Goal: Task Accomplishment & Management: Manage account settings

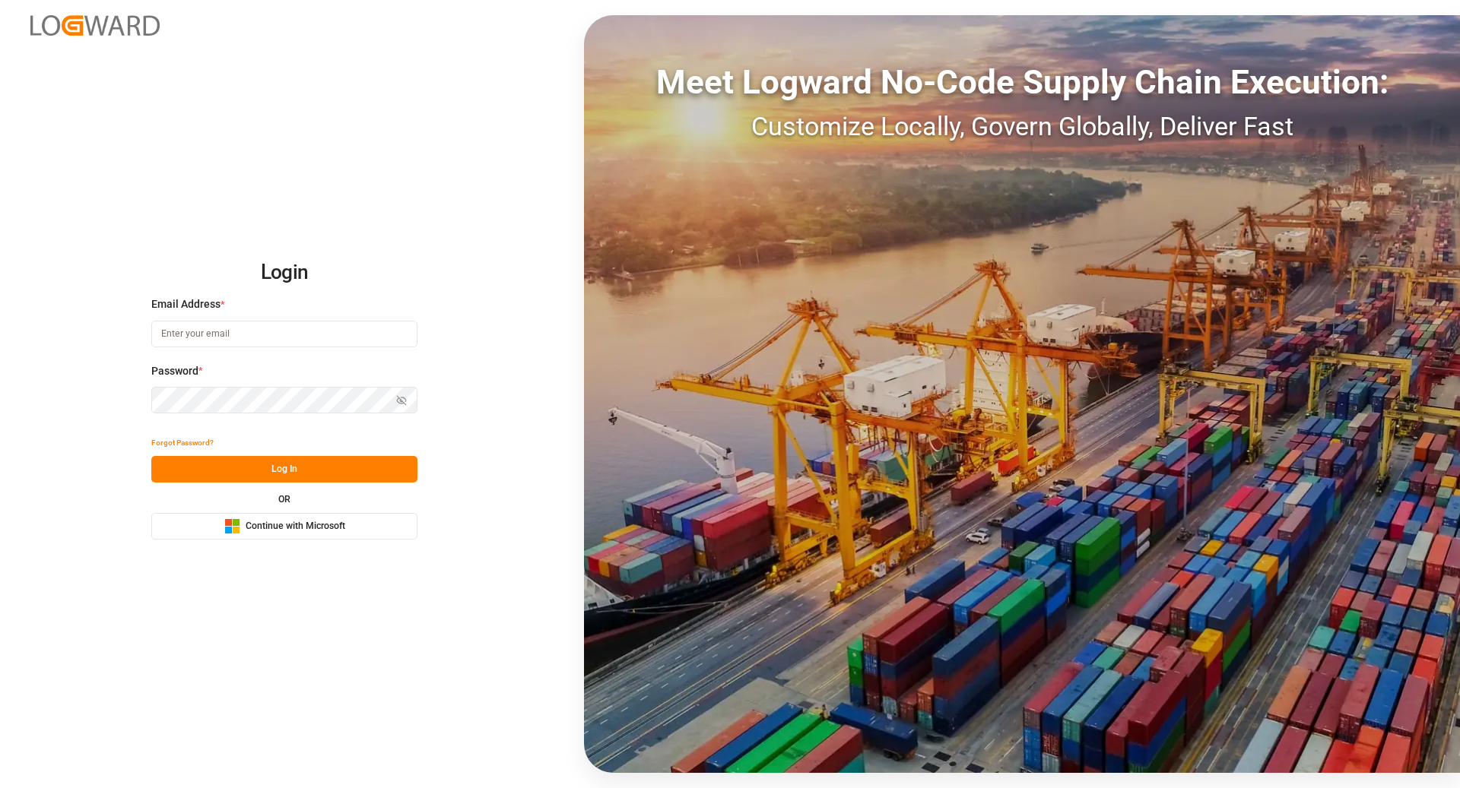
click at [308, 531] on span "Continue with Microsoft" at bounding box center [296, 527] width 100 height 14
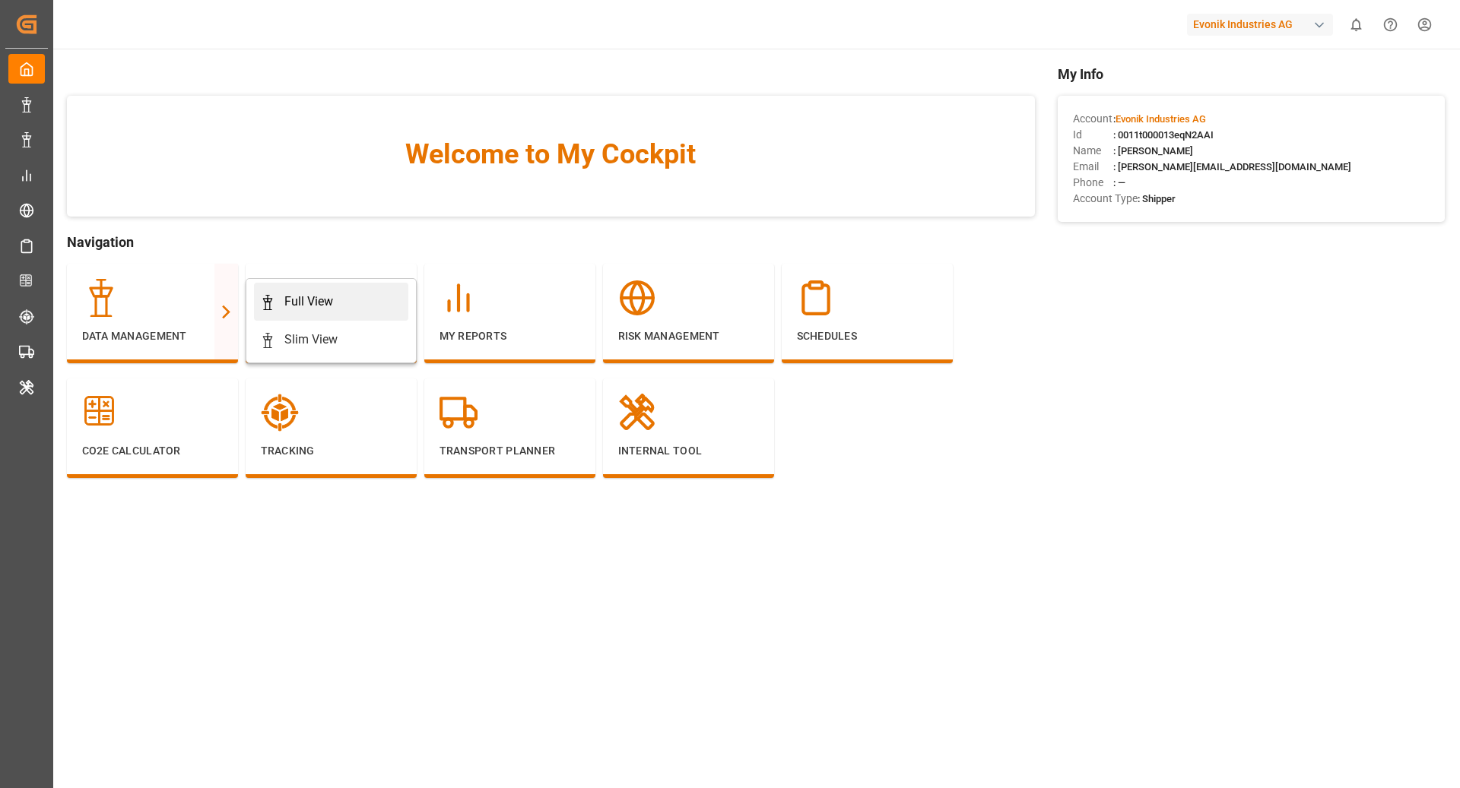
click at [294, 300] on div "Full View" at bounding box center [308, 302] width 49 height 18
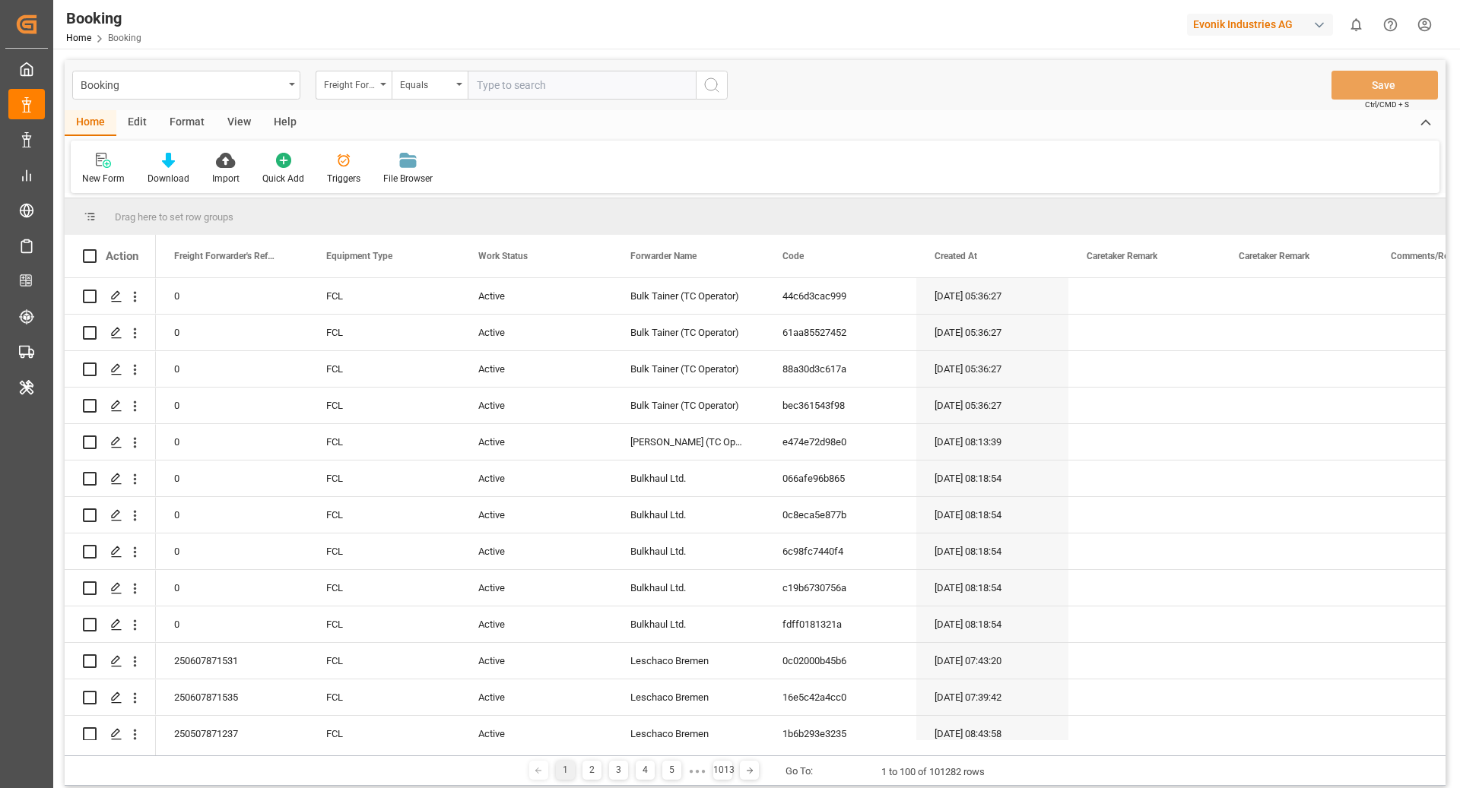
click at [163, 112] on div "Format" at bounding box center [187, 123] width 58 height 26
click at [81, 173] on div "Filter Rows" at bounding box center [105, 168] width 68 height 33
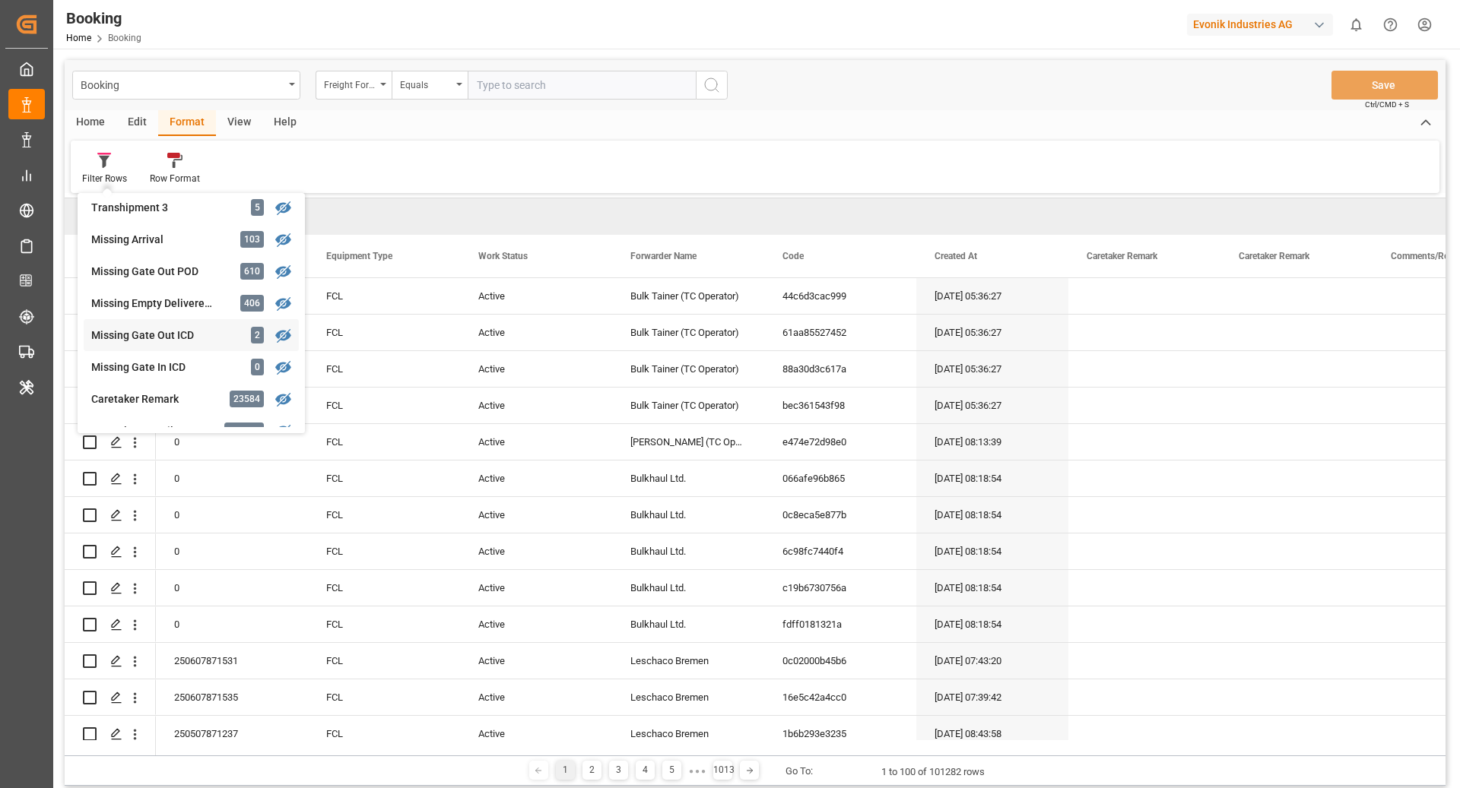
scroll to position [584, 0]
click at [155, 291] on div "Missing Empty Delivered Depot 406" at bounding box center [191, 302] width 215 height 32
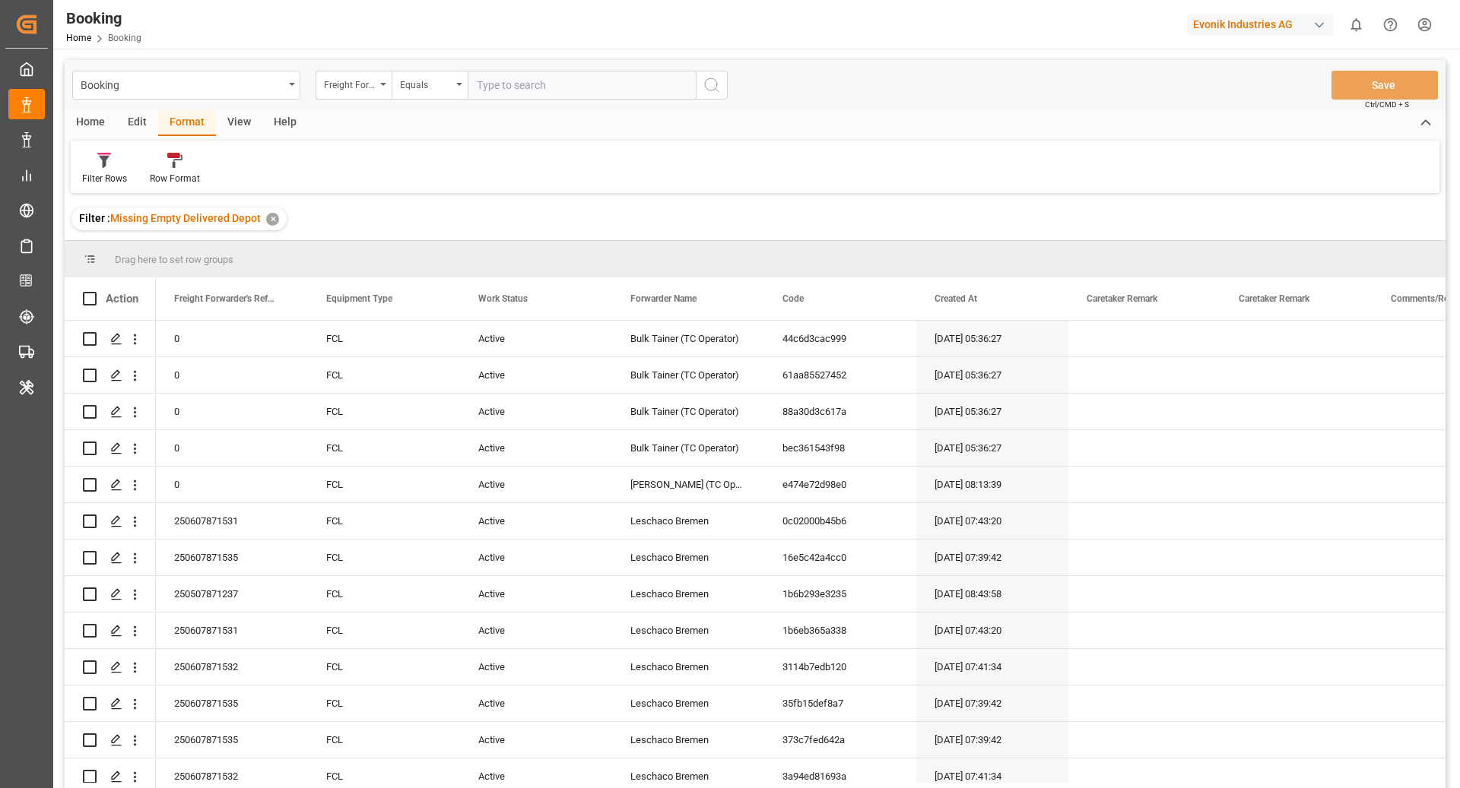
click at [233, 127] on div "View" at bounding box center [239, 123] width 46 height 26
click at [106, 174] on div "Default" at bounding box center [97, 179] width 30 height 14
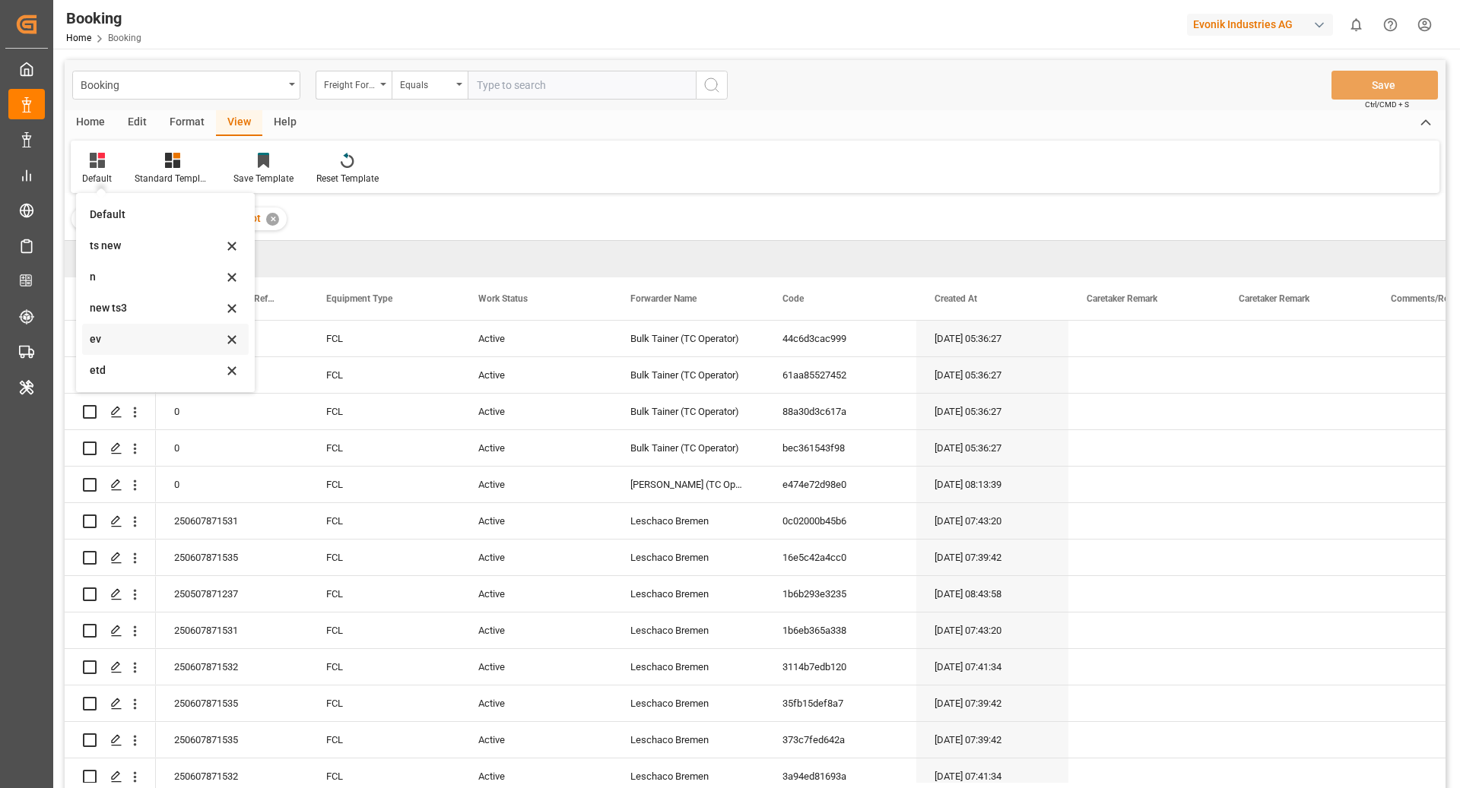
click at [125, 348] on div "ev" at bounding box center [165, 339] width 166 height 31
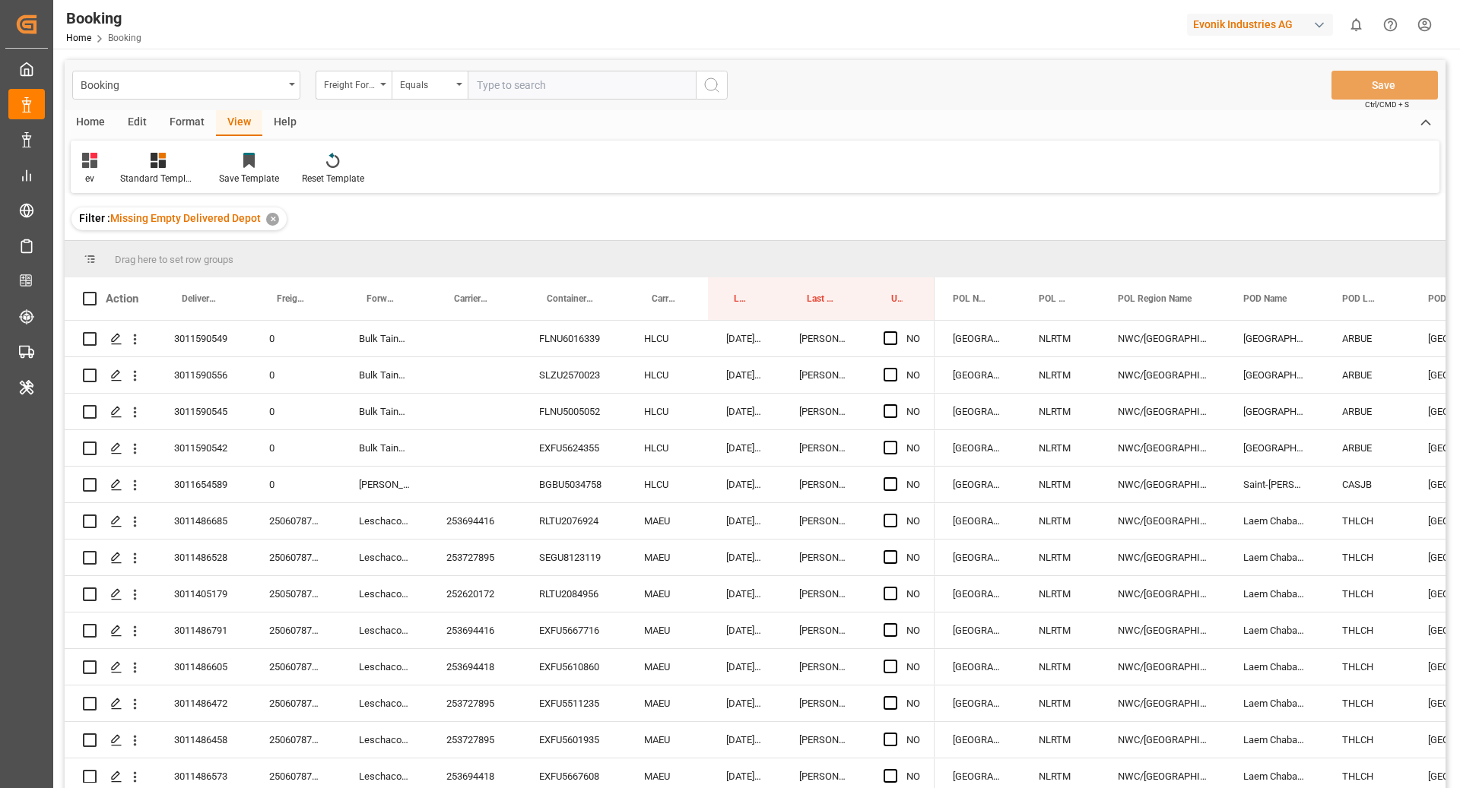
drag, startPoint x: 640, startPoint y: 300, endPoint x: 638, endPoint y: 268, distance: 32.0
click at [638, 268] on div "Drag here to set row groups Drag here to set column labels Action Delivery No. …" at bounding box center [755, 519] width 1381 height 557
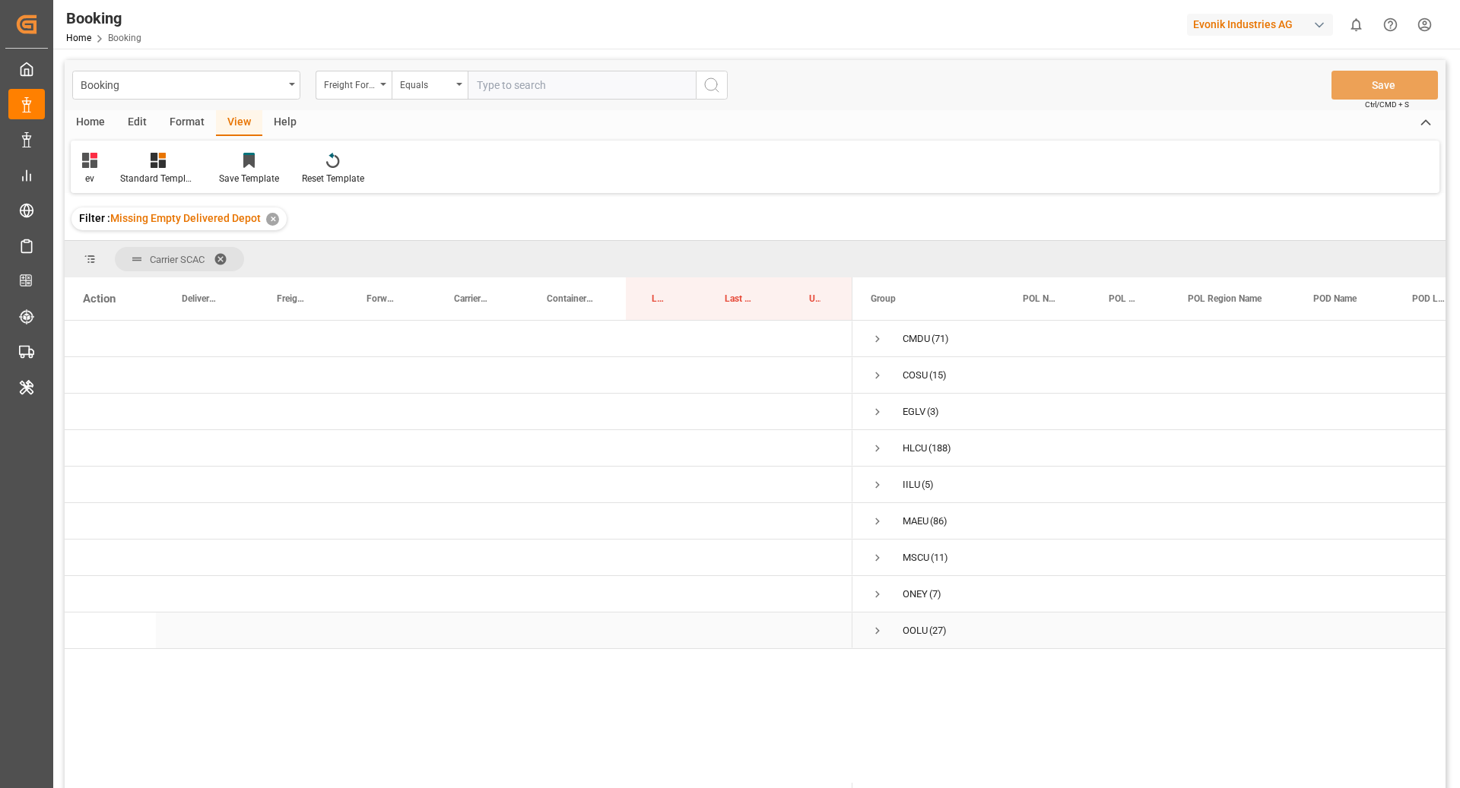
click at [877, 632] on span "Press SPACE to select this row." at bounding box center [878, 631] width 14 height 14
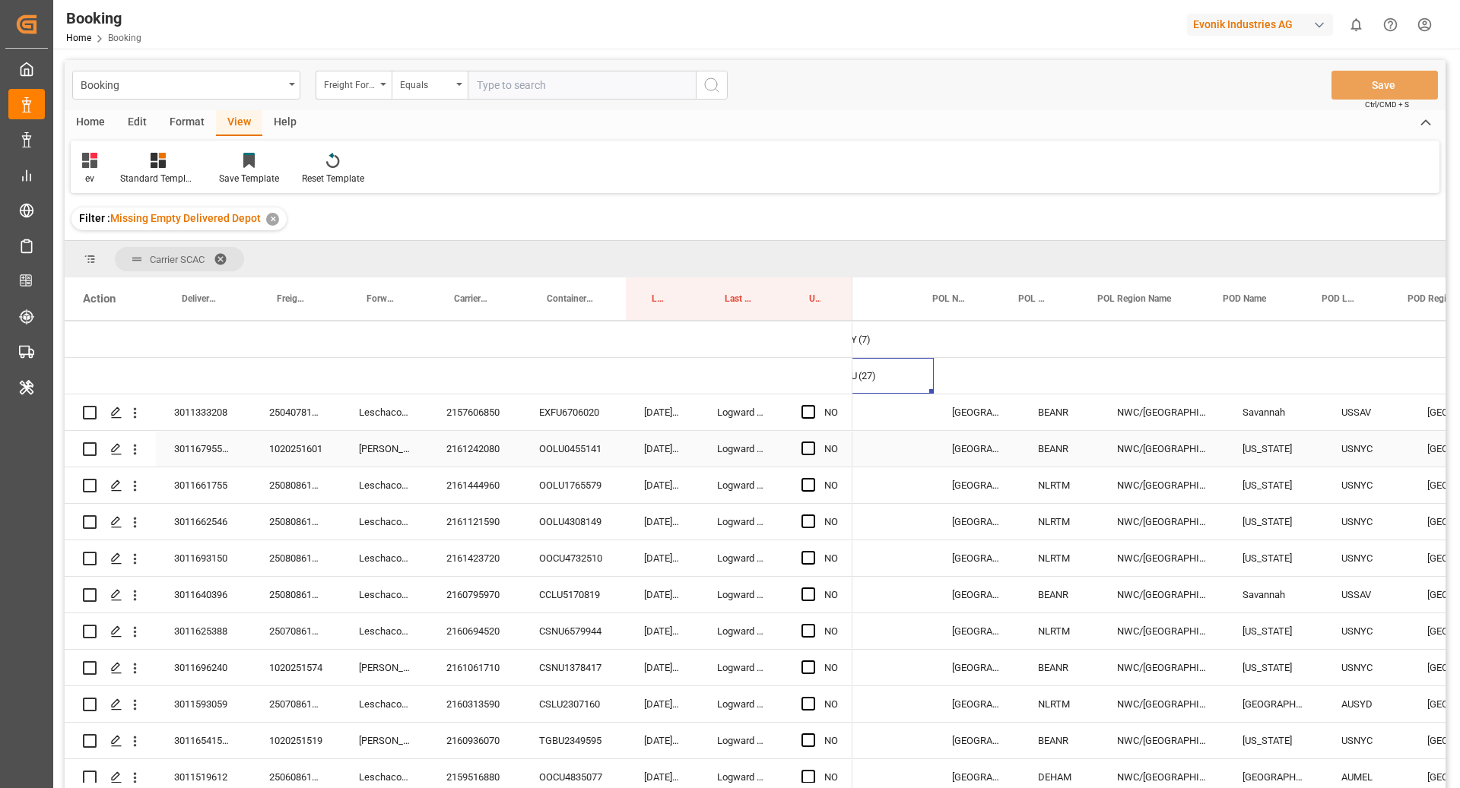
scroll to position [0, 91]
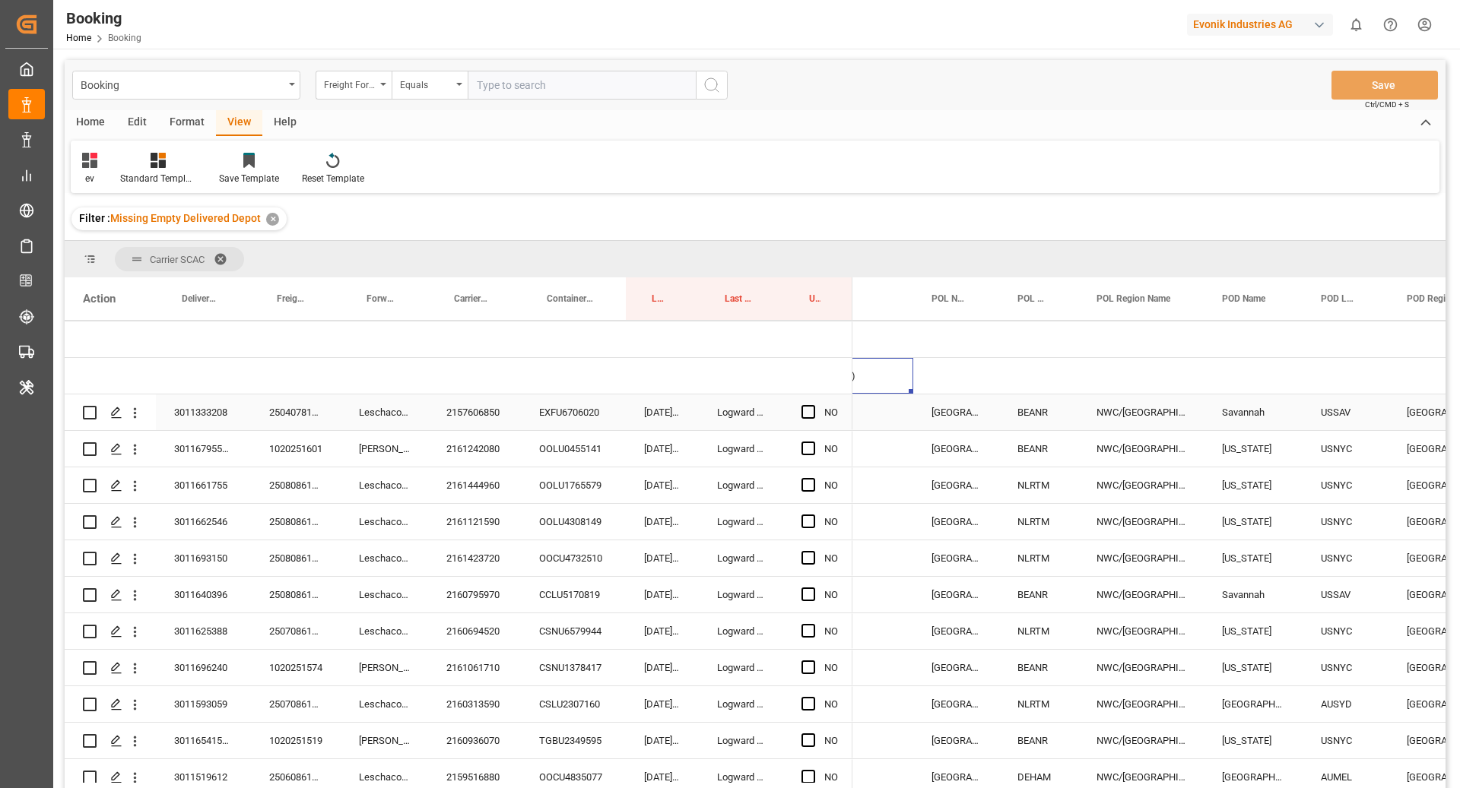
click at [529, 410] on div "EXFU6706020" at bounding box center [573, 413] width 105 height 36
click at [493, 420] on div "2157606850" at bounding box center [474, 413] width 93 height 36
click at [807, 413] on span "Press SPACE to select this row." at bounding box center [808, 412] width 14 height 14
click at [813, 405] on input "Press SPACE to select this row." at bounding box center [813, 405] width 0 height 0
click at [490, 443] on div "2161242080" at bounding box center [474, 449] width 93 height 36
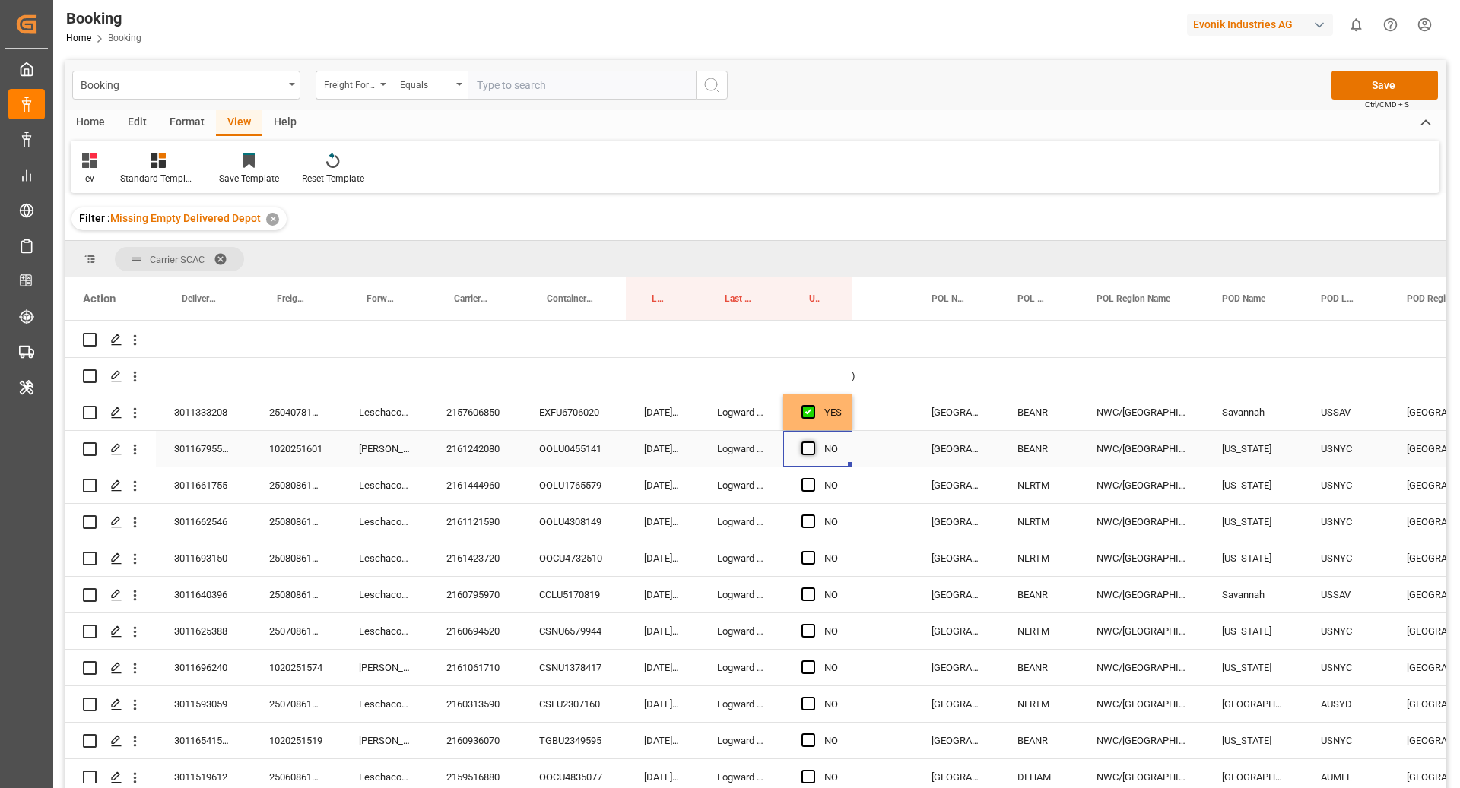
click at [811, 447] on span "Press SPACE to select this row." at bounding box center [808, 449] width 14 height 14
click at [813, 442] on input "Press SPACE to select this row." at bounding box center [813, 442] width 0 height 0
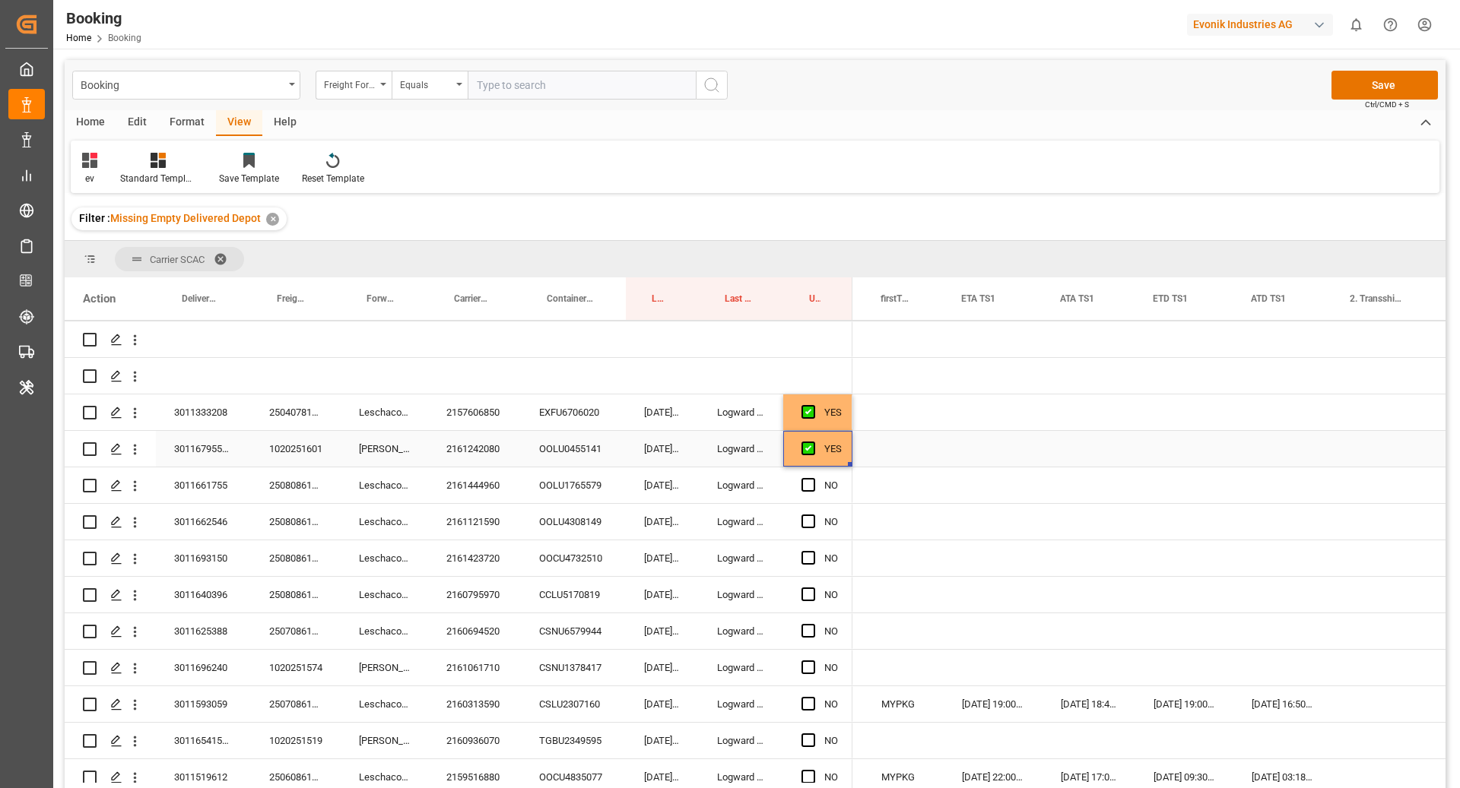
scroll to position [0, 1486]
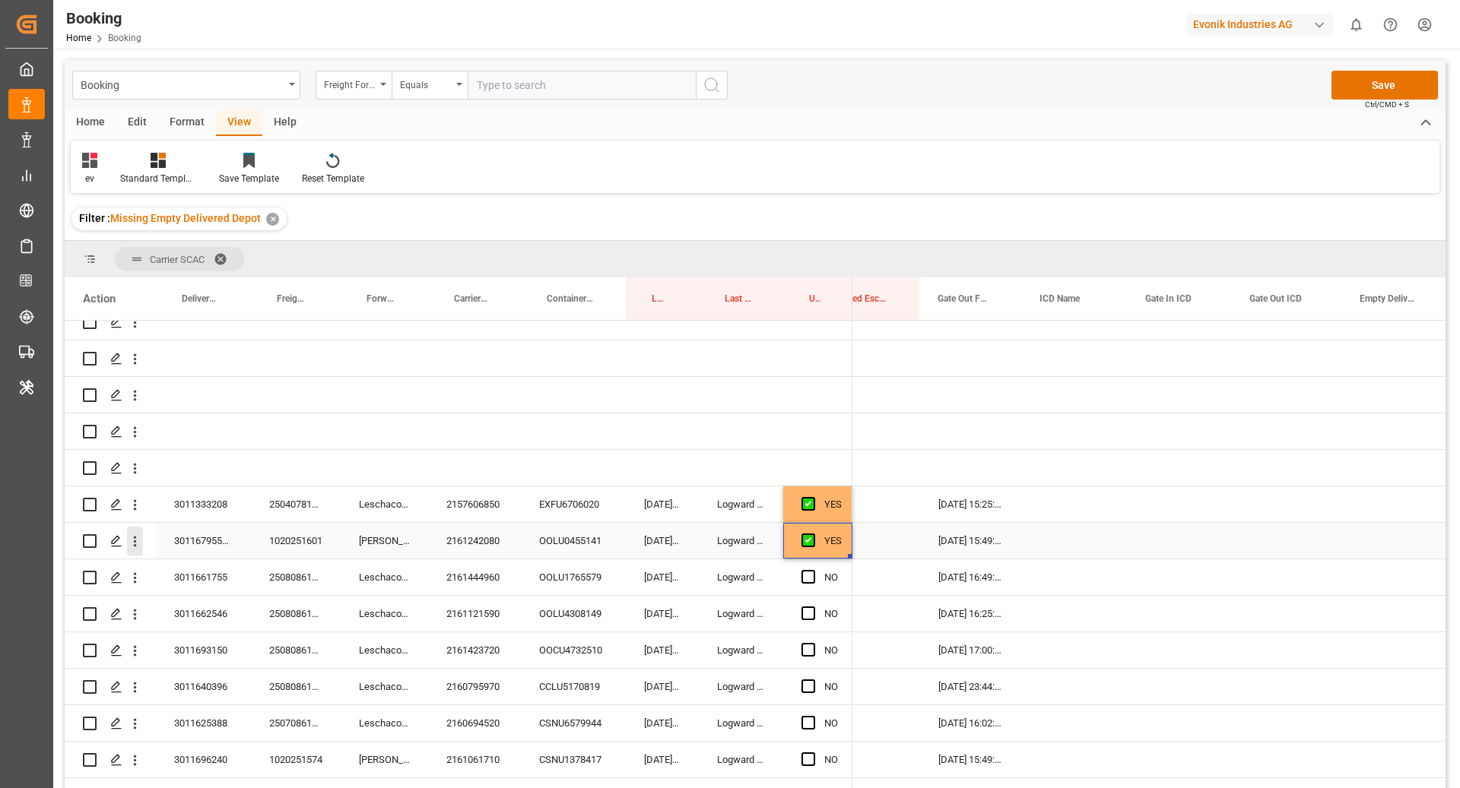
click at [137, 545] on icon "open menu" at bounding box center [135, 542] width 16 height 16
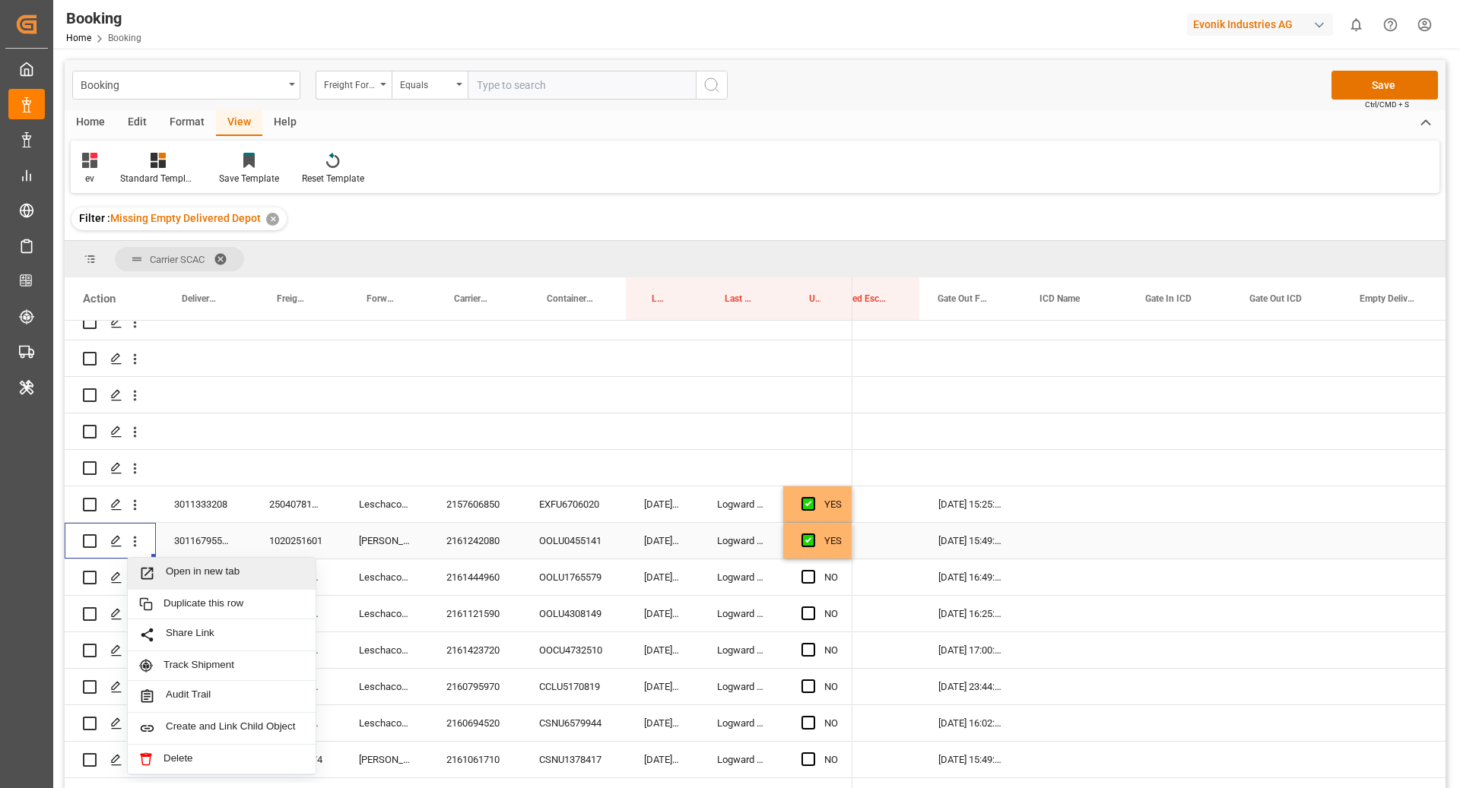
click at [223, 573] on span "Open in new tab" at bounding box center [235, 574] width 138 height 16
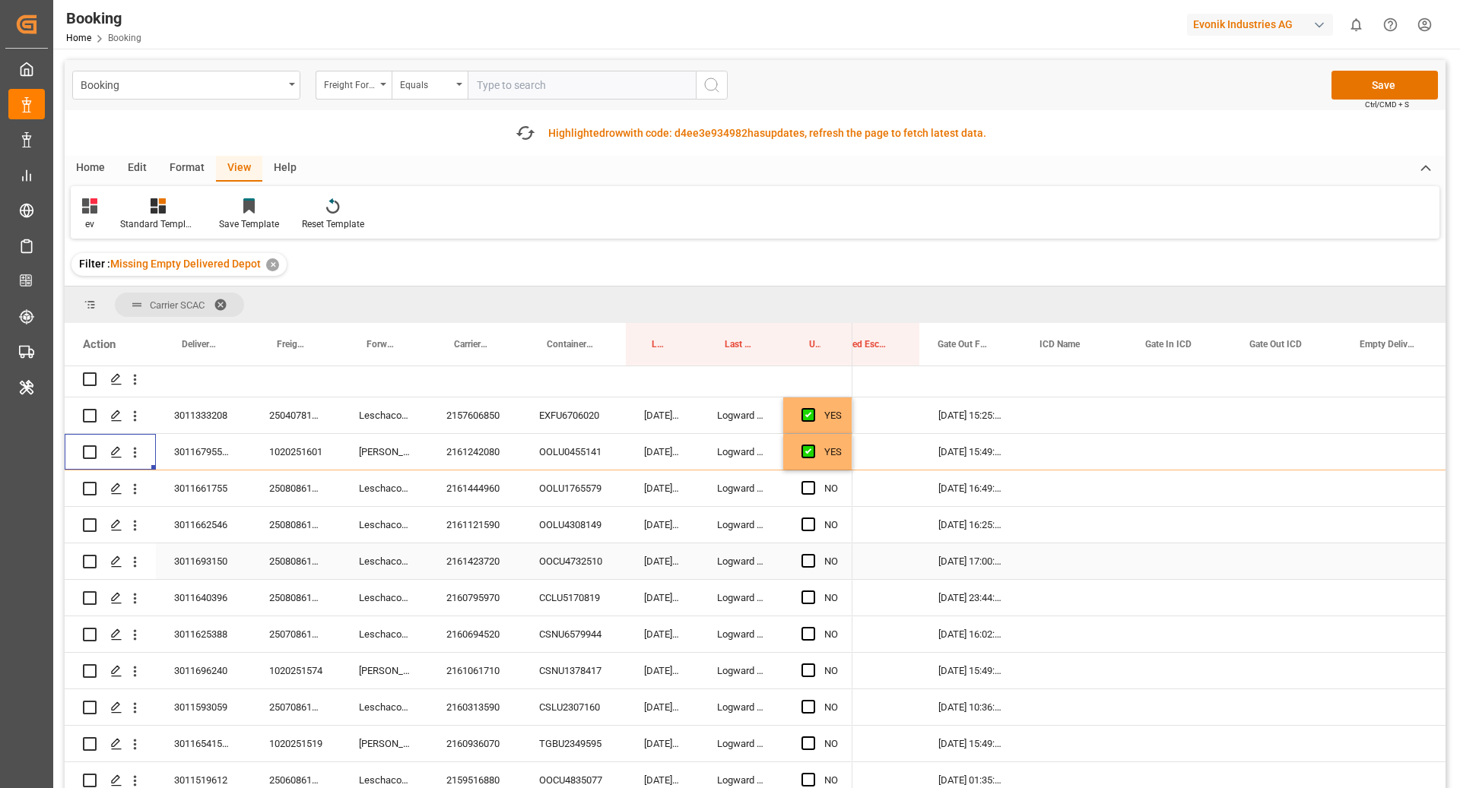
scroll to position [298, 0]
click at [575, 491] on div "OOLU1765579" at bounding box center [573, 488] width 105 height 36
click at [484, 480] on div "2161444960" at bounding box center [474, 488] width 93 height 36
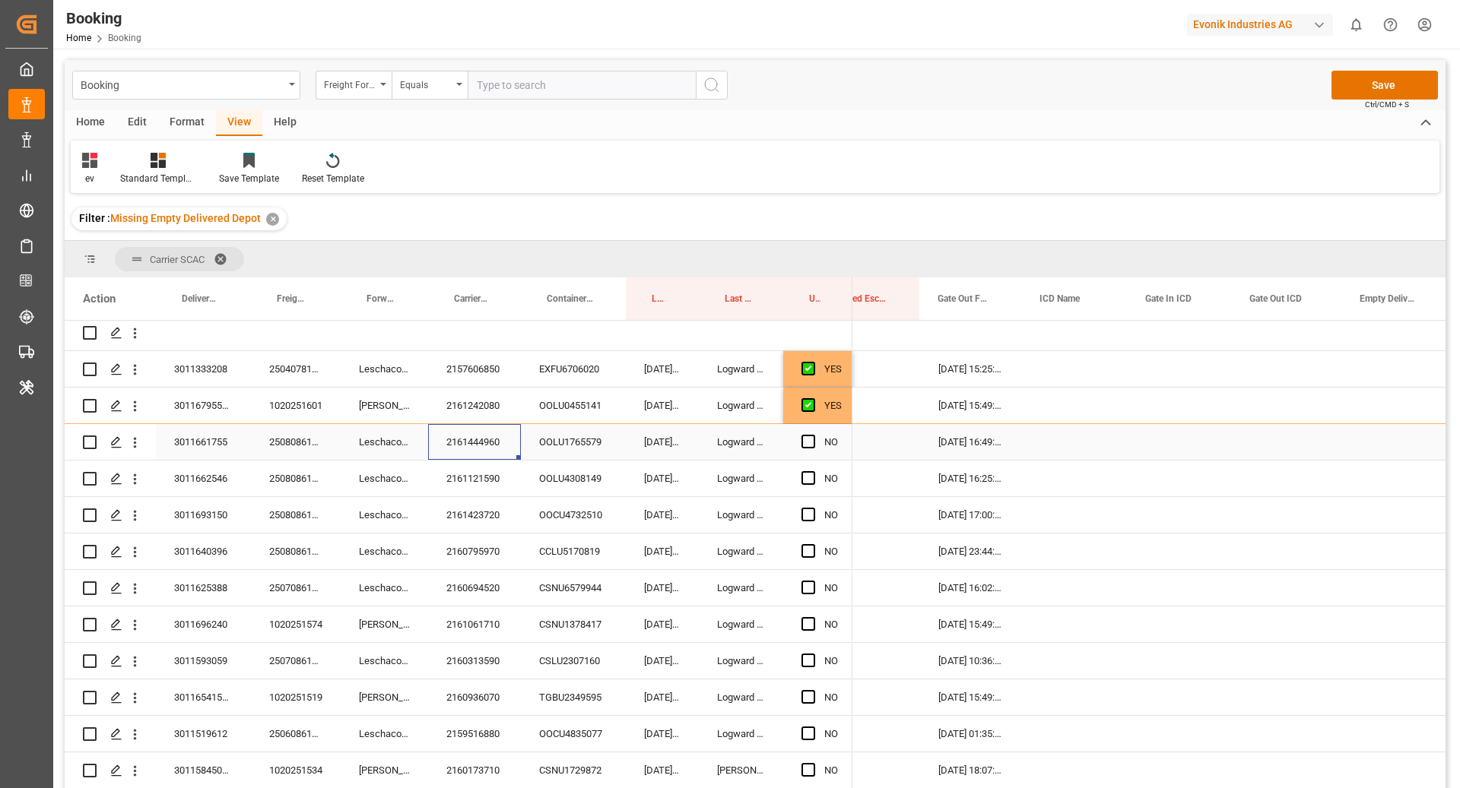
click at [796, 443] on div "NO" at bounding box center [817, 442] width 69 height 36
click at [799, 442] on div "NO" at bounding box center [817, 442] width 69 height 36
click at [806, 437] on span "Press SPACE to select this row." at bounding box center [808, 442] width 14 height 14
click at [813, 435] on input "Press SPACE to select this row." at bounding box center [813, 435] width 0 height 0
click at [485, 477] on div "2161121590" at bounding box center [474, 479] width 93 height 36
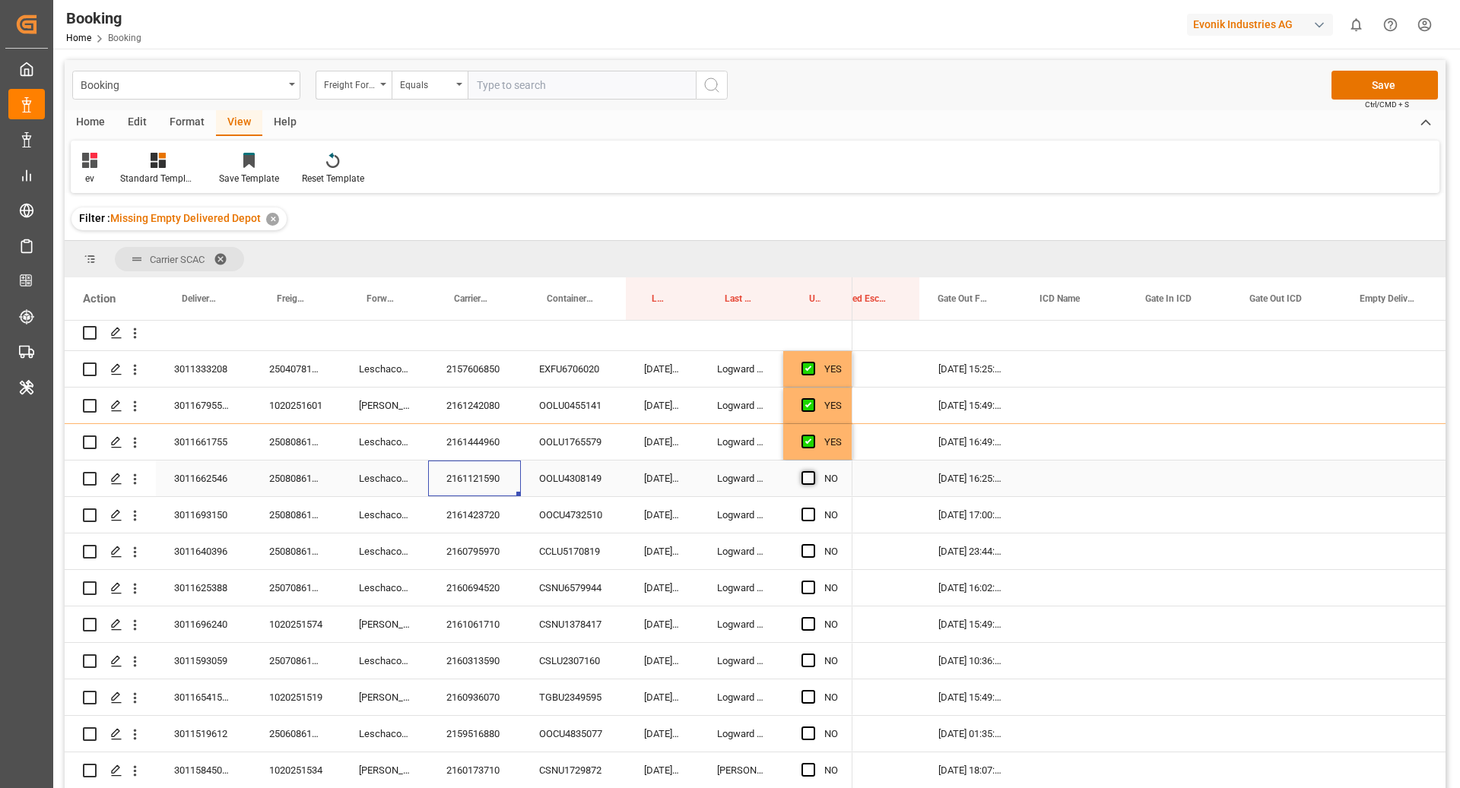
click at [806, 479] on span "Press SPACE to select this row." at bounding box center [808, 478] width 14 height 14
click at [813, 471] on input "Press SPACE to select this row." at bounding box center [813, 471] width 0 height 0
click at [486, 516] on div "2161423720" at bounding box center [474, 515] width 93 height 36
click at [128, 522] on icon "open menu" at bounding box center [135, 516] width 16 height 16
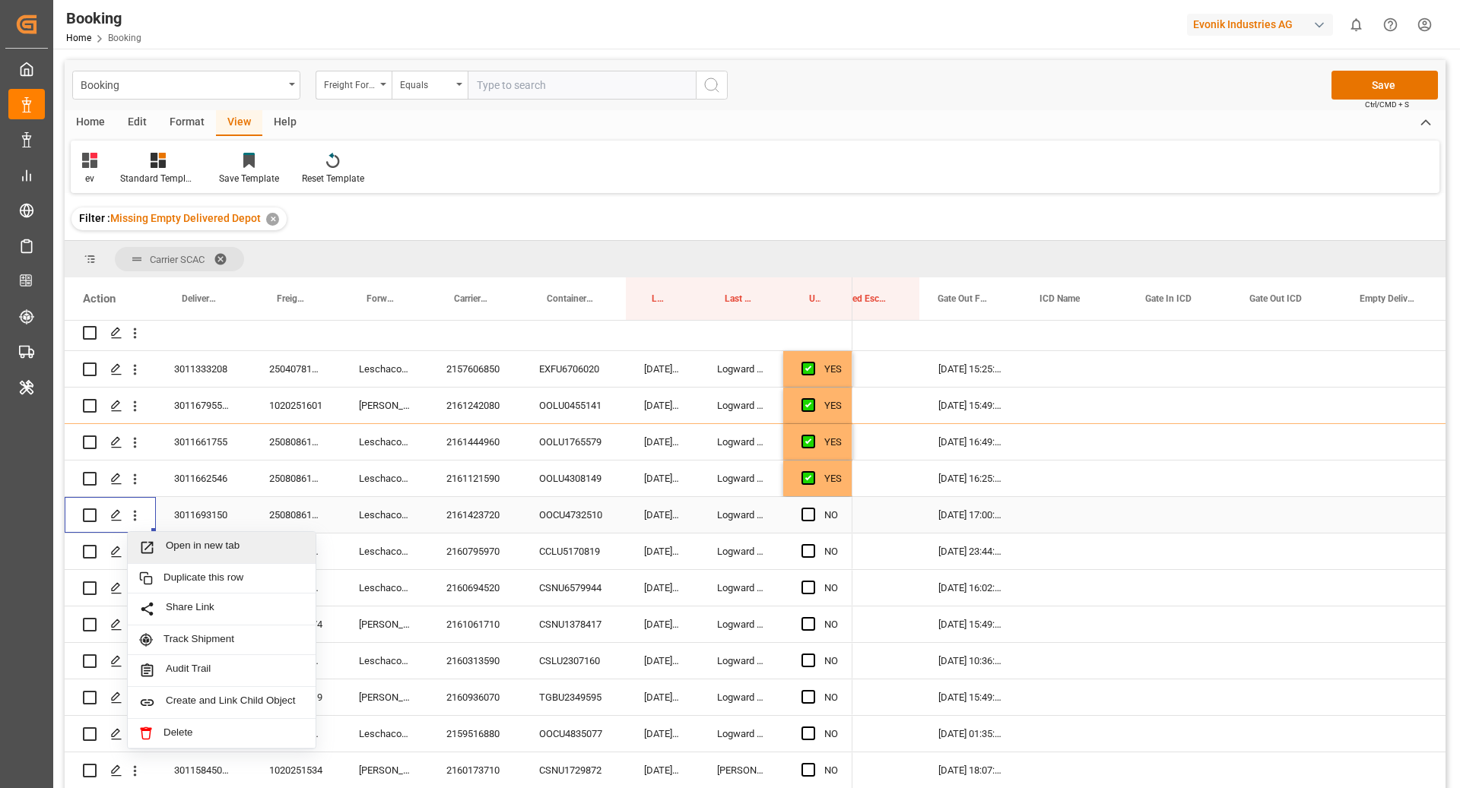
click at [174, 547] on span "Open in new tab" at bounding box center [235, 548] width 138 height 16
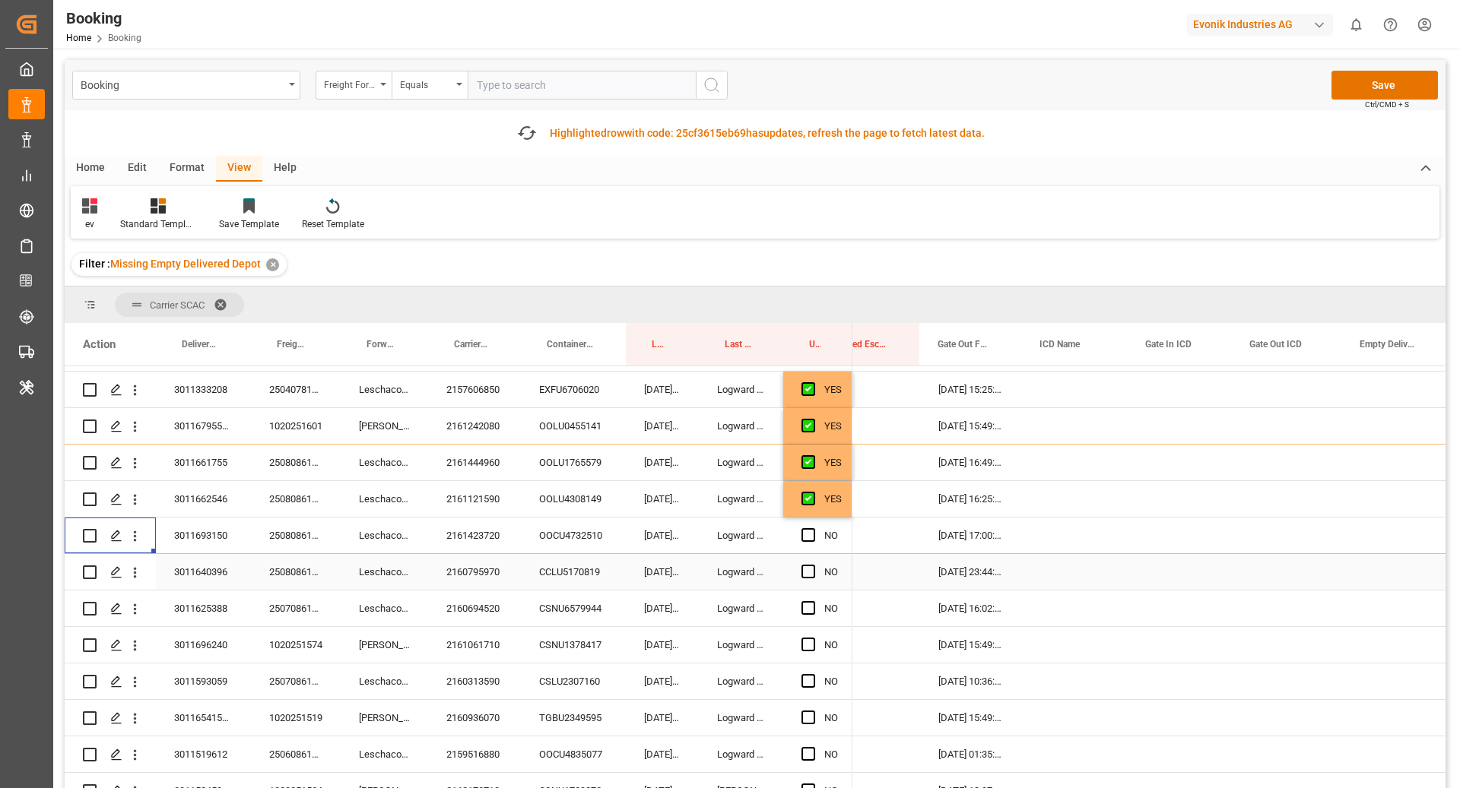
scroll to position [324, 0]
click at [464, 569] on div "2160795970" at bounding box center [474, 571] width 93 height 36
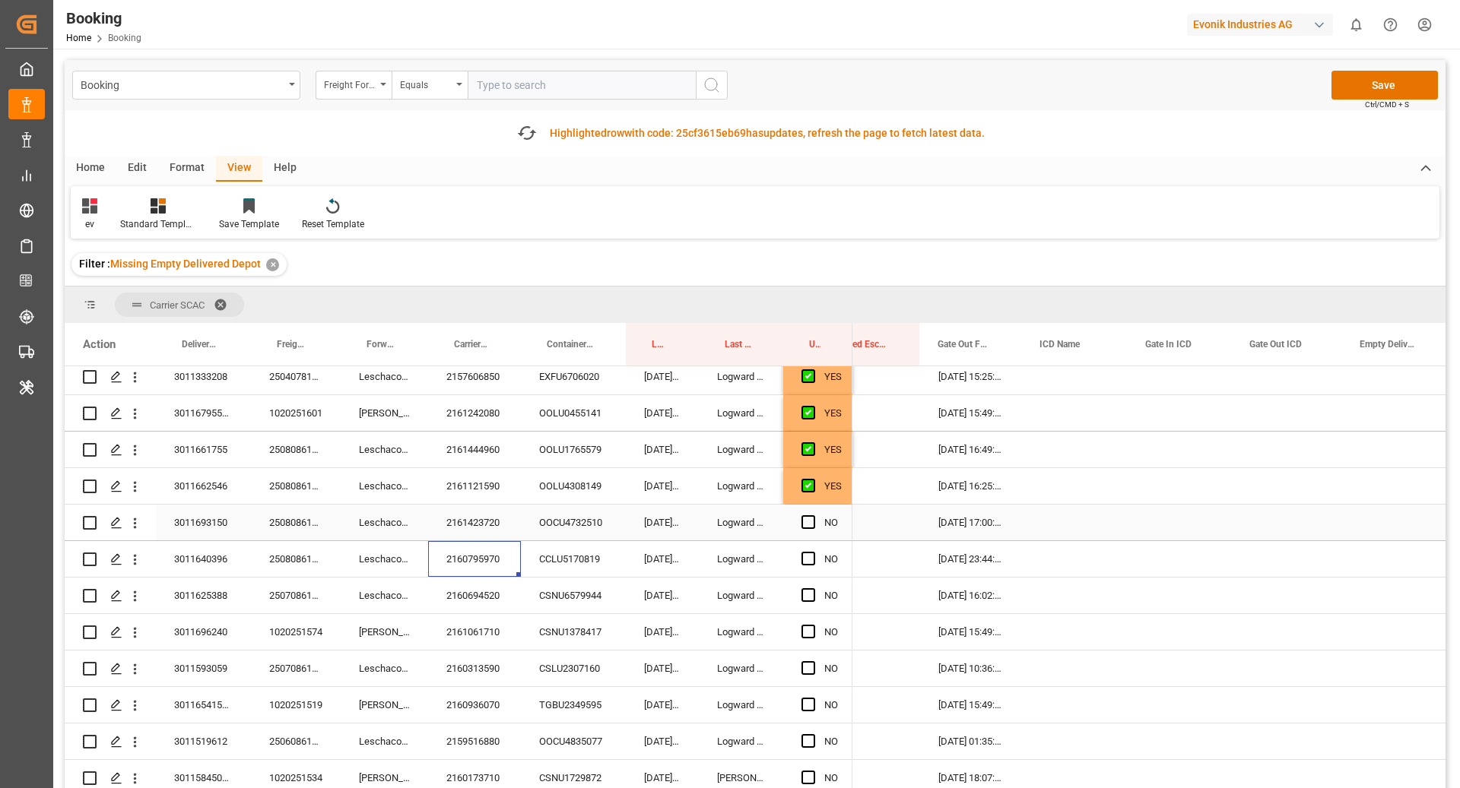
scroll to position [339, 0]
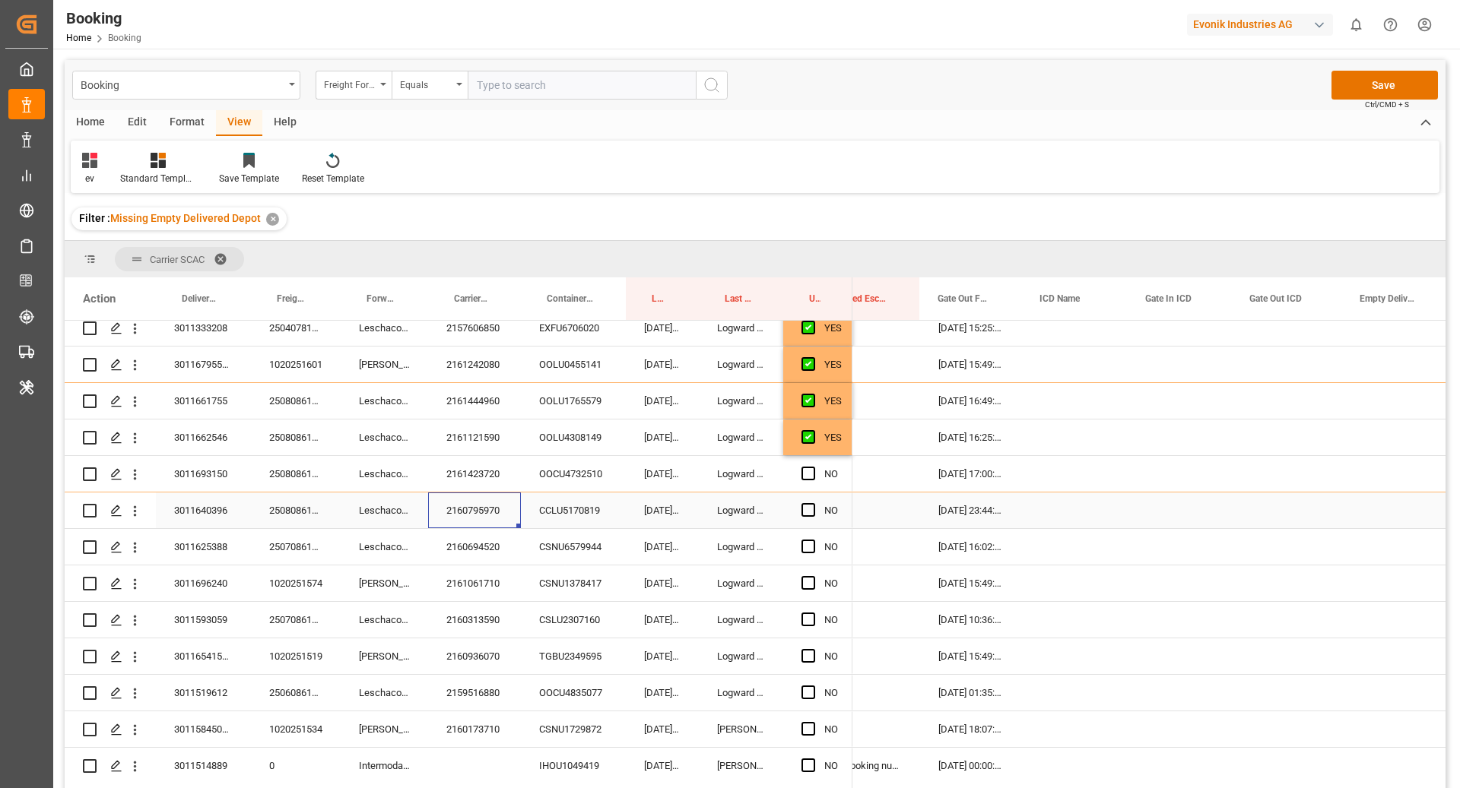
click at [804, 499] on div "Press SPACE to select this row." at bounding box center [812, 510] width 23 height 35
click at [807, 503] on span "Press SPACE to select this row." at bounding box center [808, 510] width 14 height 14
click at [813, 503] on input "Press SPACE to select this row." at bounding box center [813, 503] width 0 height 0
drag, startPoint x: 436, startPoint y: 555, endPoint x: 582, endPoint y: 550, distance: 146.8
click at [437, 555] on div "2160694520" at bounding box center [474, 547] width 93 height 36
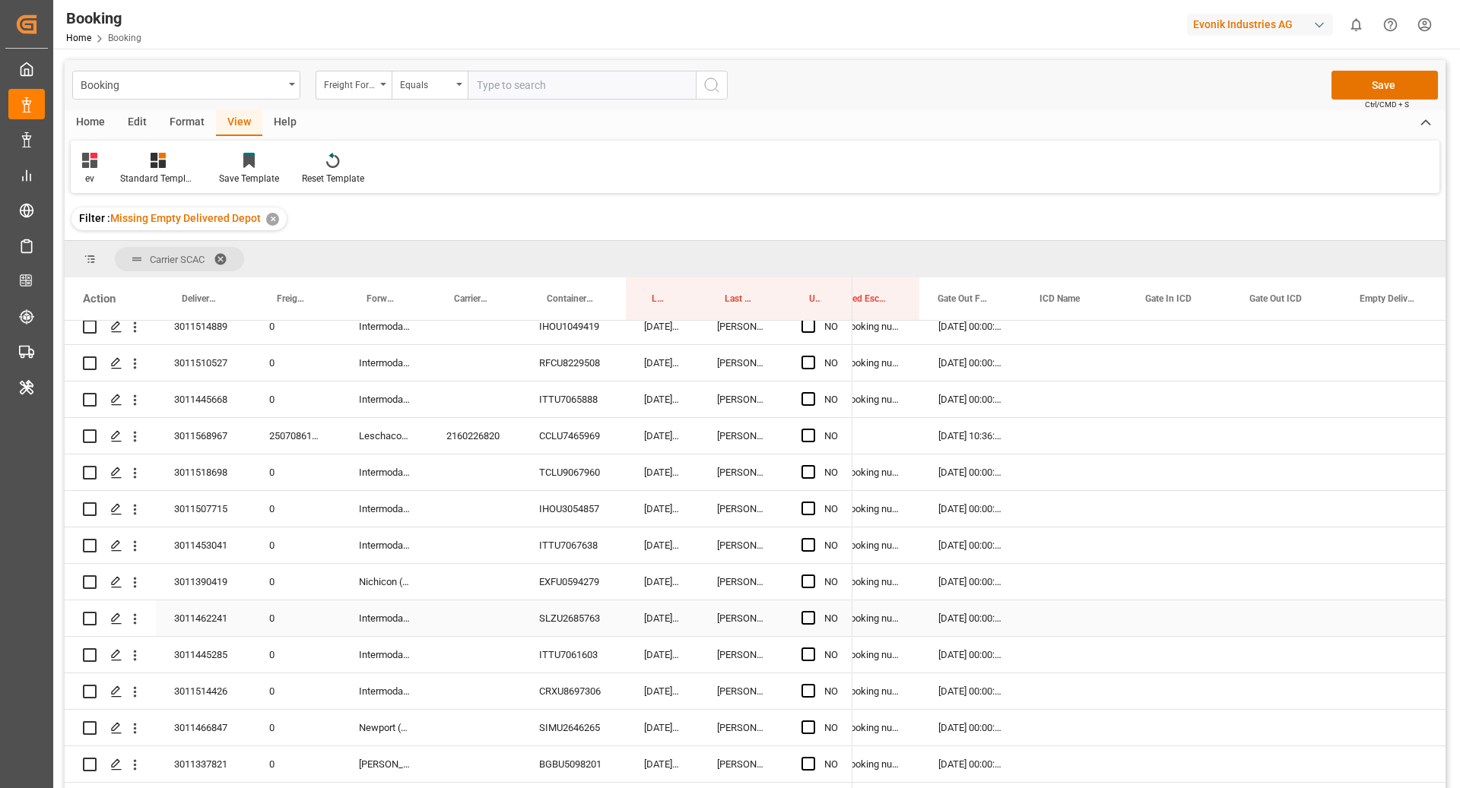
scroll to position [497, 0]
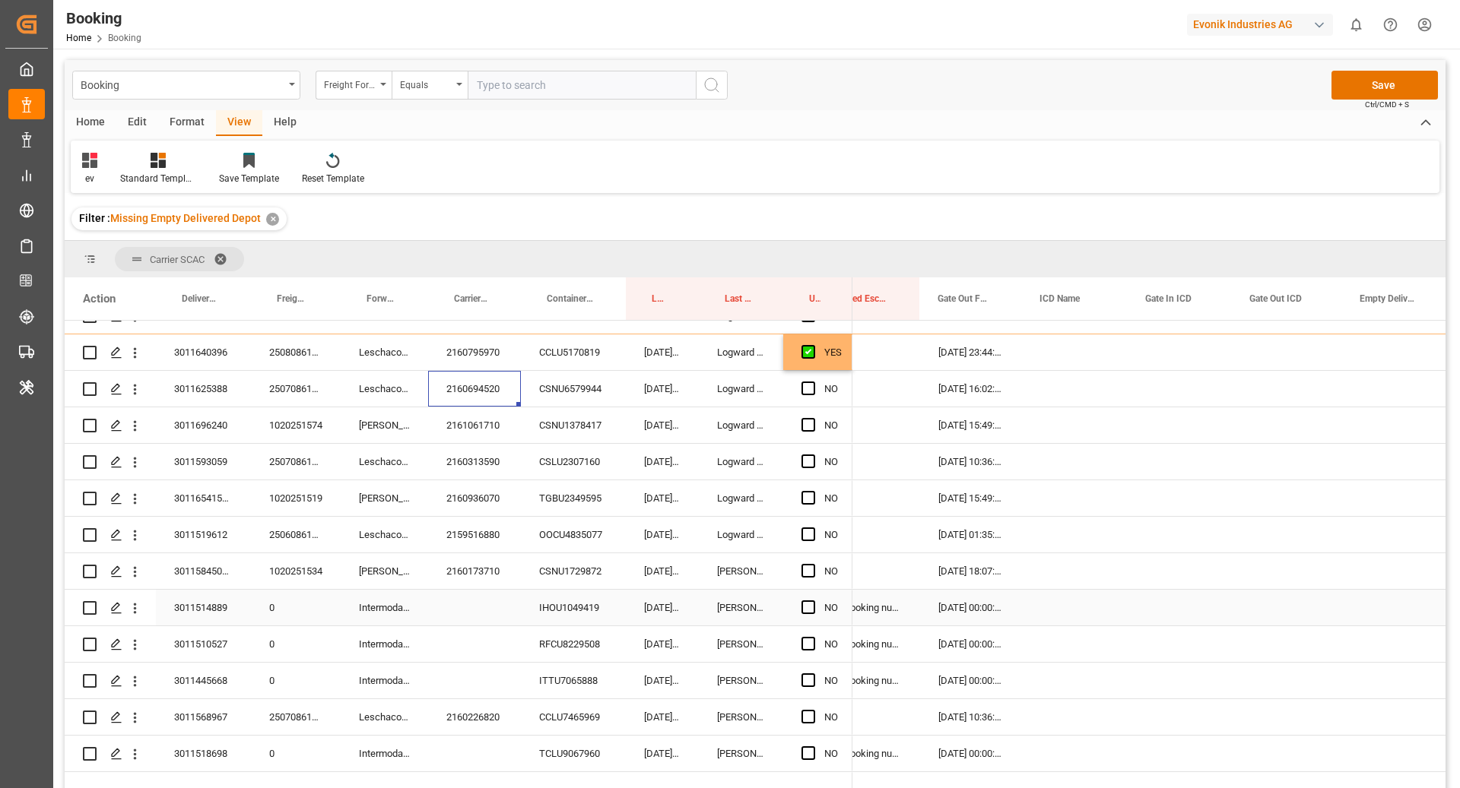
click at [569, 604] on div "IHOU1049419" at bounding box center [573, 608] width 105 height 36
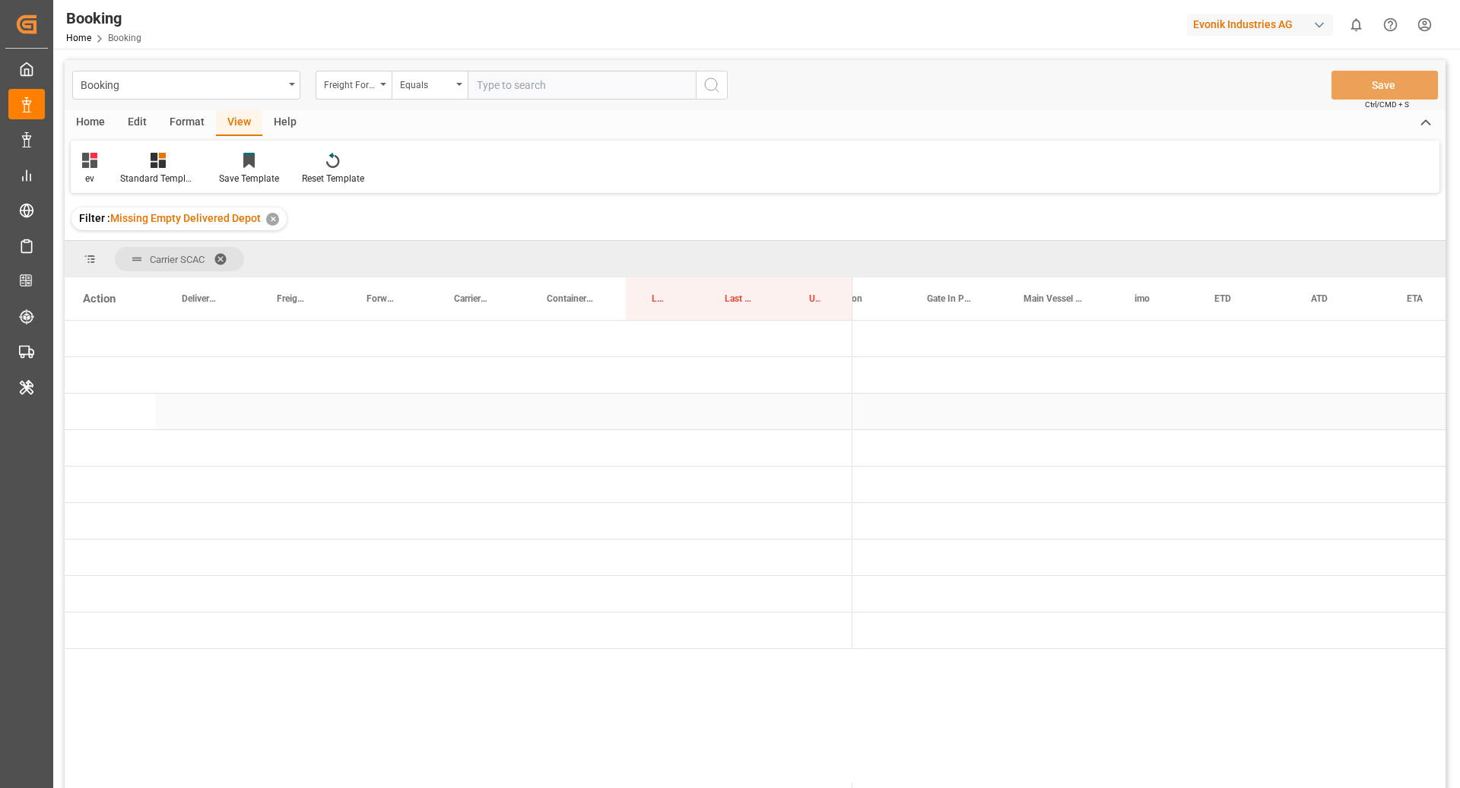
scroll to position [0, 0]
click at [882, 369] on span "Press SPACE to select this row." at bounding box center [878, 376] width 14 height 14
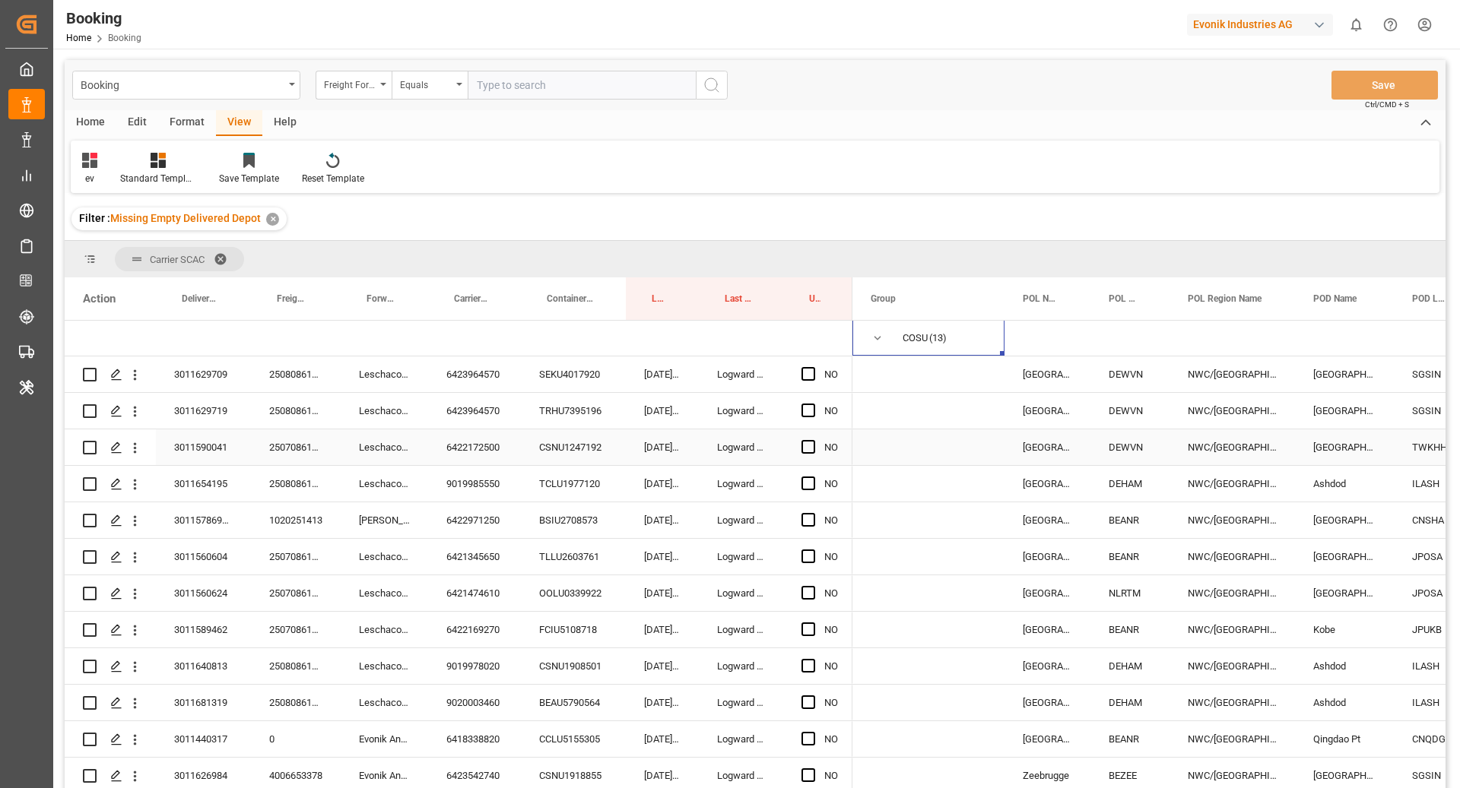
scroll to position [50, 0]
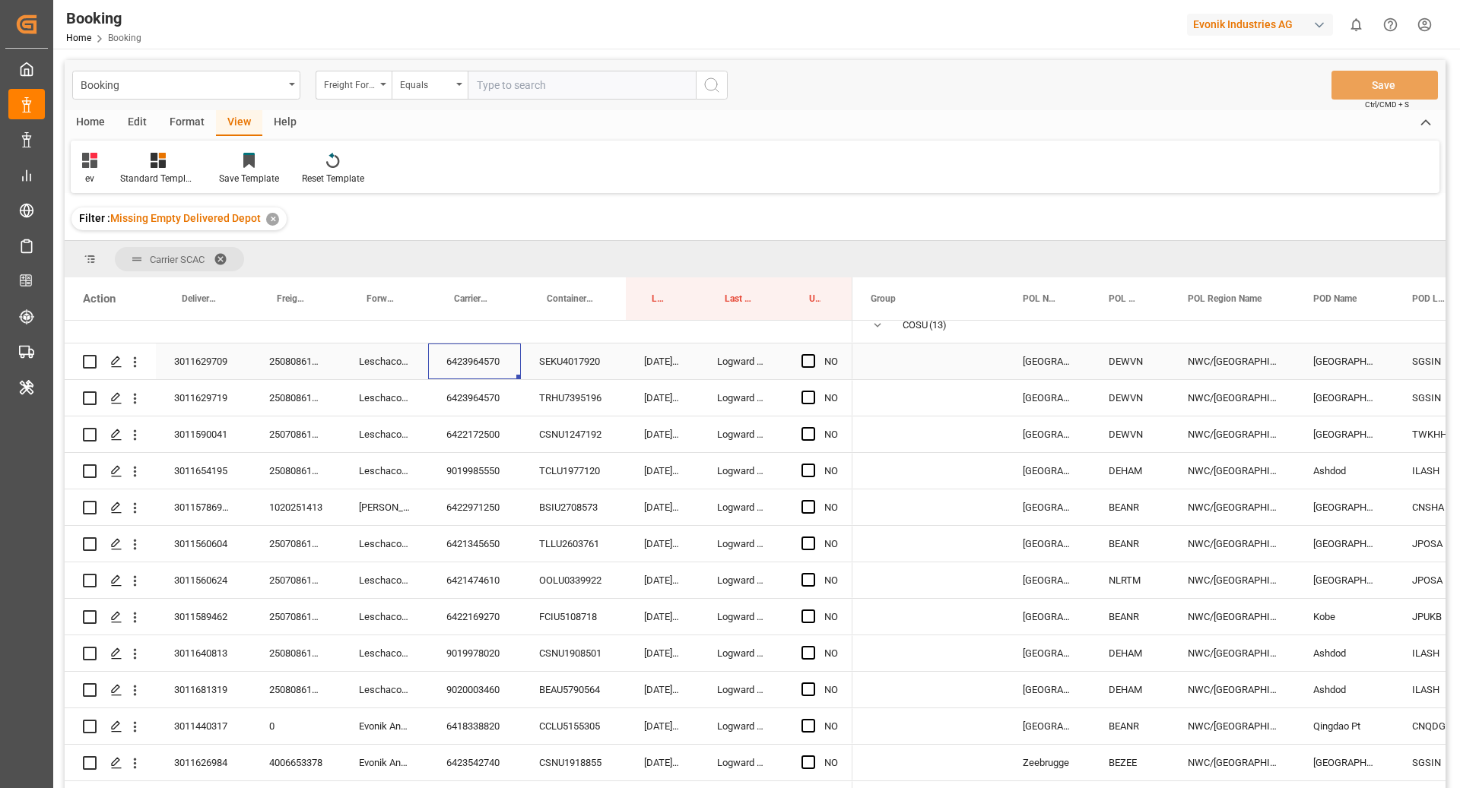
click at [485, 348] on div "6423964570" at bounding box center [474, 362] width 93 height 36
click at [808, 362] on span "Press SPACE to select this row." at bounding box center [808, 361] width 14 height 14
click at [813, 354] on input "Press SPACE to select this row." at bounding box center [813, 354] width 0 height 0
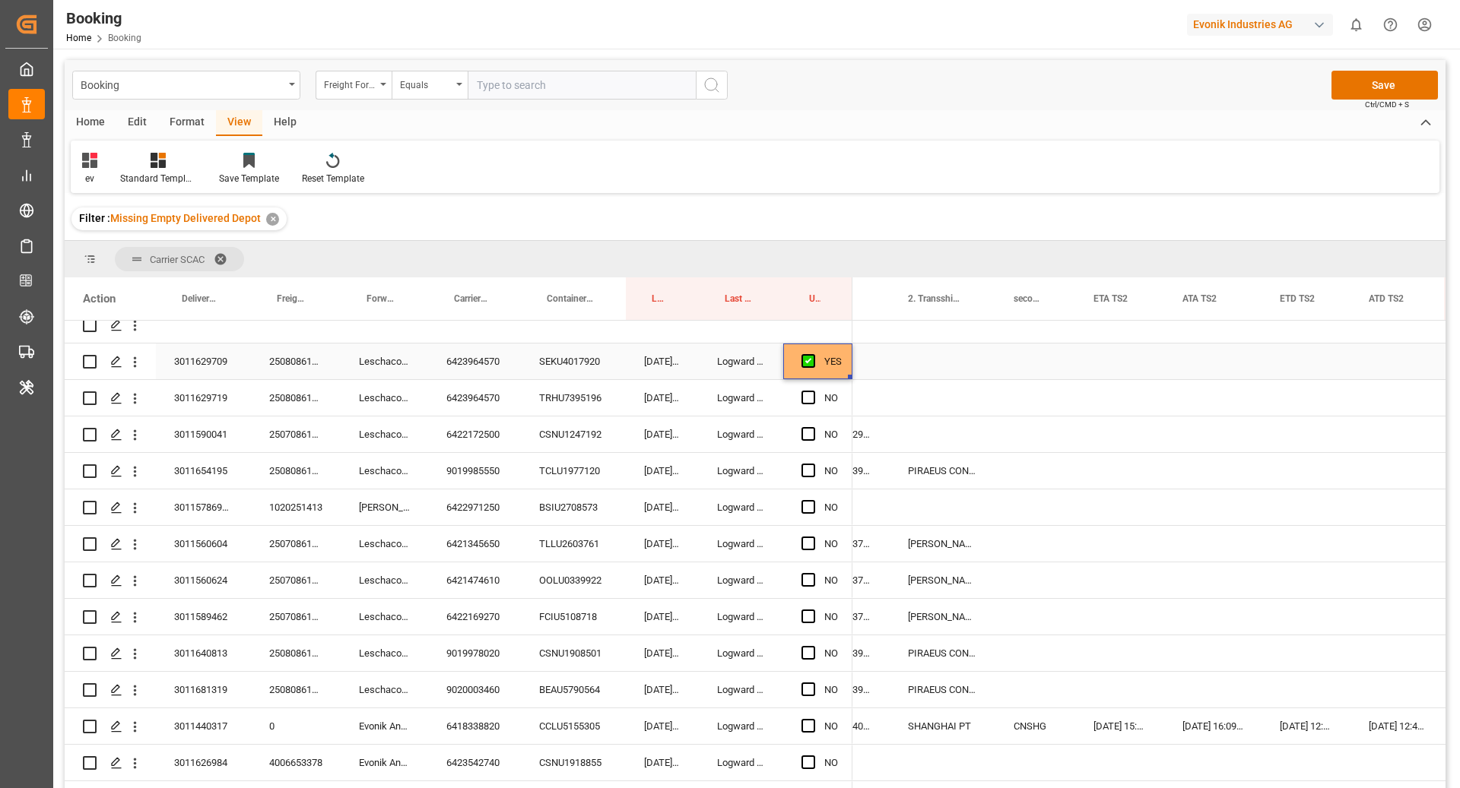
scroll to position [0, 2089]
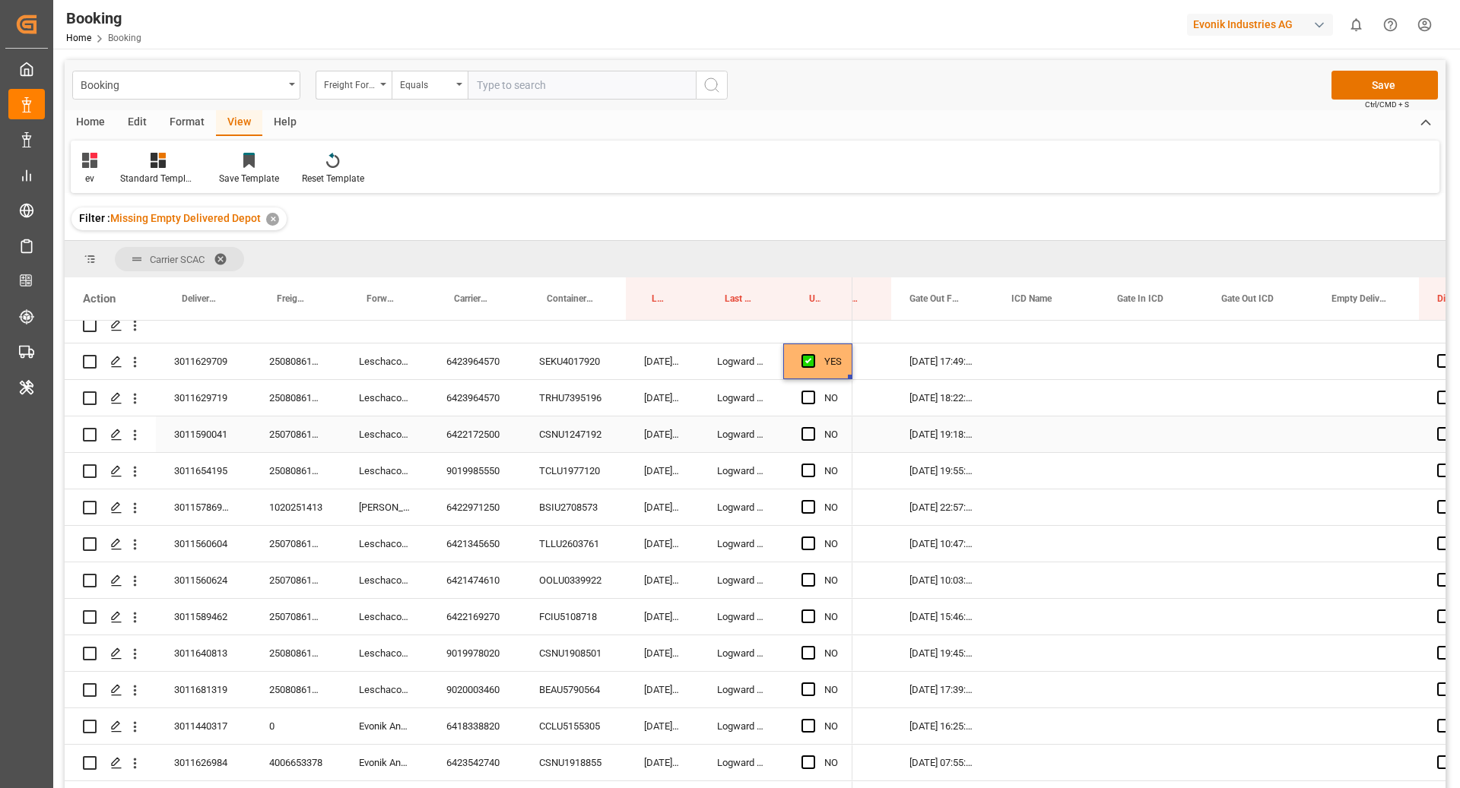
click at [485, 405] on div "6423964570" at bounding box center [474, 398] width 93 height 36
click at [815, 401] on div "Press SPACE to select this row." at bounding box center [812, 398] width 23 height 35
click at [806, 394] on span "Press SPACE to select this row." at bounding box center [808, 398] width 14 height 14
click at [813, 391] on input "Press SPACE to select this row." at bounding box center [813, 391] width 0 height 0
click at [480, 429] on div "6422172500" at bounding box center [474, 435] width 93 height 36
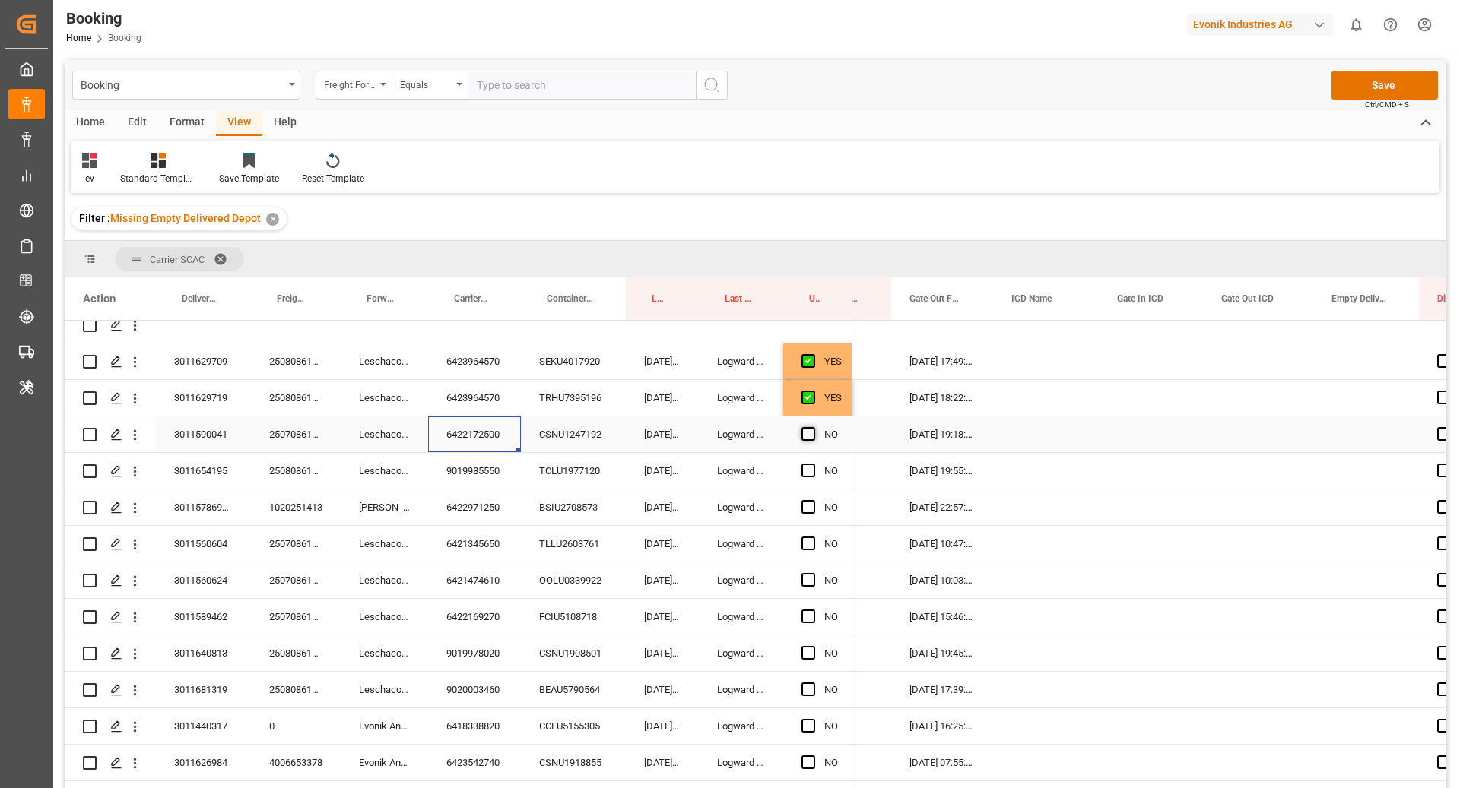
click at [810, 434] on span "Press SPACE to select this row." at bounding box center [808, 434] width 14 height 14
click at [813, 427] on input "Press SPACE to select this row." at bounding box center [813, 427] width 0 height 0
click at [478, 474] on div "9019985550" at bounding box center [474, 471] width 93 height 36
click at [805, 475] on span "Press SPACE to select this row." at bounding box center [808, 471] width 14 height 14
click at [813, 464] on input "Press SPACE to select this row." at bounding box center [813, 464] width 0 height 0
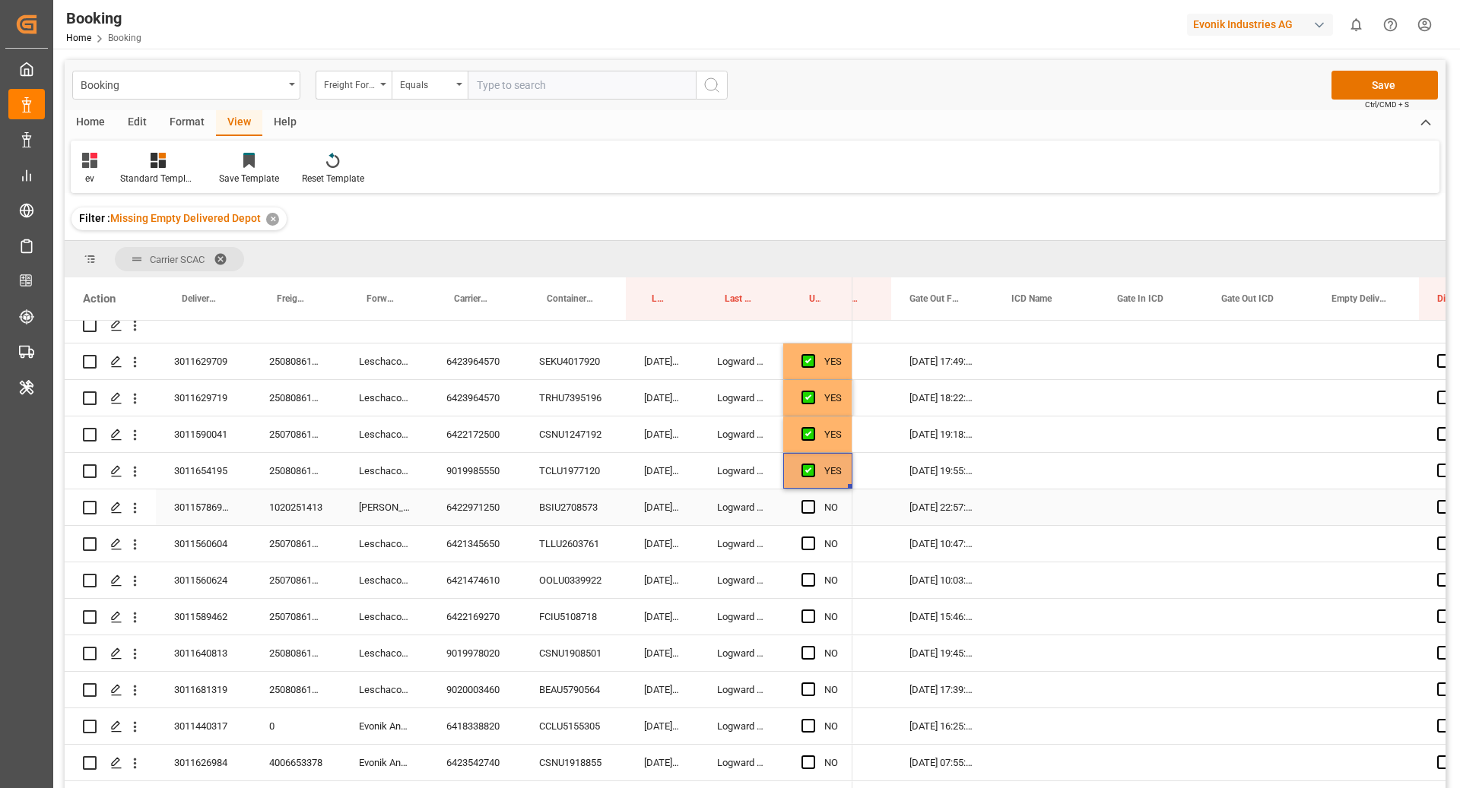
click at [583, 496] on div "BSIU2708573" at bounding box center [573, 508] width 105 height 36
click at [521, 490] on div "BSIU2708573" at bounding box center [573, 508] width 105 height 36
click at [490, 512] on div "6422971250" at bounding box center [474, 508] width 93 height 36
click at [810, 507] on span "Press SPACE to select this row." at bounding box center [808, 507] width 14 height 14
click at [813, 500] on input "Press SPACE to select this row." at bounding box center [813, 500] width 0 height 0
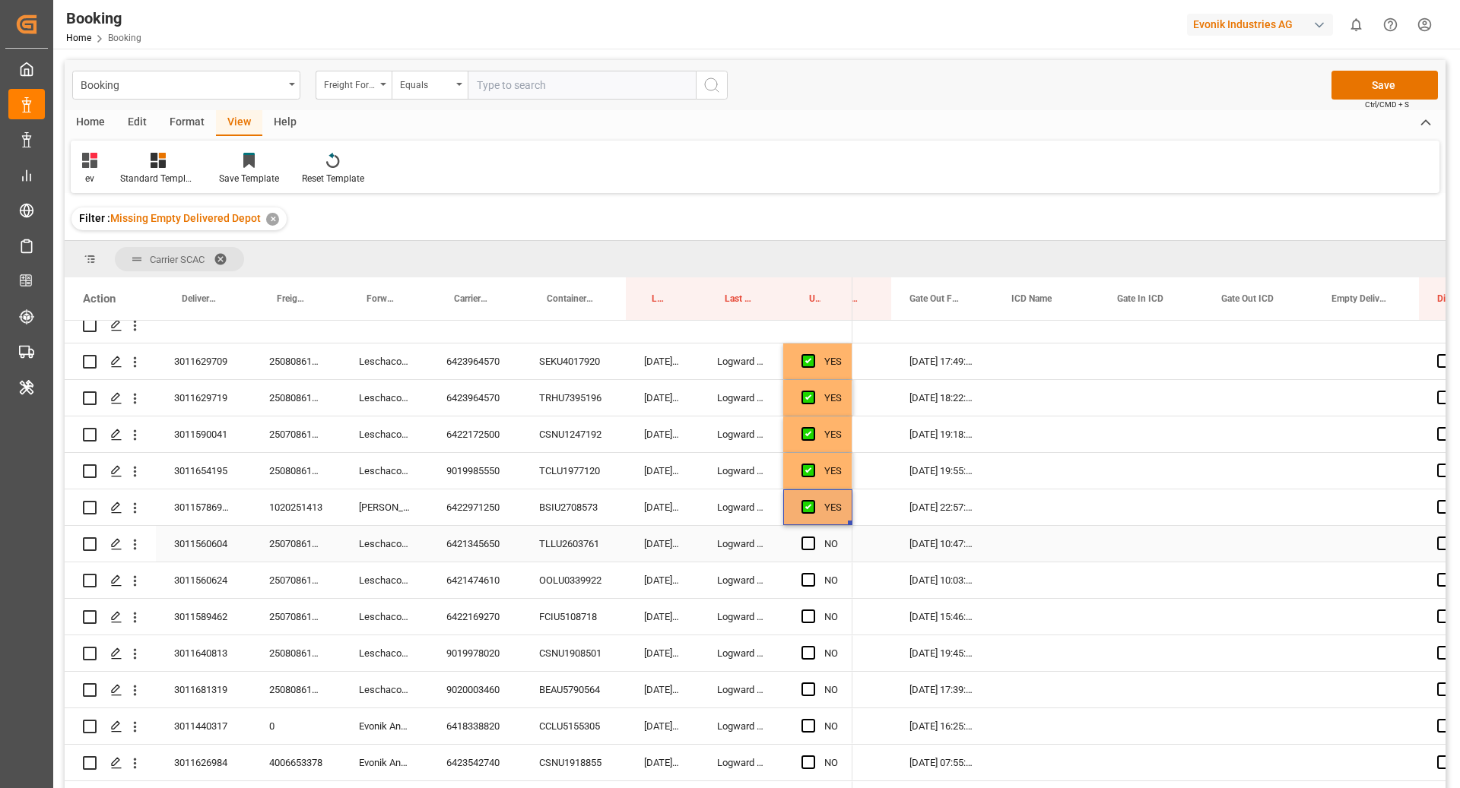
click at [506, 549] on div "6421345650" at bounding box center [474, 544] width 93 height 36
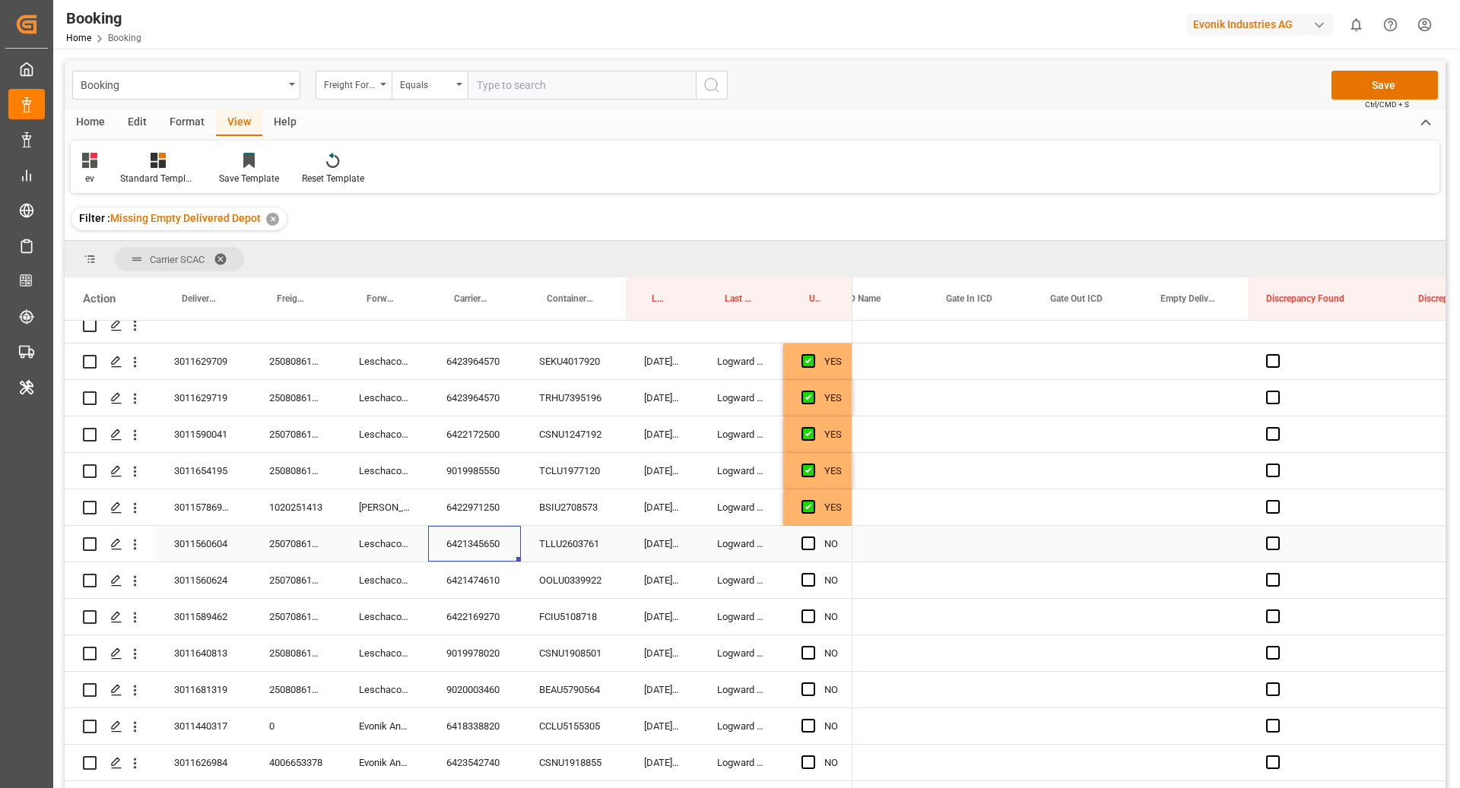
click at [1186, 536] on div "Press SPACE to select this row." at bounding box center [1195, 544] width 106 height 36
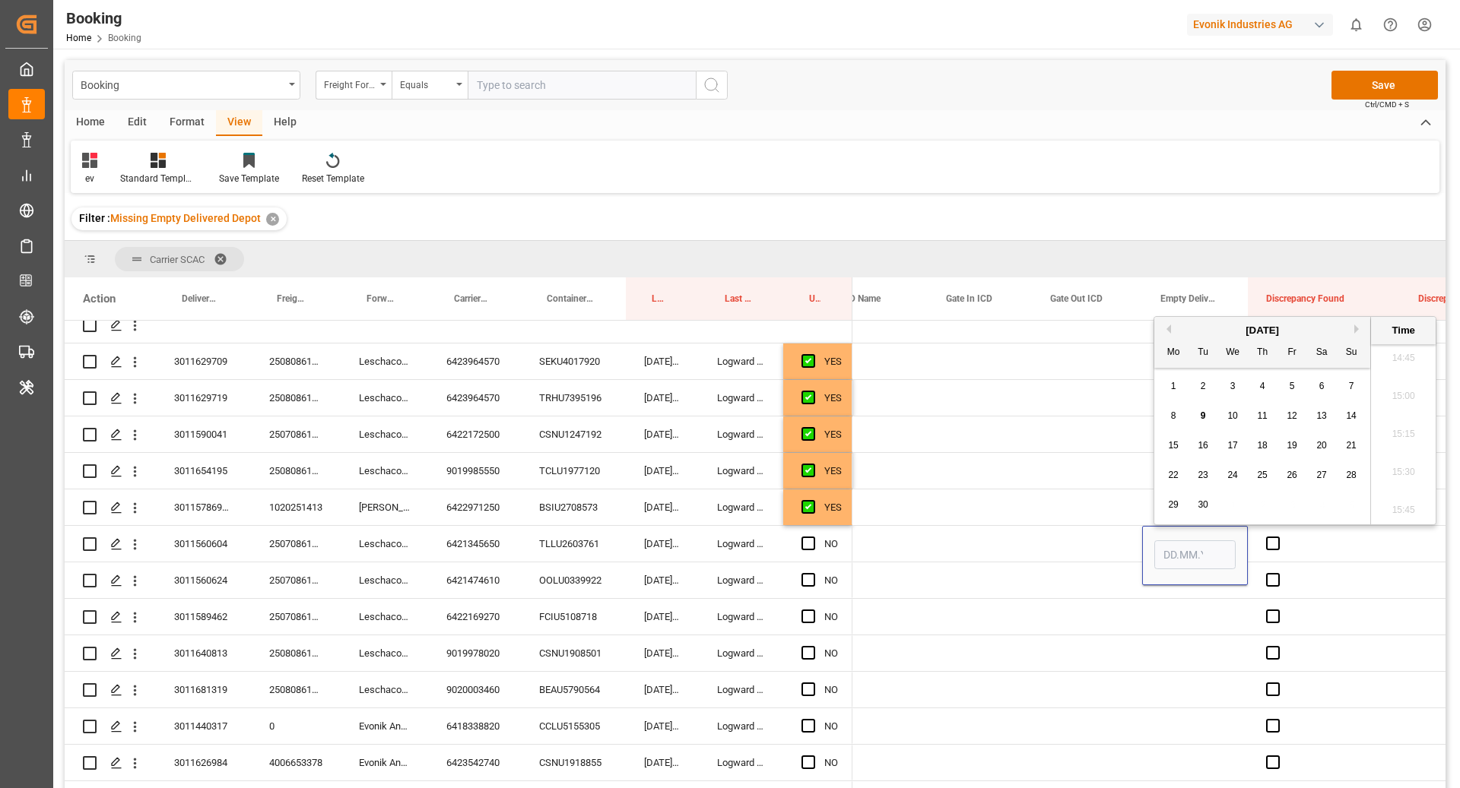
click at [1191, 413] on div "8 9 10 11 12 13 14" at bounding box center [1263, 416] width 208 height 30
click at [1202, 415] on span "9" at bounding box center [1202, 416] width 5 height 11
type input "[DATE] 00:00"
click at [807, 537] on span "Press SPACE to select this row." at bounding box center [808, 544] width 14 height 14
click at [813, 537] on input "Press SPACE to select this row." at bounding box center [813, 537] width 0 height 0
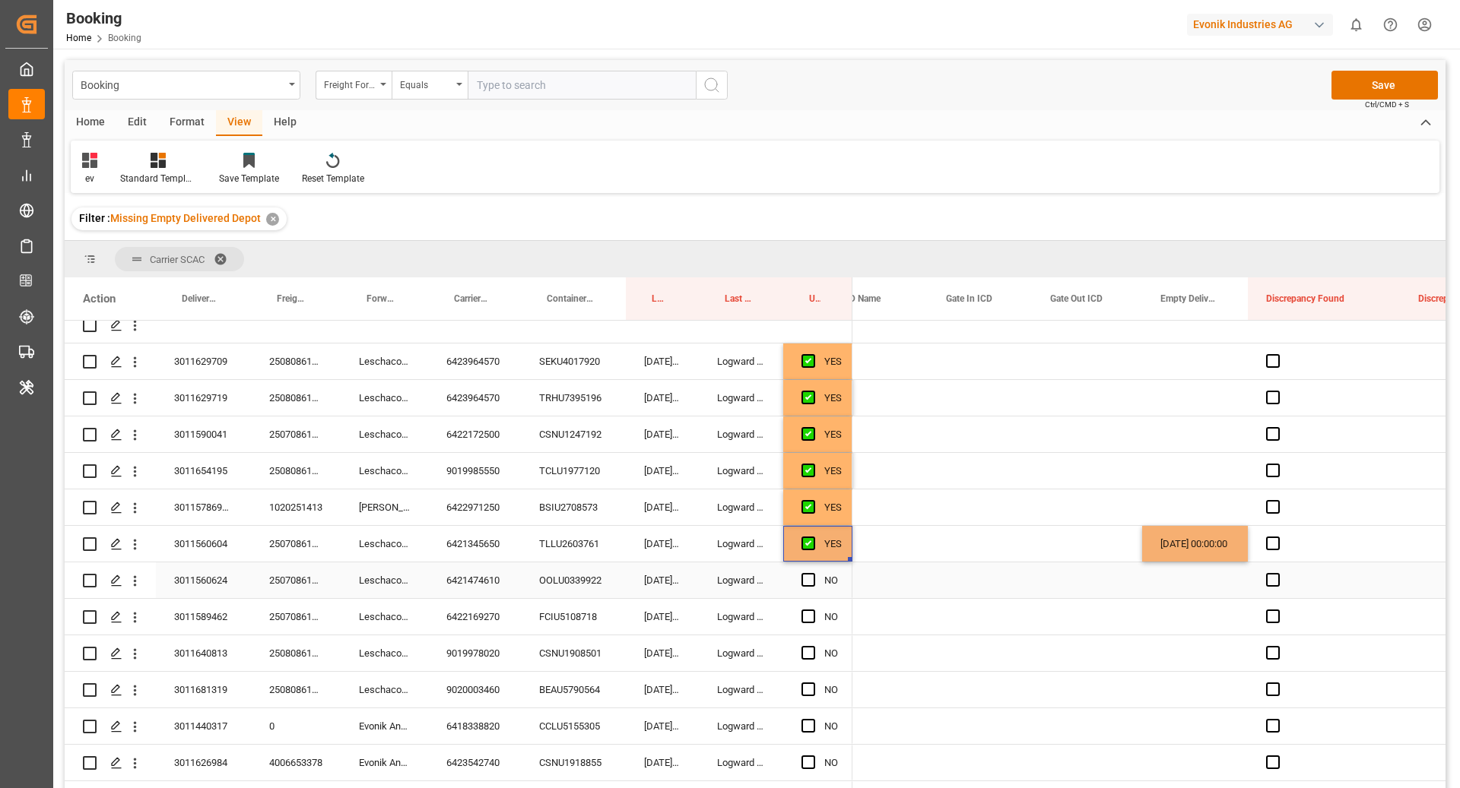
click at [485, 585] on div "6421474610" at bounding box center [474, 581] width 93 height 36
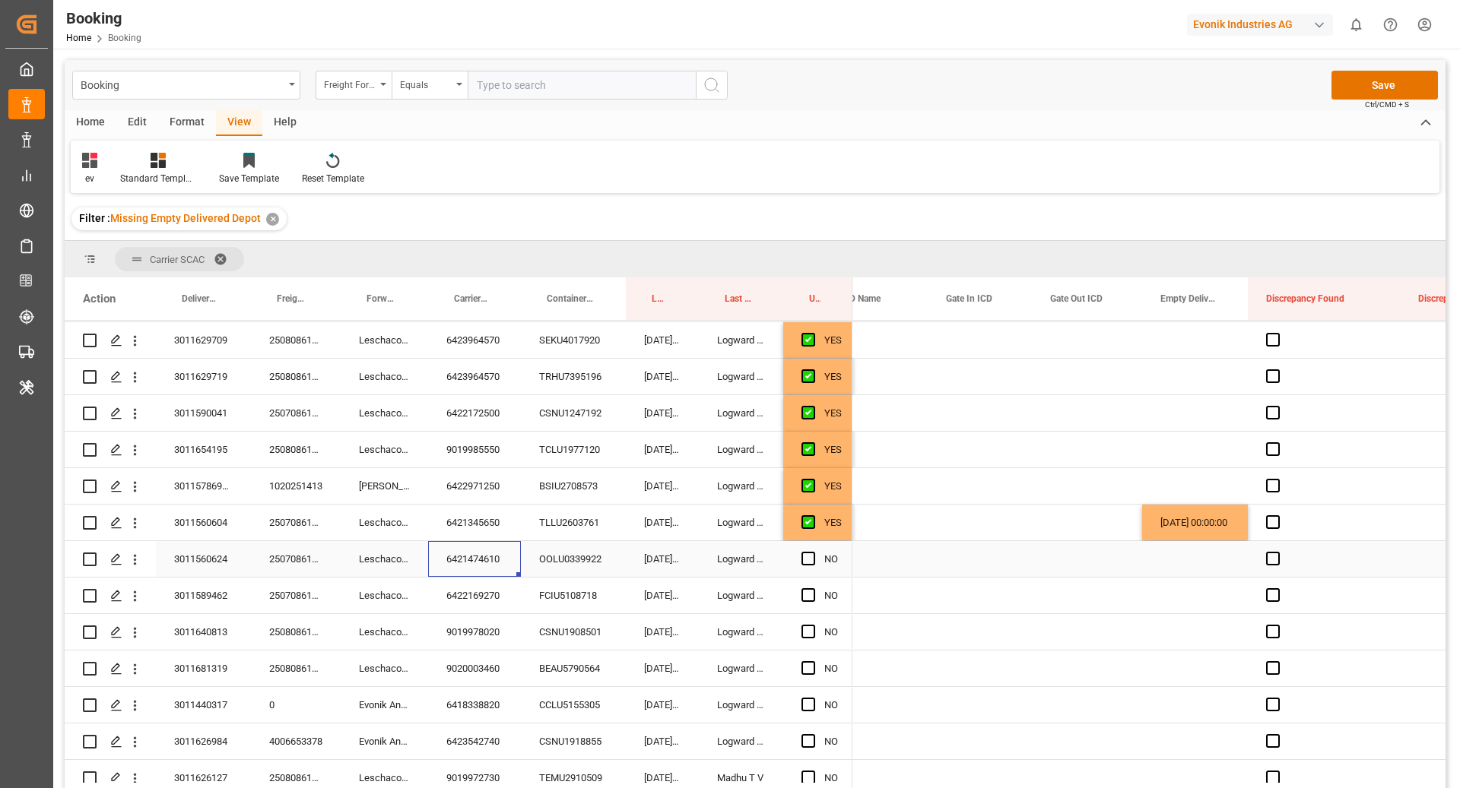
scroll to position [98, 0]
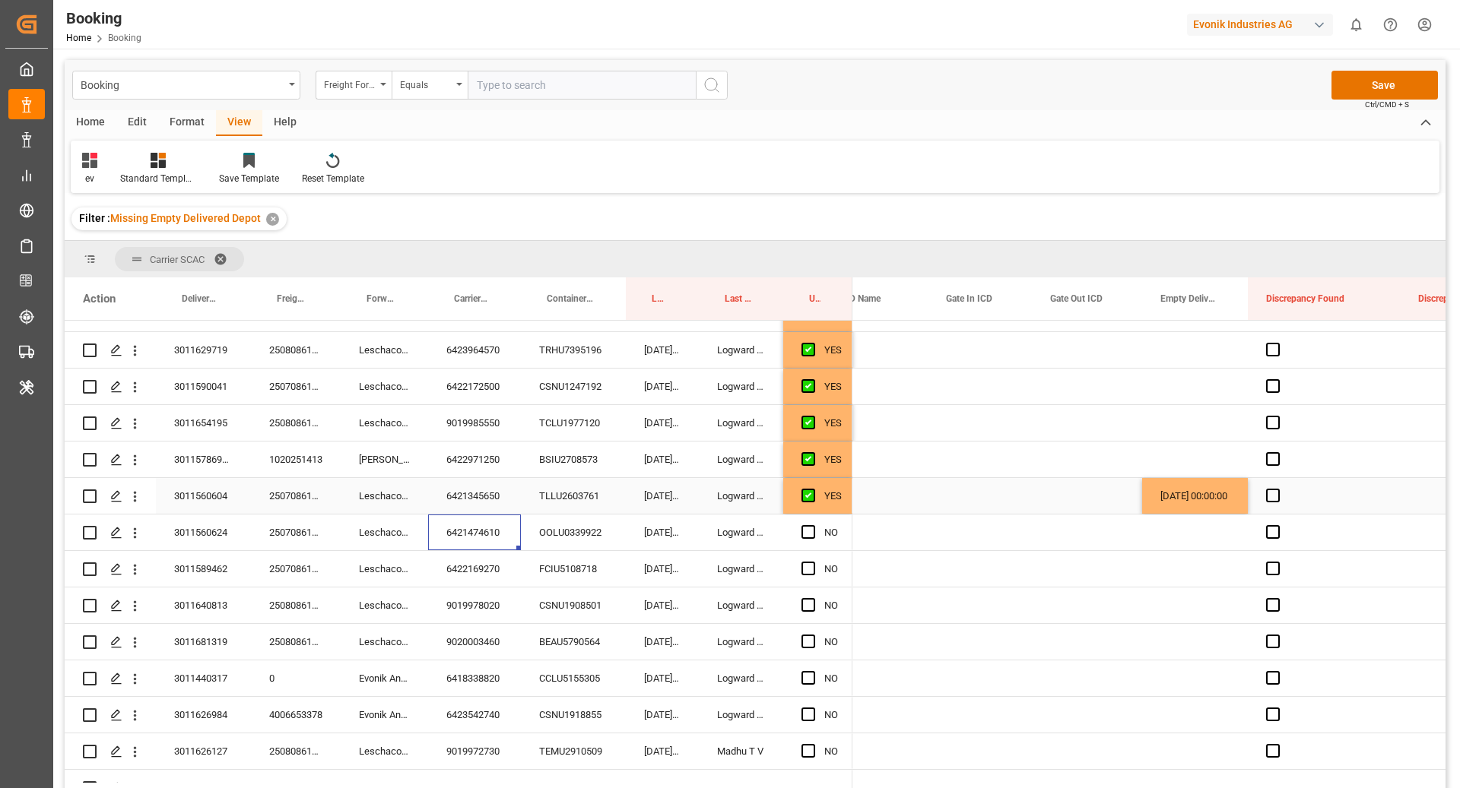
click at [1209, 495] on div "[DATE] 00:00:00" at bounding box center [1195, 496] width 106 height 36
drag, startPoint x: 1245, startPoint y: 511, endPoint x: 1247, endPoint y: 522, distance: 10.8
click at [806, 529] on span "Press SPACE to select this row." at bounding box center [808, 532] width 14 height 14
click at [813, 525] on input "Press SPACE to select this row." at bounding box center [813, 525] width 0 height 0
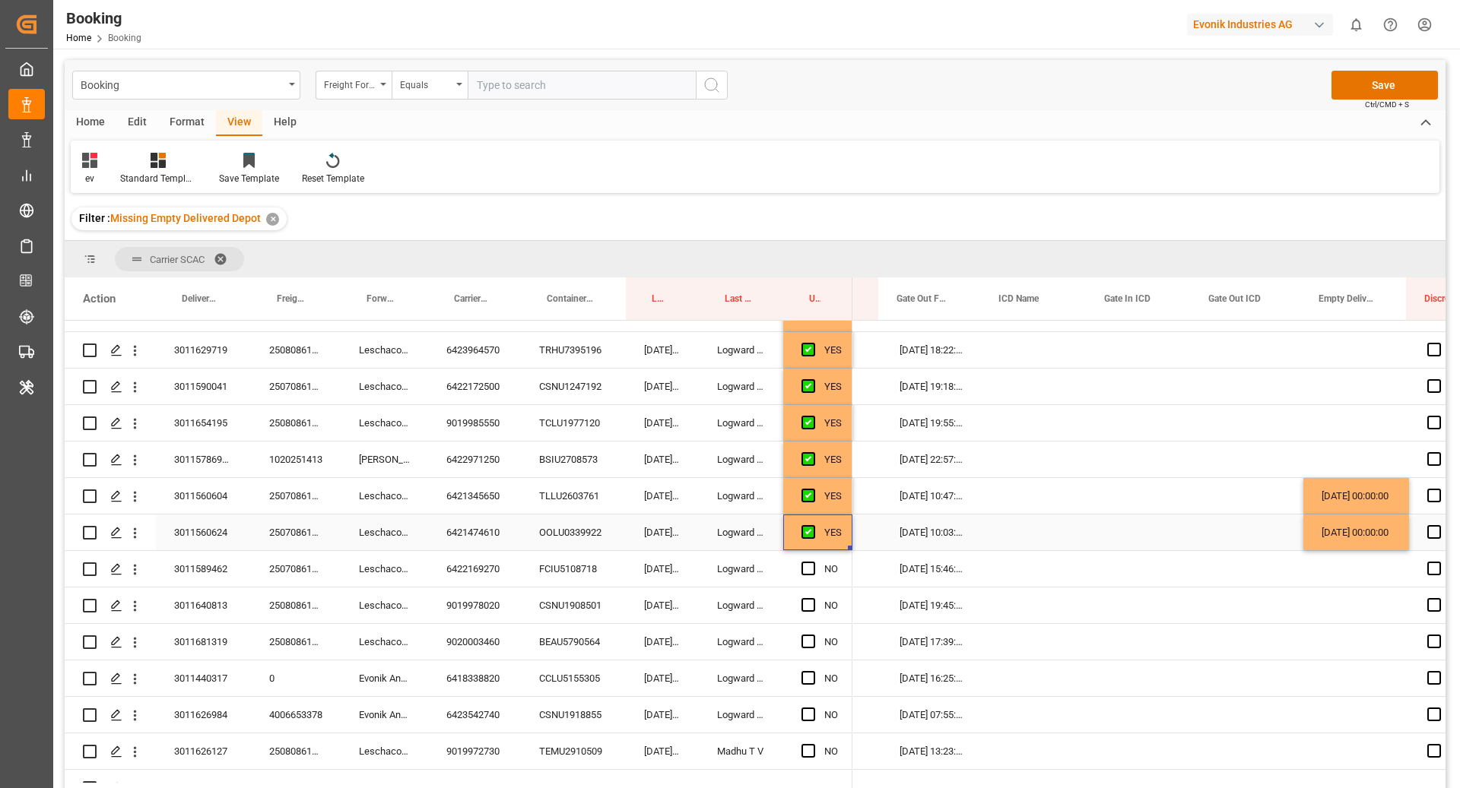
scroll to position [0, 2740]
click at [552, 578] on div "FCIU5108718" at bounding box center [573, 569] width 105 height 36
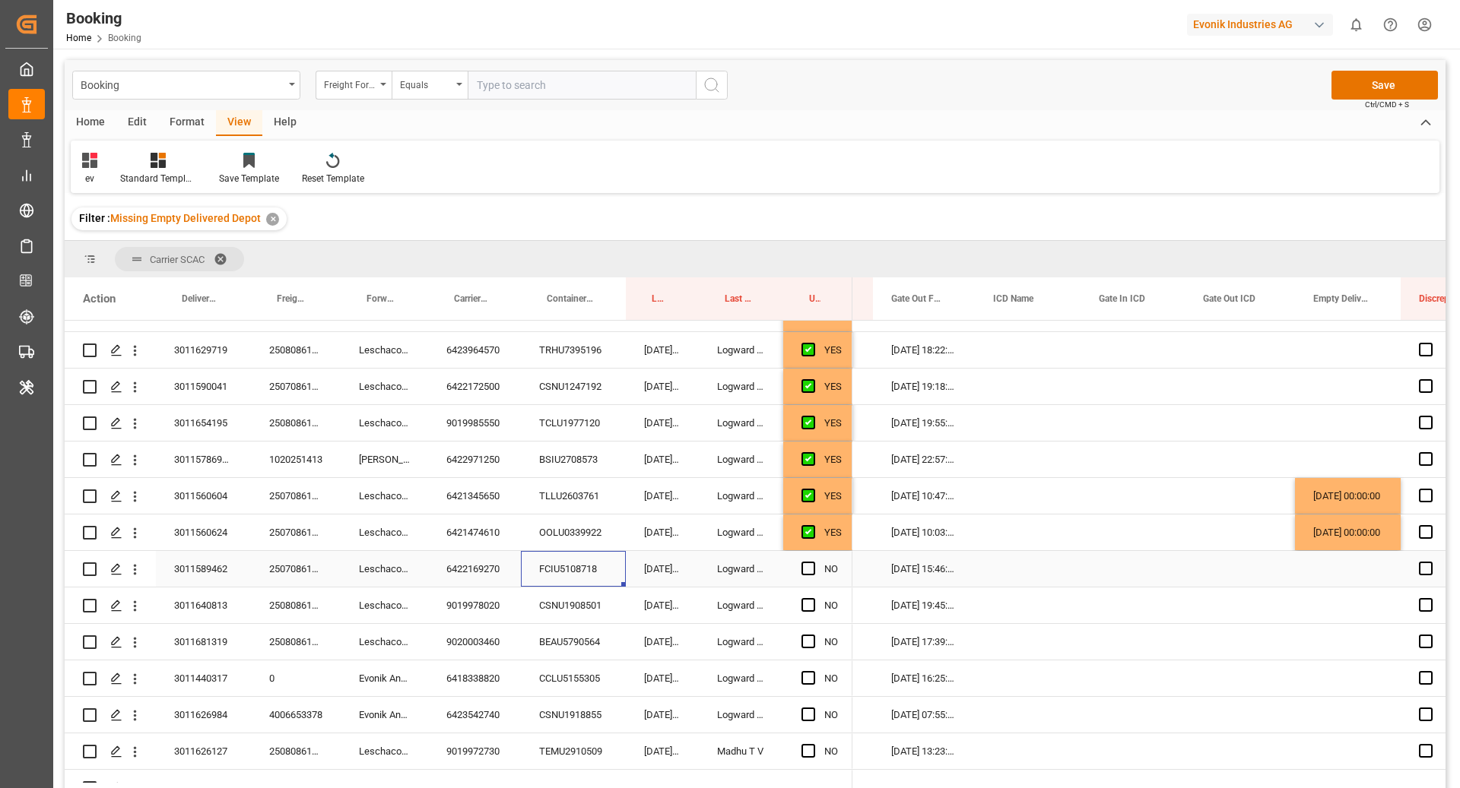
click at [445, 579] on div "6422169270" at bounding box center [474, 569] width 93 height 36
click at [804, 569] on span "Press SPACE to select this row." at bounding box center [808, 569] width 14 height 14
click at [813, 562] on input "Press SPACE to select this row." at bounding box center [813, 562] width 0 height 0
click at [501, 601] on div "9019978020" at bounding box center [474, 606] width 93 height 36
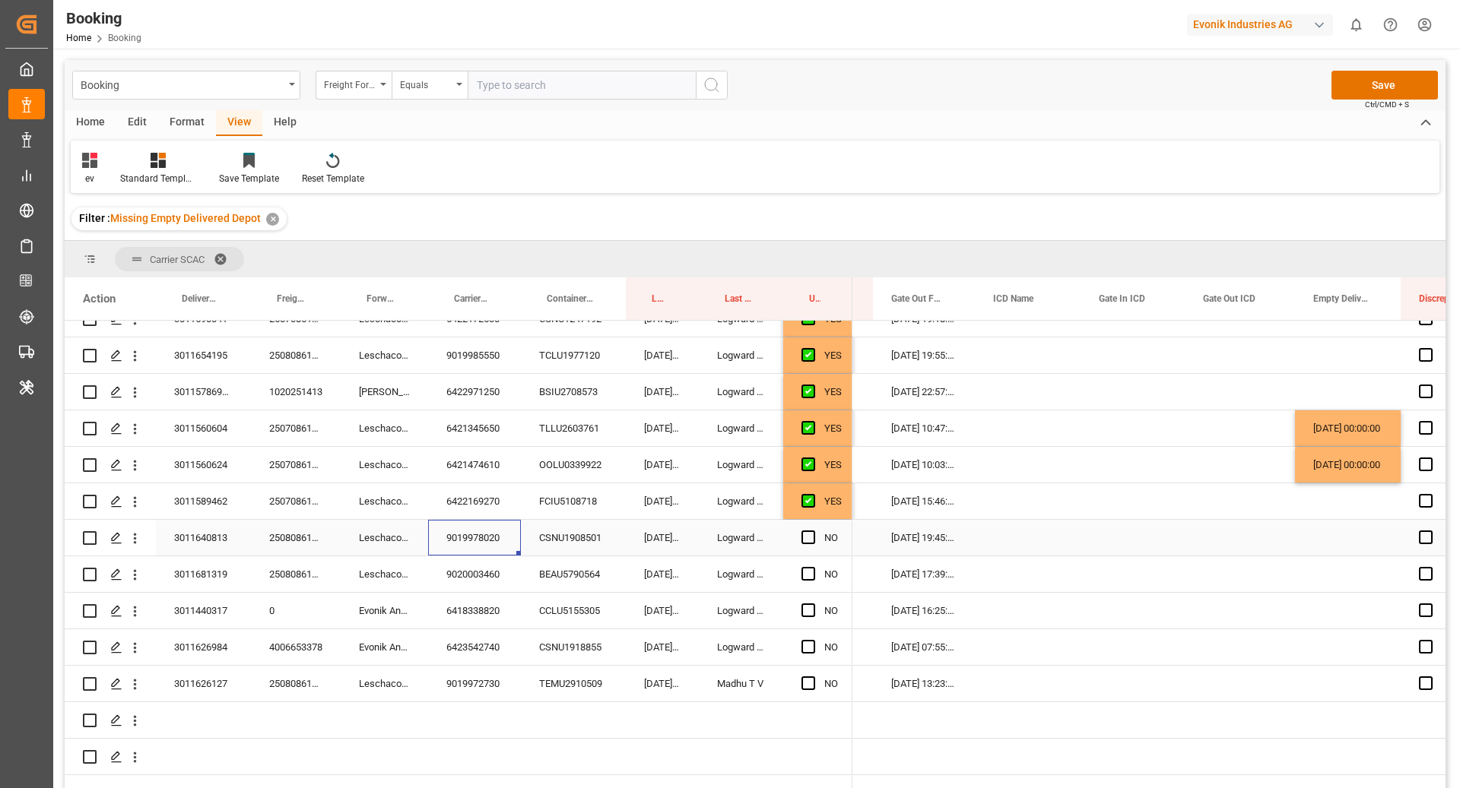
scroll to position [166, 0]
click at [798, 538] on div "NO" at bounding box center [817, 538] width 69 height 36
click at [810, 540] on span "Press SPACE to select this row." at bounding box center [808, 538] width 14 height 14
click at [813, 531] on input "Press SPACE to select this row." at bounding box center [813, 531] width 0 height 0
click at [512, 571] on div "9020003460" at bounding box center [474, 575] width 93 height 36
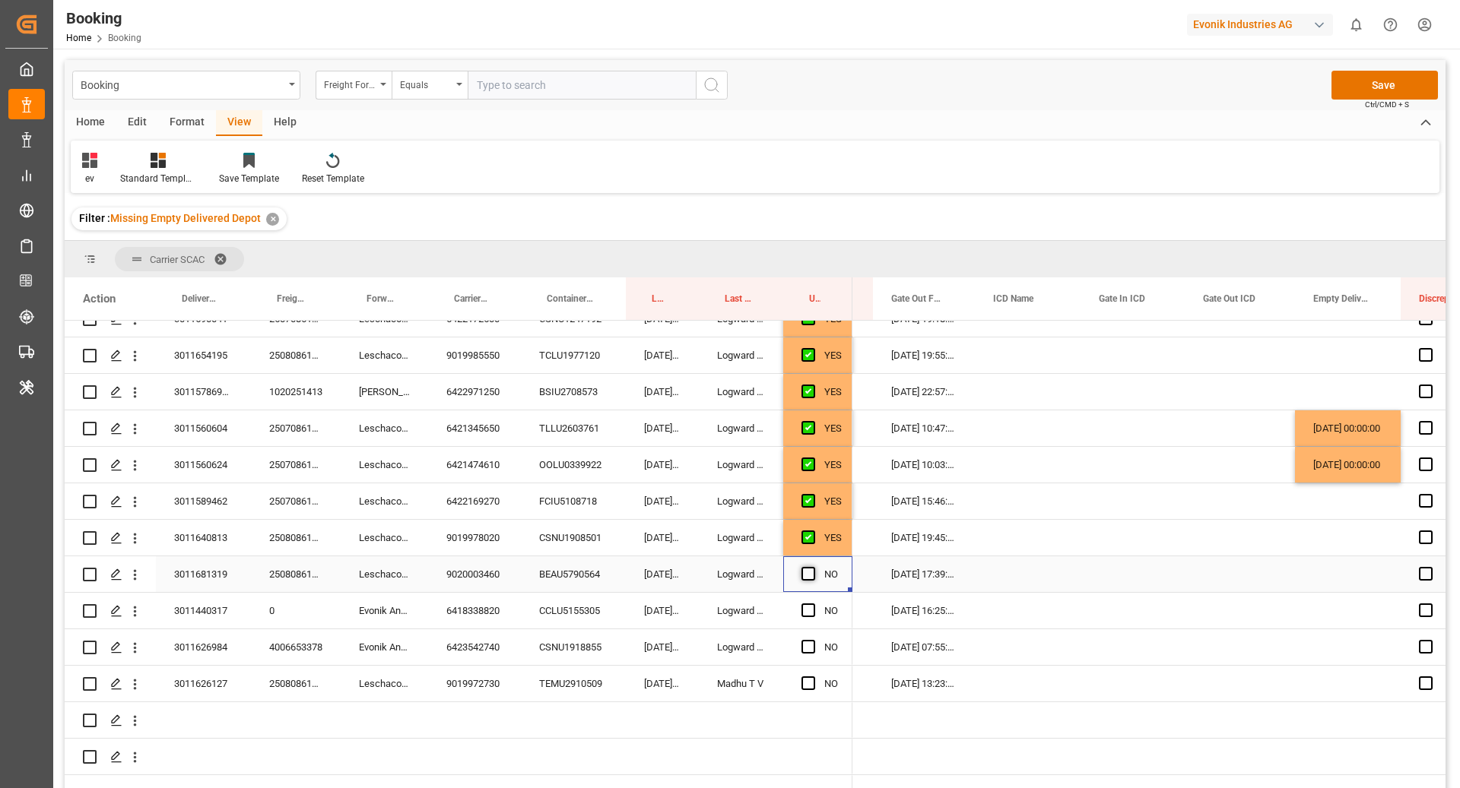
click at [806, 578] on span "Press SPACE to select this row." at bounding box center [808, 574] width 14 height 14
click at [813, 567] on input "Press SPACE to select this row." at bounding box center [813, 567] width 0 height 0
click at [519, 614] on div "6418338820" at bounding box center [474, 611] width 93 height 36
click at [1349, 610] on div "Press SPACE to select this row." at bounding box center [1348, 611] width 106 height 36
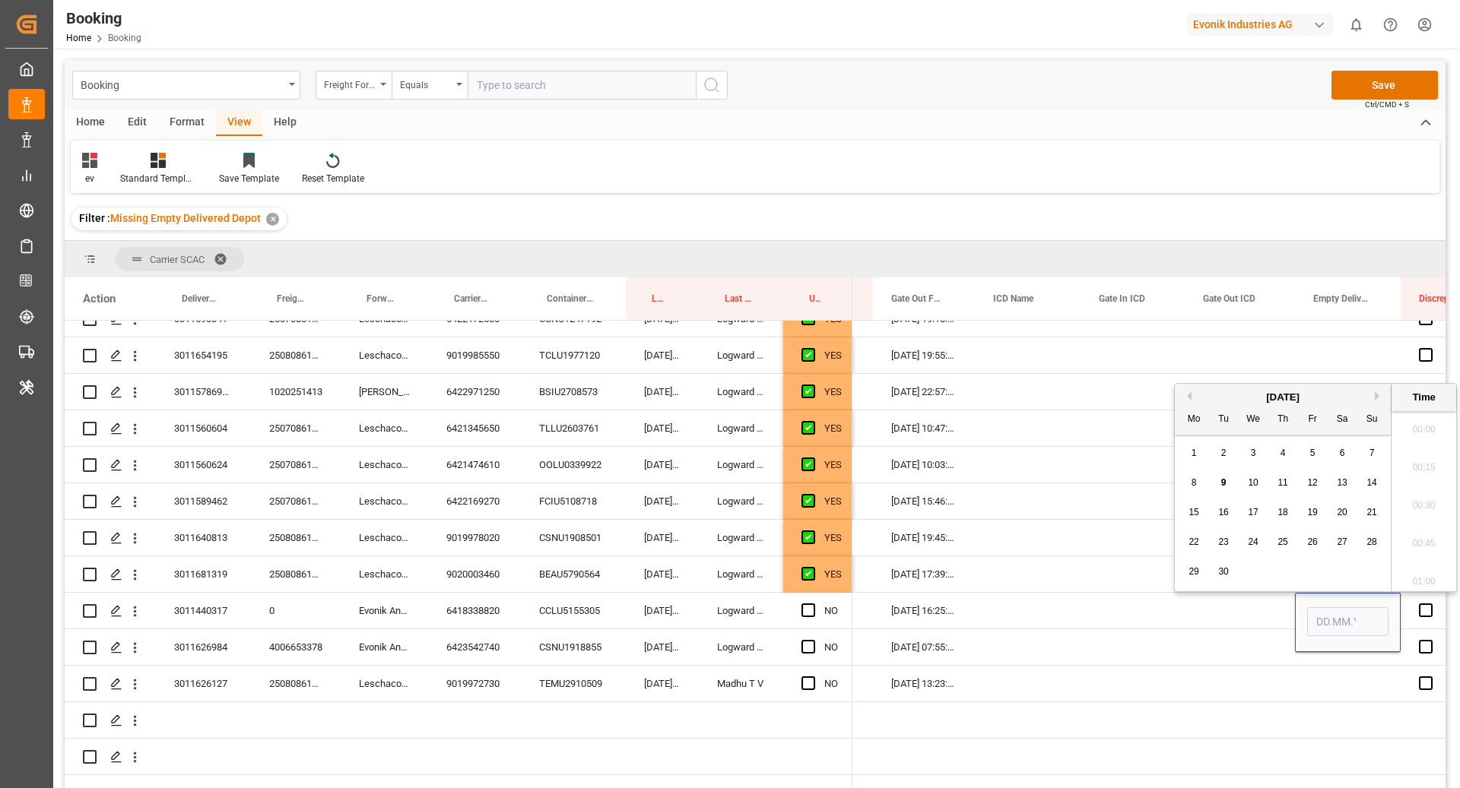
scroll to position [2247, 0]
click at [1218, 486] on div "9" at bounding box center [1223, 483] width 19 height 18
type input "[DATE] 00:00"
click at [1028, 610] on div "Press SPACE to select this row." at bounding box center [1028, 611] width 106 height 36
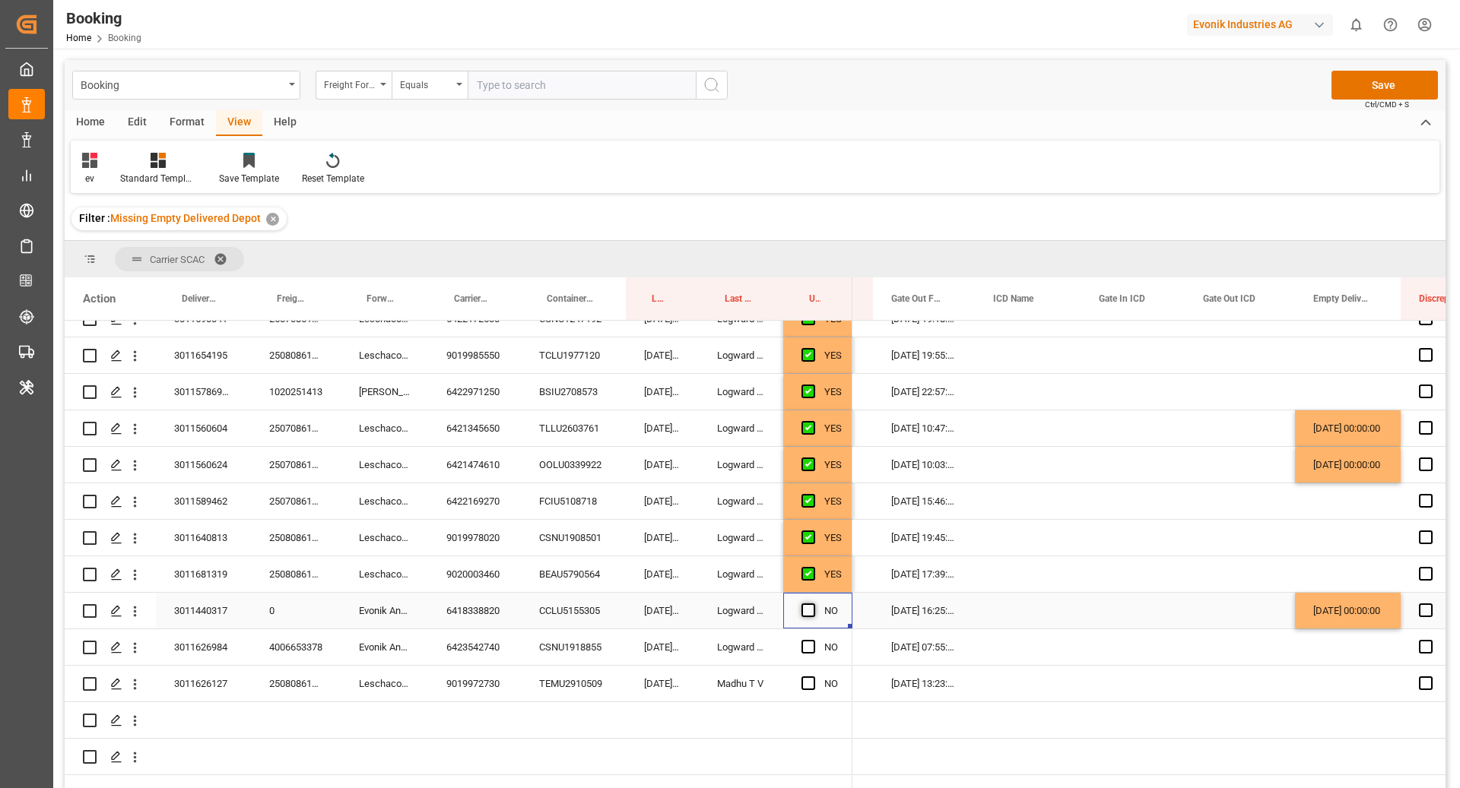
click at [810, 607] on span "Press SPACE to select this row." at bounding box center [808, 611] width 14 height 14
click at [813, 604] on input "Press SPACE to select this row." at bounding box center [813, 604] width 0 height 0
click at [494, 636] on div "6423542740" at bounding box center [474, 647] width 93 height 36
click at [810, 648] on span "Press SPACE to select this row." at bounding box center [808, 647] width 14 height 14
click at [813, 640] on input "Press SPACE to select this row." at bounding box center [813, 640] width 0 height 0
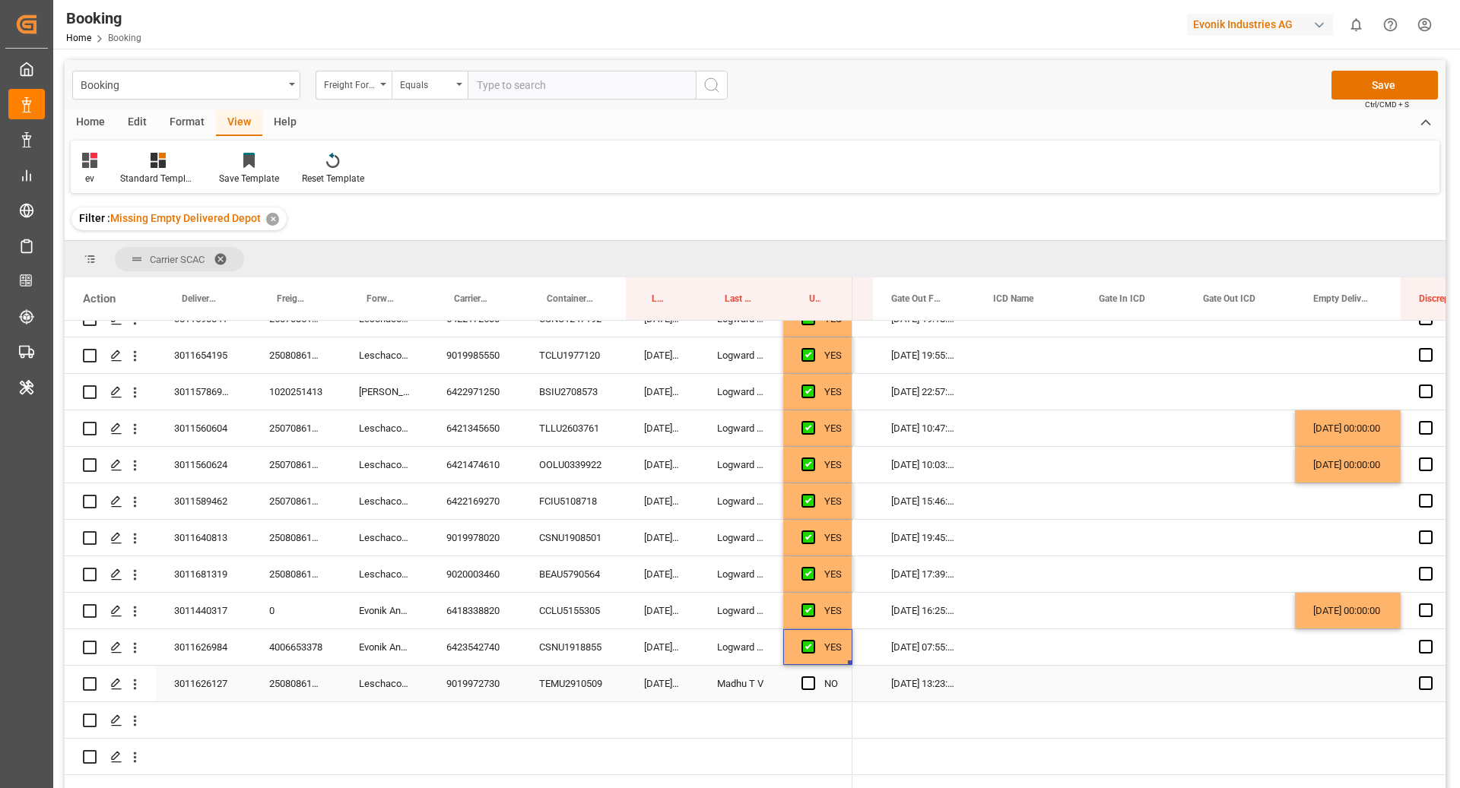
click at [464, 678] on div "9019972730" at bounding box center [474, 684] width 93 height 36
click at [804, 682] on span "Press SPACE to select this row." at bounding box center [808, 684] width 14 height 14
click at [813, 677] on input "Press SPACE to select this row." at bounding box center [813, 677] width 0 height 0
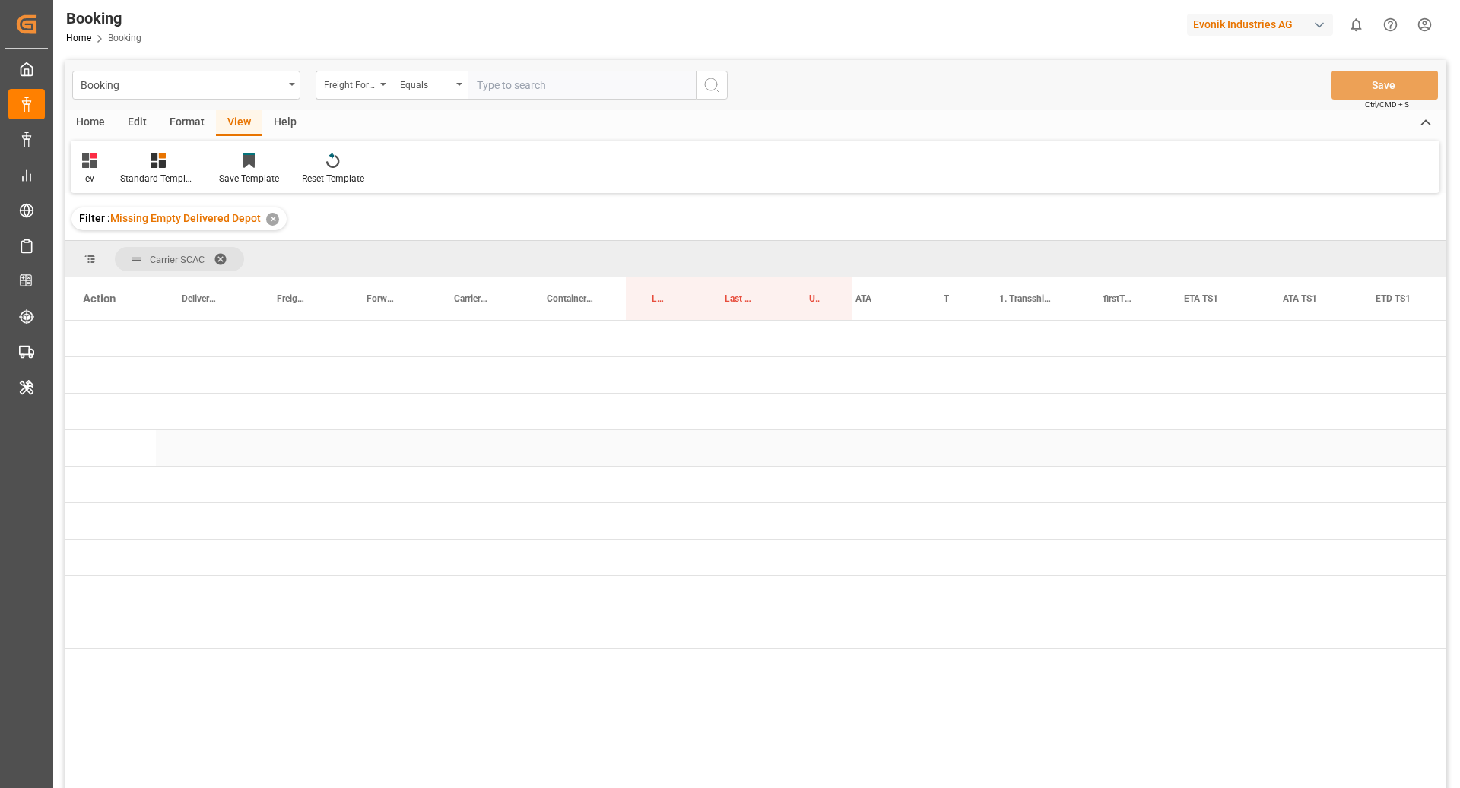
scroll to position [0, 0]
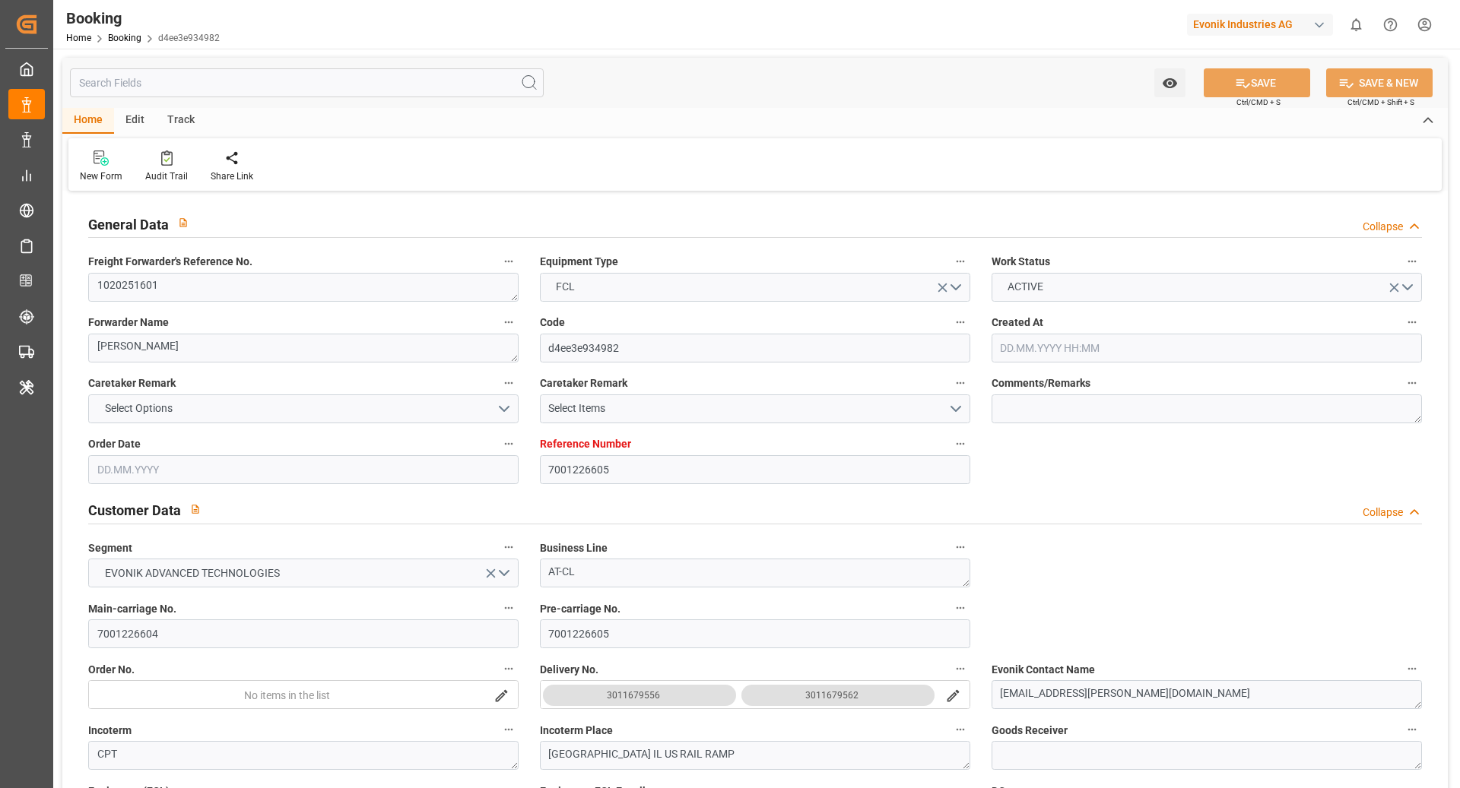
type input "18.07.2025 11:42"
type input "18.07.2025"
type input "04.09.2025"
type input "07.08.2025"
type input "01.08.2025 00:00"
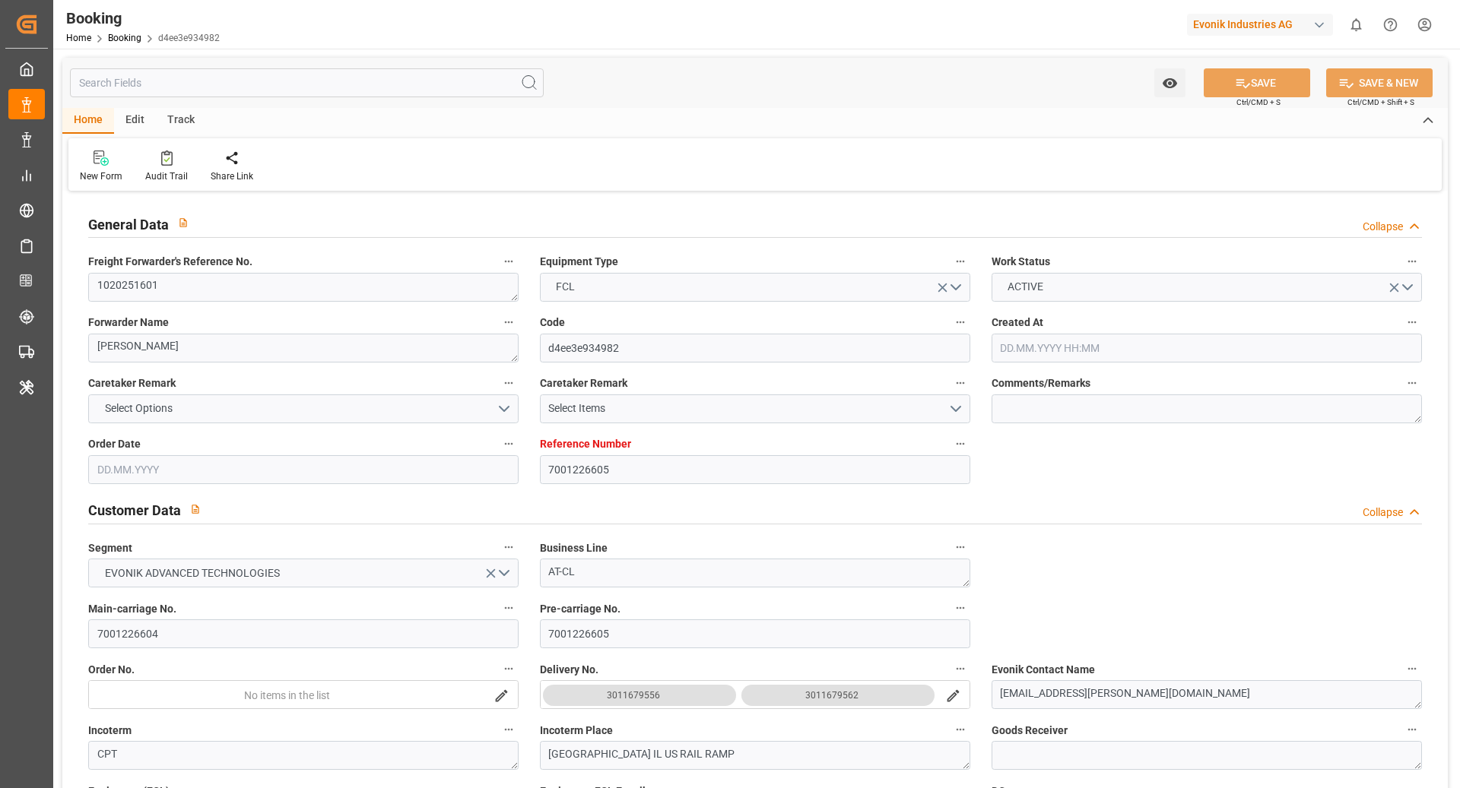
type input "05.08.2025 00:00"
type input "05.08.2025 04:33"
type input "31.07.2025 07:47"
type input "28.08.2025 08:00"
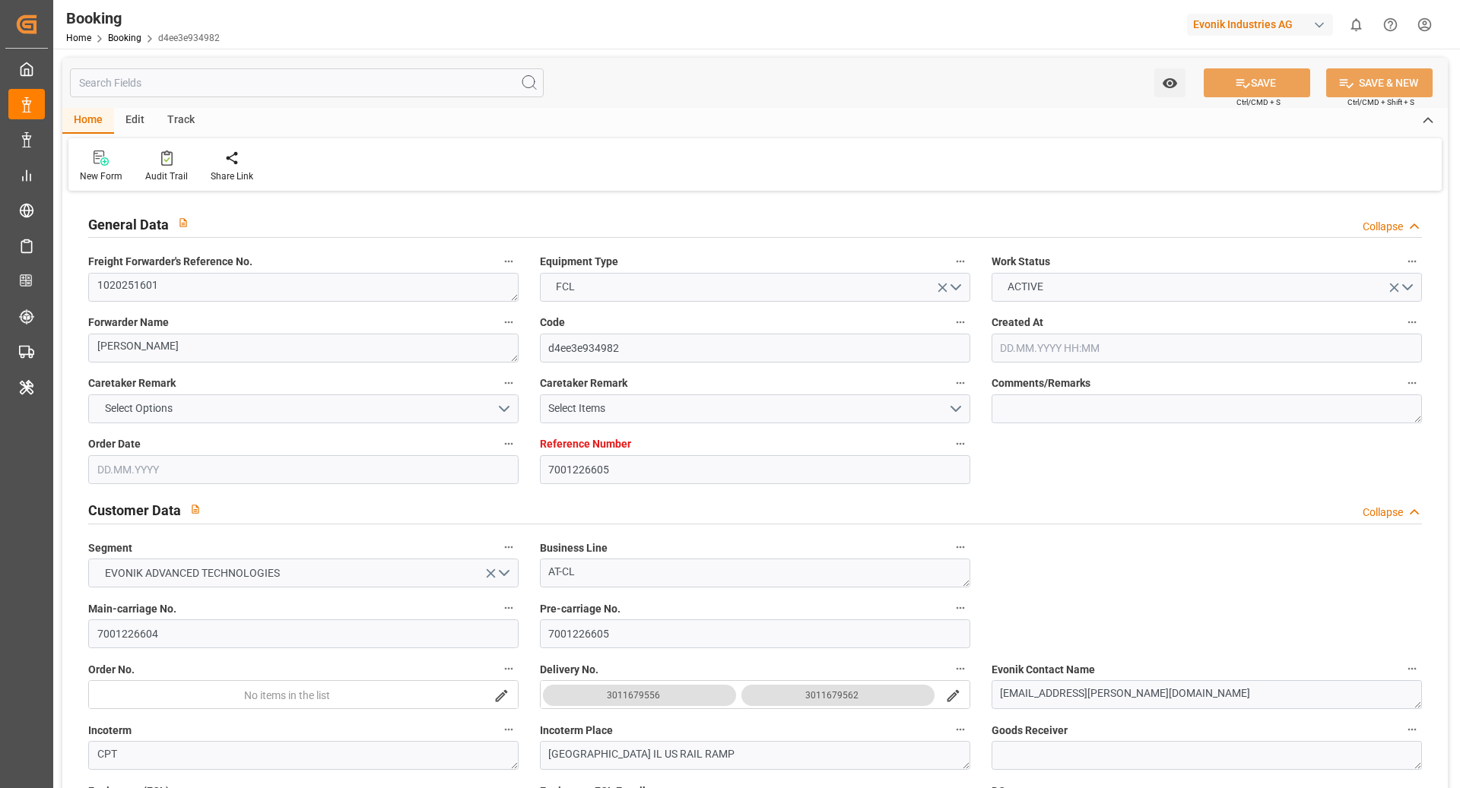
type input "05.09.2025 00:00"
type input "28.08.2025 03:18"
type input "04.09.2025 15:49"
type input "17.08.2025"
type input "09.09.2025 03:18"
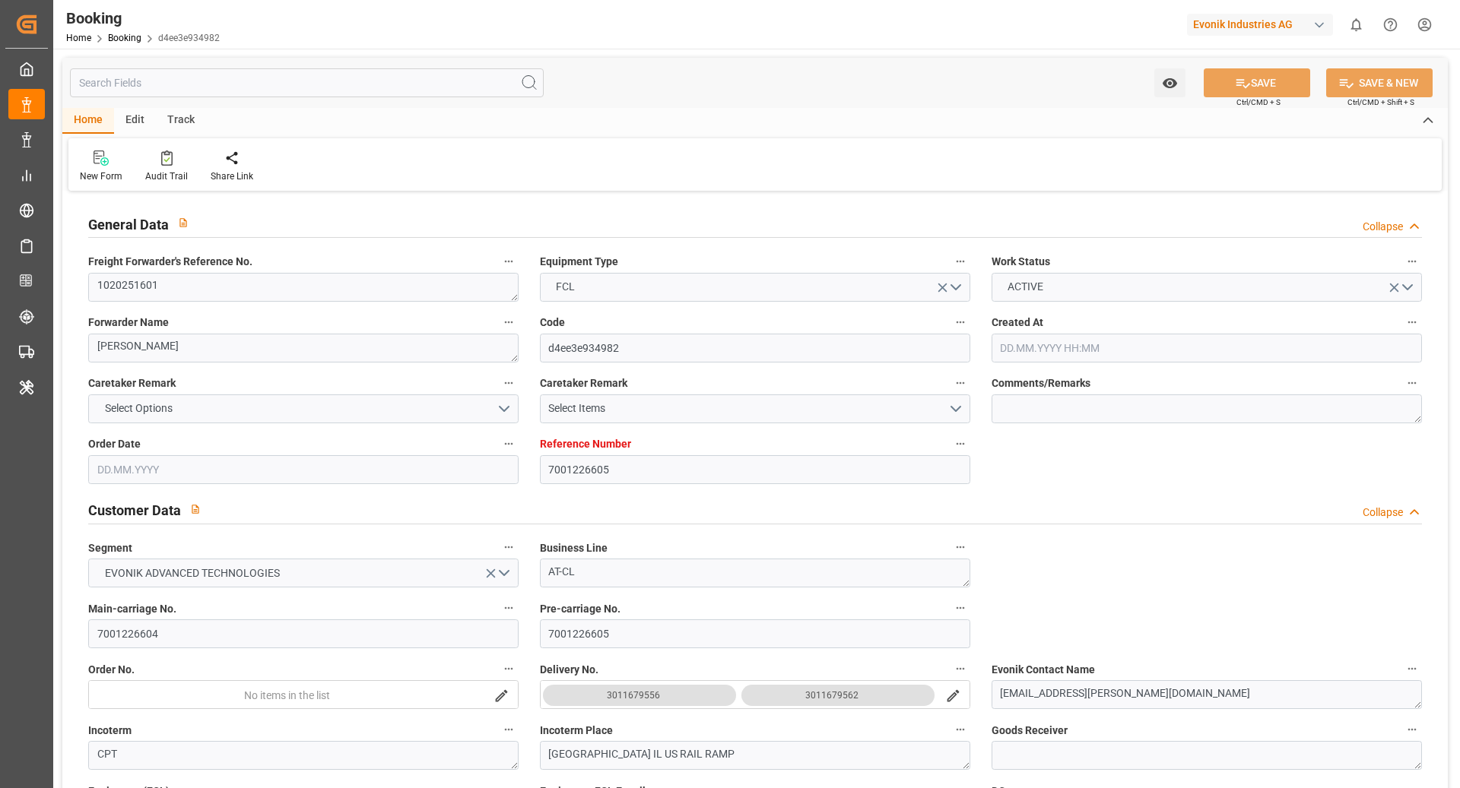
type input "09.09.2025"
type input "30.07.2025 10:25"
type input "04.08.2025 20:11"
type input "05.08.2025 05:18"
type input "28.08.2025 08:00"
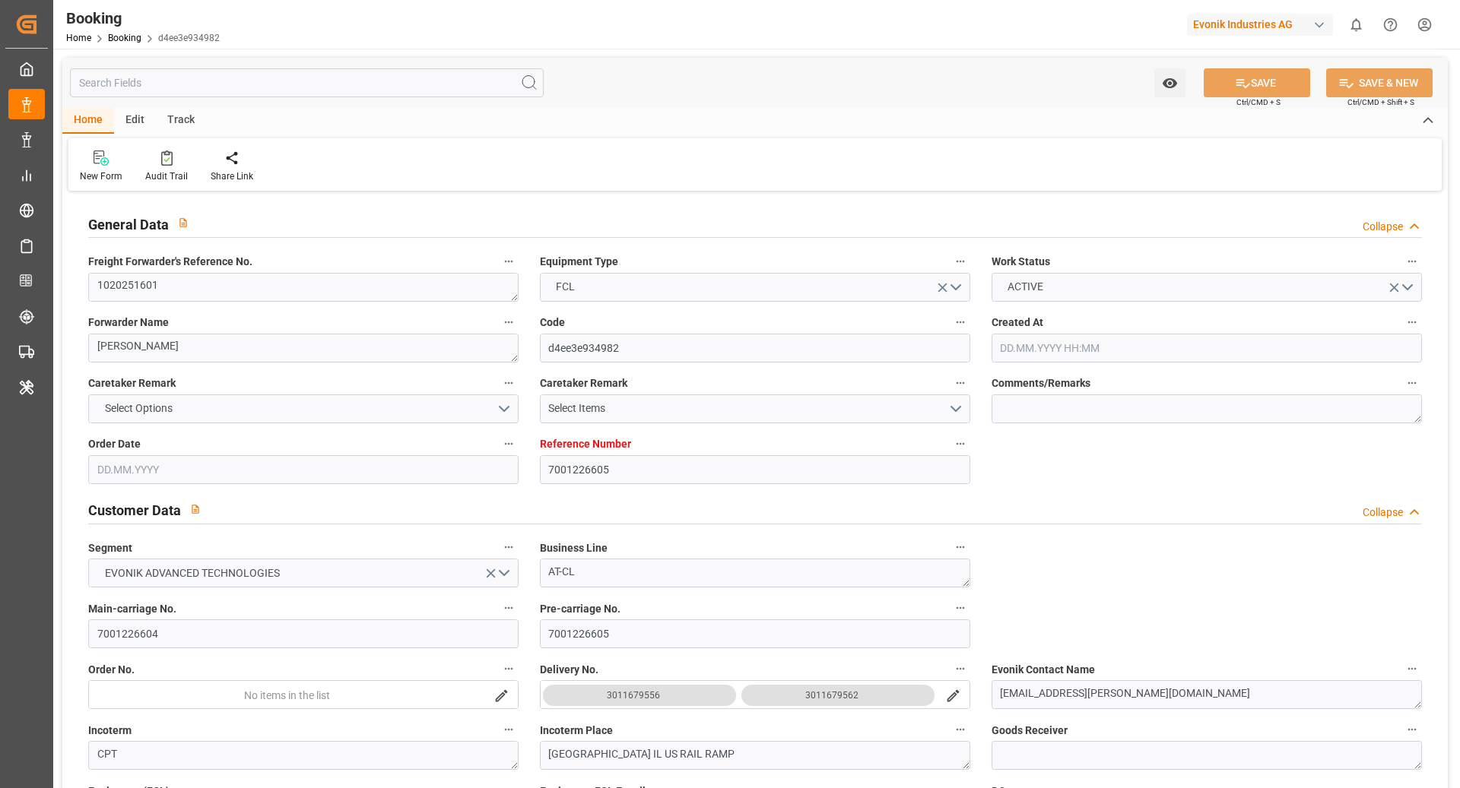
type input "28.08.2025 03:08"
type input "29.08.2025 02:22"
type input "29.08.2025 22:27"
type input "04.09.2025 15:49"
type input "02.09.2025 22:27"
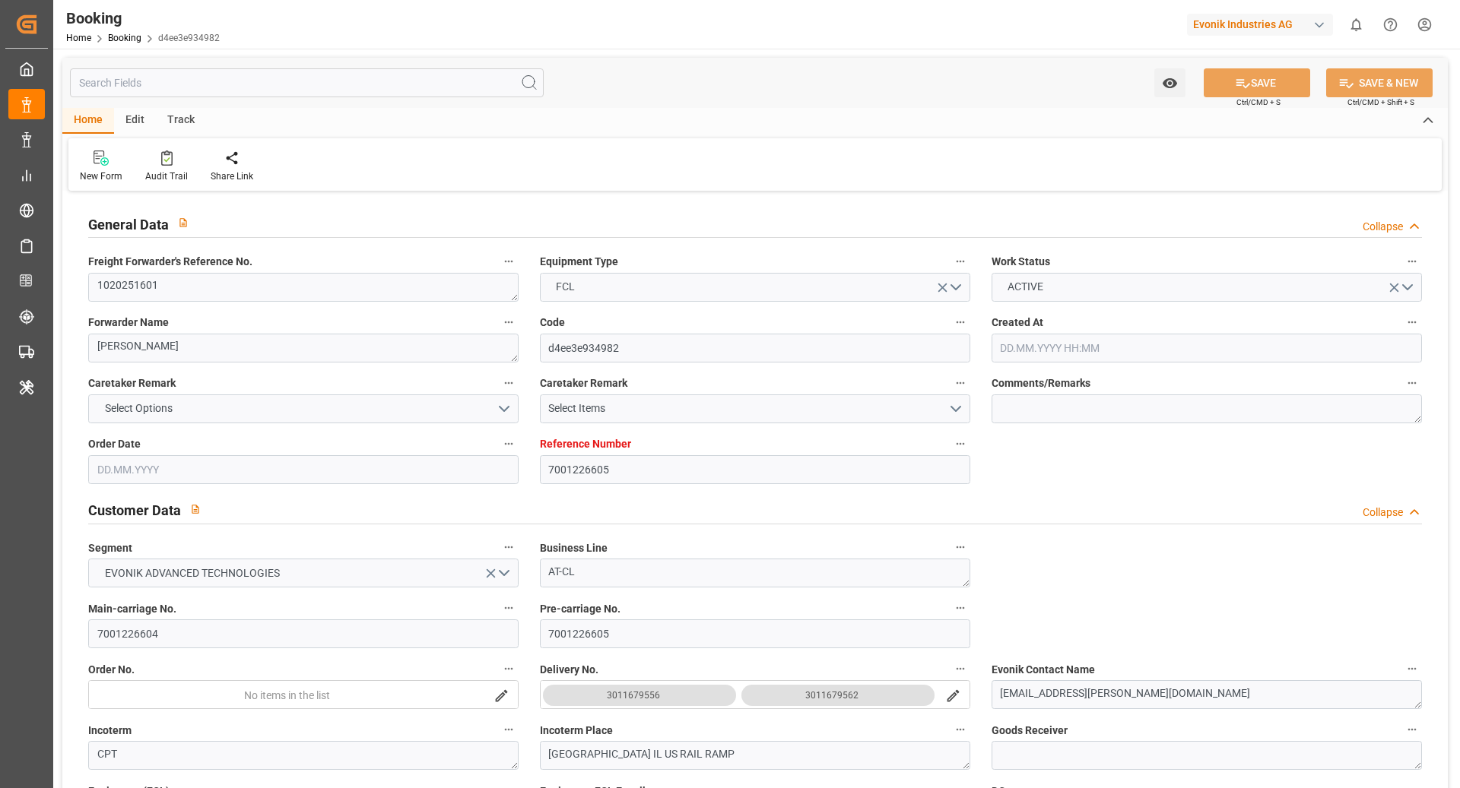
type input "03.09.2025 20:00"
type input "01.09.2025 20:00"
type input "07.09.2025 13:36"
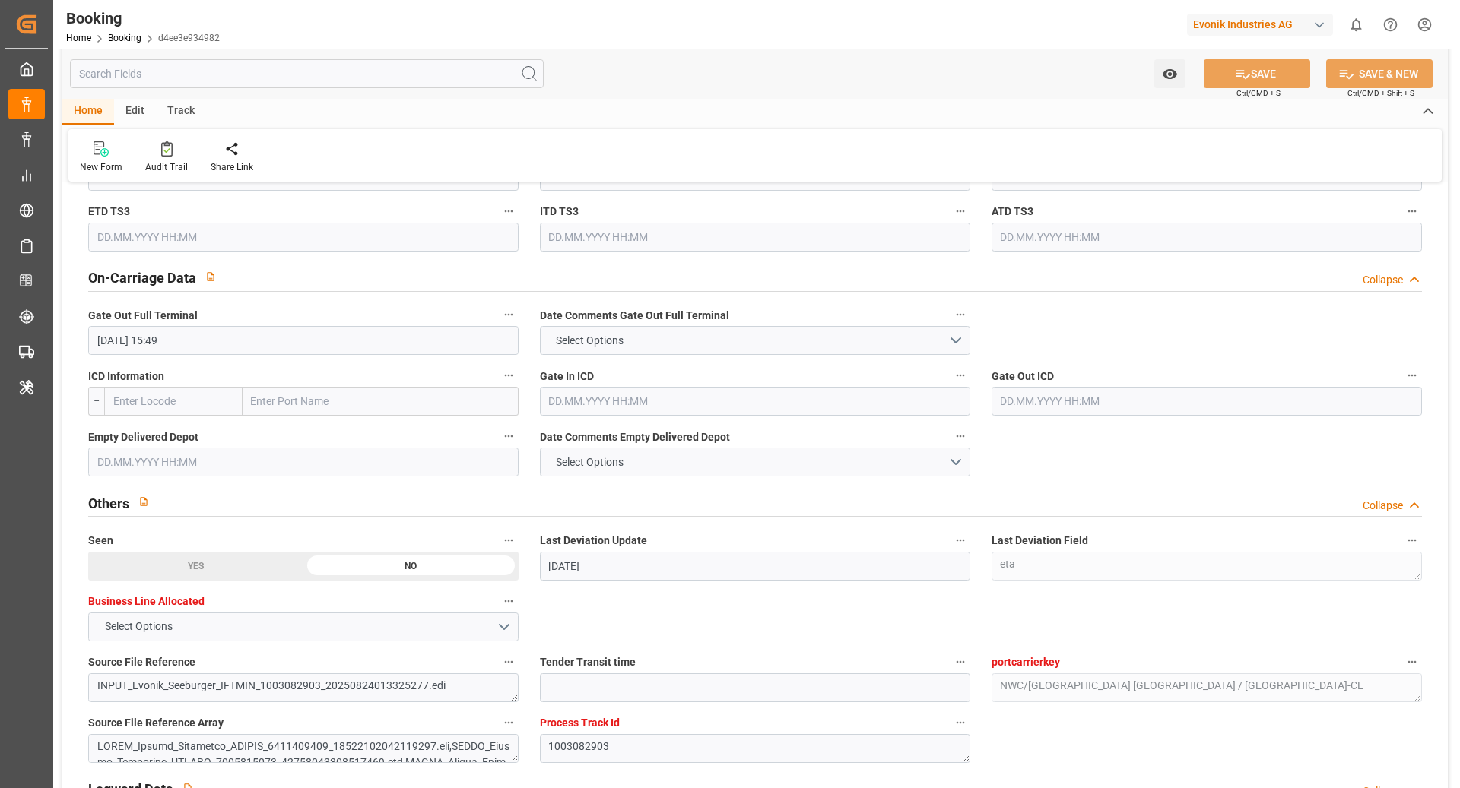
scroll to position [2136, 0]
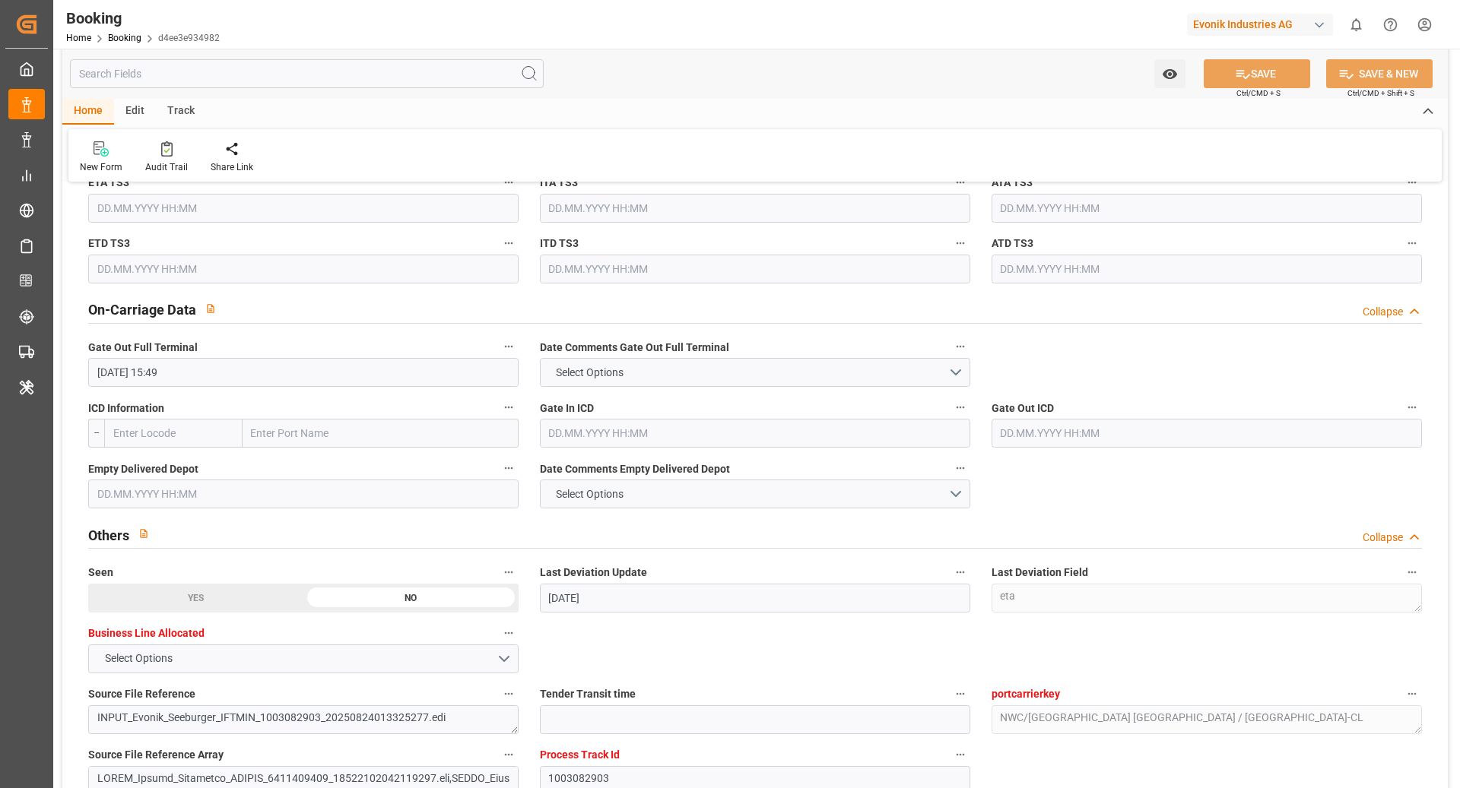
click at [181, 436] on input "text" at bounding box center [173, 433] width 138 height 29
paste input "CHICAGO"
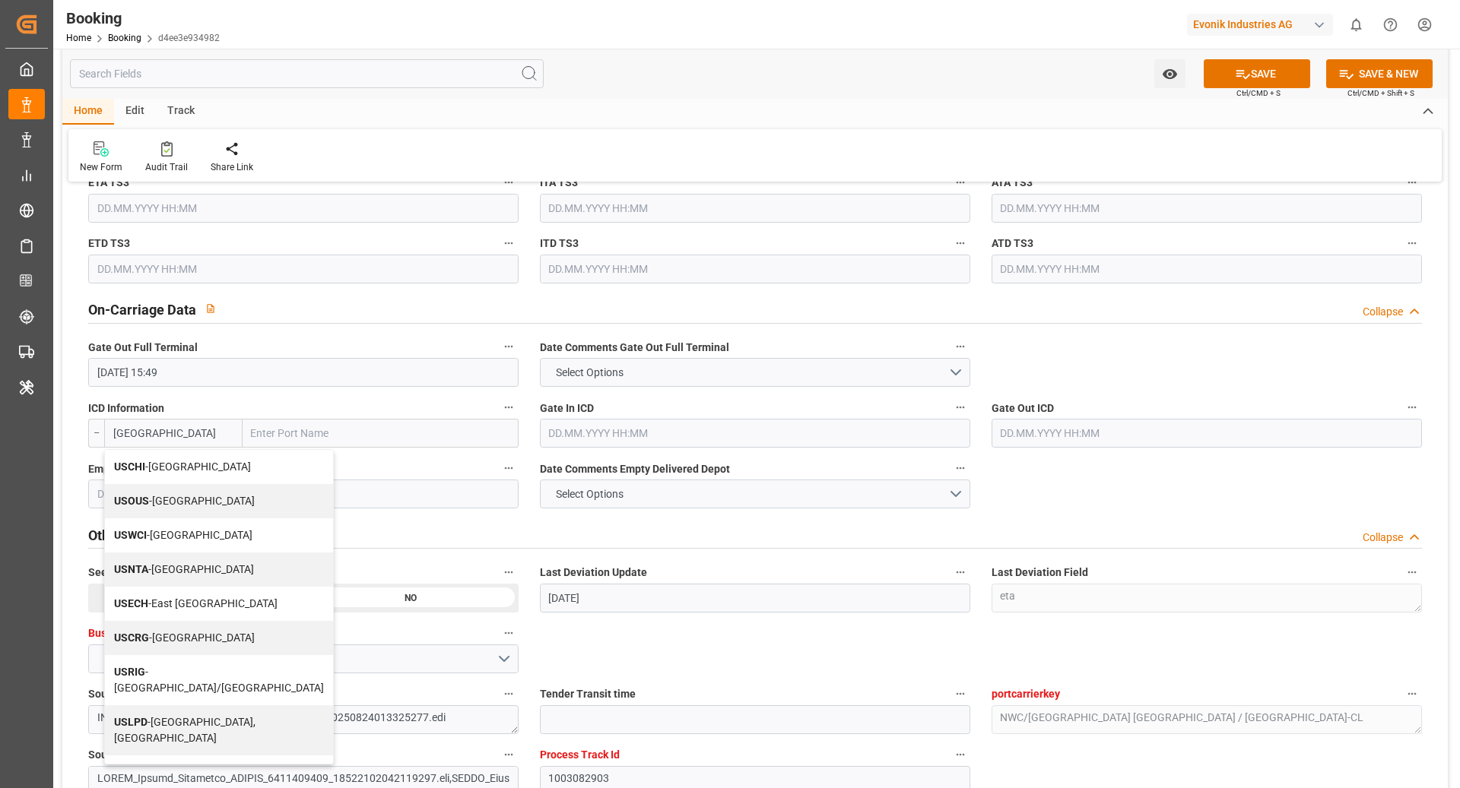
click at [206, 462] on div "USCHI - Chicago" at bounding box center [219, 467] width 228 height 34
type input "USCHI"
type input "Chicago"
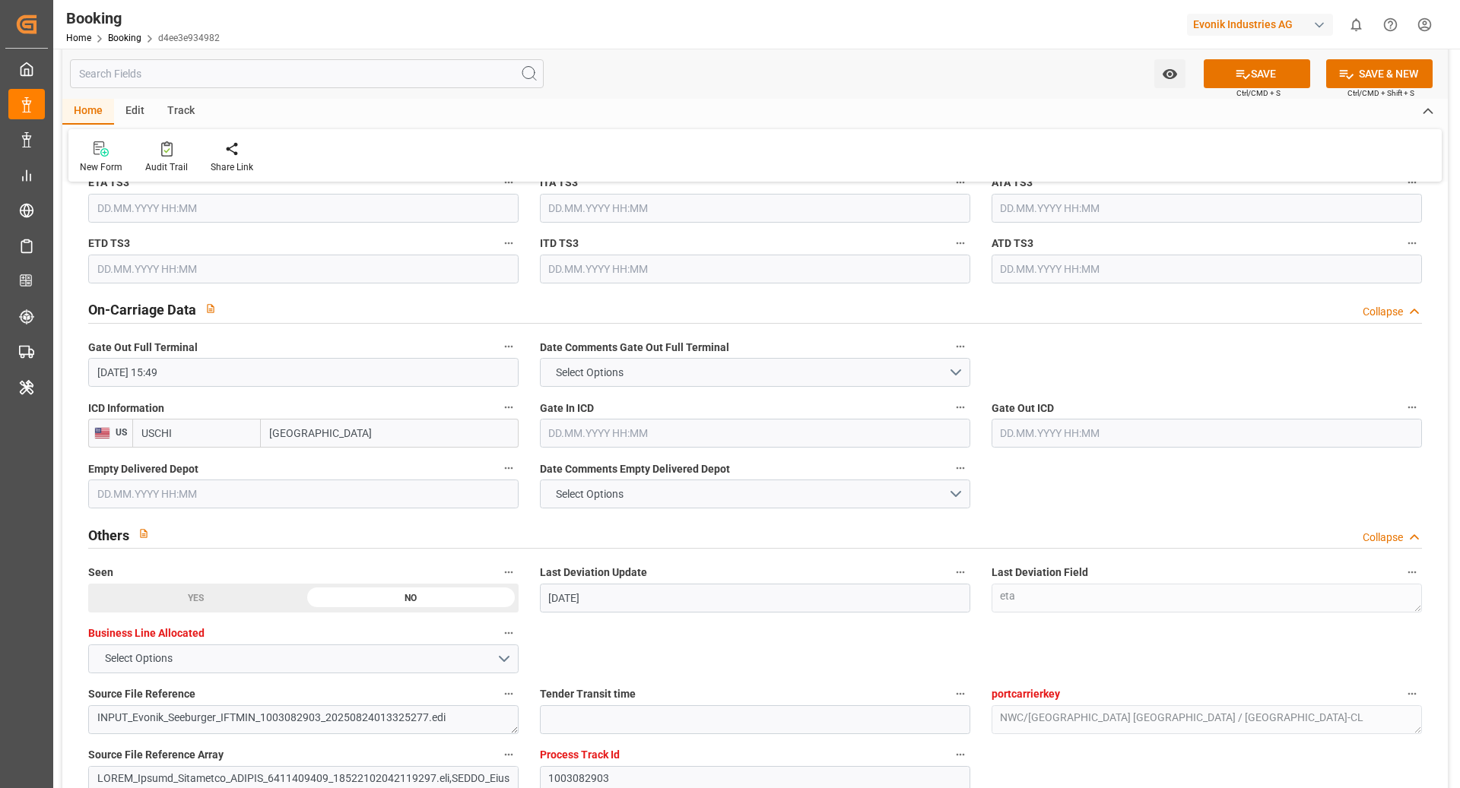
type input "USCHI"
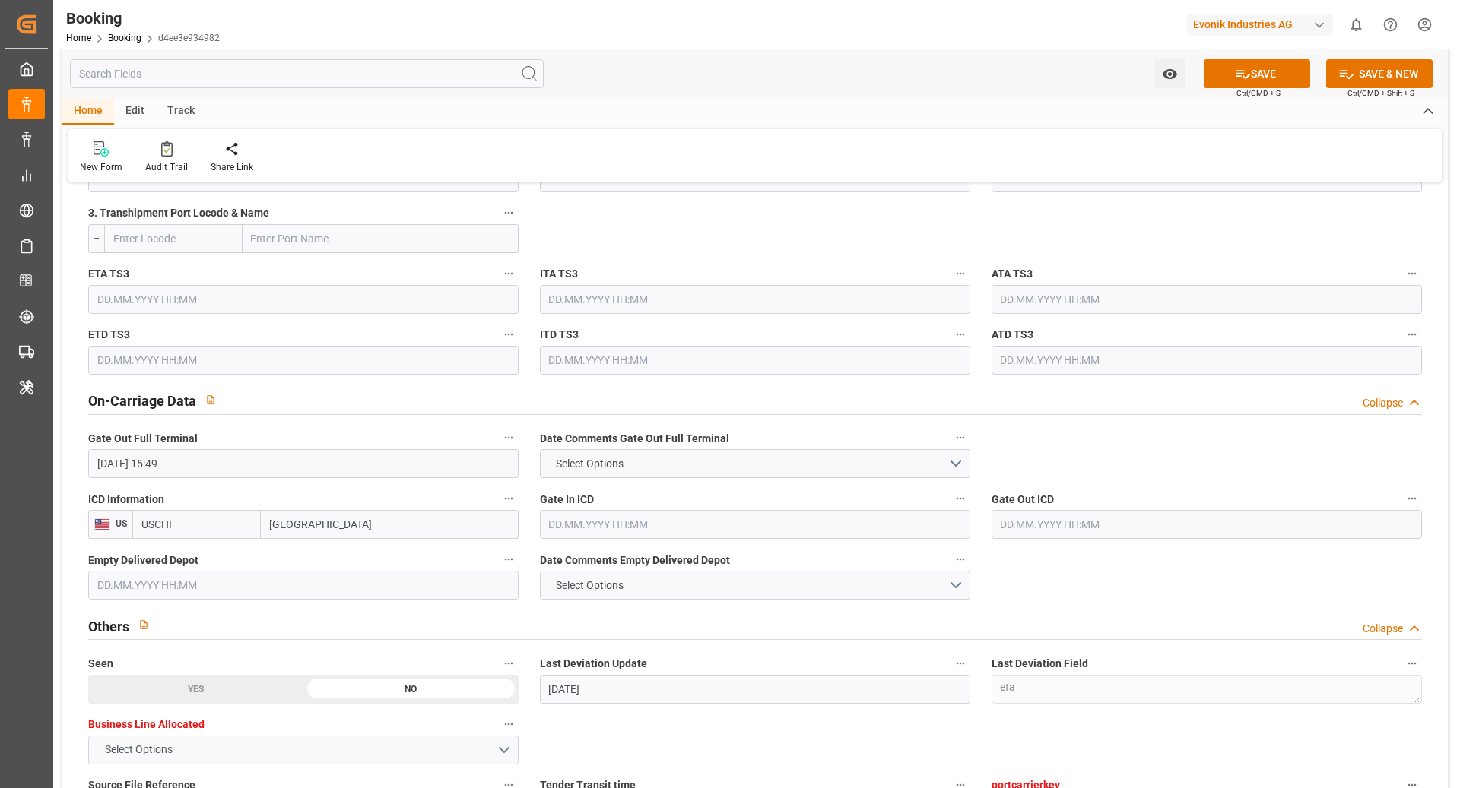
scroll to position [2233, 0]
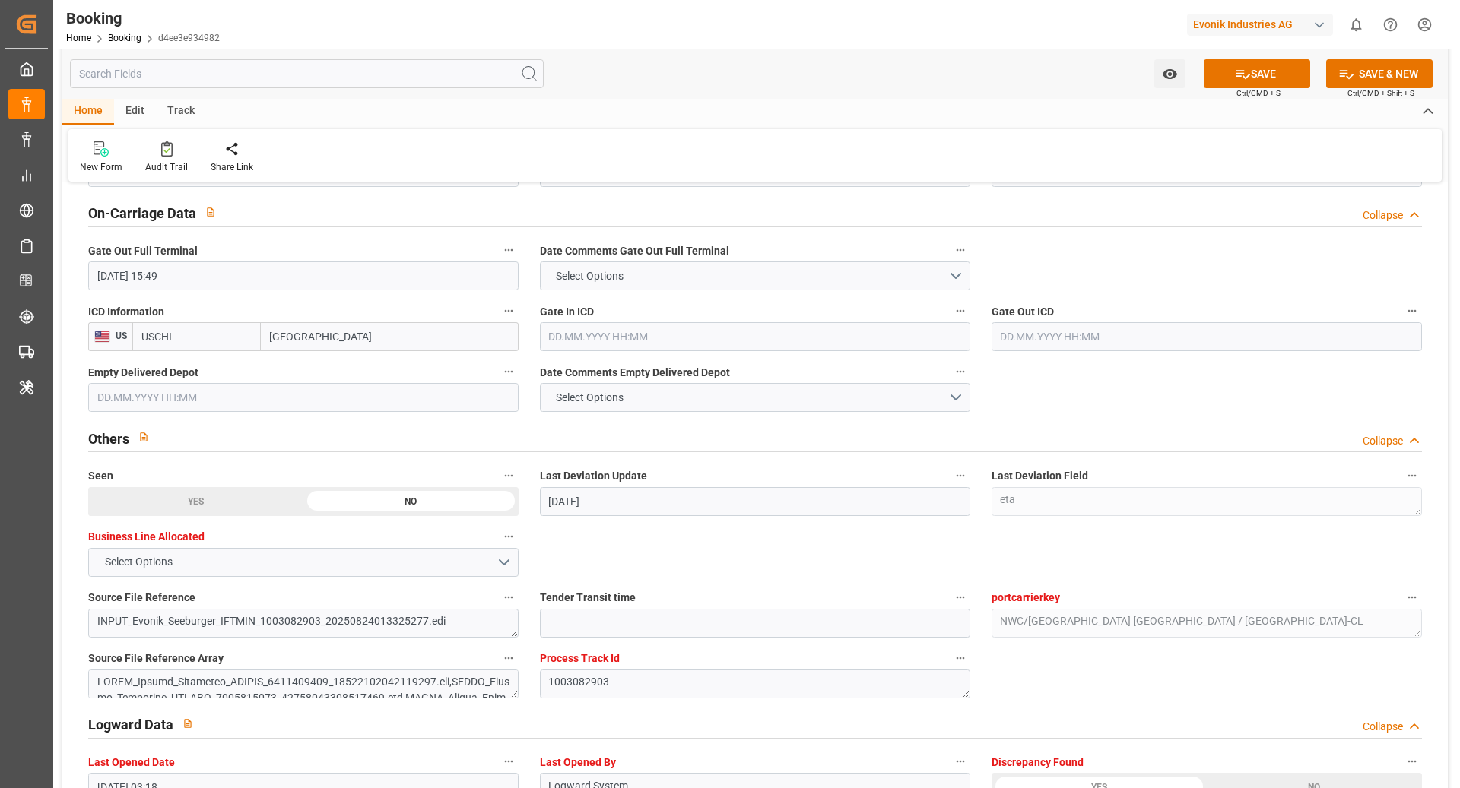
click at [664, 334] on input "text" at bounding box center [755, 336] width 430 height 29
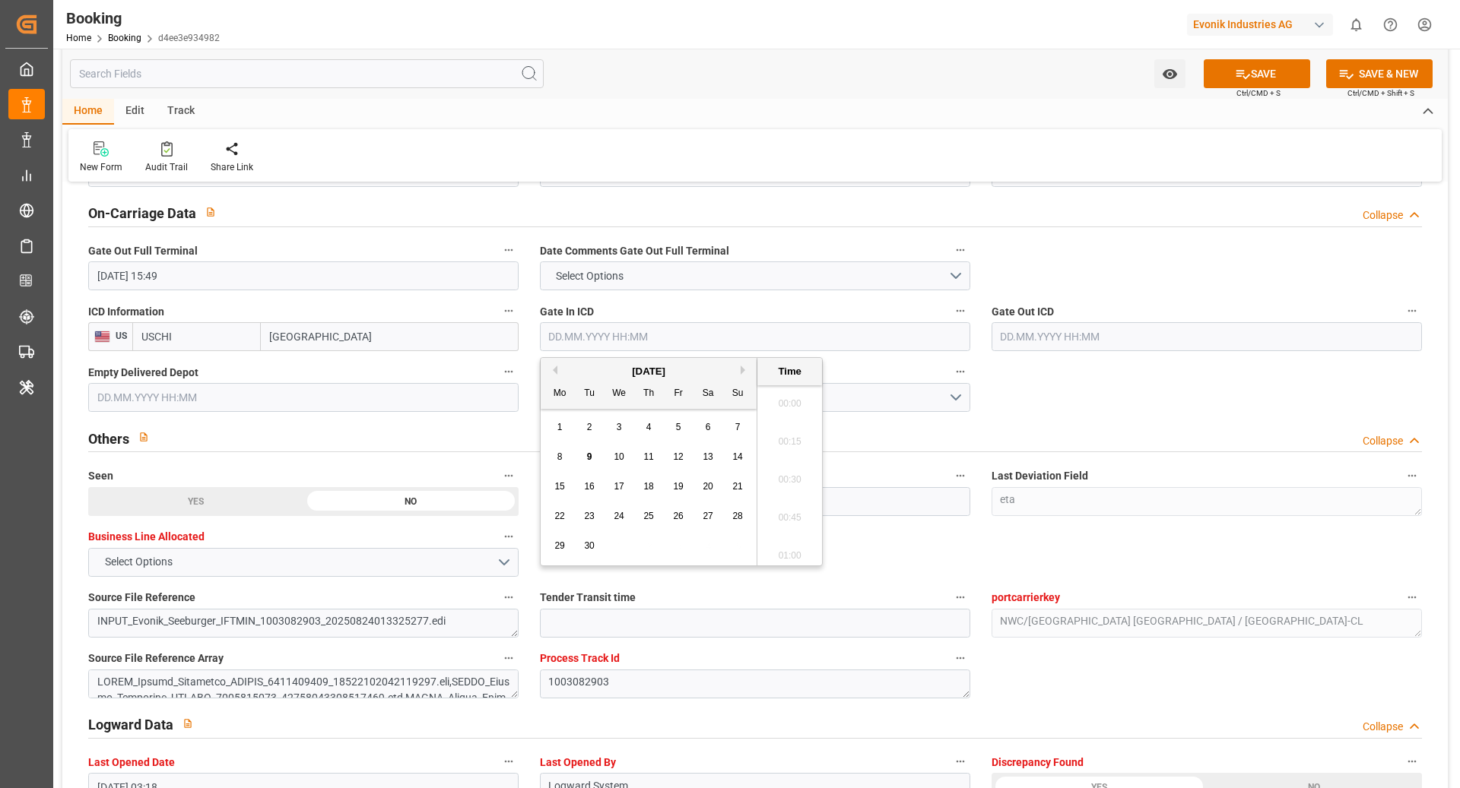
scroll to position [2209, 0]
click at [745, 429] on div "7" at bounding box center [737, 428] width 19 height 18
type input "07.09.2025 00:00"
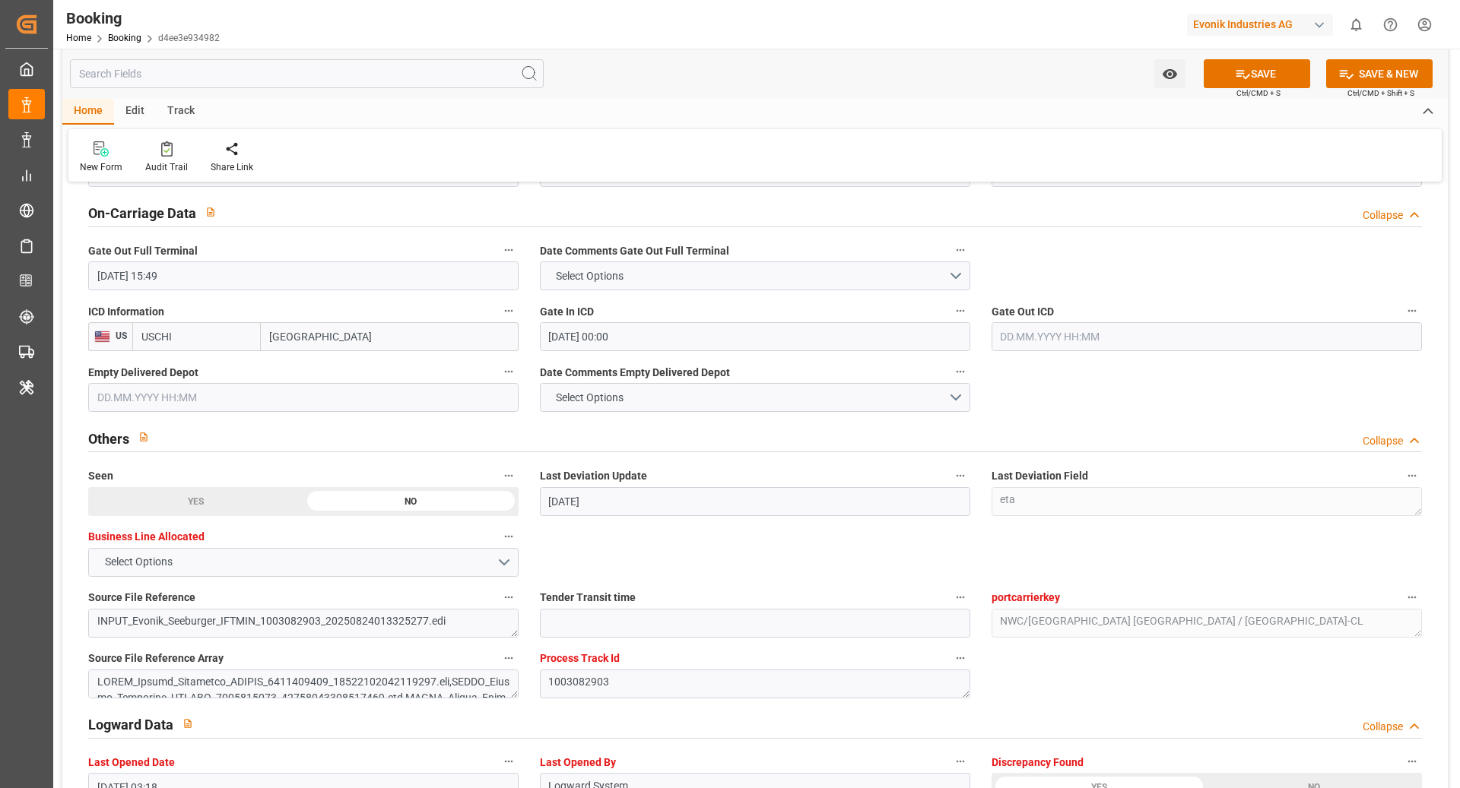
click at [1060, 342] on input "text" at bounding box center [1206, 336] width 430 height 29
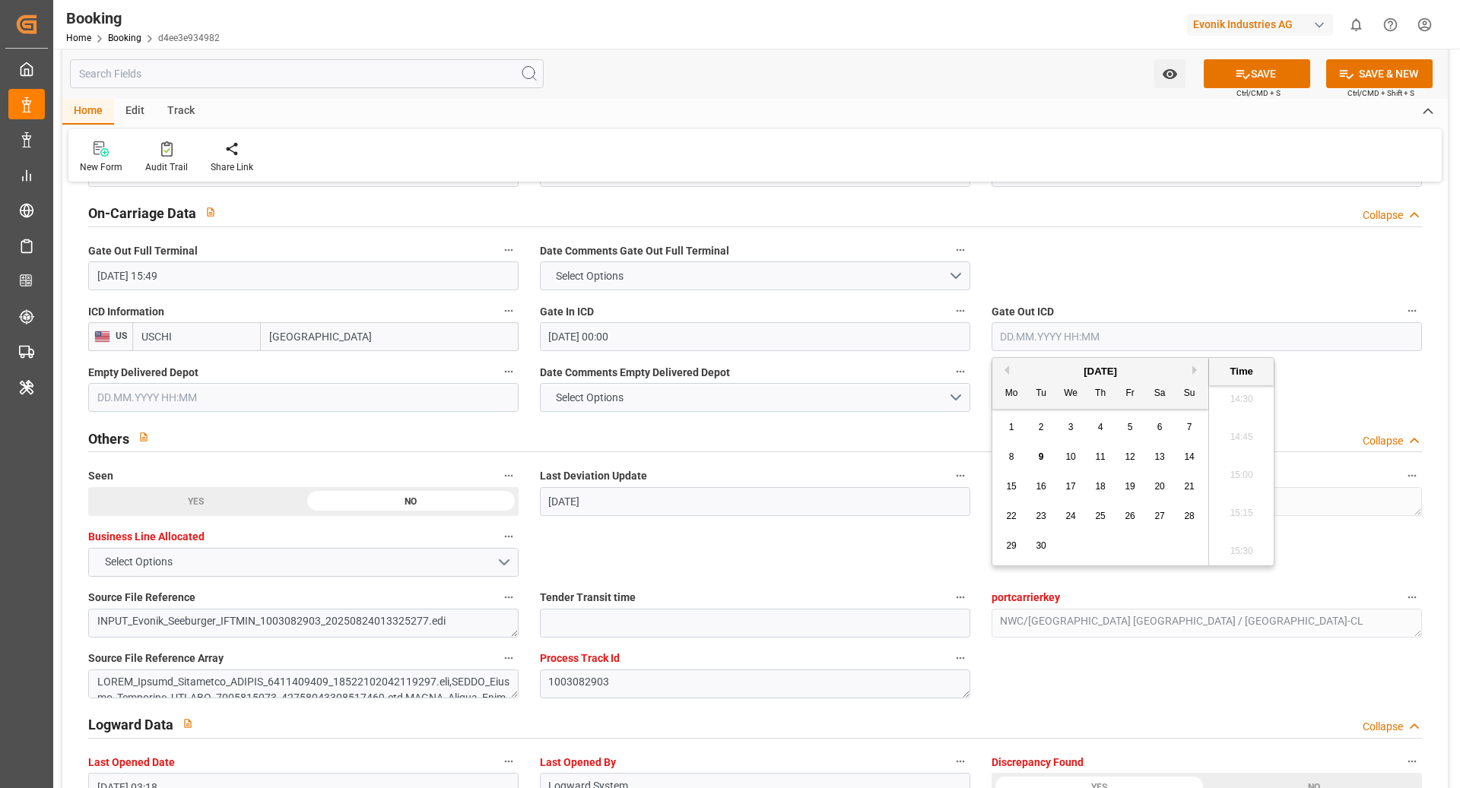
click at [1010, 457] on span "8" at bounding box center [1011, 457] width 5 height 11
type input "08.09.2025 00:00"
click at [1289, 423] on div "Others Collapse" at bounding box center [755, 437] width 1334 height 29
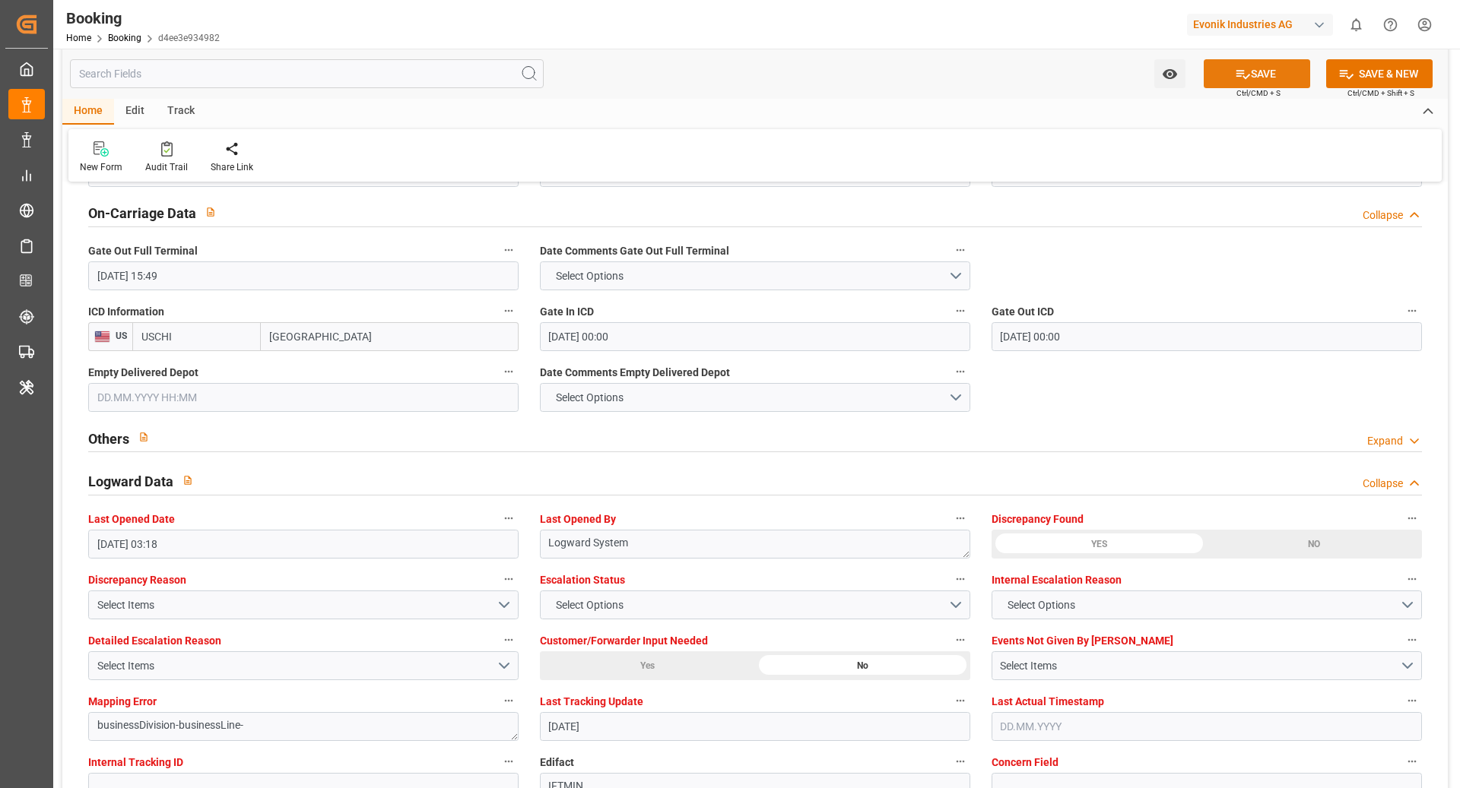
click at [1227, 72] on button "SAVE" at bounding box center [1256, 73] width 106 height 29
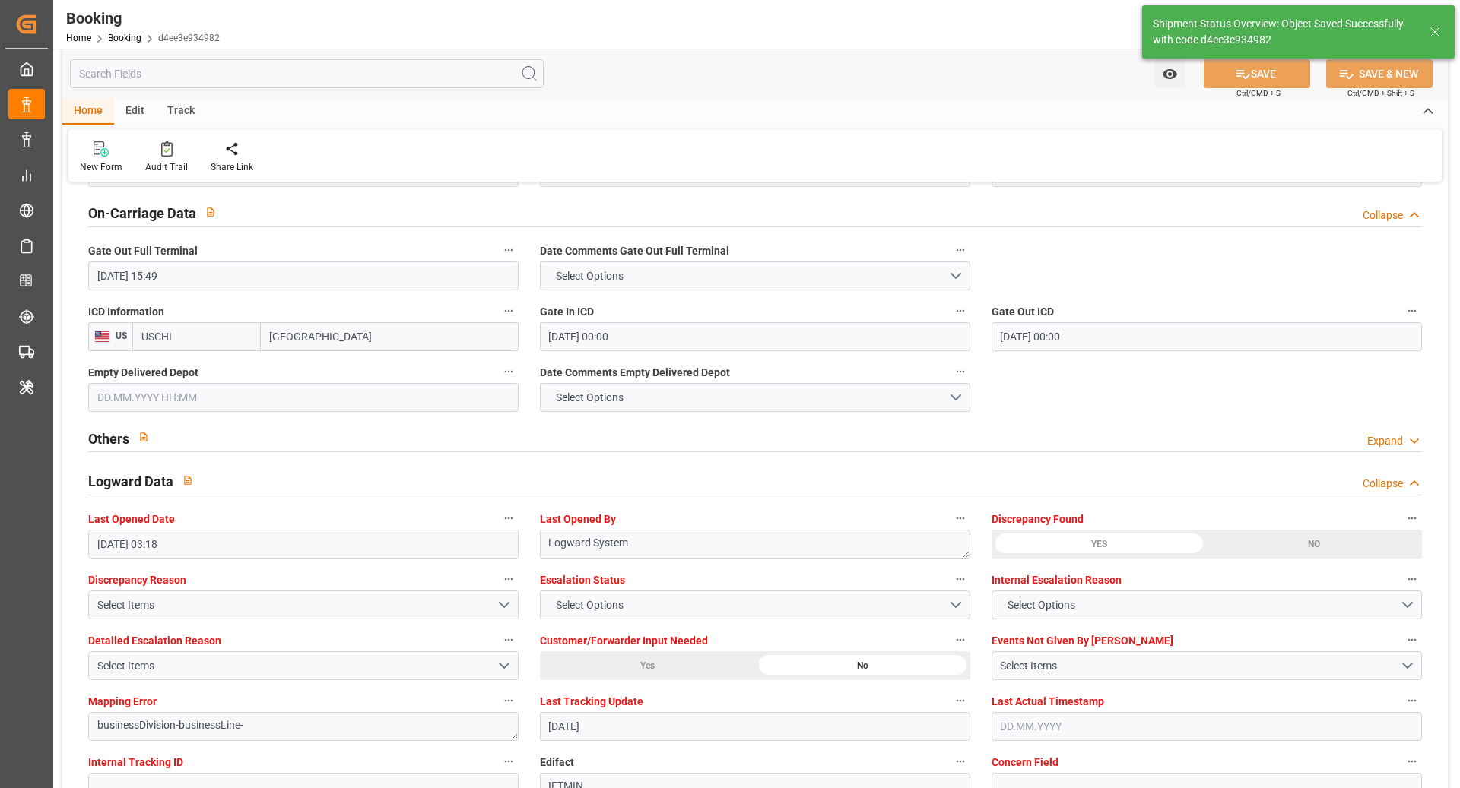
type textarea "Ruchika Prithwani"
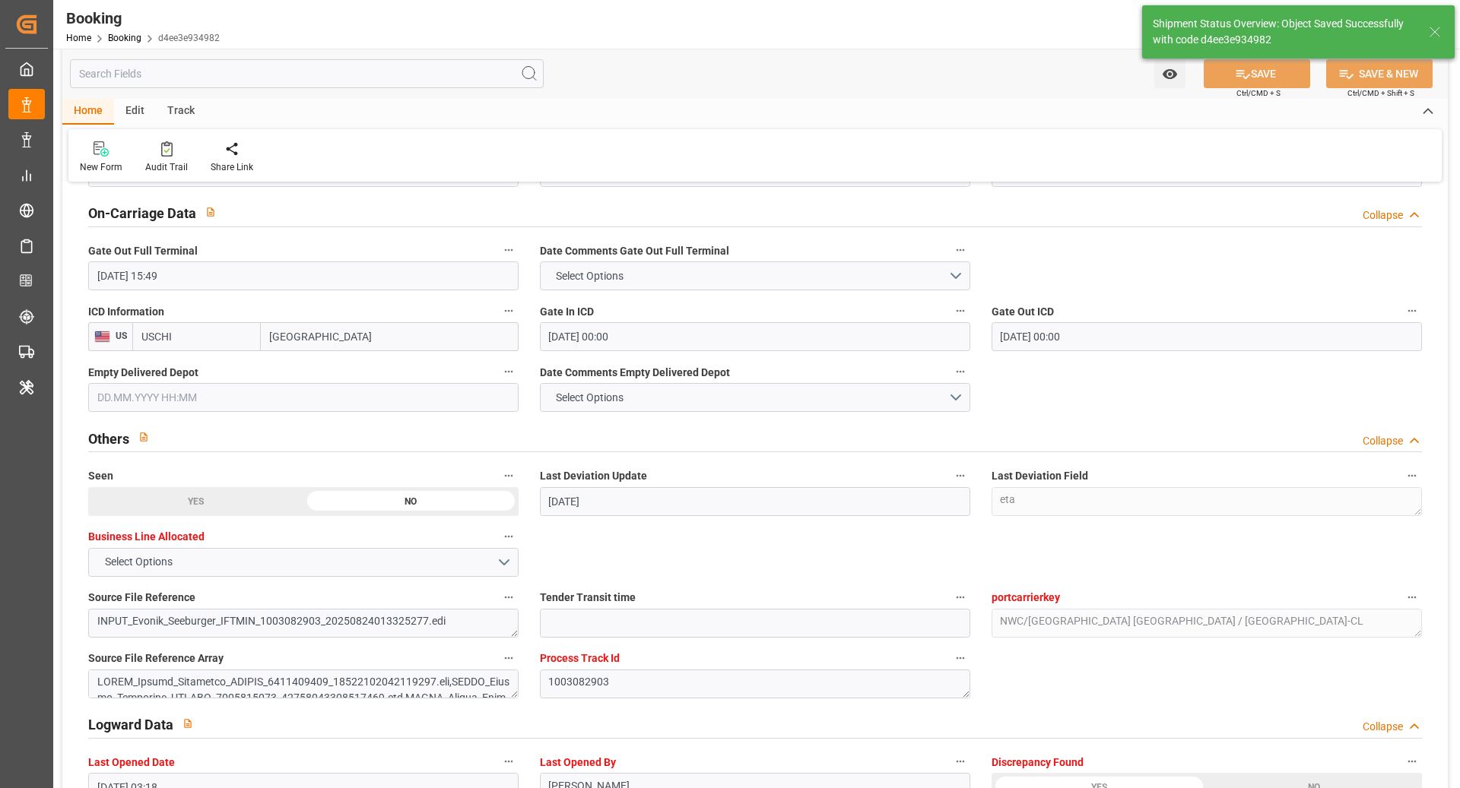
type input "09.09.2025 09:42"
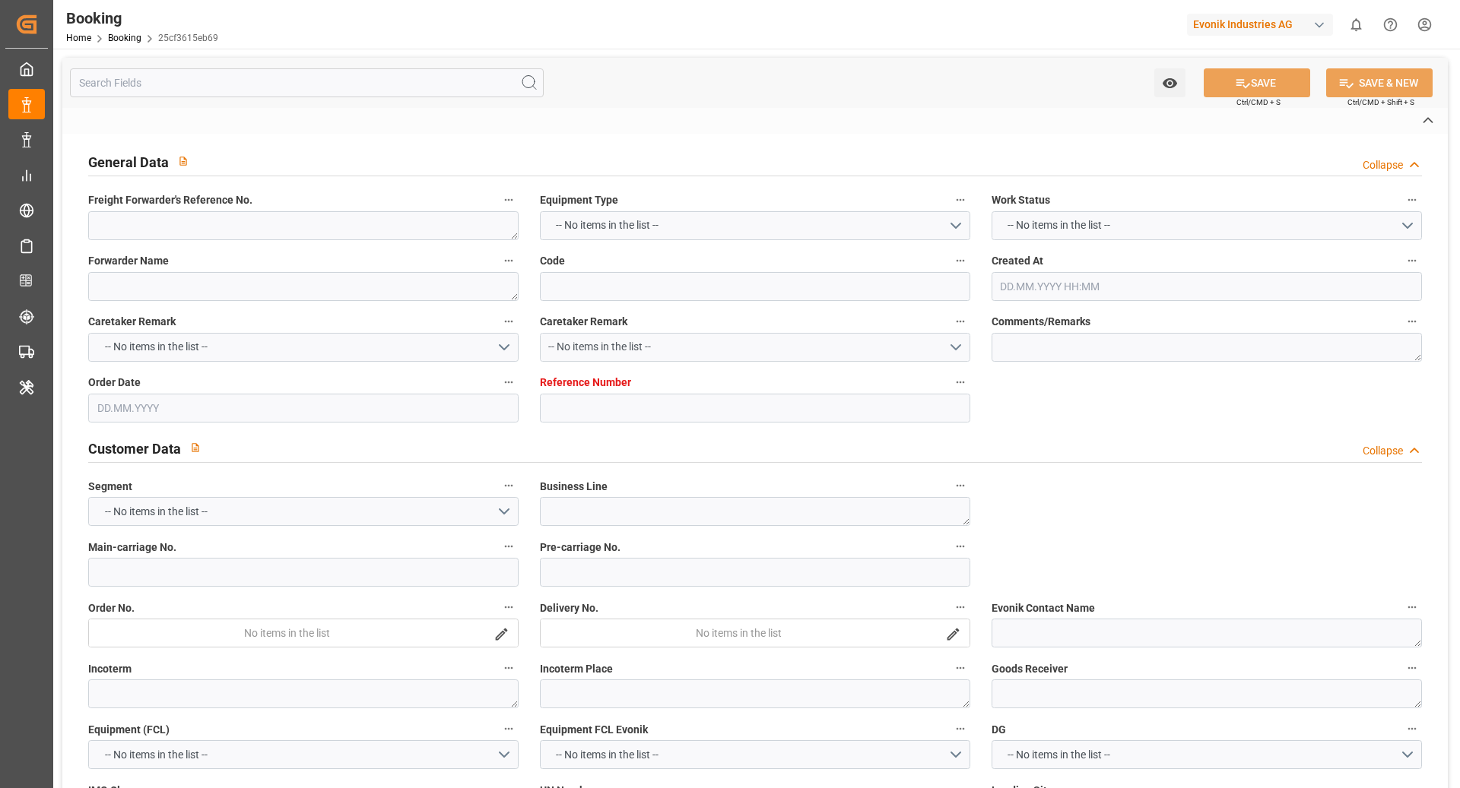
type textarea "250808610655"
type textarea "Leschaco Bremen"
type input "25cf3615eb69"
type input "7001231228"
type textarea "CU-AC"
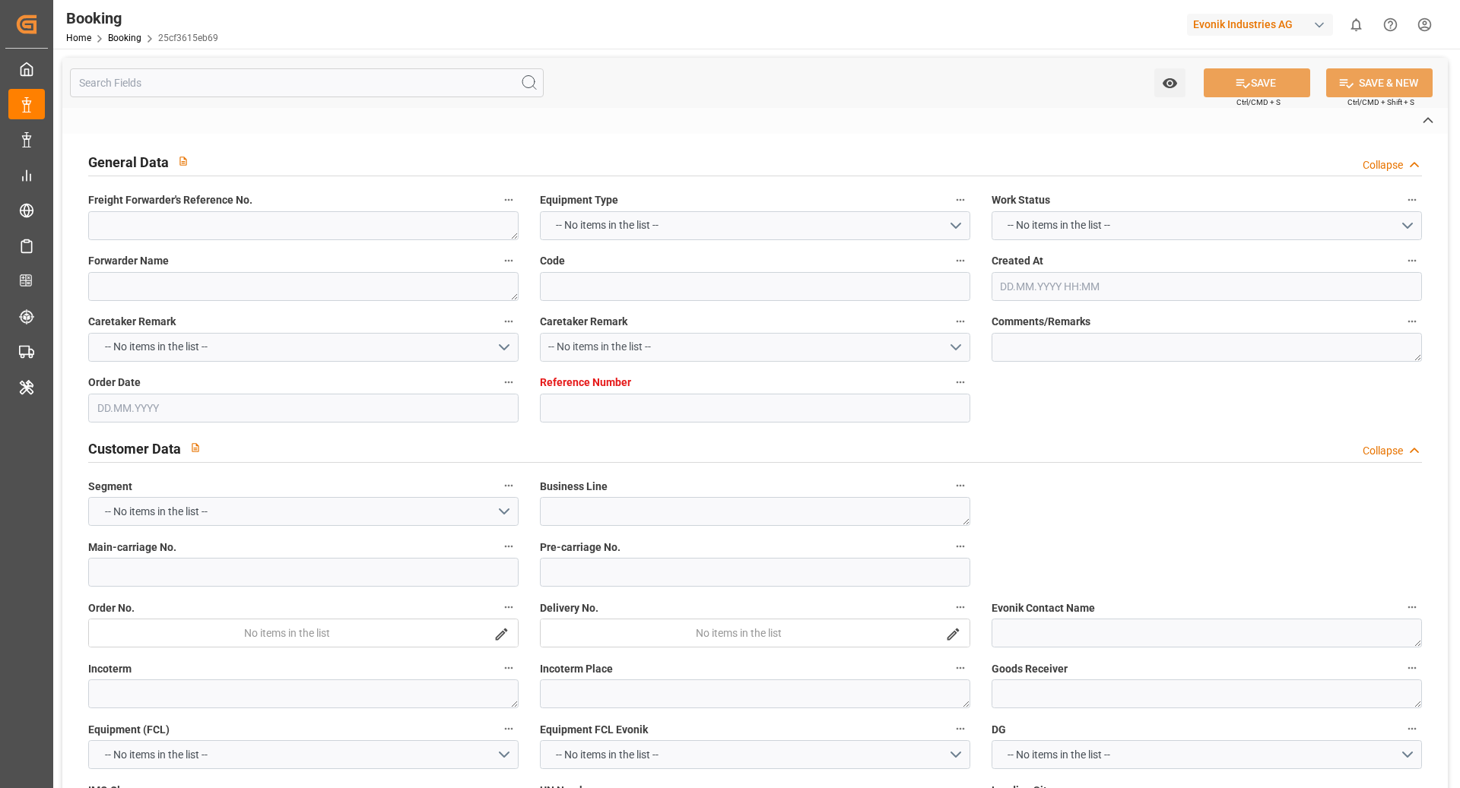
type input "7001231227"
type textarea "dirk.bastek@evonik.com"
type textarea "DAP"
type textarea "ADDISON, IL"
type textarea "Lommel"
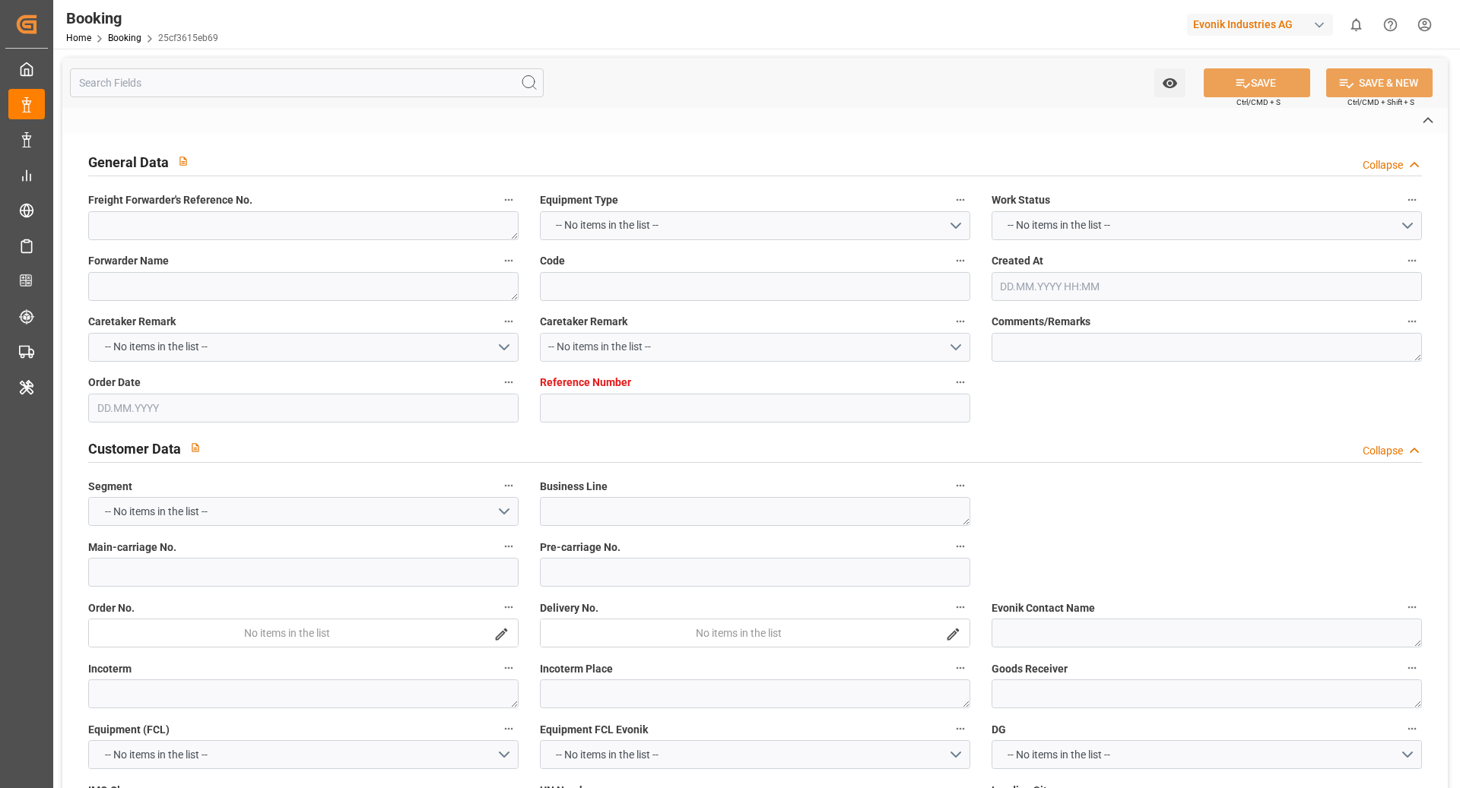
type textarea "OOCU4732510"
type input "OOCL [GEOGRAPHIC_DATA]"
type input "OOLU"
type textarea "2161423720"
type input "[GEOGRAPHIC_DATA]"
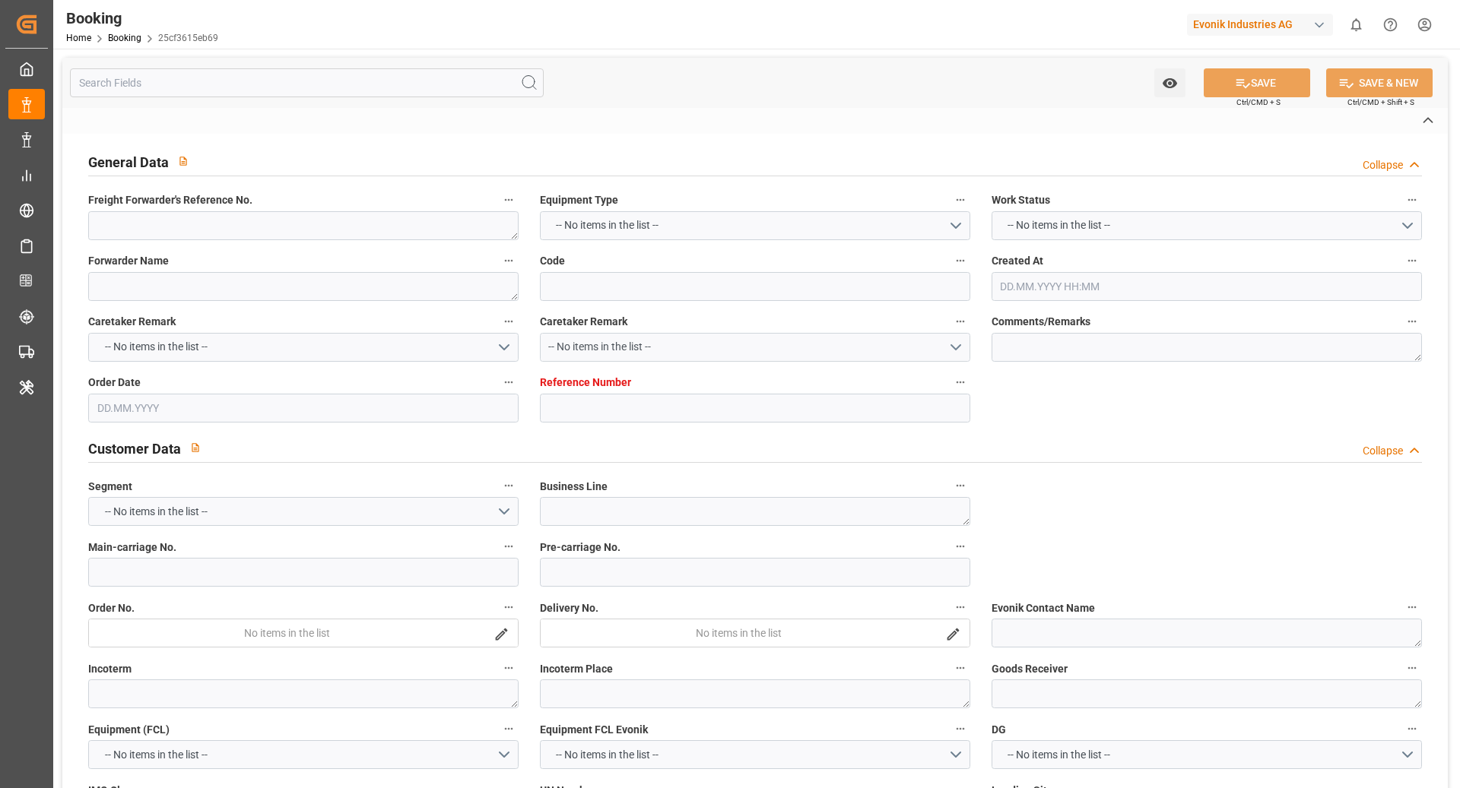
type input "[US_STATE]"
type textarea "vesselName"
type textarea "INPUT_Evonik_Seeburger_IFTSTA_1003033087_20250808081327059.edi"
type textarea "NWC/UK North West Continent / UK_USNYC_OOLU_CU-AC"
type textarea "INPUT_Evonik_Seeburger_IFTMIN_1002987084_20250724102521750.edi,INPUT_Evonik_See…"
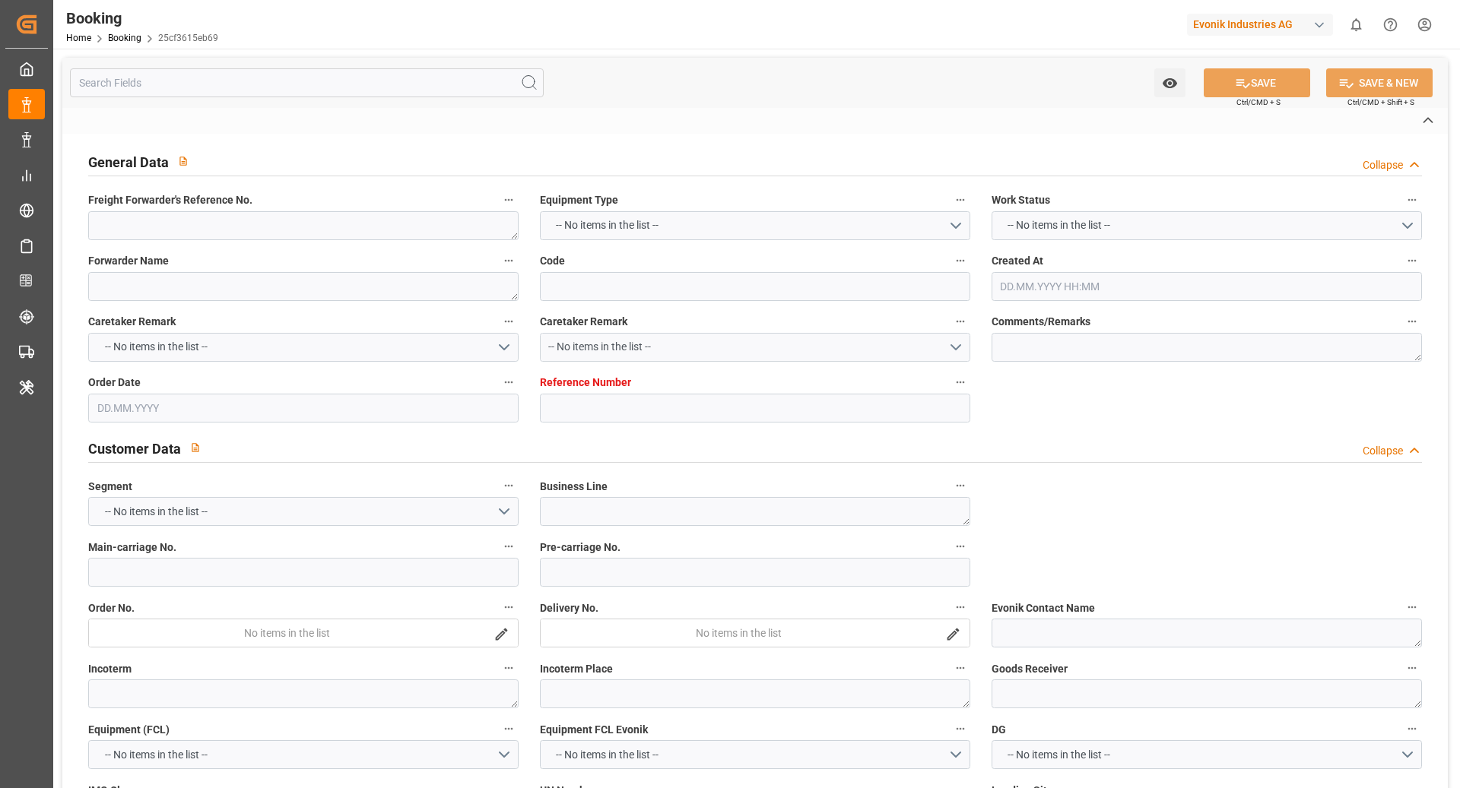
type textarea "1003033087"
type textarea "Logward System"
type textarea "businessDivision-businessLine-"
type textarea "IFTSTA"
type textarea "a011t00000LcJC5AAN"
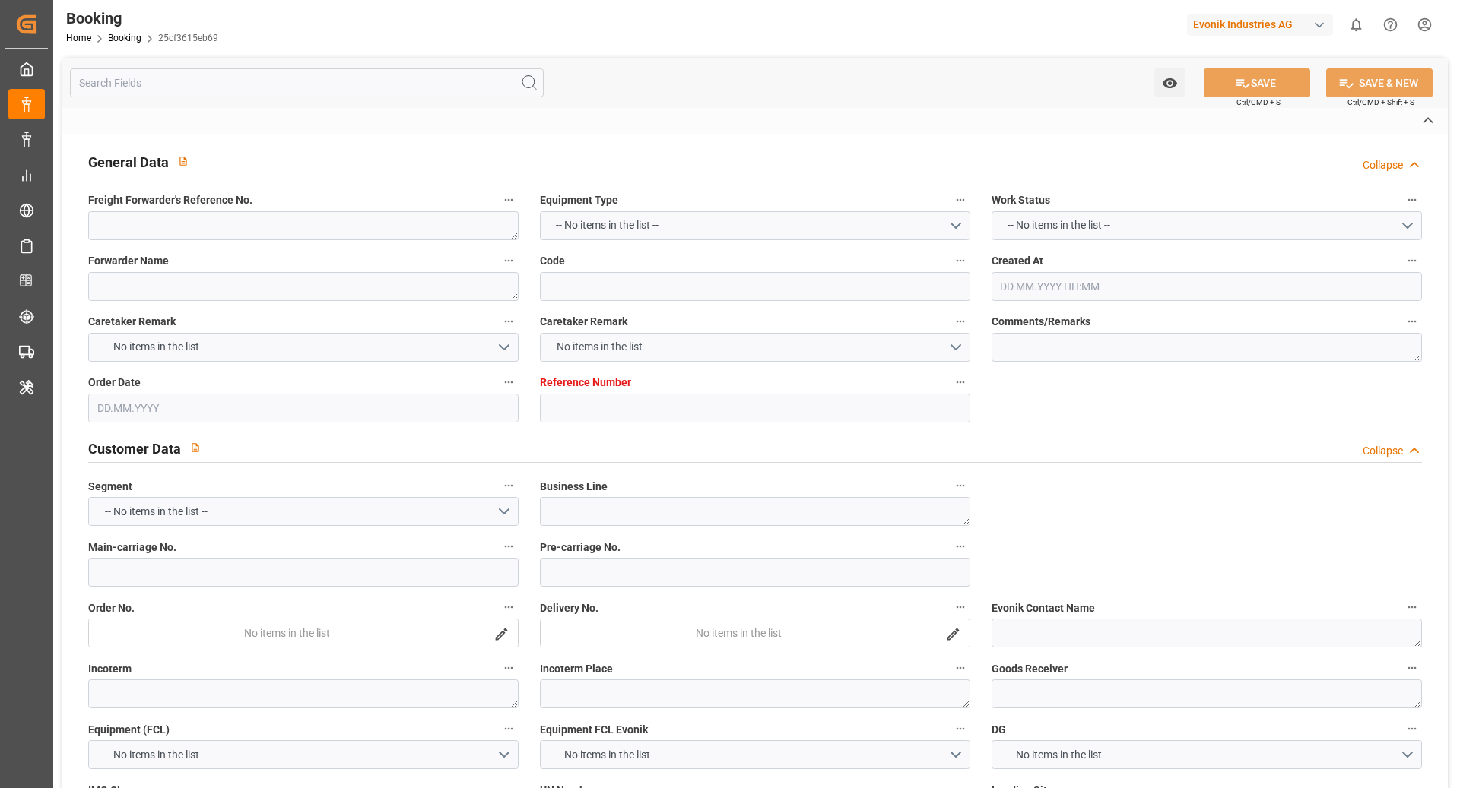
type textarea "No"
type input "ROTTERDAM"
type input "NEW YORK"
type input "TURNHOUT"
type input "BE"
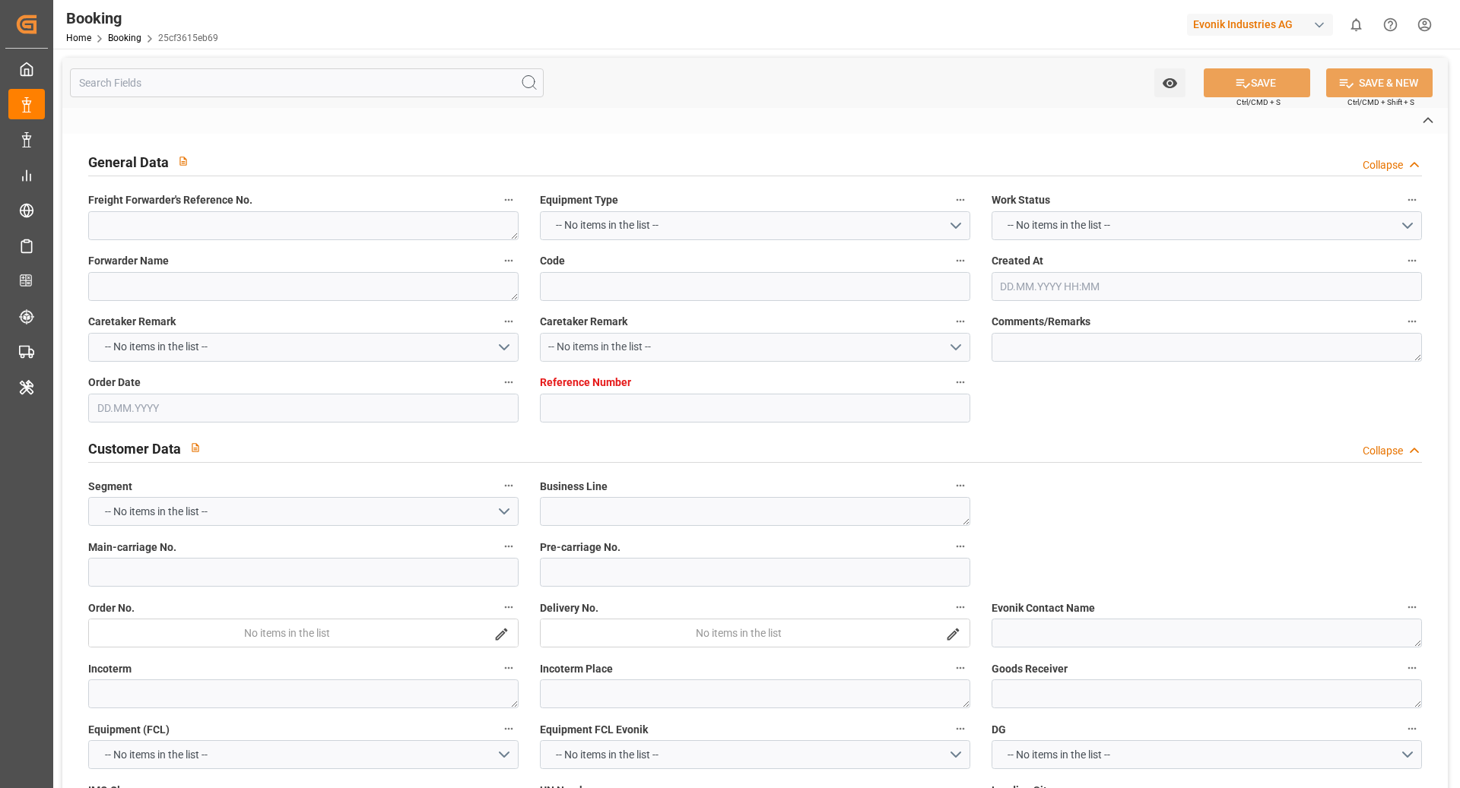
type input "TRUCK"
type input "113W"
type input "VESSEL"
type input "OOCL [GEOGRAPHIC_DATA]"
type input "RAIL"
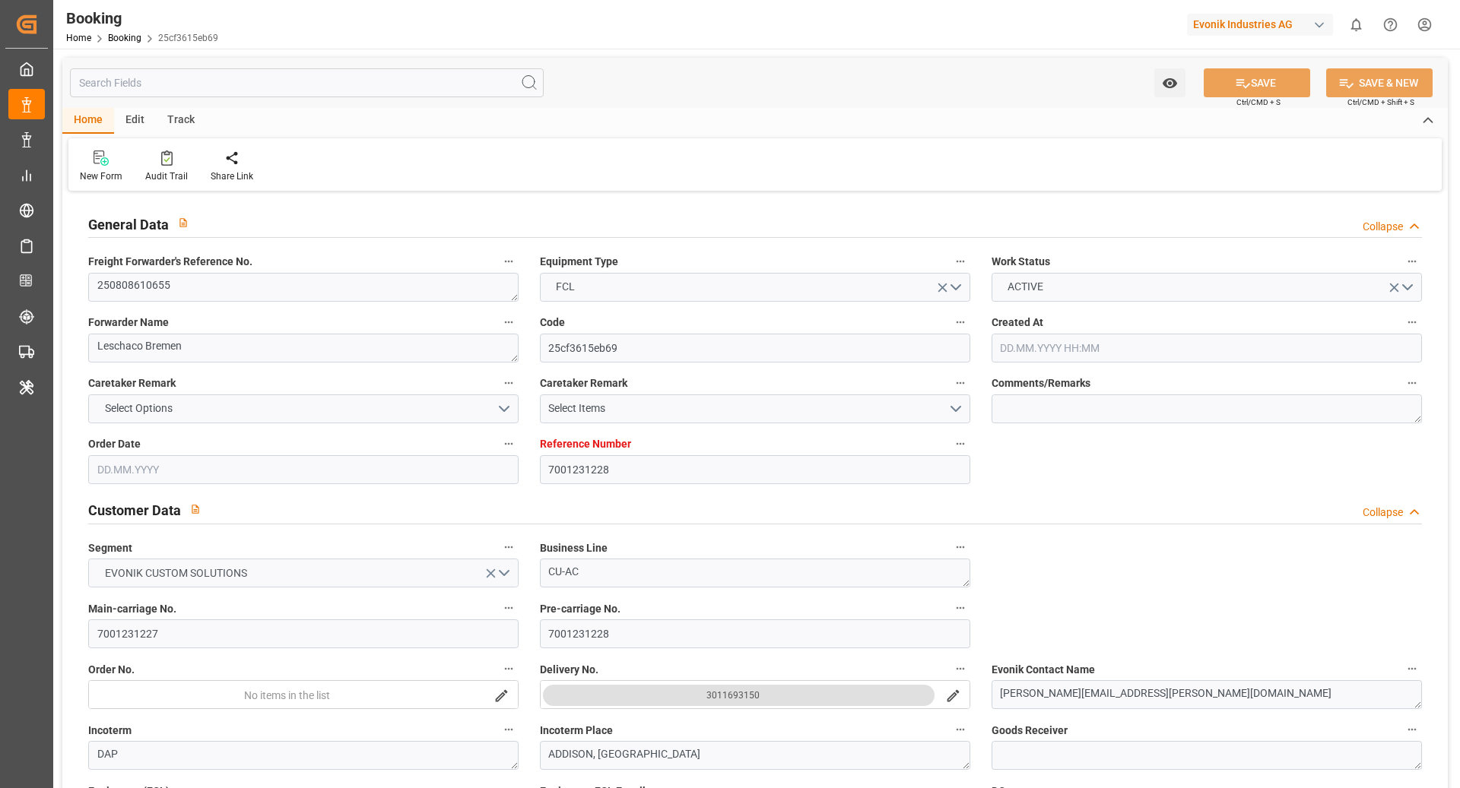
type input "7001231228"
type input "9417244"
type input "OOCL"
type input "Orient Overseas Container Line Ltd"
type input "NLRTM"
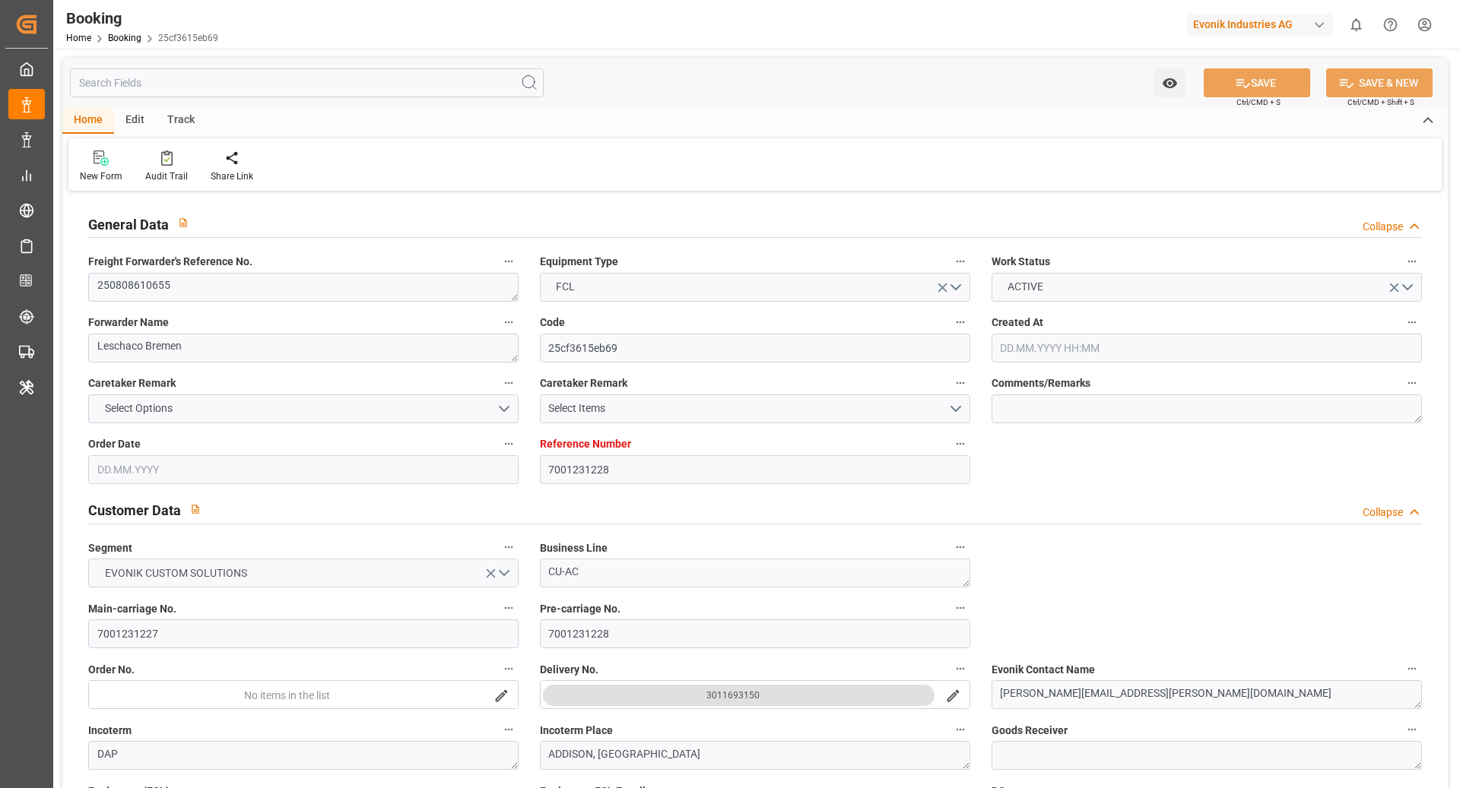
type input "USNYC"
type input "18"
type input "0"
type input "NLRTM"
type input "USNYC"
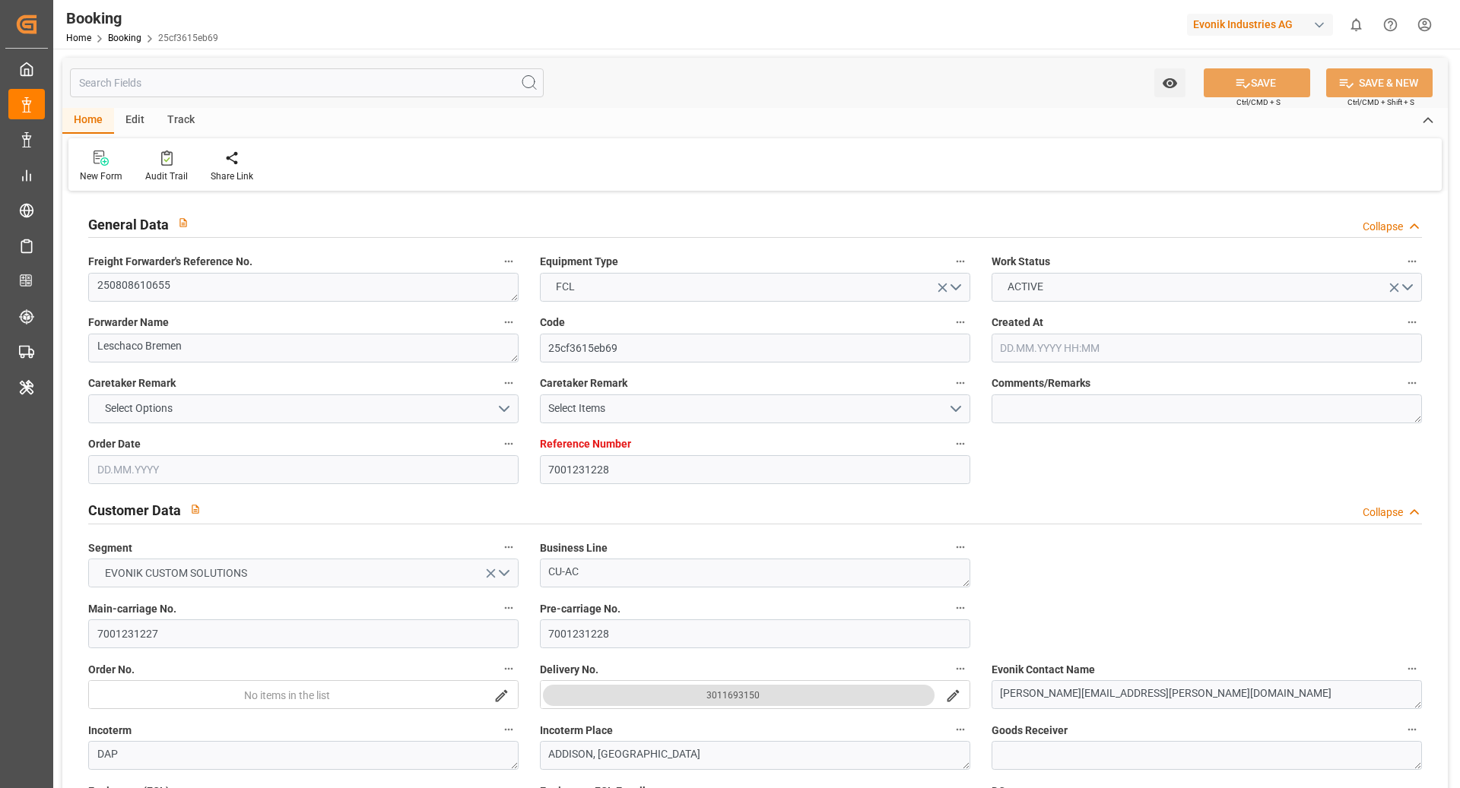
type input "9417244"
type input "24.07.2025 08:27"
type input "24.07.2025"
type input "08.09.2025"
type input "13.08.2025"
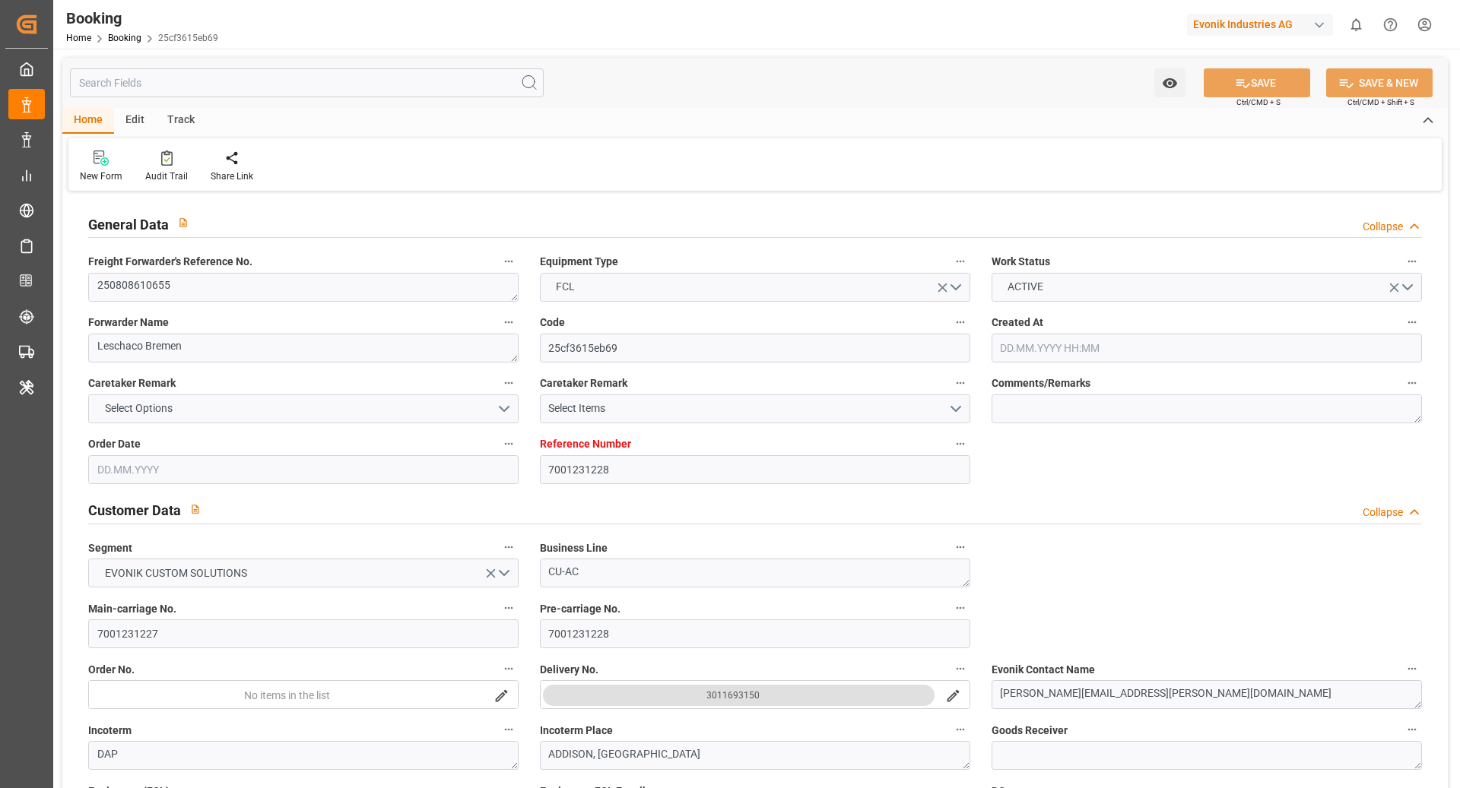
type input "28.07.2025"
type input "13.08.2025 04:00"
type input "13.08.2025 00:00"
type input "13.08.2025 09:53"
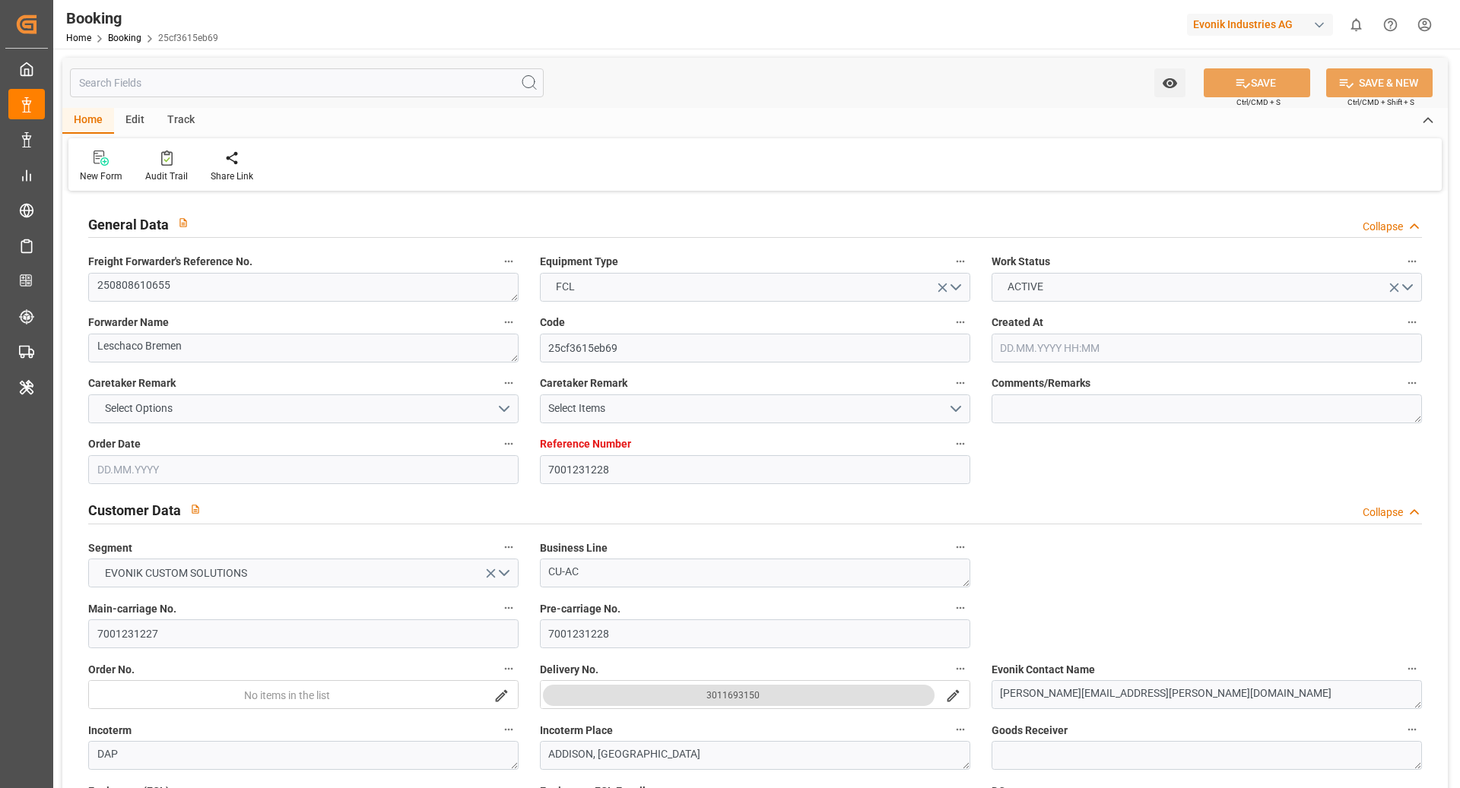
type input "08.08.2025 10:03"
type input "31.08.2025 02:30"
type input "27.08.2025 00:00"
type input "31.08.2025 03:40"
type input "05.09.2025 17:00"
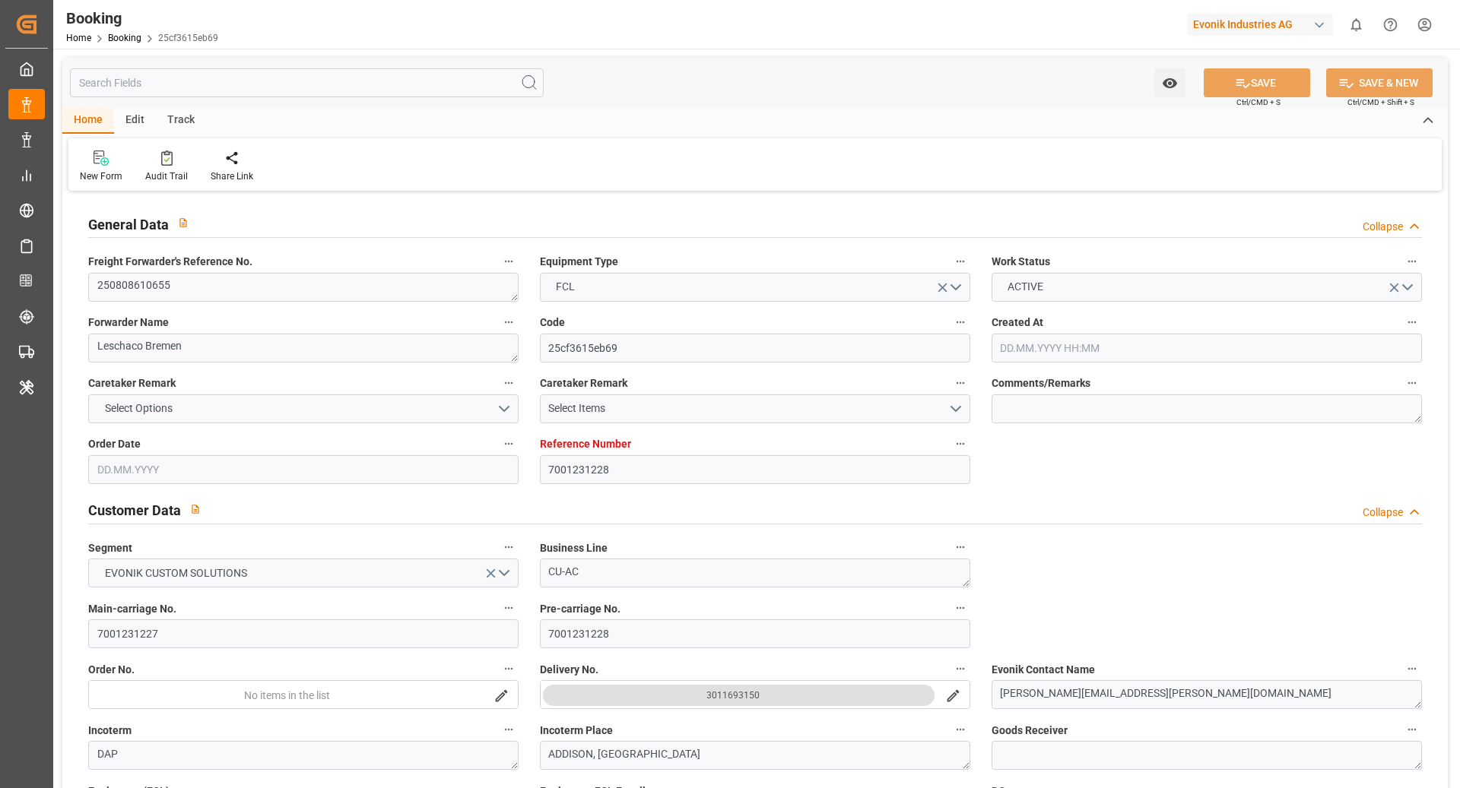
type input "08.08.2025"
type input "08.09.2025 20:46"
type input "08.09.2025"
type input "07.08.2025 14:00"
type input "12.08.2025 21:44"
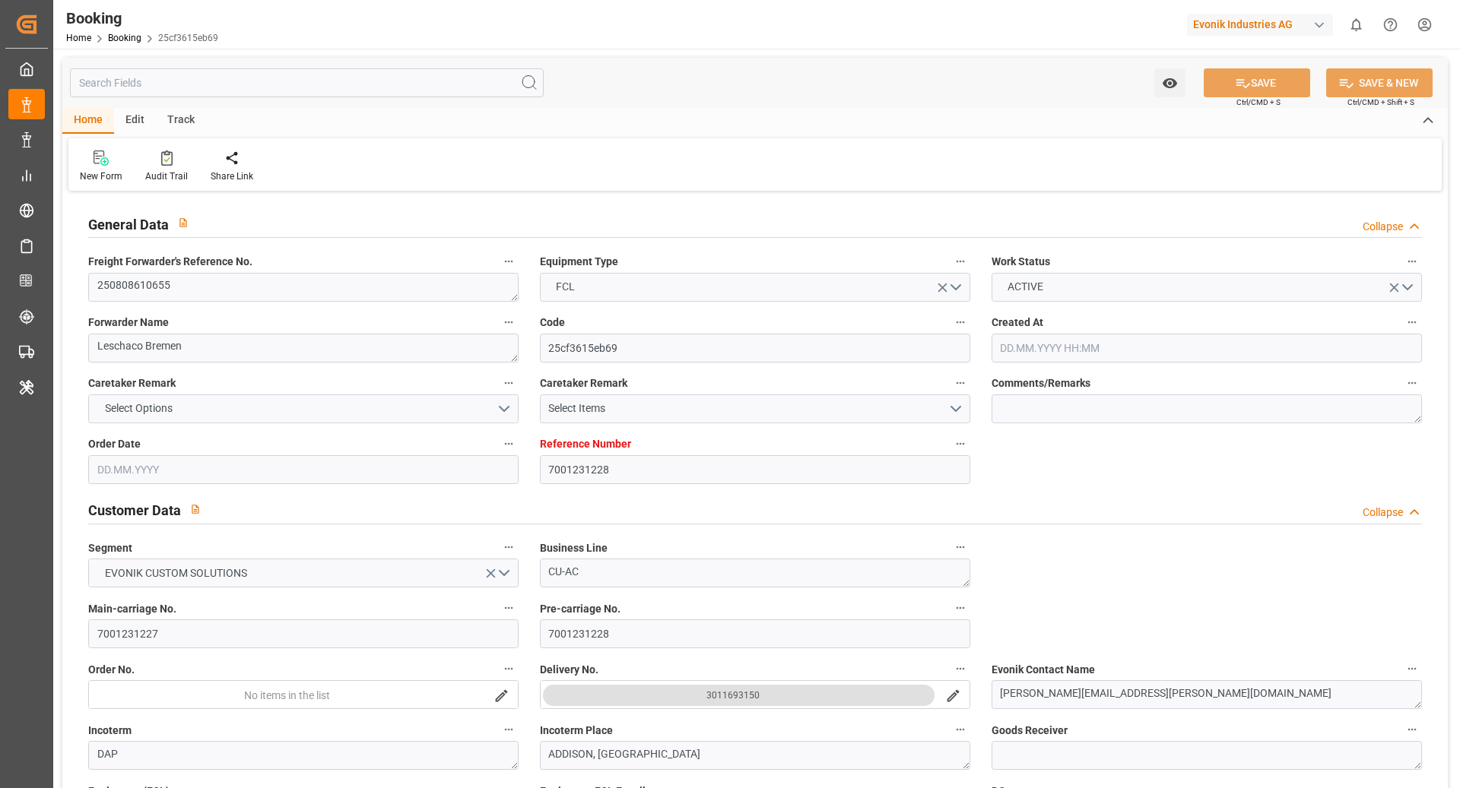
type input "13.08.2025 10:44"
type input "31.08.2025 02:30"
type input "31.08.2025 03:09"
type input "31.08.2025 21:32"
type input "02.09.2025 20:09"
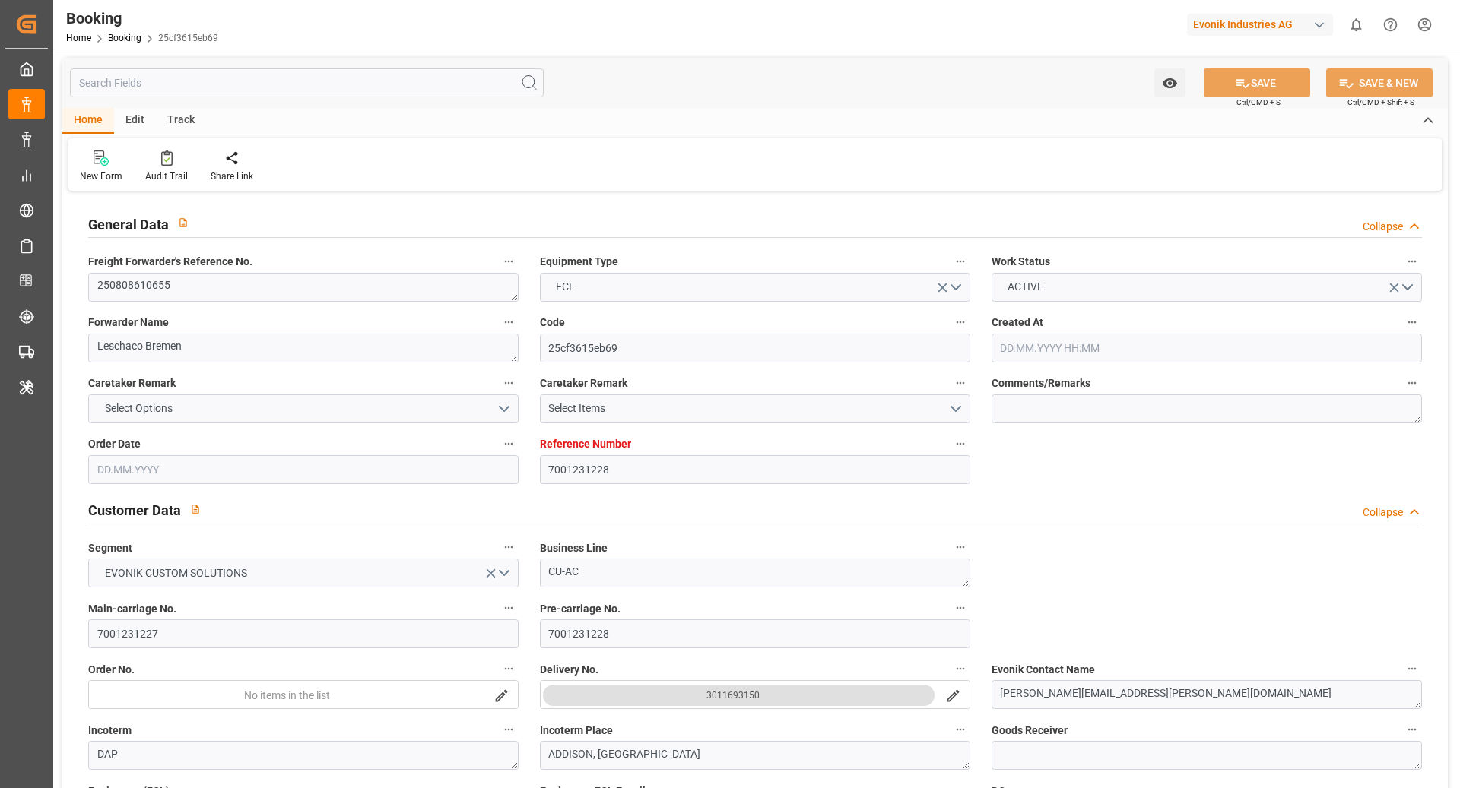
type input "05.09.2025 17:00"
type input "06.09.2025 20:09"
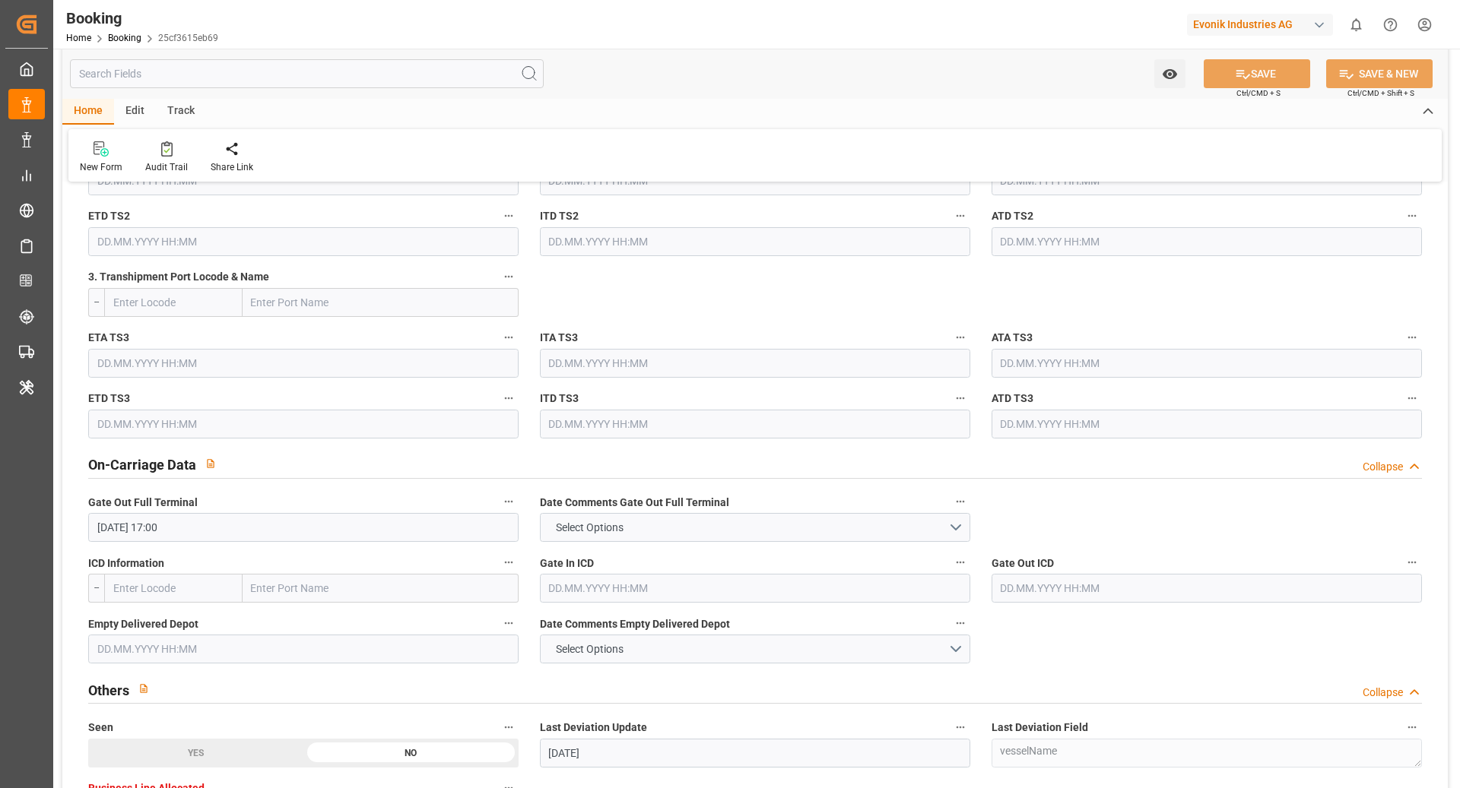
scroll to position [1983, 0]
click at [186, 593] on input "text" at bounding box center [173, 586] width 138 height 29
paste input "Chicago"
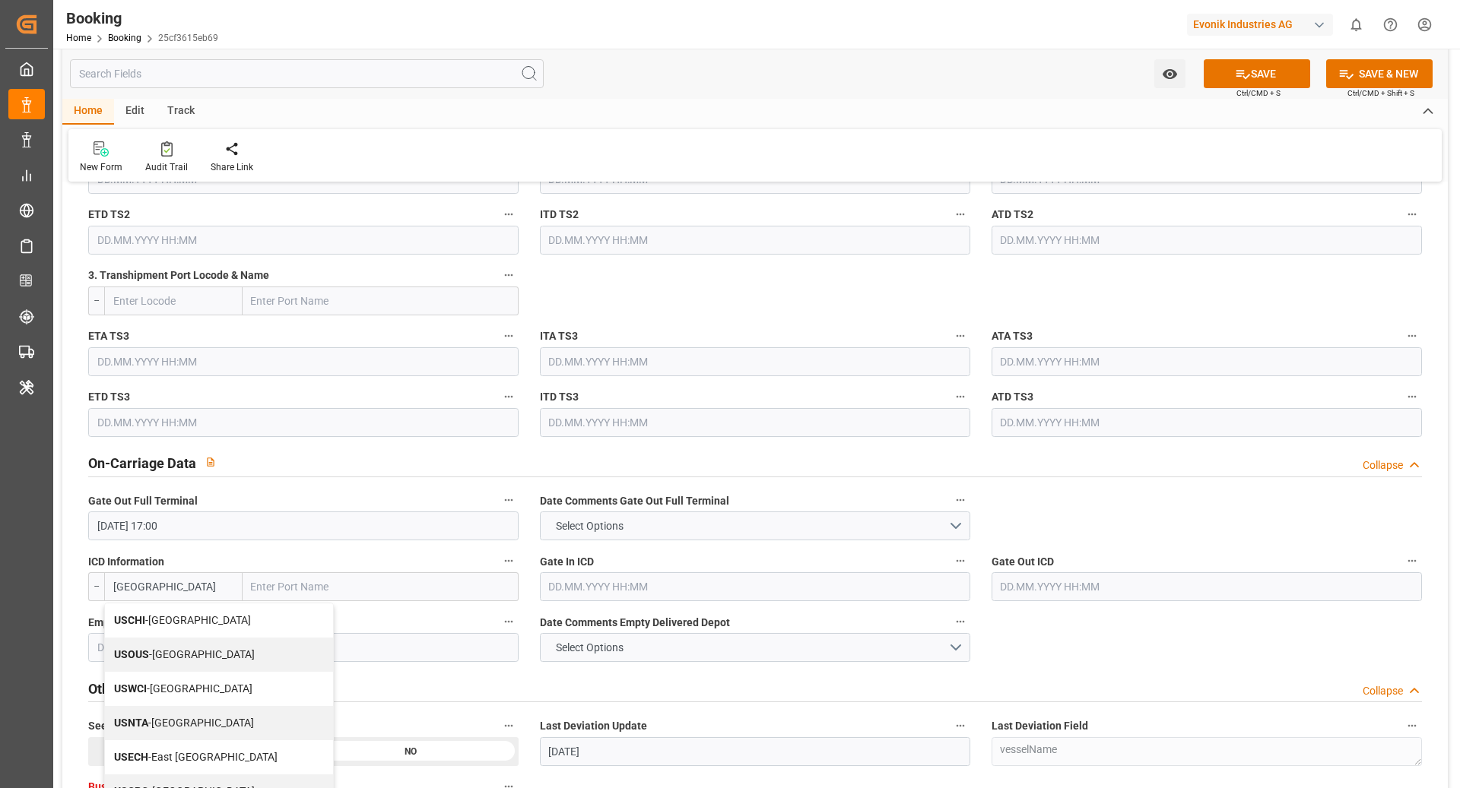
click at [184, 620] on span "USCHI - Chicago" at bounding box center [182, 620] width 137 height 12
type input "USCHI"
type input "Chicago"
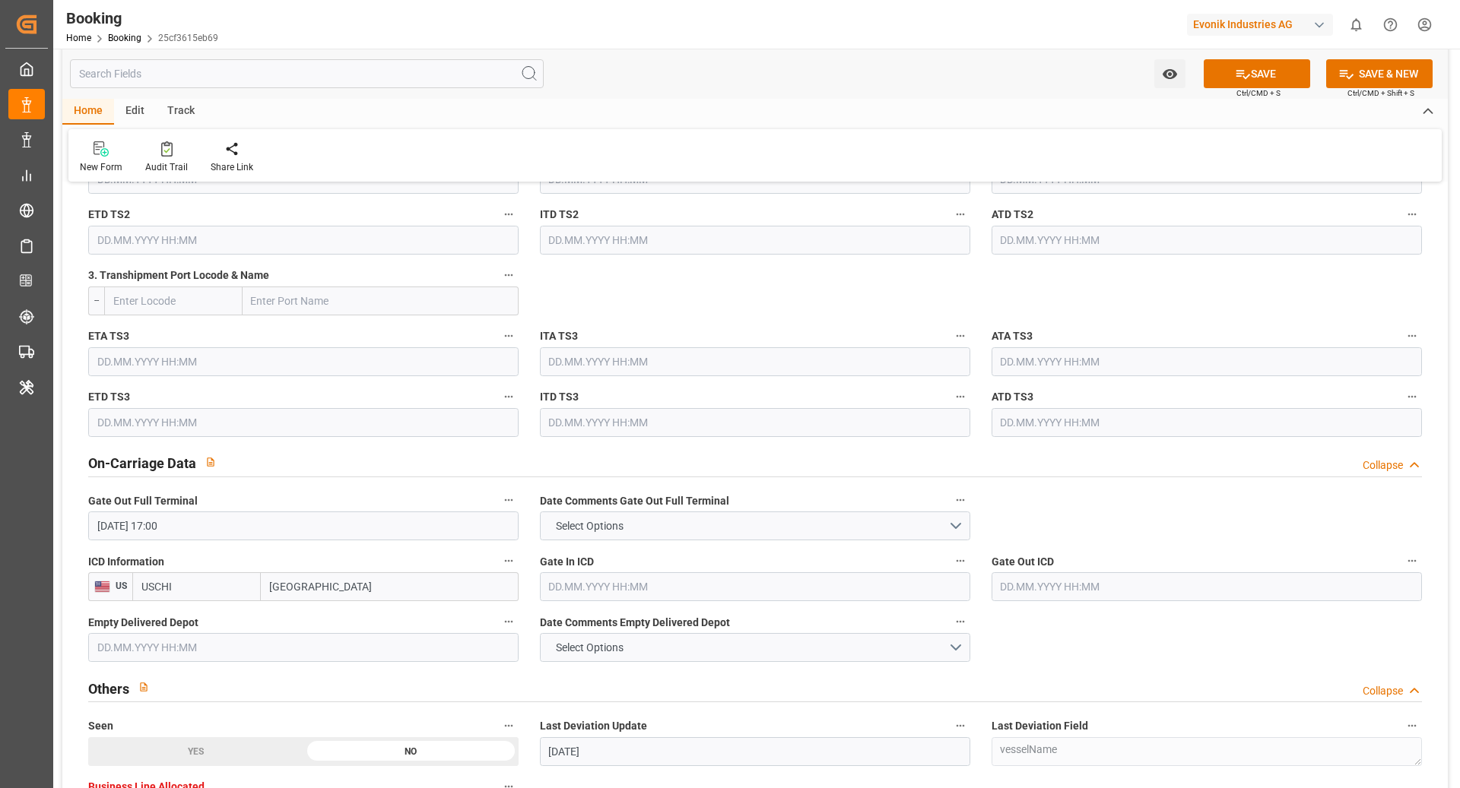
type input "USCHI"
click at [693, 588] on input "text" at bounding box center [755, 586] width 430 height 29
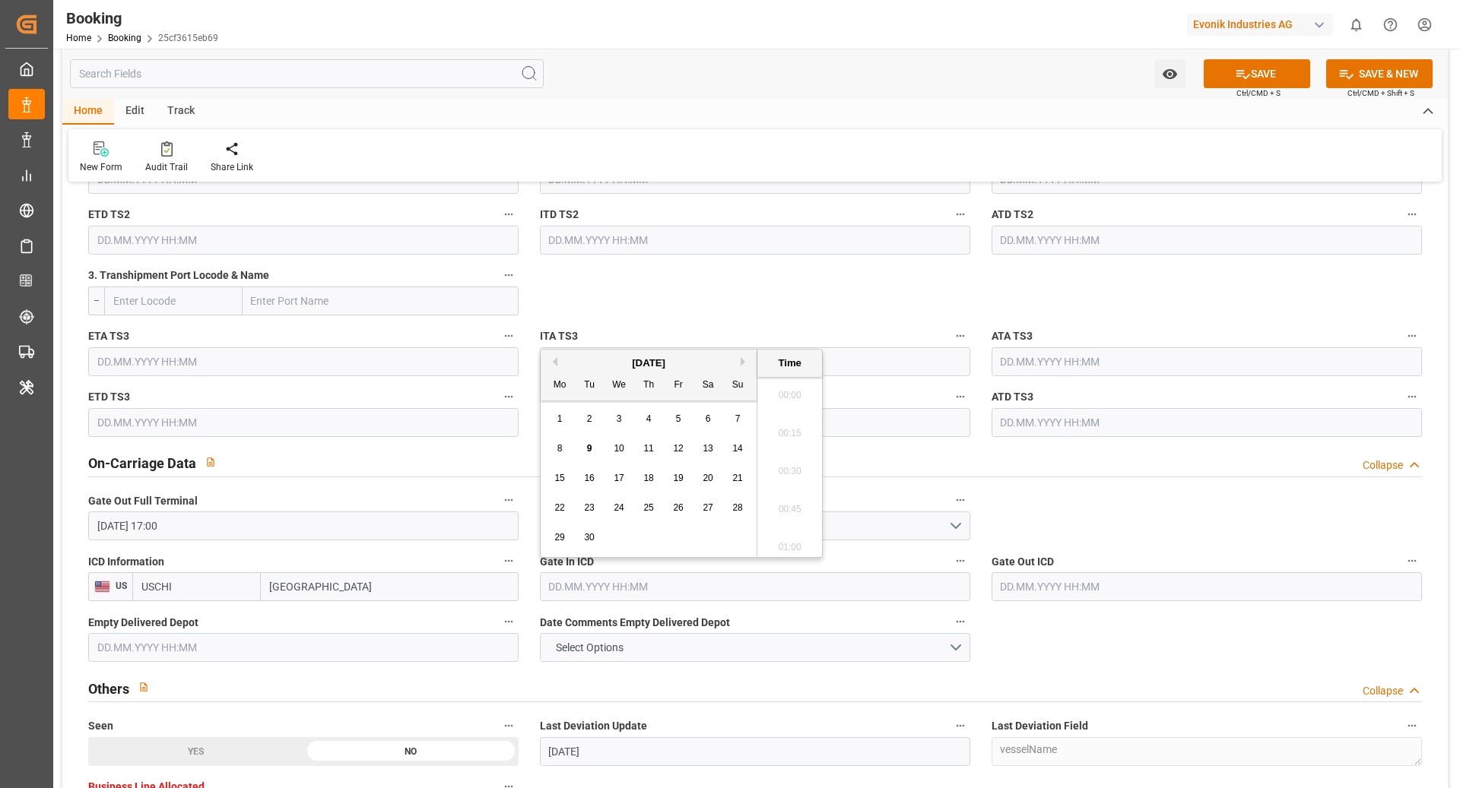
scroll to position [2209, 0]
click at [559, 452] on span "8" at bounding box center [559, 448] width 5 height 11
type input "08.09.2025 00:00"
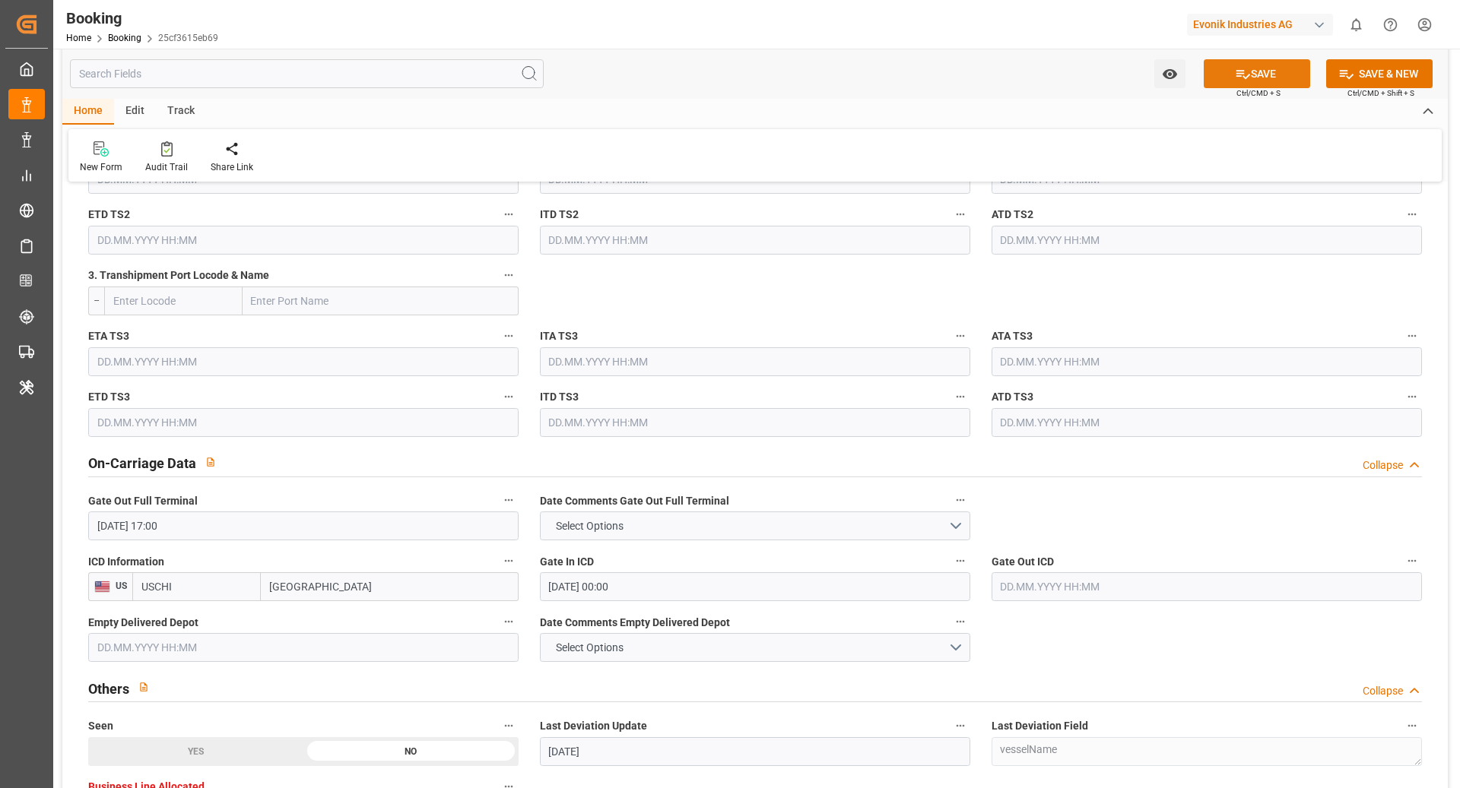
click at [1267, 80] on button "SAVE" at bounding box center [1256, 73] width 106 height 29
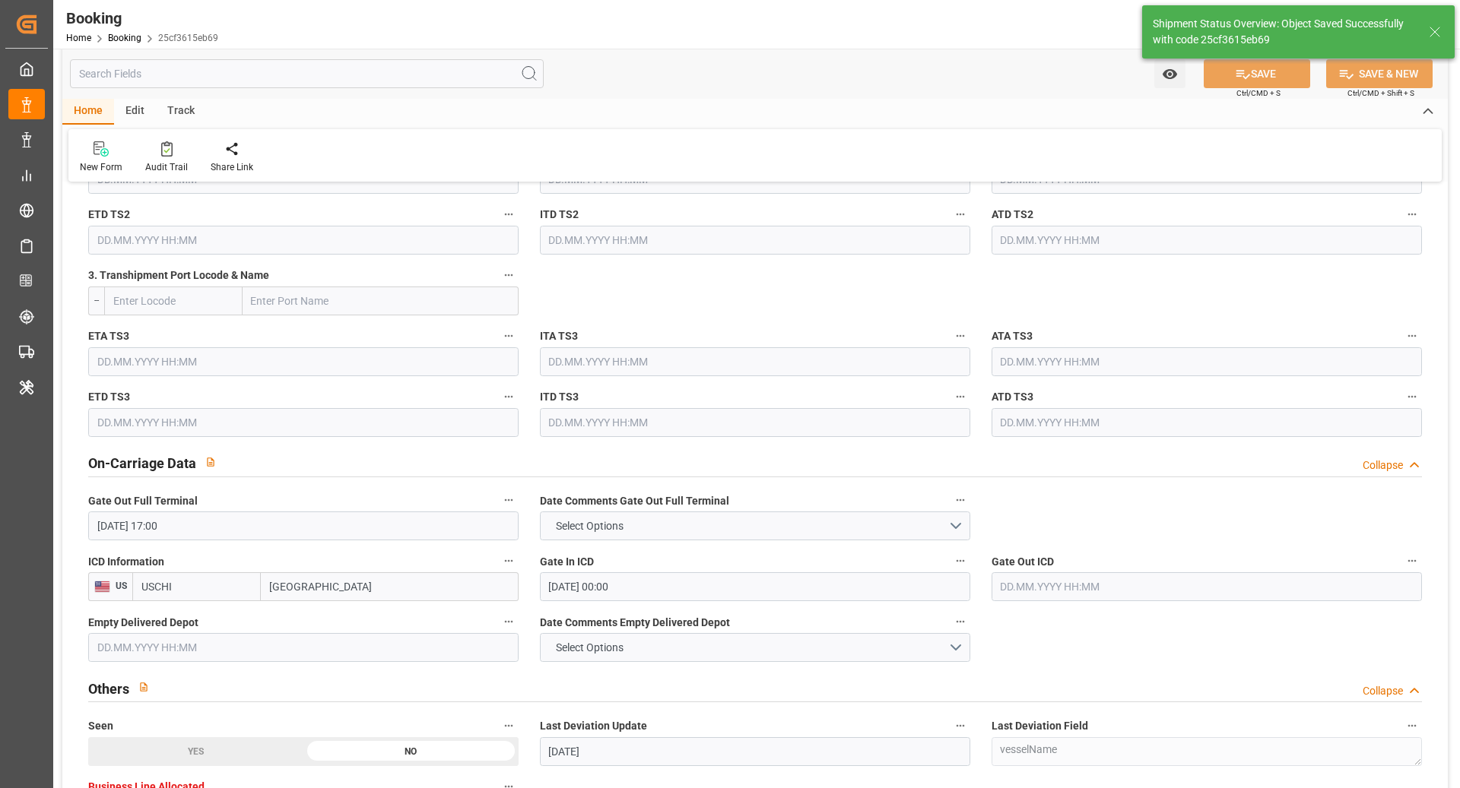
type textarea "Ruchika Prithwani"
type input "09.09.2025 09:44"
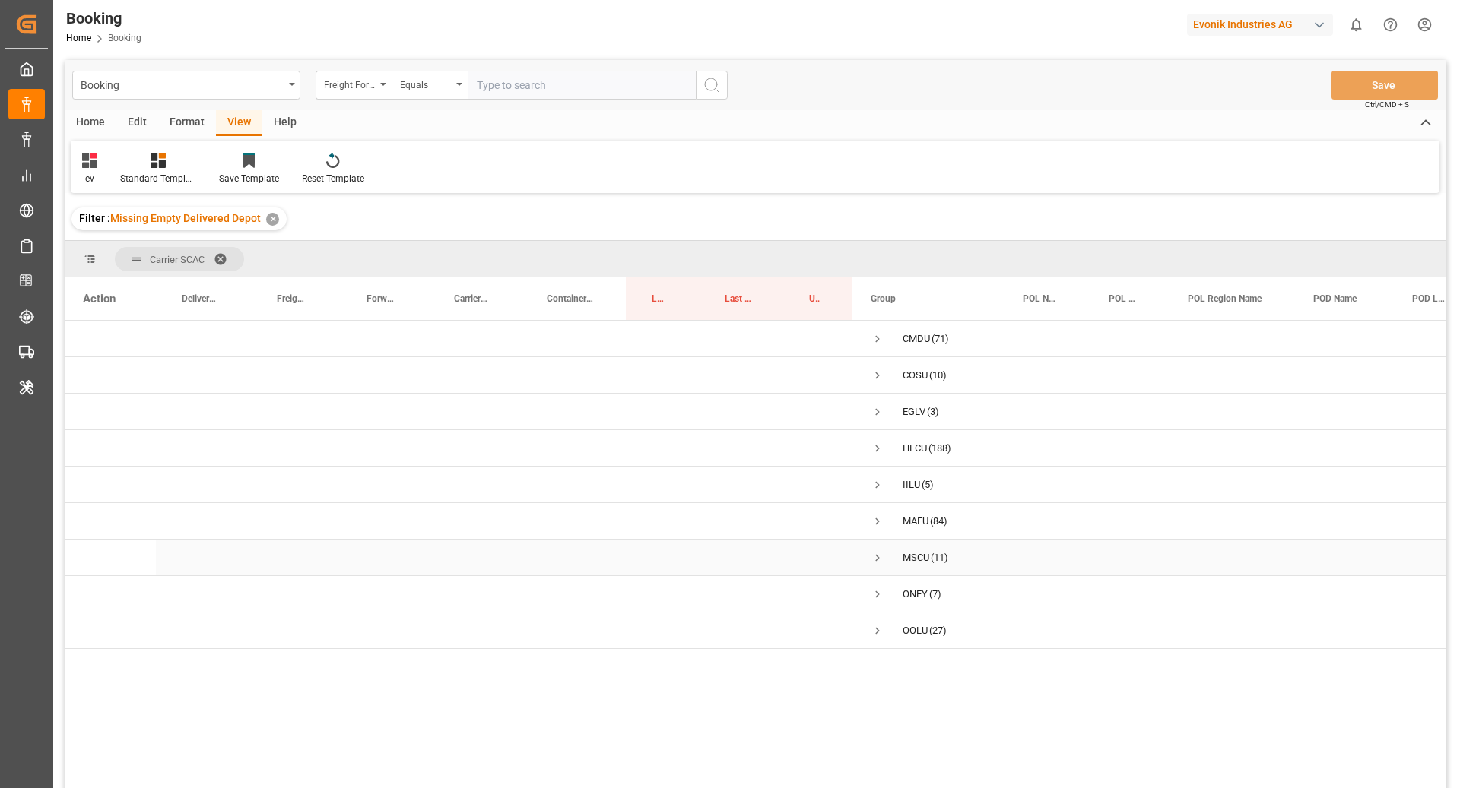
click at [878, 557] on span "Press SPACE to select this row." at bounding box center [878, 558] width 14 height 14
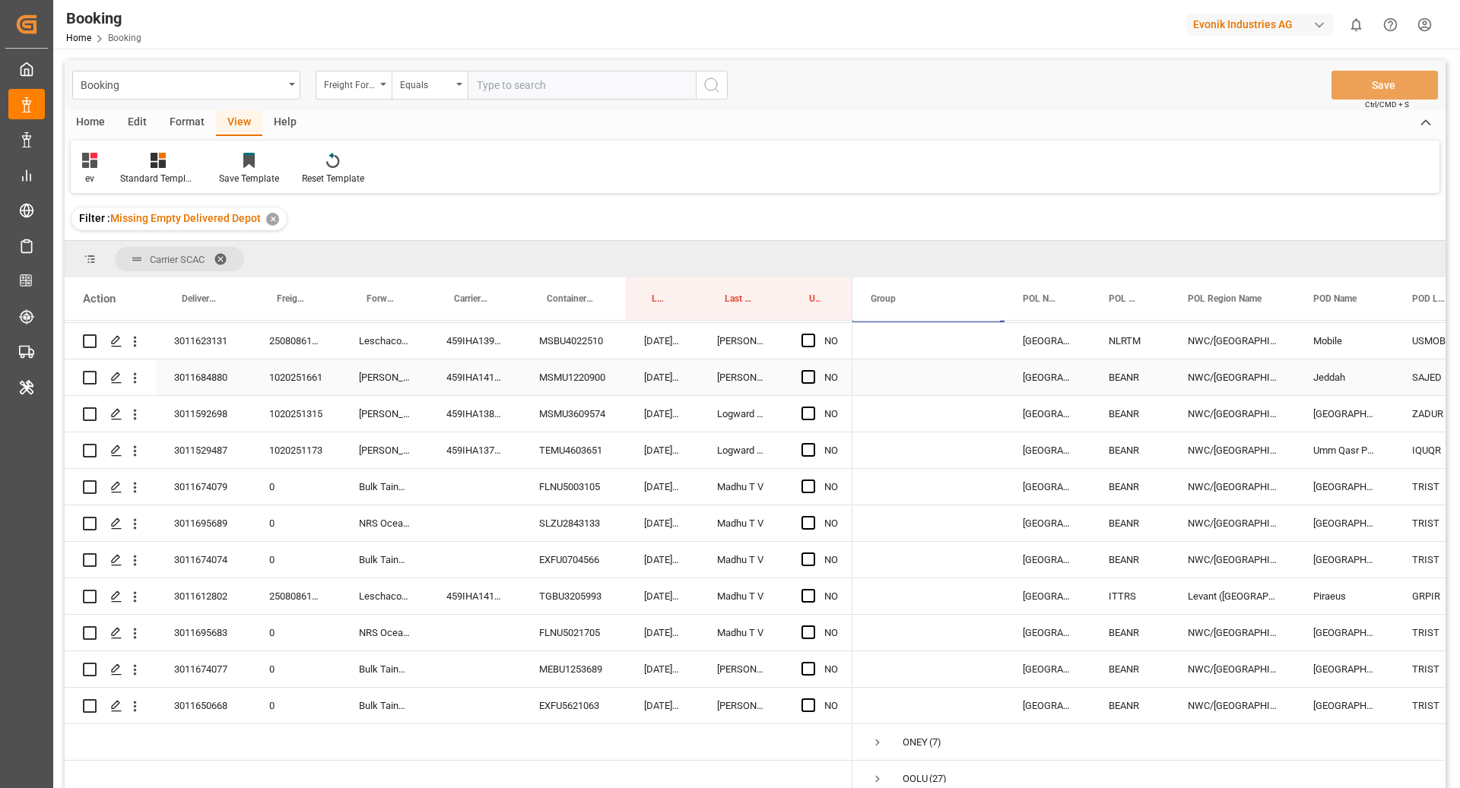
scroll to position [234, 0]
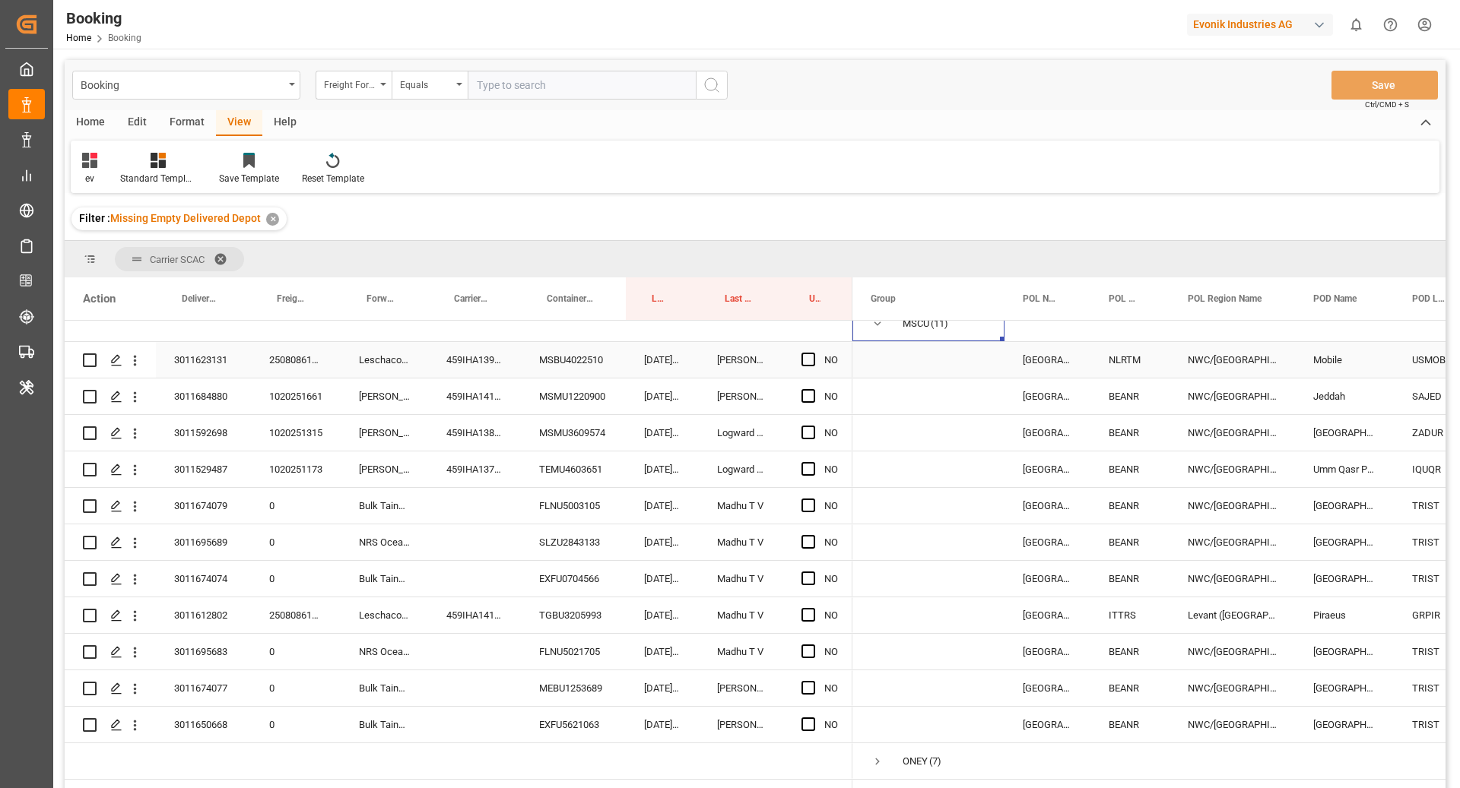
click at [587, 362] on div "MSBU4022510" at bounding box center [573, 360] width 105 height 36
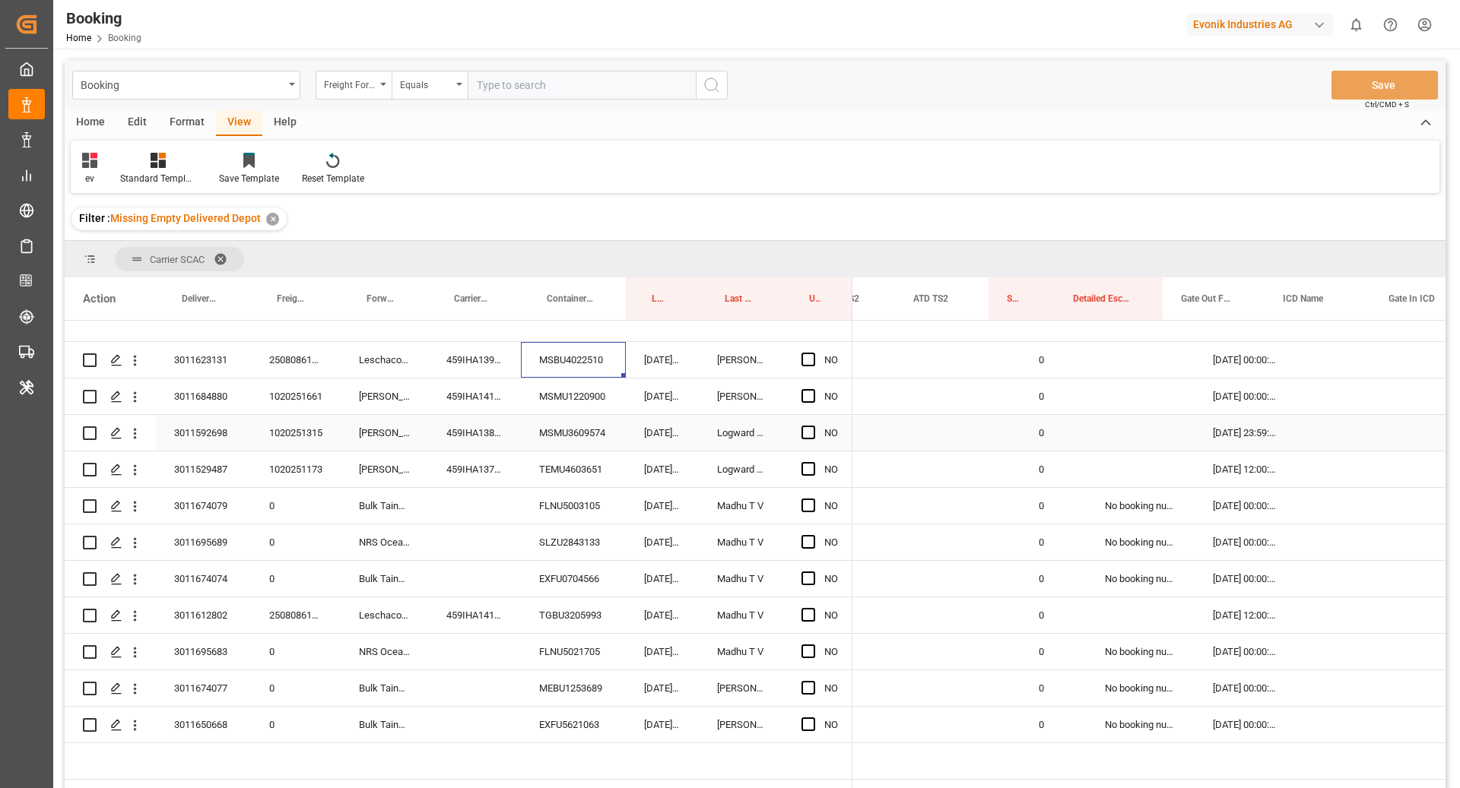
scroll to position [0, 2460]
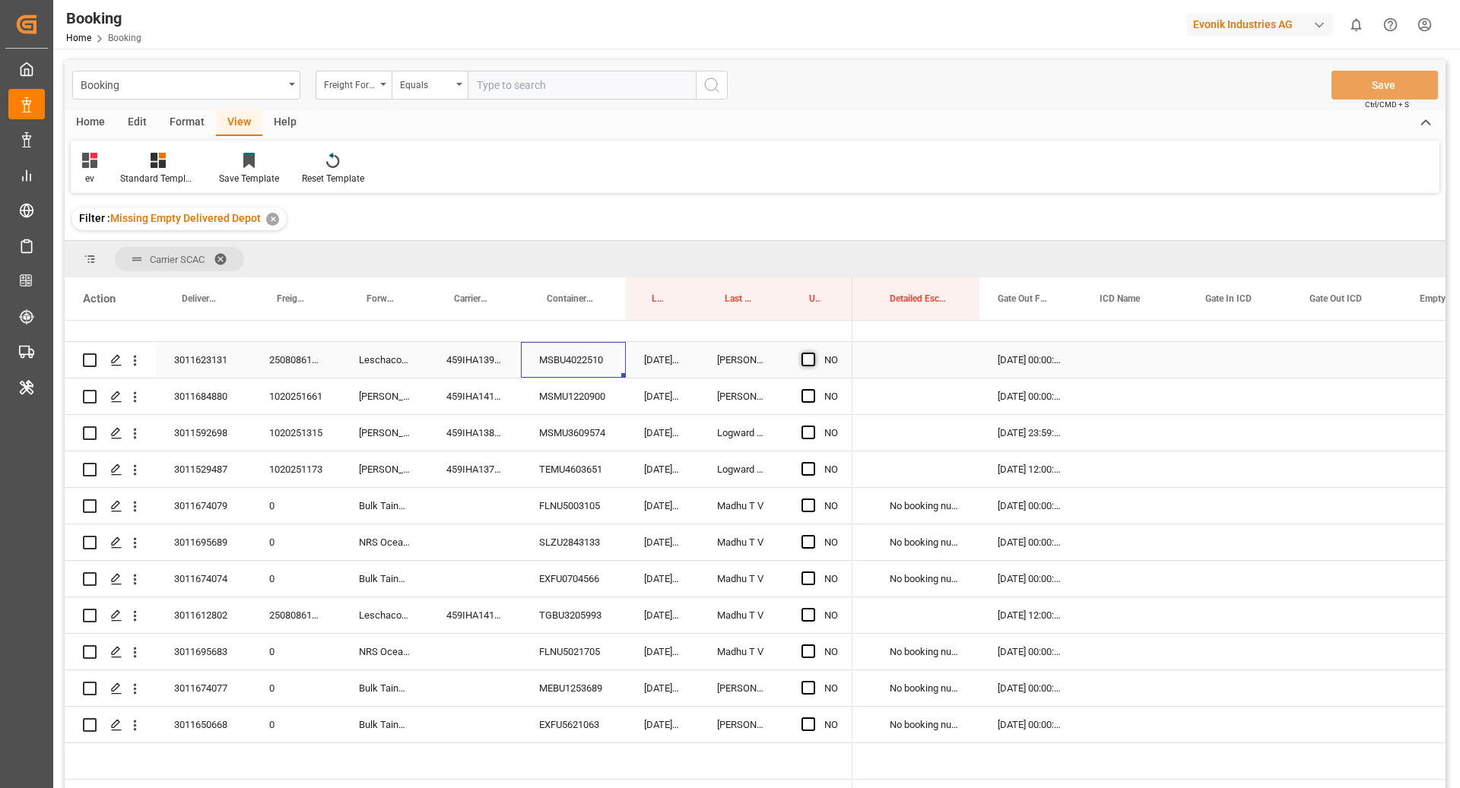
click at [804, 363] on span "Press SPACE to select this row." at bounding box center [808, 360] width 14 height 14
click at [813, 353] on input "Press SPACE to select this row." at bounding box center [813, 353] width 0 height 0
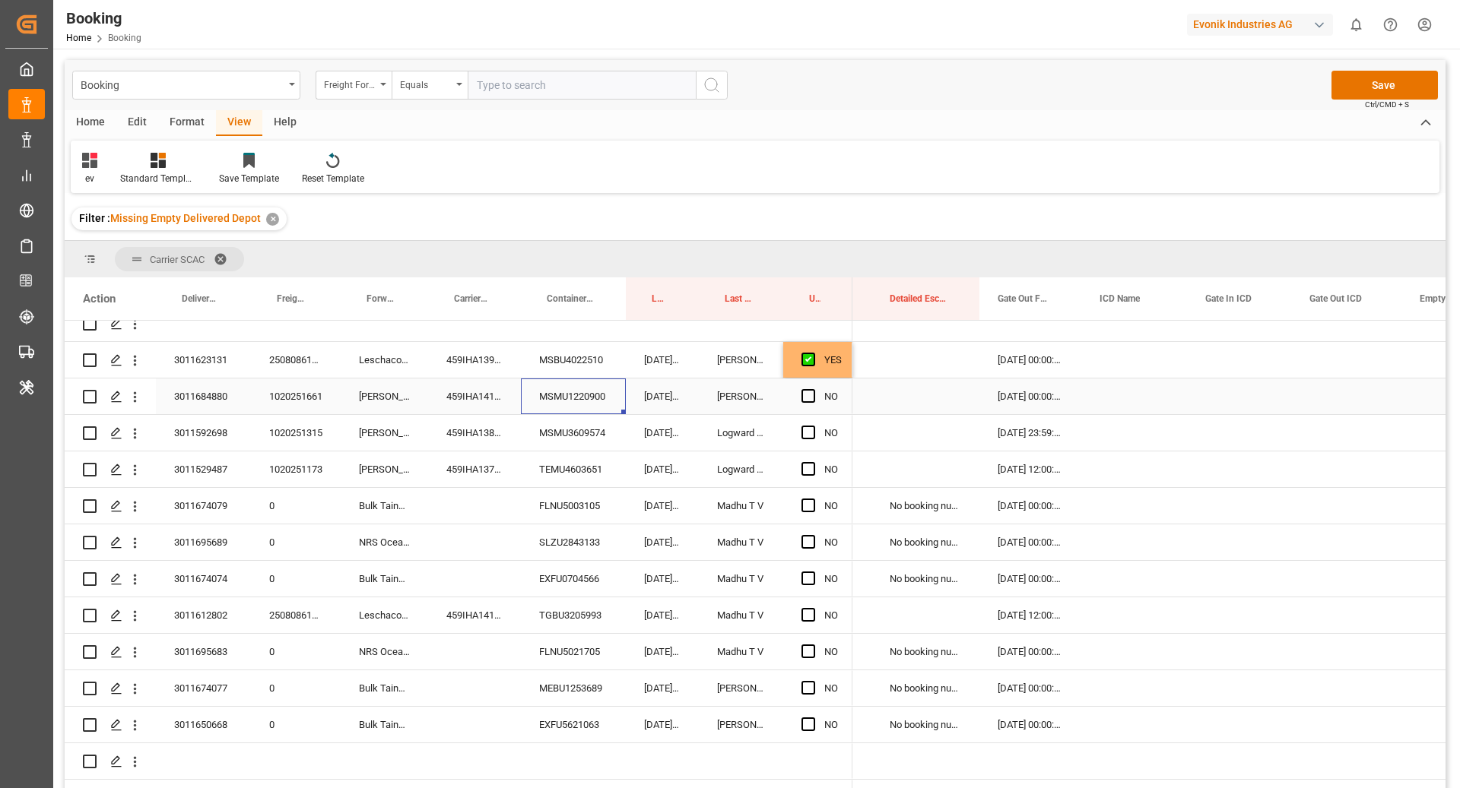
click at [565, 401] on div "MSMU1220900" at bounding box center [573, 397] width 105 height 36
click at [574, 439] on div "MSMU3609574" at bounding box center [573, 433] width 105 height 36
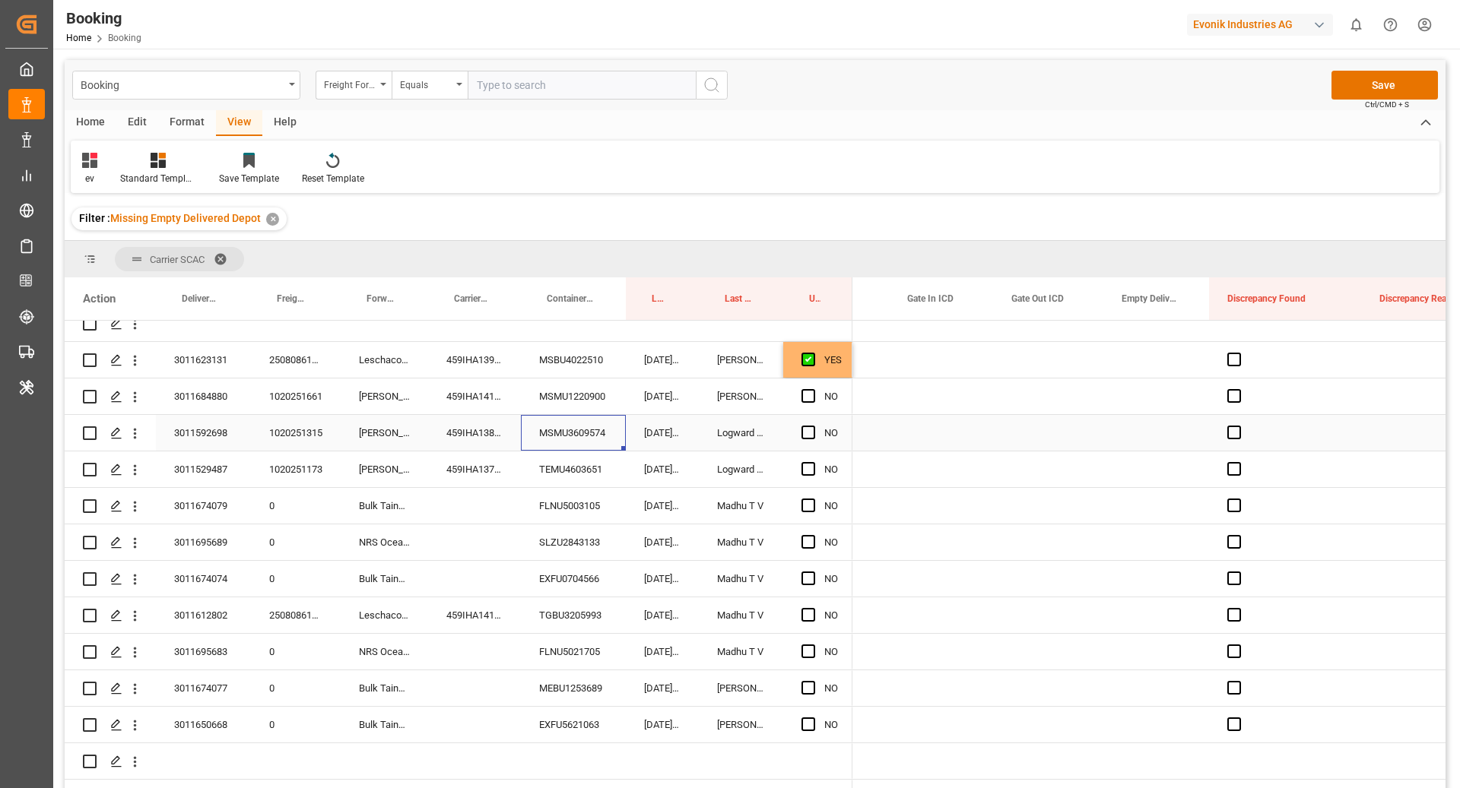
click at [1160, 429] on div "Press SPACE to select this row." at bounding box center [1156, 433] width 106 height 36
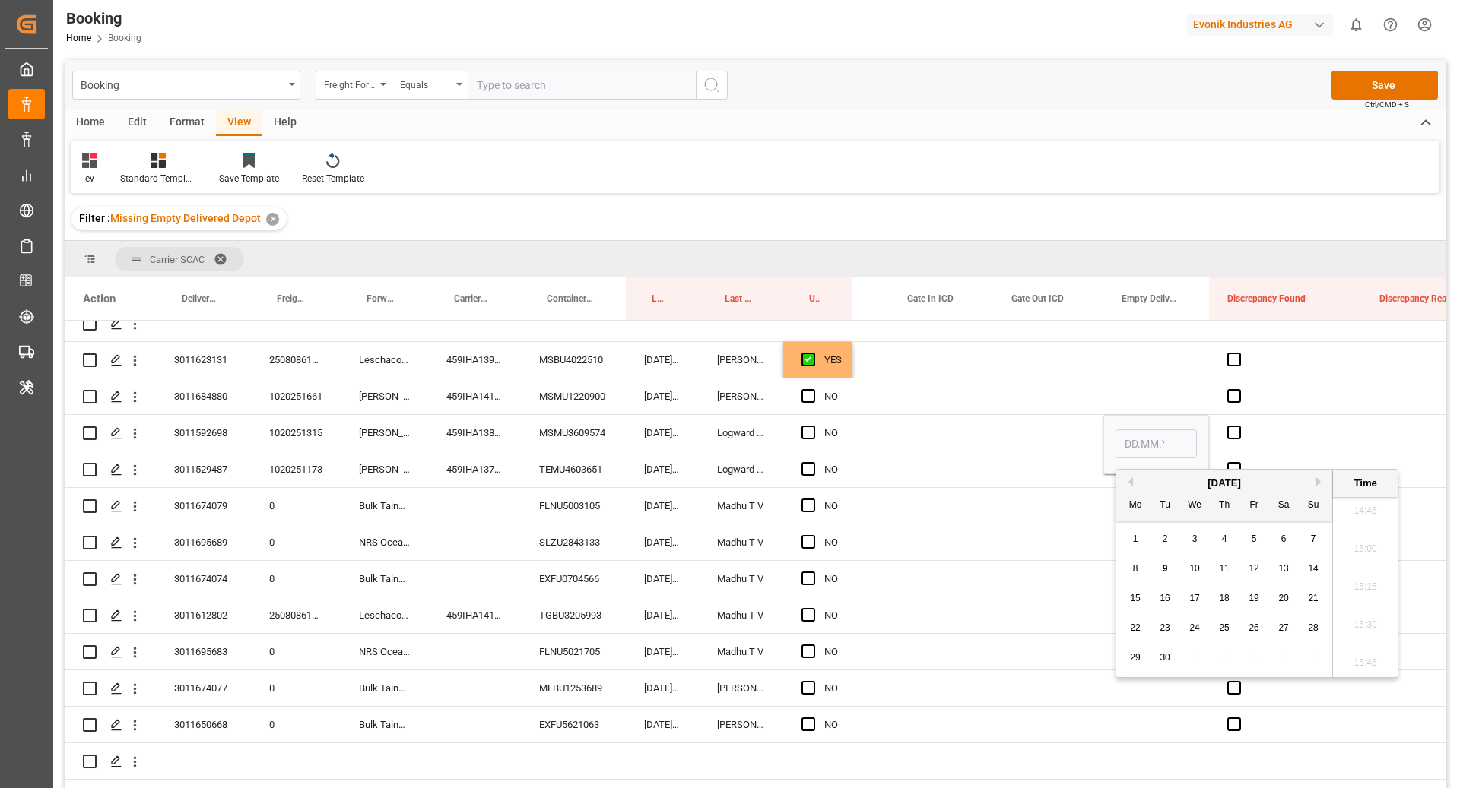
click at [1166, 571] on span "9" at bounding box center [1164, 568] width 5 height 11
type input "[DATE] 00:00"
click at [1305, 428] on div "Press SPACE to select this row." at bounding box center [1285, 433] width 152 height 36
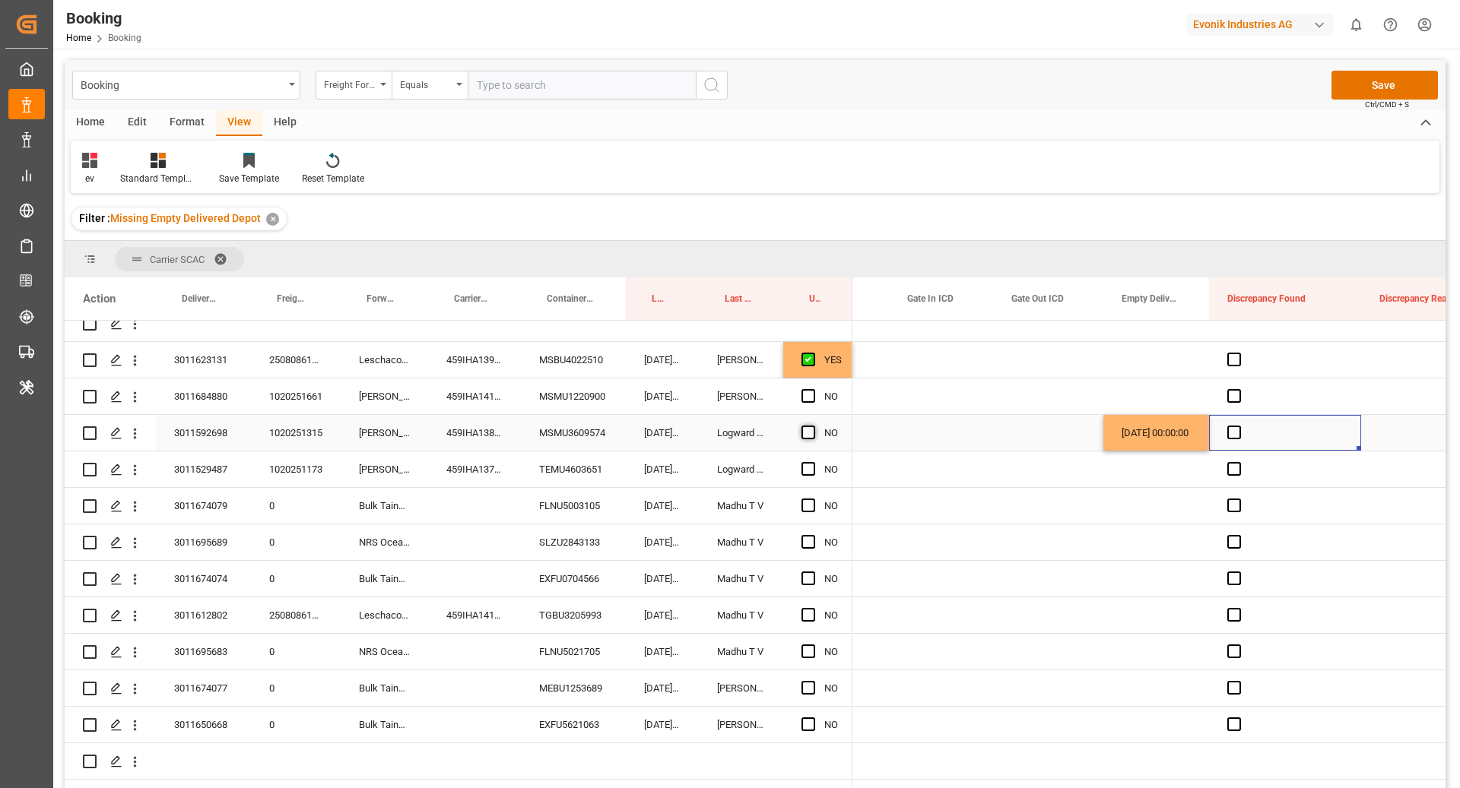
click at [809, 436] on span "Press SPACE to select this row." at bounding box center [808, 433] width 14 height 14
click at [813, 426] on input "Press SPACE to select this row." at bounding box center [813, 426] width 0 height 0
click at [556, 469] on div "TEMU4603651" at bounding box center [573, 470] width 105 height 36
click at [808, 475] on div "Press SPACE to select this row." at bounding box center [812, 469] width 23 height 35
click at [804, 467] on span "Press SPACE to select this row." at bounding box center [808, 469] width 14 height 14
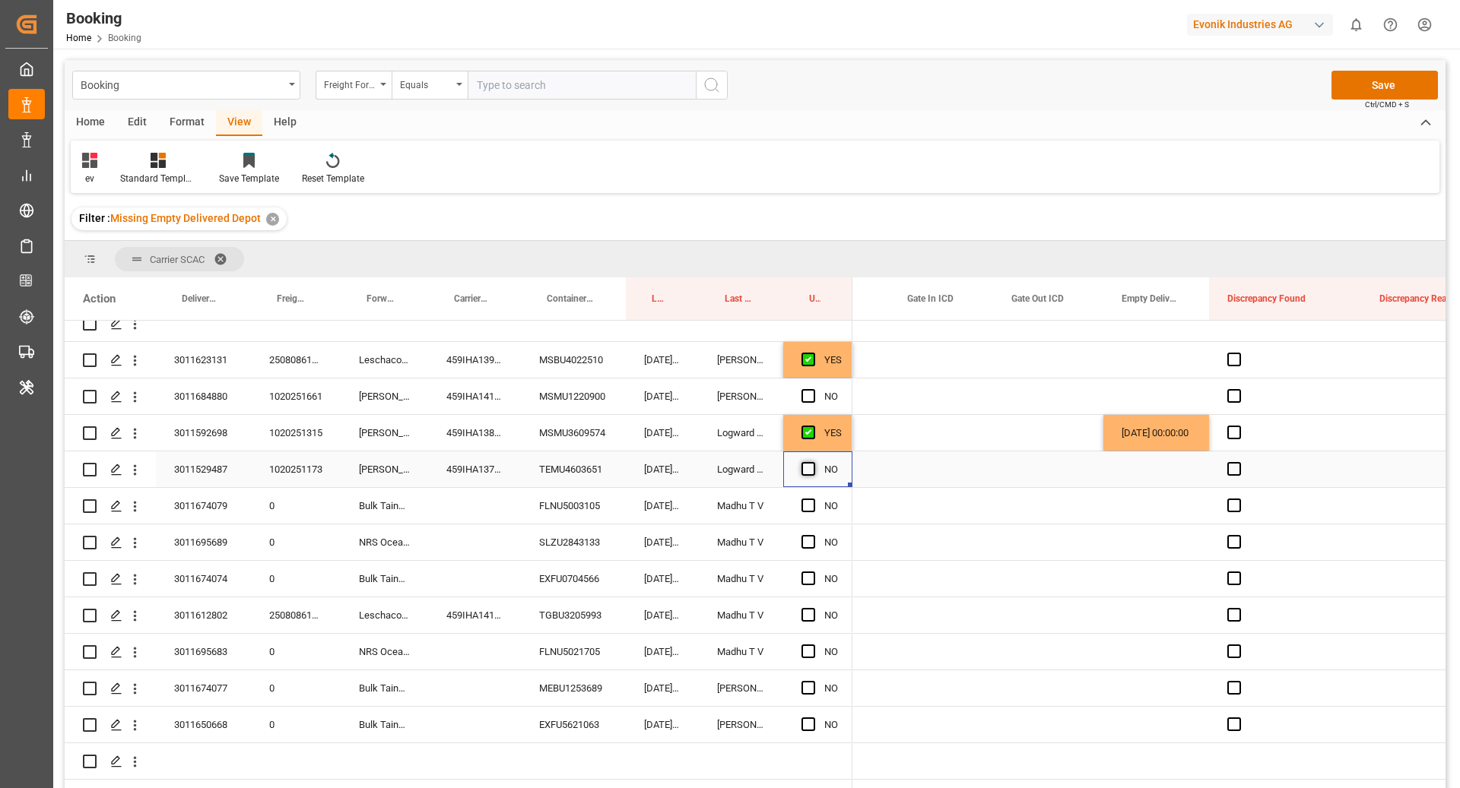
click at [813, 462] on input "Press SPACE to select this row." at bounding box center [813, 462] width 0 height 0
click at [589, 511] on div "FLNU5003105" at bounding box center [573, 506] width 105 height 36
click at [809, 509] on span "Press SPACE to select this row." at bounding box center [808, 506] width 14 height 14
click at [813, 499] on input "Press SPACE to select this row." at bounding box center [813, 499] width 0 height 0
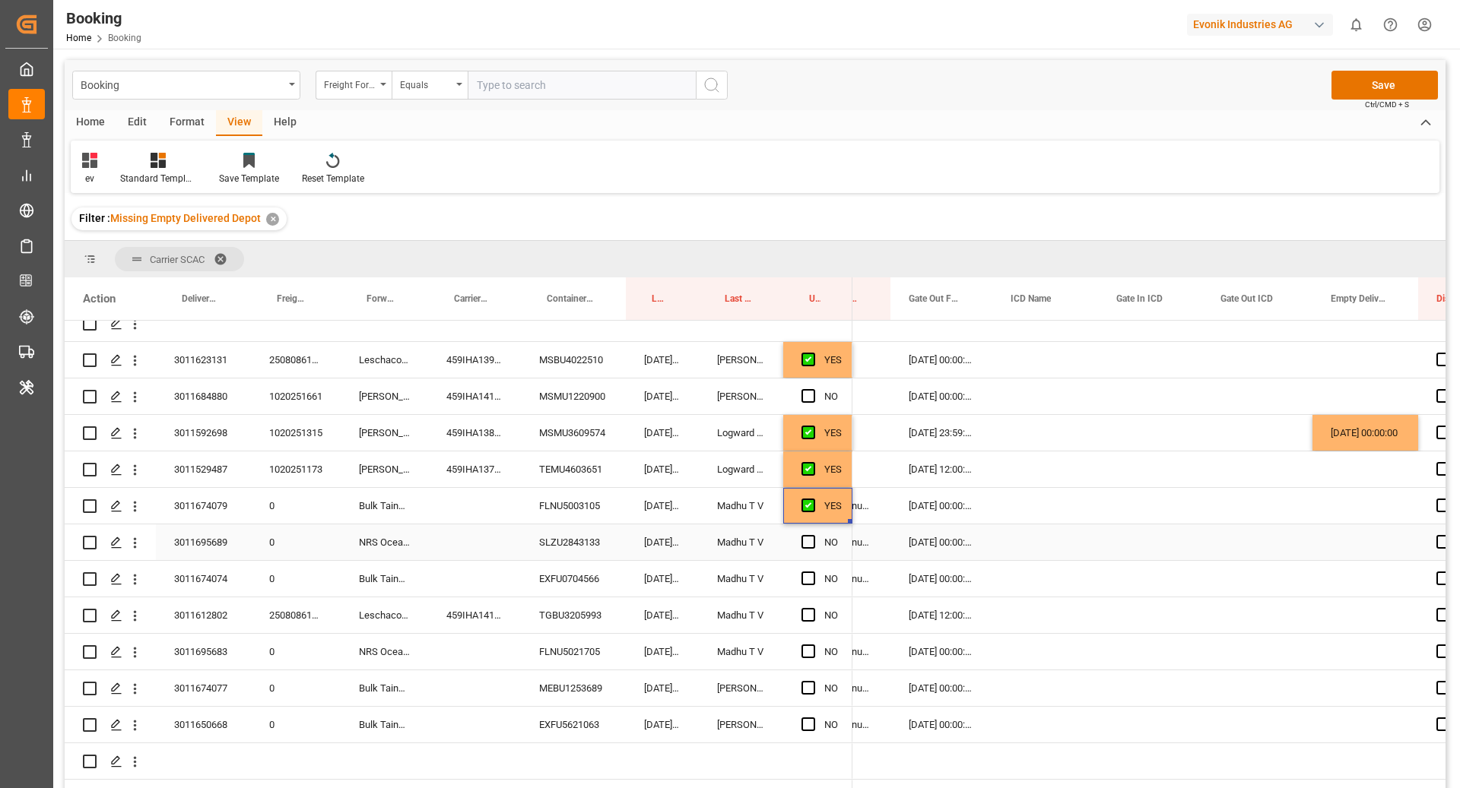
click at [580, 541] on div "SLZU2843133" at bounding box center [573, 543] width 105 height 36
click at [810, 544] on span "Press SPACE to select this row." at bounding box center [808, 542] width 14 height 14
click at [813, 535] on input "Press SPACE to select this row." at bounding box center [813, 535] width 0 height 0
click at [586, 582] on div "EXFU0704566" at bounding box center [573, 579] width 105 height 36
click at [805, 572] on span "Press SPACE to select this row." at bounding box center [808, 579] width 14 height 14
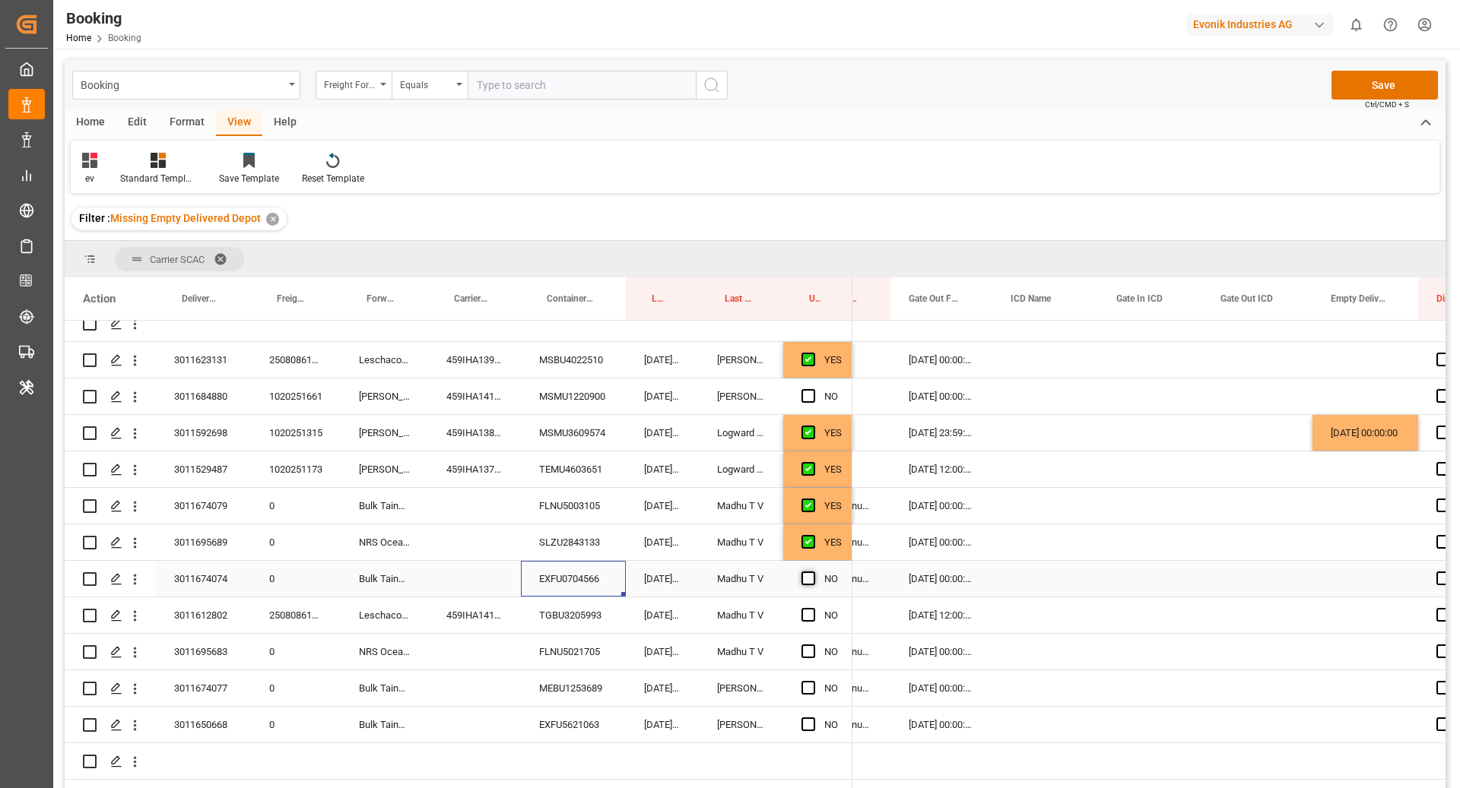
click at [813, 572] on input "Press SPACE to select this row." at bounding box center [813, 572] width 0 height 0
click at [569, 620] on div "TGBU3205993" at bounding box center [573, 616] width 105 height 36
click at [804, 617] on span "Press SPACE to select this row." at bounding box center [808, 615] width 14 height 14
click at [813, 608] on input "Press SPACE to select this row." at bounding box center [813, 608] width 0 height 0
click at [562, 658] on div "FLNU5021705" at bounding box center [573, 652] width 105 height 36
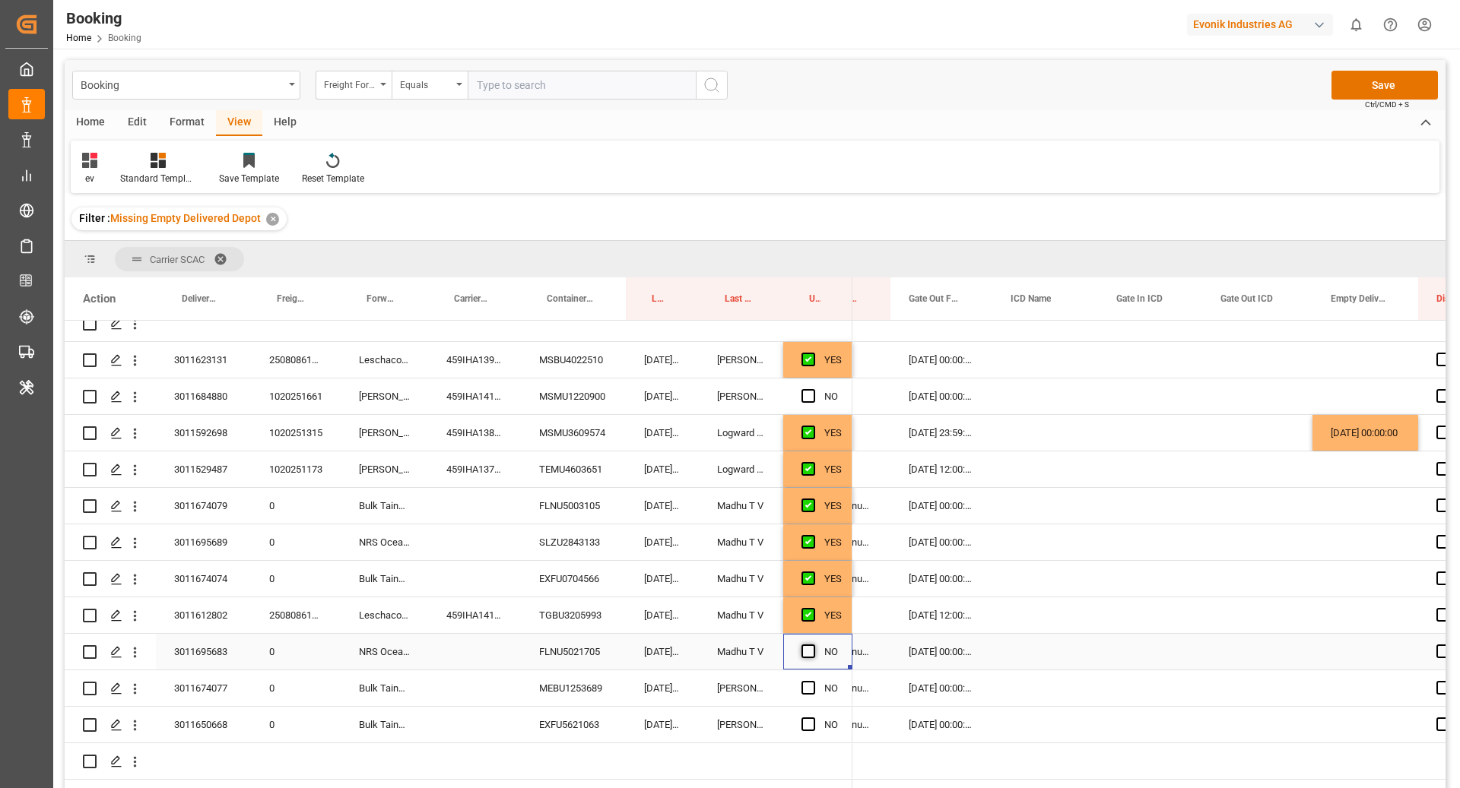
click at [809, 648] on span "Press SPACE to select this row." at bounding box center [808, 652] width 14 height 14
click at [813, 645] on input "Press SPACE to select this row." at bounding box center [813, 645] width 0 height 0
click at [587, 685] on div "MEBU1253689" at bounding box center [573, 689] width 105 height 36
click at [810, 688] on span "Press SPACE to select this row." at bounding box center [808, 688] width 14 height 14
click at [813, 681] on input "Press SPACE to select this row." at bounding box center [813, 681] width 0 height 0
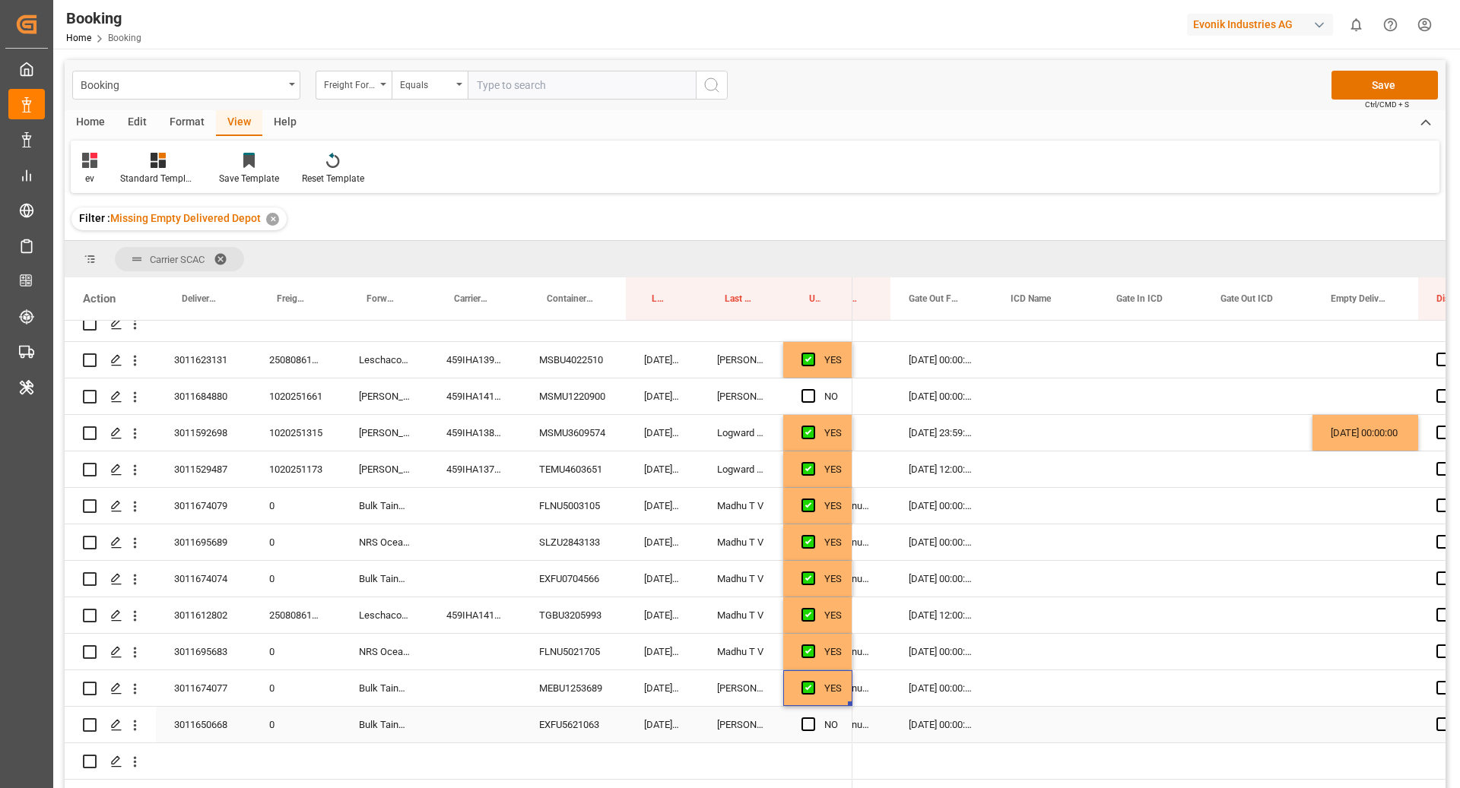
click at [553, 728] on div "EXFU5621063" at bounding box center [573, 725] width 105 height 36
click at [812, 719] on span "Press SPACE to select this row." at bounding box center [808, 725] width 14 height 14
click at [813, 718] on input "Press SPACE to select this row." at bounding box center [813, 718] width 0 height 0
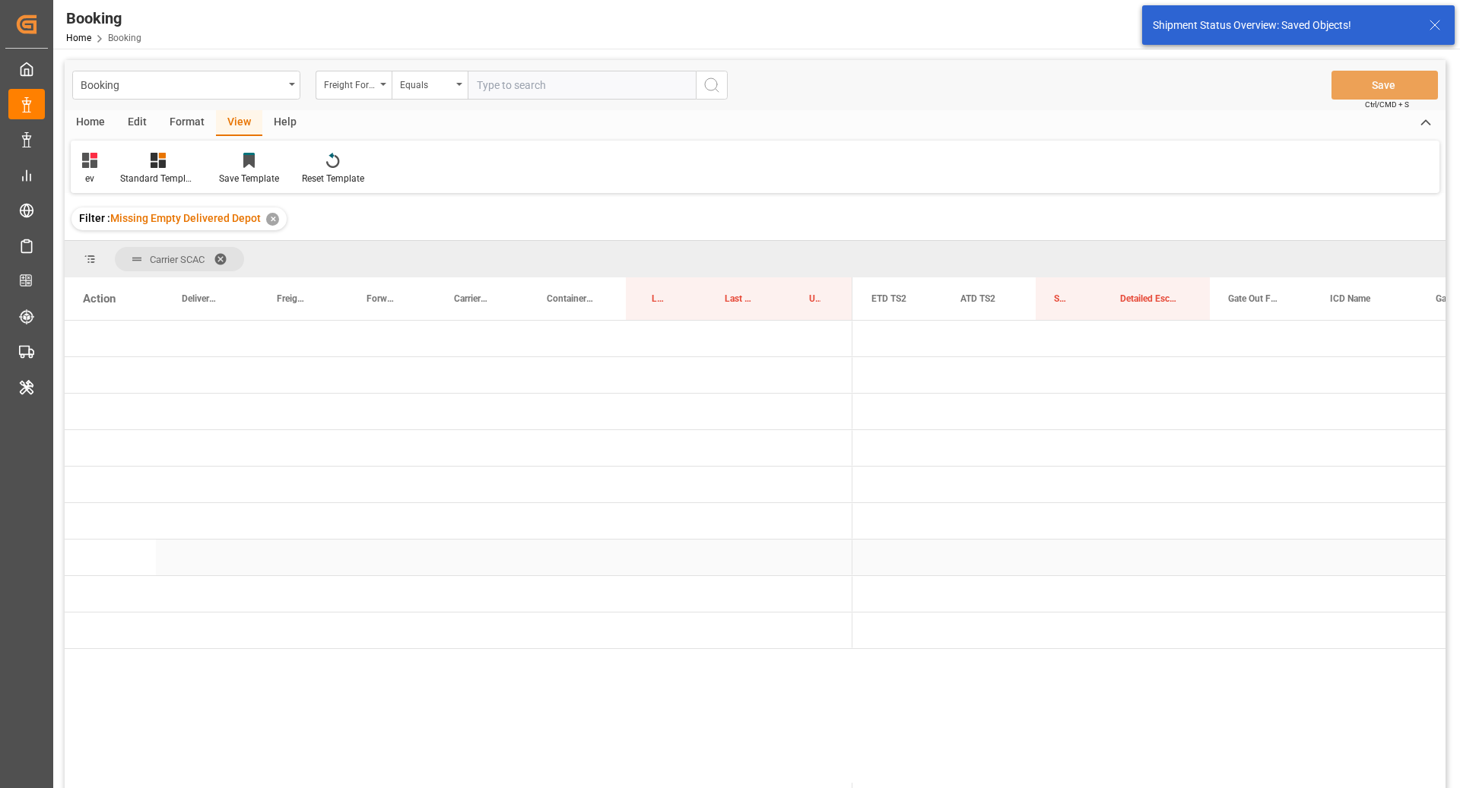
scroll to position [0, 1230]
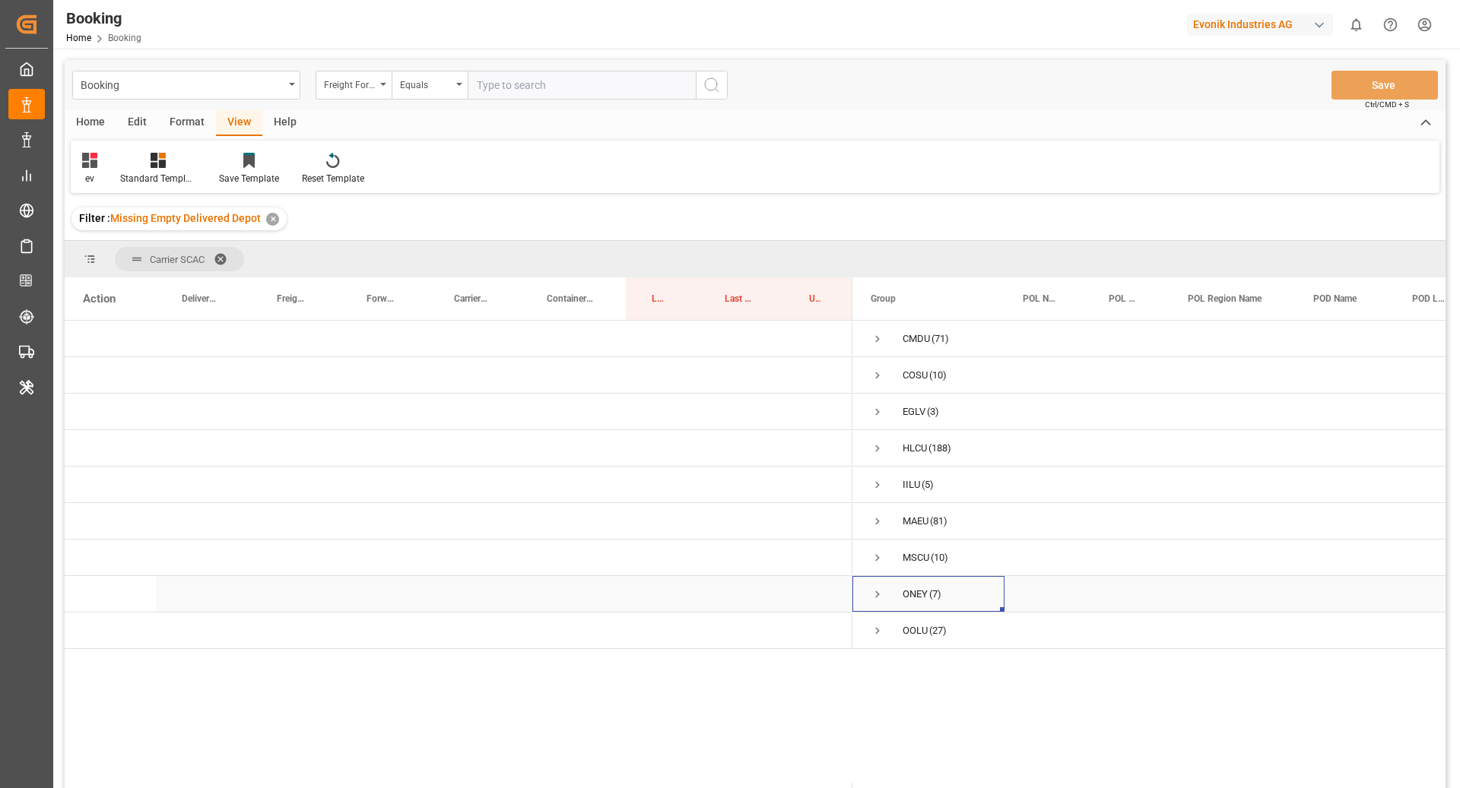
click at [878, 597] on span "Press SPACE to select this row." at bounding box center [878, 595] width 14 height 14
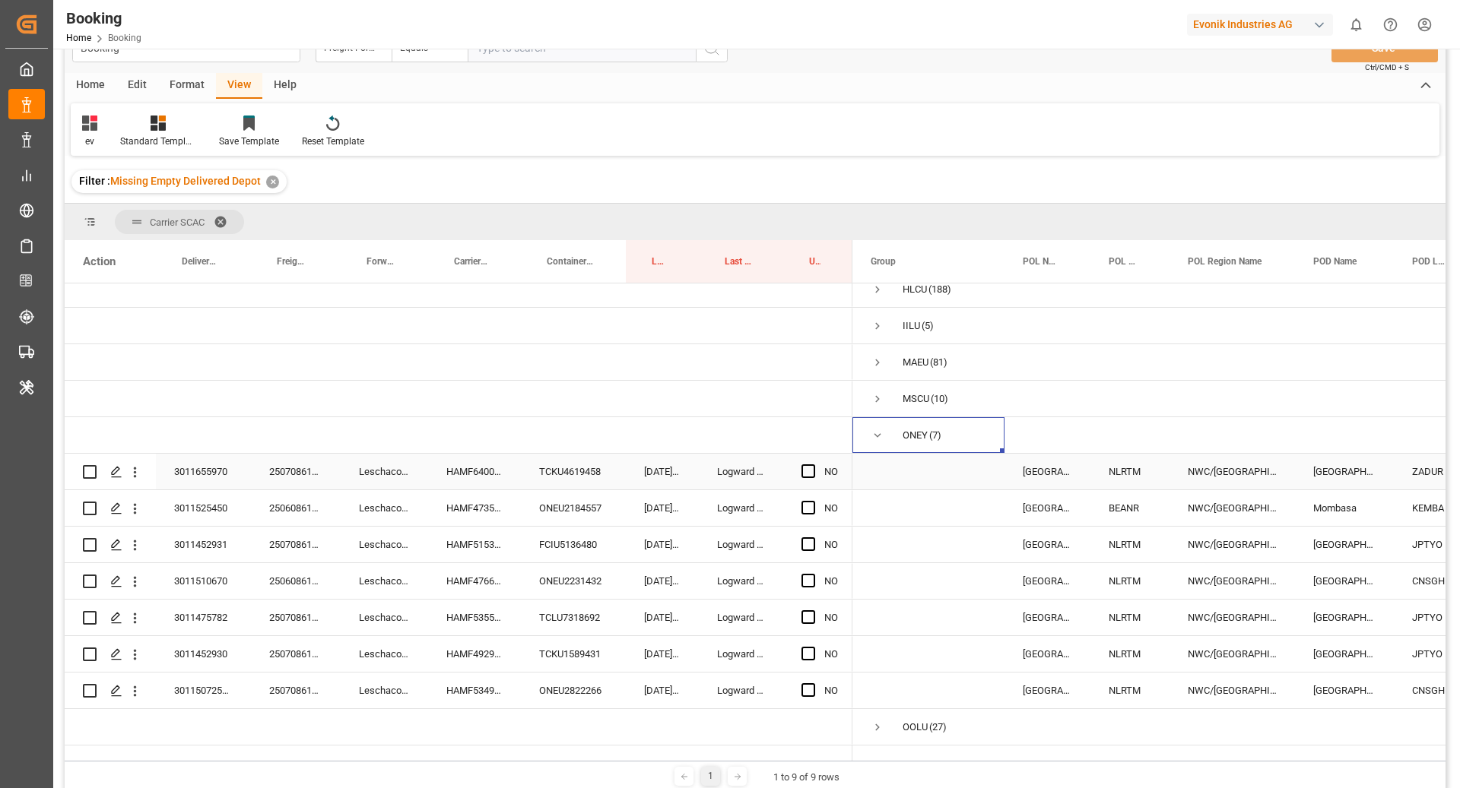
click at [554, 456] on div "TCKU4619458" at bounding box center [573, 472] width 105 height 36
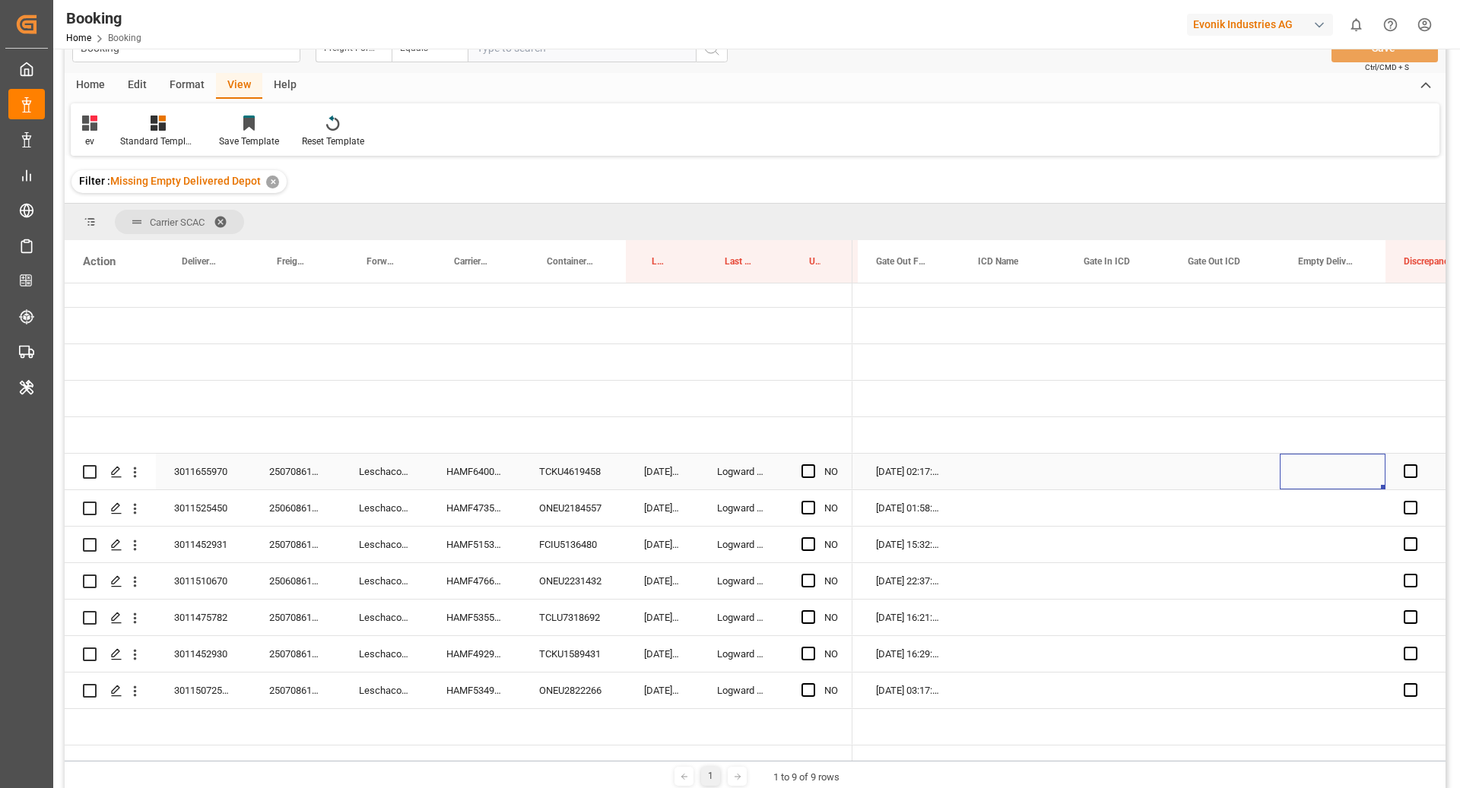
click at [1322, 461] on div "Press SPACE to select this row." at bounding box center [1333, 472] width 106 height 36
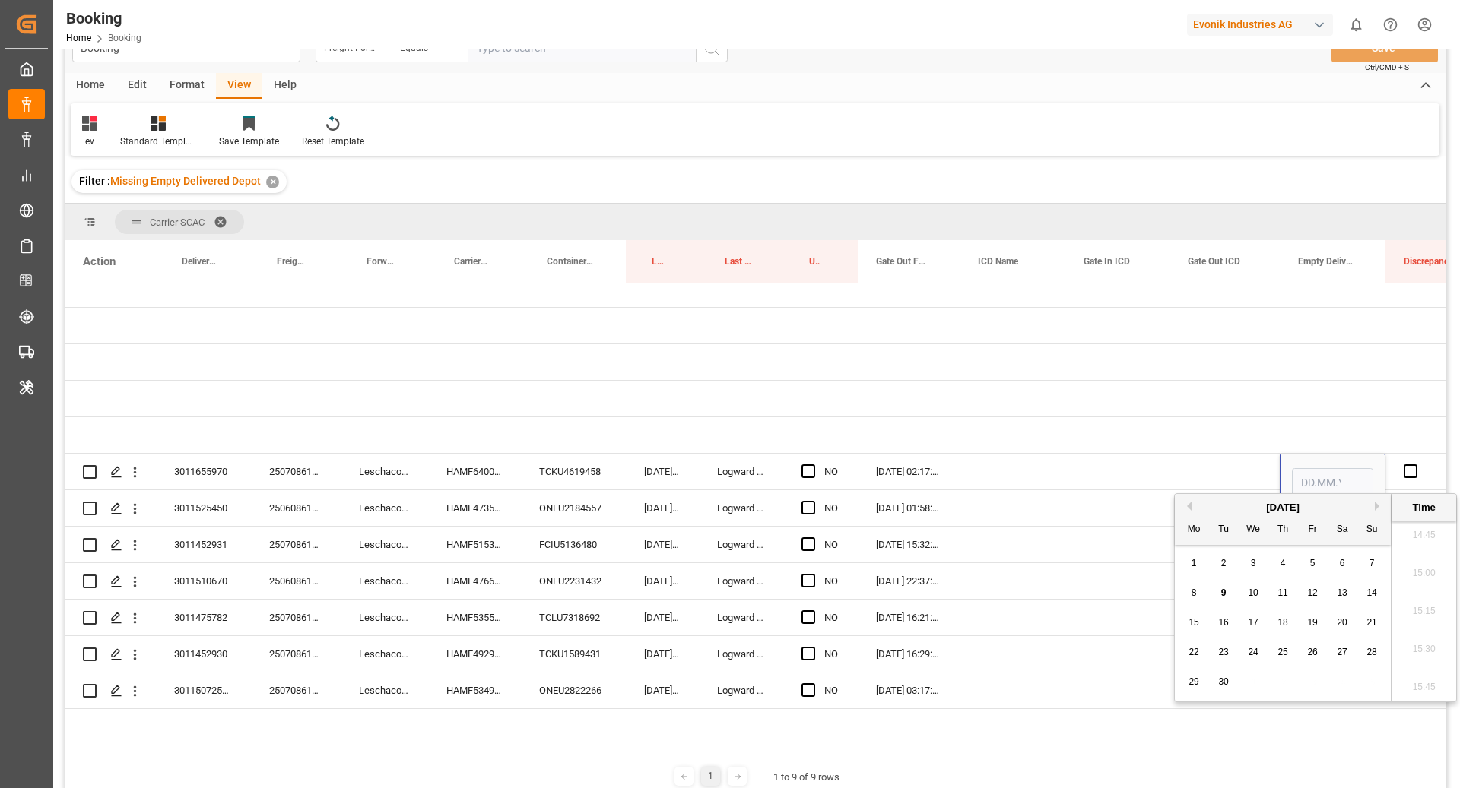
click at [1228, 601] on div "9" at bounding box center [1223, 594] width 19 height 18
type input "[DATE] 00:00"
click at [1096, 454] on div "Press SPACE to select this row." at bounding box center [1117, 472] width 104 height 36
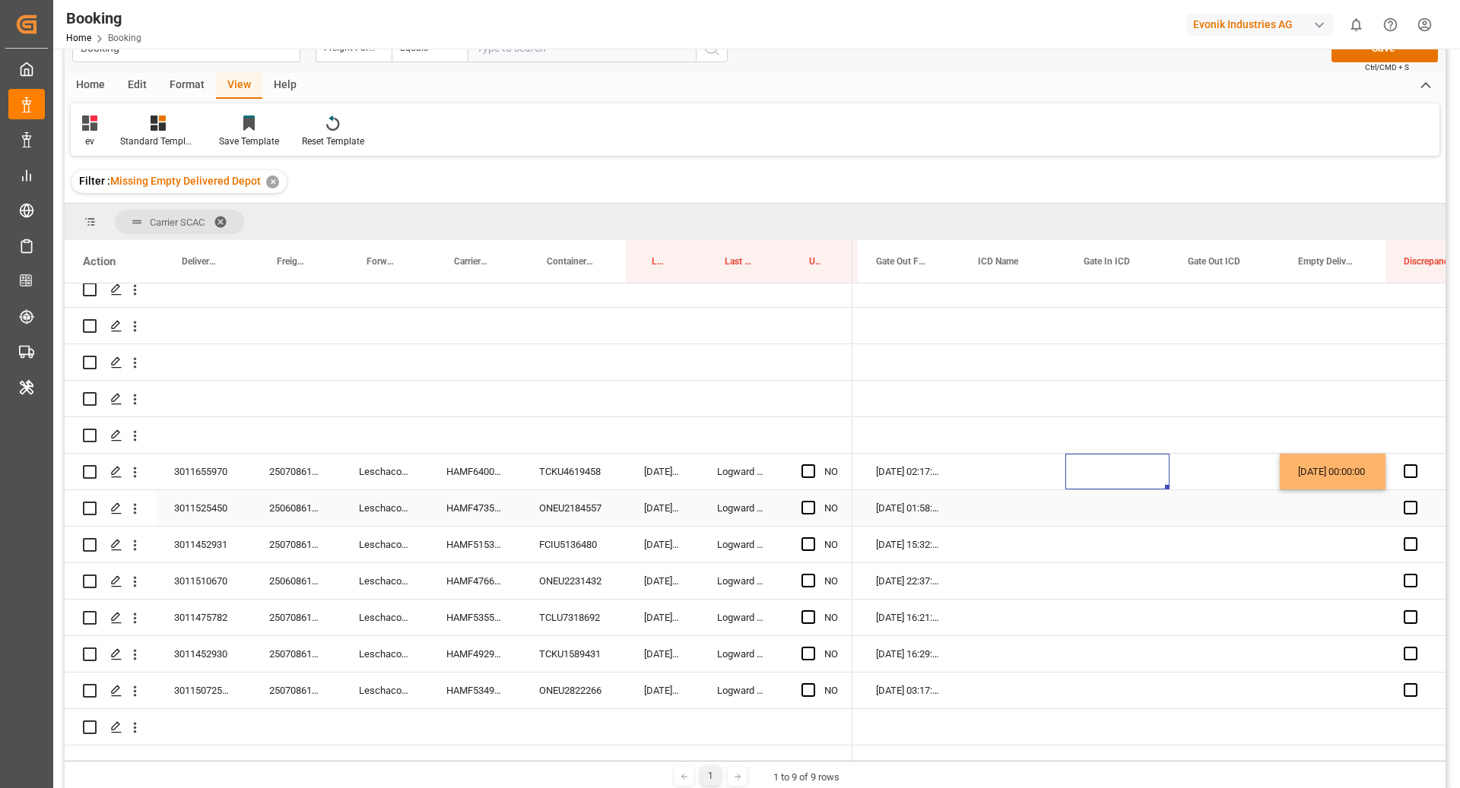
click at [546, 493] on div "ONEU2184557" at bounding box center [573, 508] width 105 height 36
click at [798, 494] on div "NO" at bounding box center [817, 508] width 69 height 36
click at [811, 501] on span "Press SPACE to select this row." at bounding box center [808, 508] width 14 height 14
click at [813, 501] on input "Press SPACE to select this row." at bounding box center [813, 501] width 0 height 0
click at [580, 532] on div "FCIU5136480" at bounding box center [573, 545] width 105 height 36
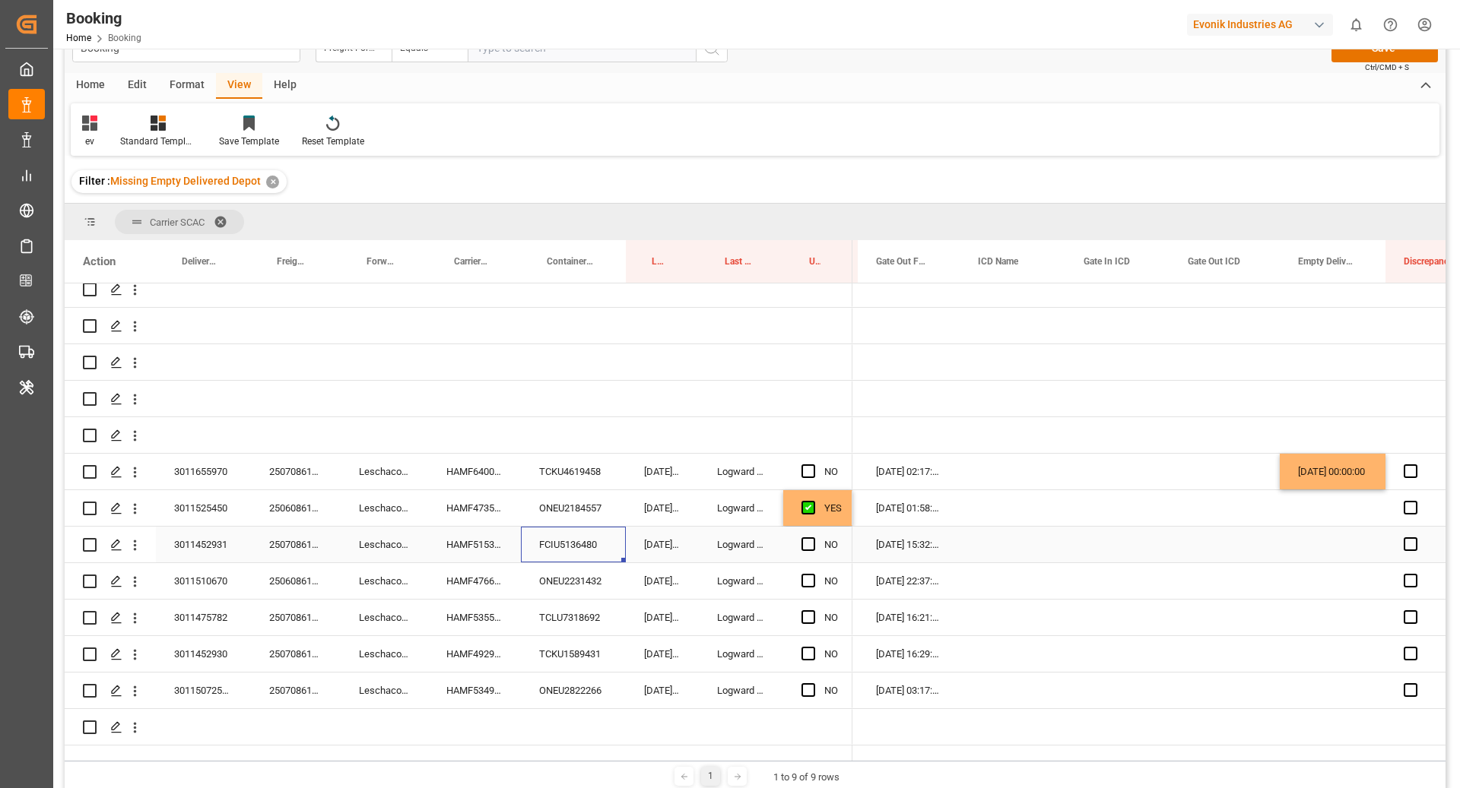
drag, startPoint x: 810, startPoint y: 534, endPoint x: 743, endPoint y: 547, distance: 68.1
click at [810, 538] on span "Press SPACE to select this row." at bounding box center [808, 545] width 14 height 14
click at [813, 538] on input "Press SPACE to select this row." at bounding box center [813, 538] width 0 height 0
click at [571, 563] on div "ONEU2231432" at bounding box center [573, 581] width 105 height 36
click at [806, 574] on span "Press SPACE to select this row." at bounding box center [808, 581] width 14 height 14
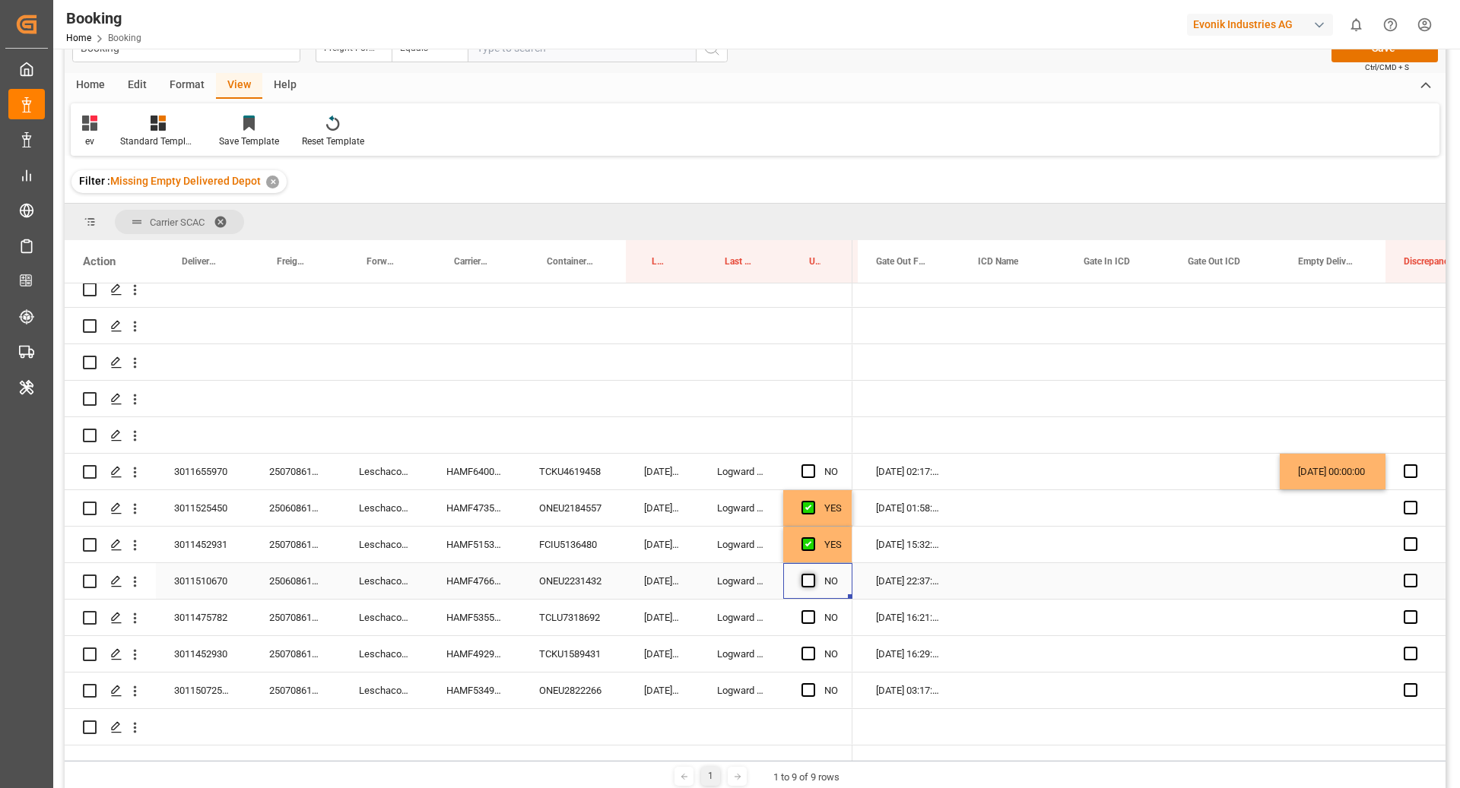
click at [813, 574] on input "Press SPACE to select this row." at bounding box center [813, 574] width 0 height 0
click at [580, 607] on div "TCLU7318692" at bounding box center [573, 618] width 105 height 36
drag, startPoint x: 810, startPoint y: 606, endPoint x: 870, endPoint y: 629, distance: 64.2
click at [810, 610] on span "Press SPACE to select this row." at bounding box center [808, 617] width 14 height 14
click at [813, 610] on input "Press SPACE to select this row." at bounding box center [813, 610] width 0 height 0
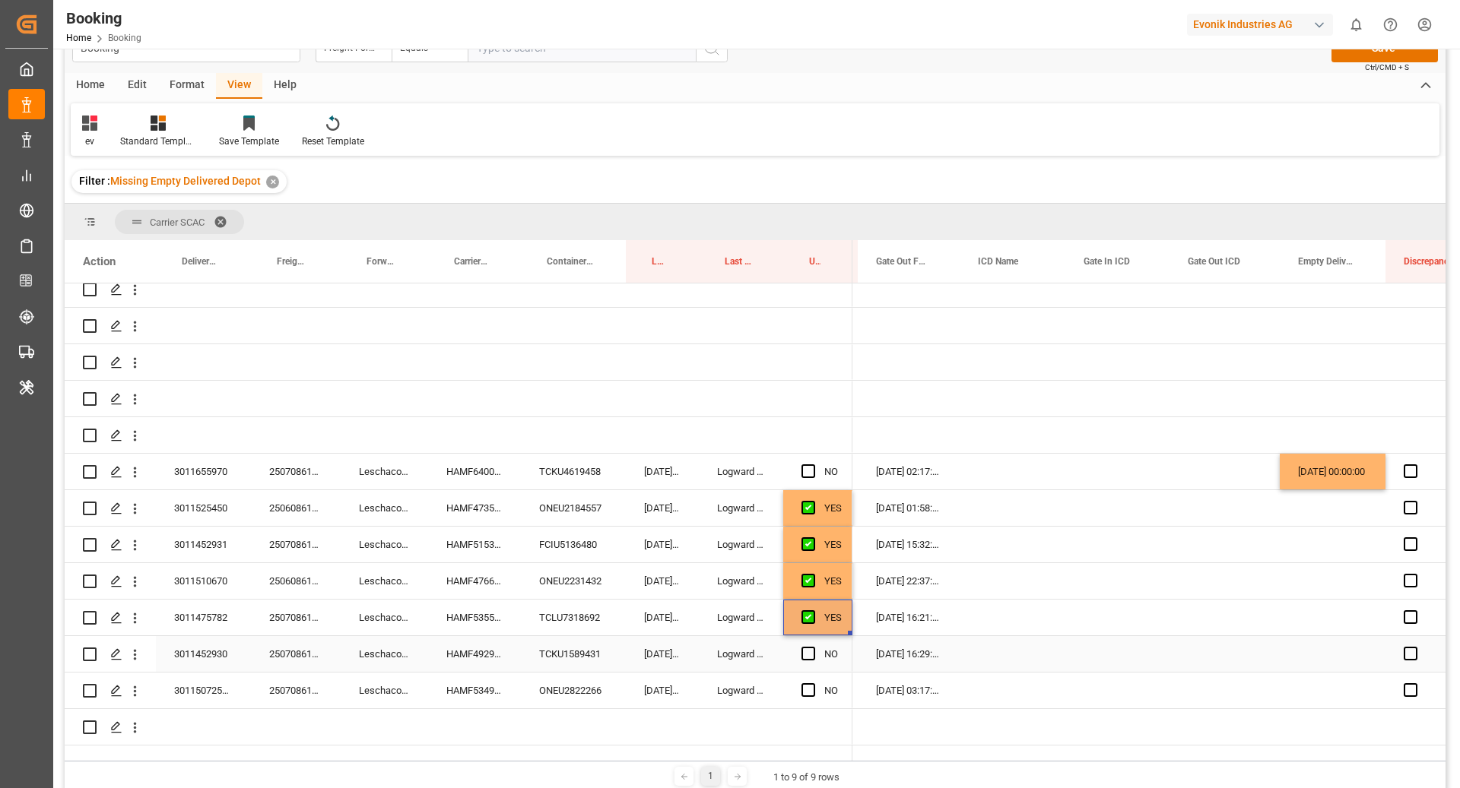
click at [611, 648] on div "TCKU1589431" at bounding box center [573, 654] width 105 height 36
click at [805, 647] on span "Press SPACE to select this row." at bounding box center [808, 654] width 14 height 14
click at [813, 647] on input "Press SPACE to select this row." at bounding box center [813, 647] width 0 height 0
click at [595, 673] on div "ONEU2822266" at bounding box center [573, 691] width 105 height 36
click at [799, 674] on div "NO" at bounding box center [817, 691] width 69 height 36
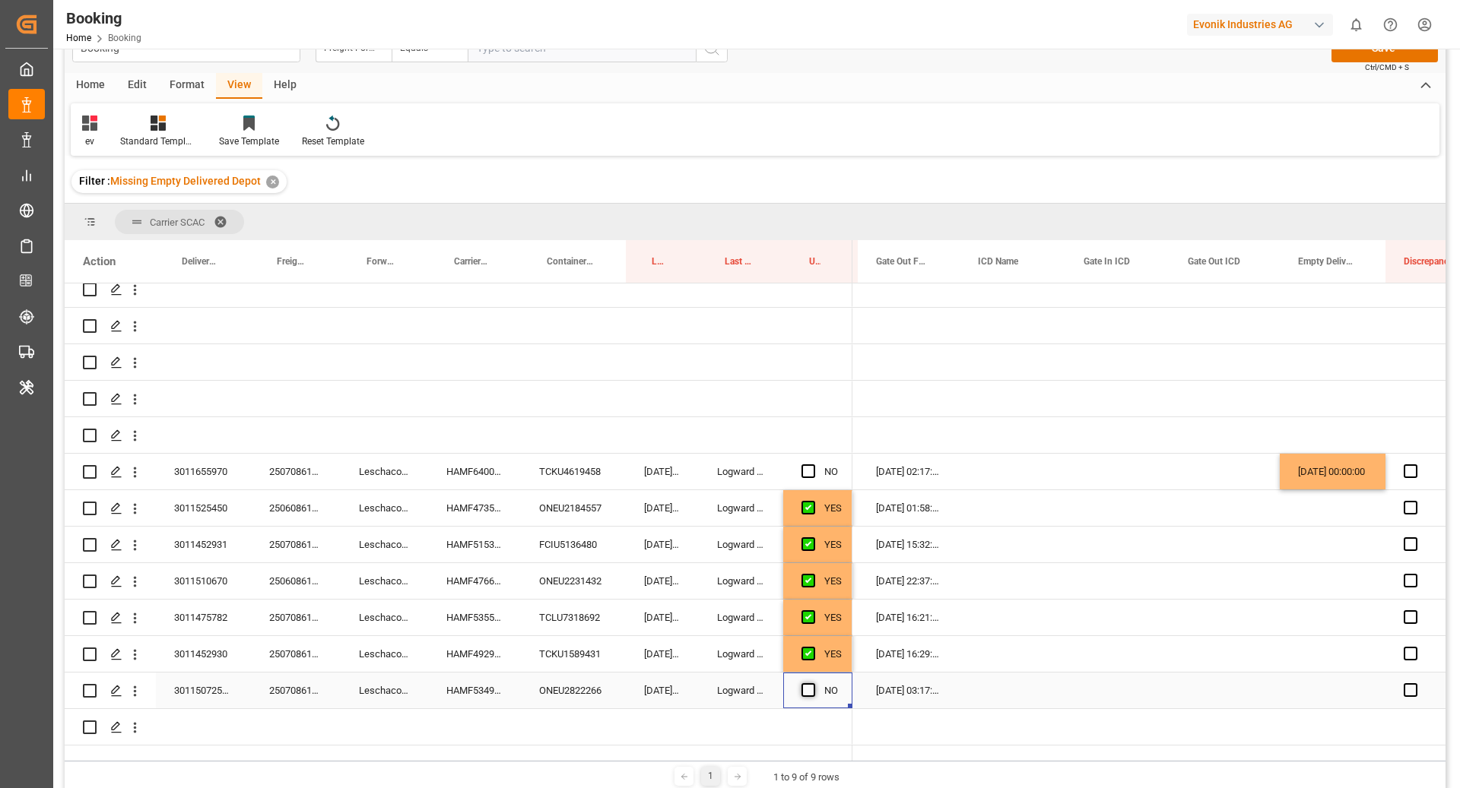
click at [807, 683] on span "Press SPACE to select this row." at bounding box center [808, 690] width 14 height 14
click at [813, 683] on input "Press SPACE to select this row." at bounding box center [813, 683] width 0 height 0
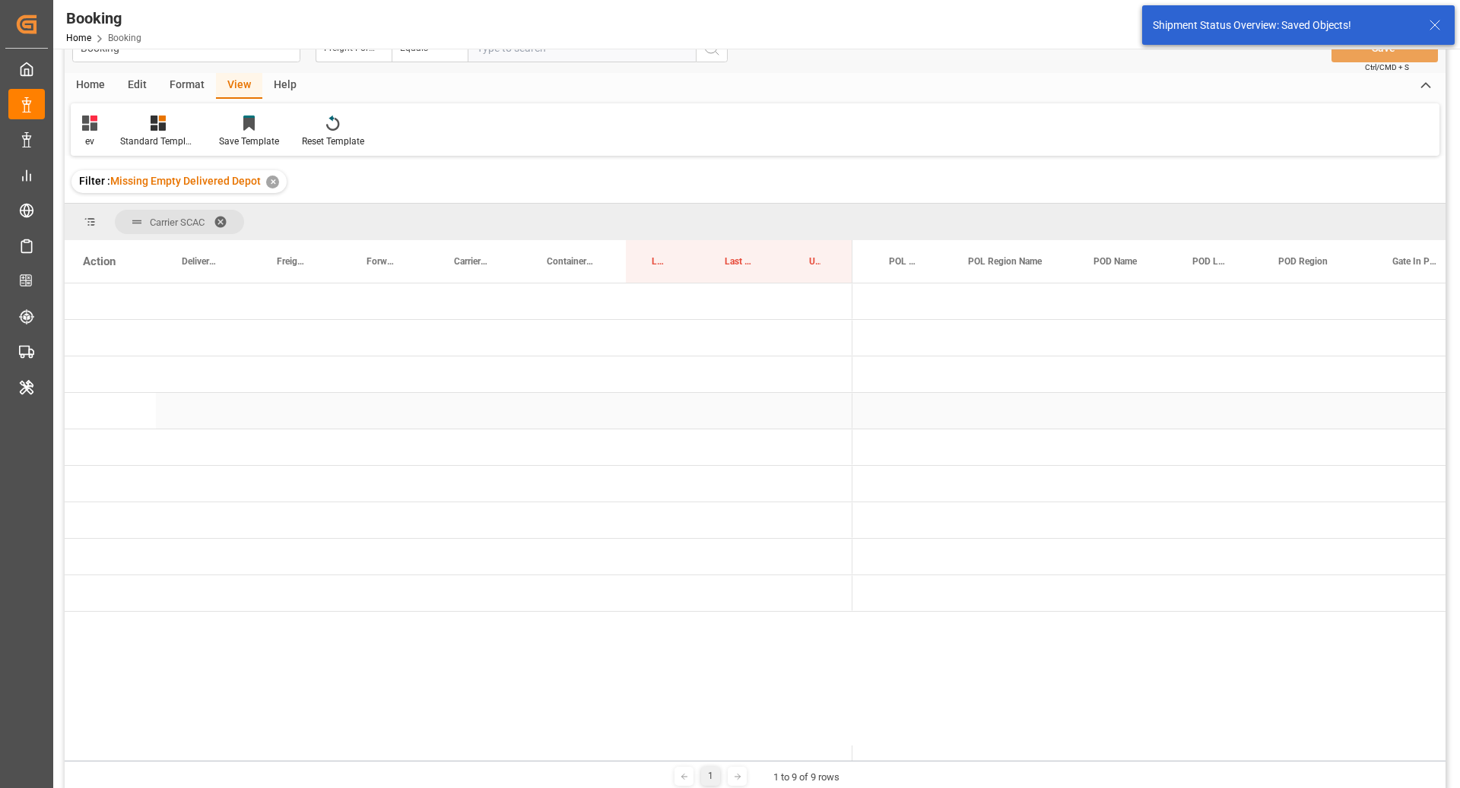
scroll to position [0, 152]
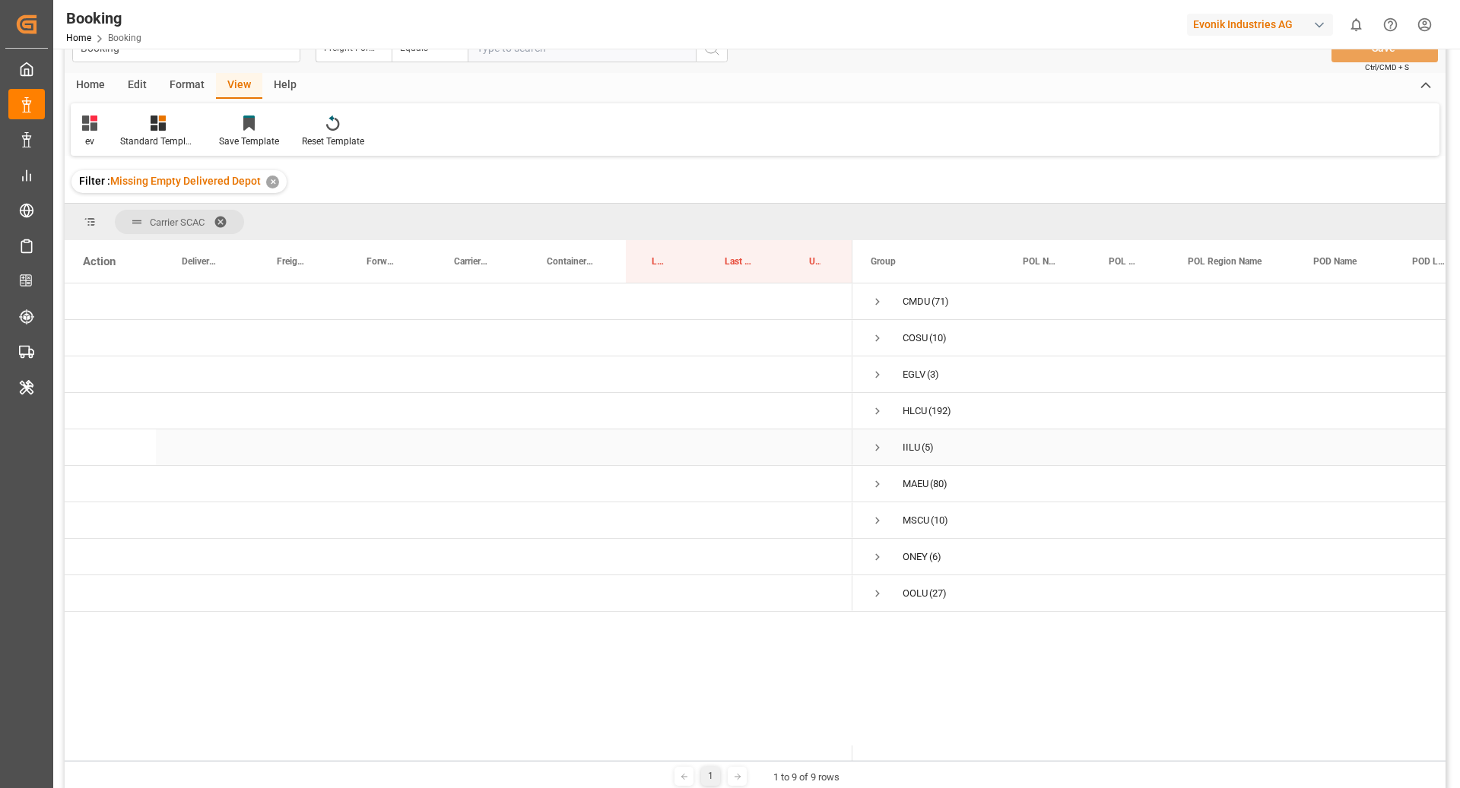
click at [880, 448] on span "Press SPACE to select this row." at bounding box center [878, 448] width 14 height 14
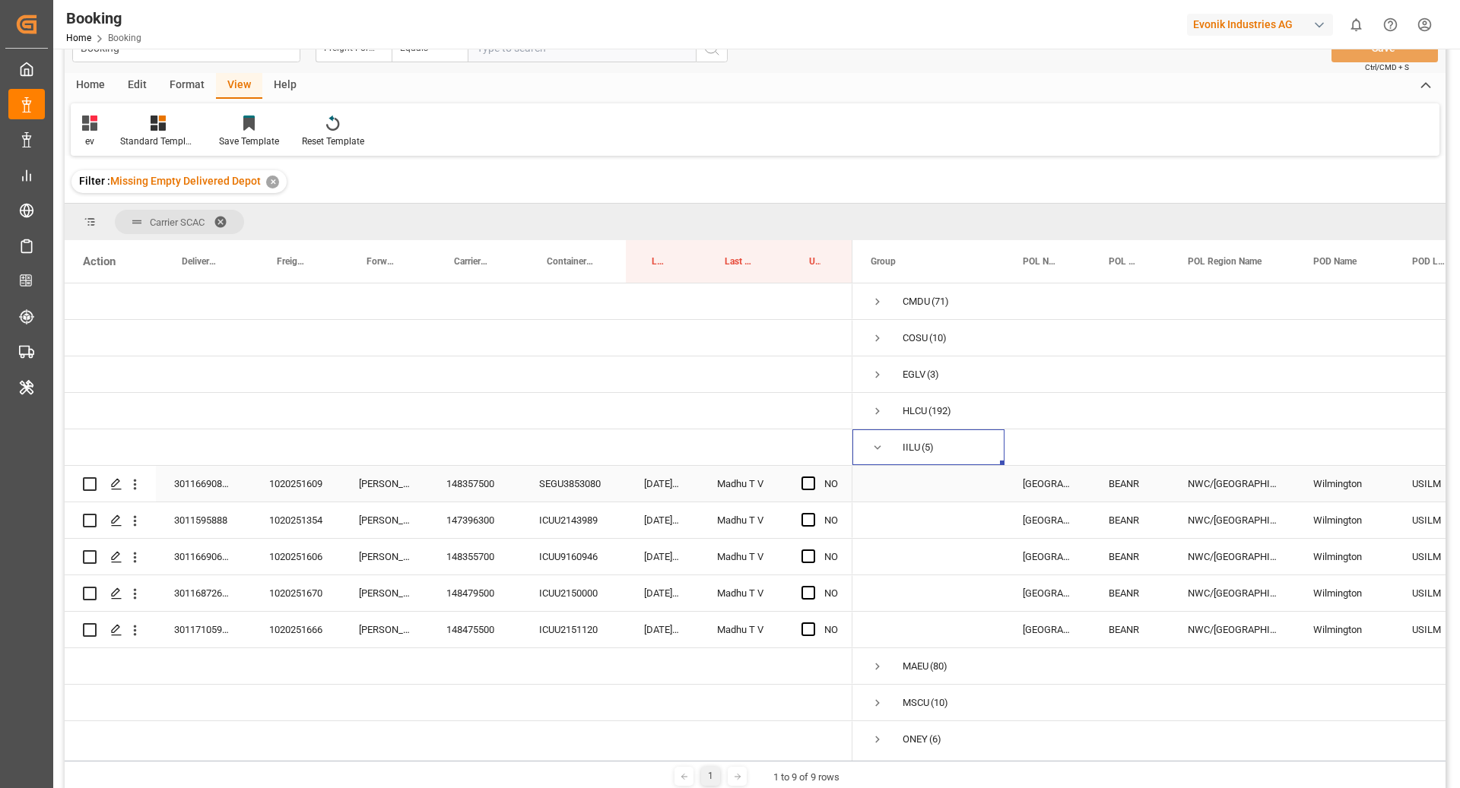
click at [579, 484] on div "SEGU3853080" at bounding box center [573, 484] width 105 height 36
click at [802, 489] on span "Press SPACE to select this row." at bounding box center [808, 484] width 14 height 14
click at [813, 477] on input "Press SPACE to select this row." at bounding box center [813, 477] width 0 height 0
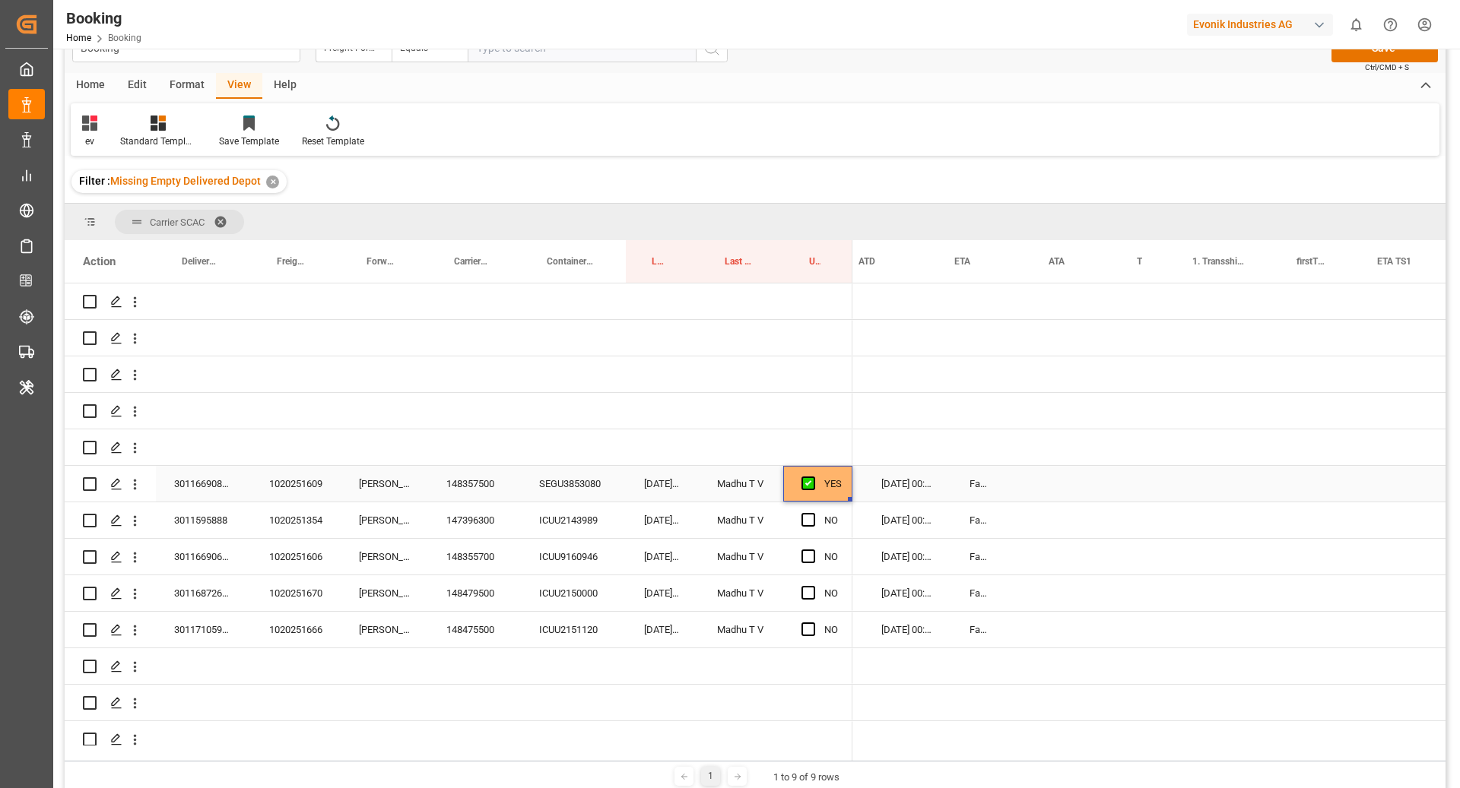
scroll to position [0, 1411]
click at [566, 525] on div "ICUU2143989" at bounding box center [573, 521] width 105 height 36
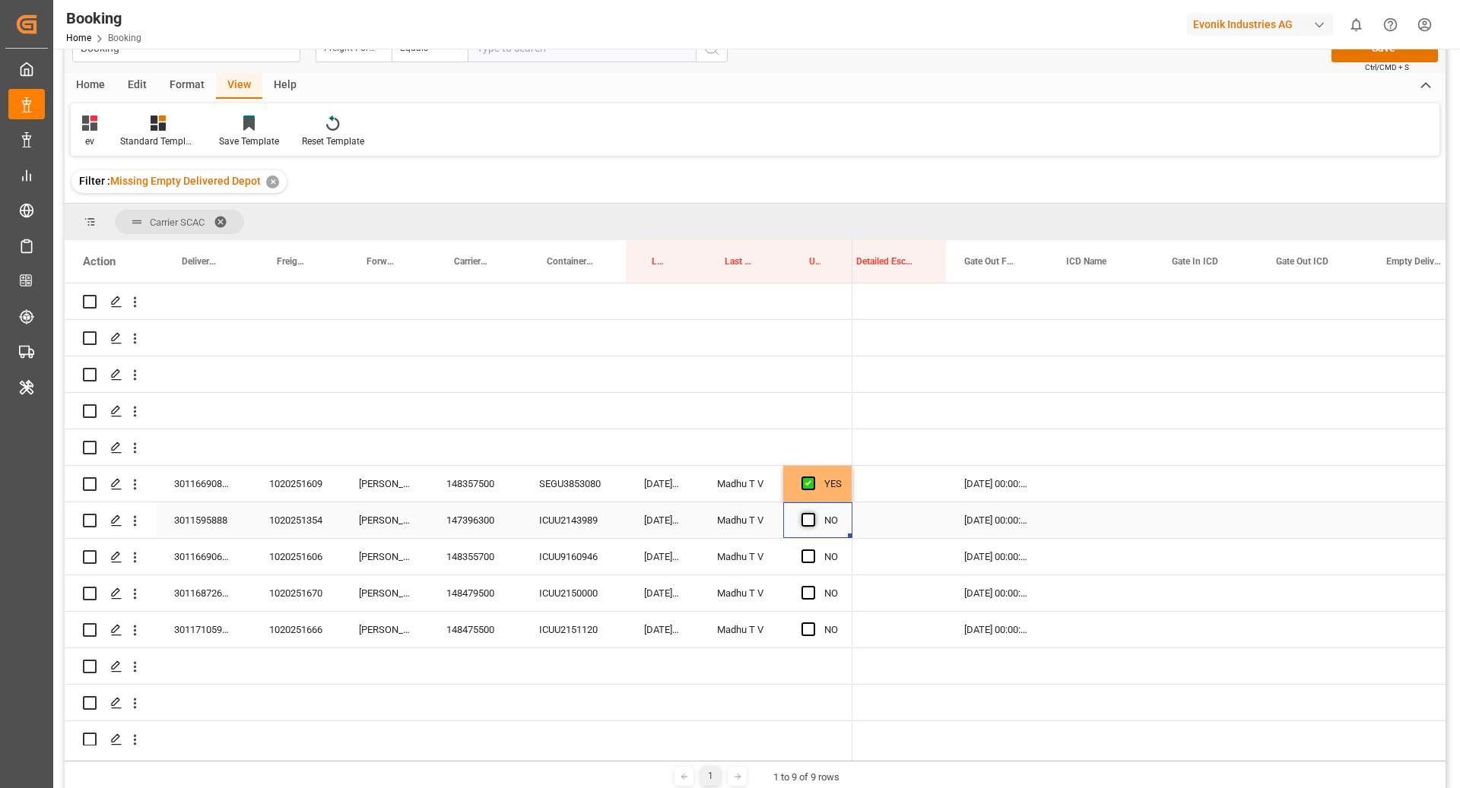
click at [805, 525] on span "Press SPACE to select this row." at bounding box center [808, 520] width 14 height 14
click at [813, 513] on input "Press SPACE to select this row." at bounding box center [813, 513] width 0 height 0
click at [576, 572] on div "ICUU9160946" at bounding box center [573, 557] width 105 height 36
click at [806, 553] on span "Press SPACE to select this row." at bounding box center [808, 557] width 14 height 14
click at [813, 550] on input "Press SPACE to select this row." at bounding box center [813, 550] width 0 height 0
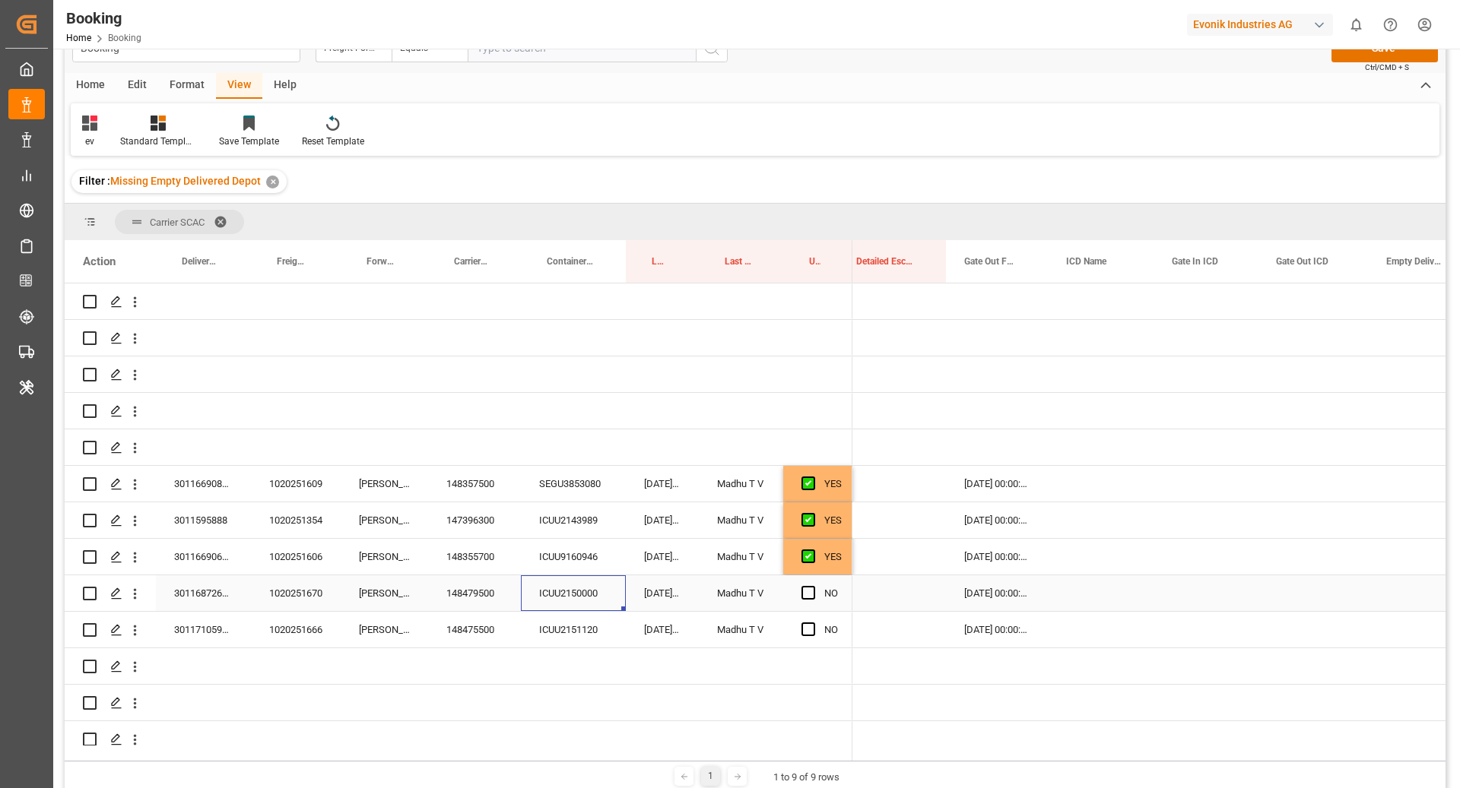
click at [568, 584] on div "ICUU2150000" at bounding box center [573, 594] width 105 height 36
drag, startPoint x: 807, startPoint y: 593, endPoint x: 836, endPoint y: 603, distance: 30.5
click at [807, 592] on span "Press SPACE to select this row." at bounding box center [808, 593] width 14 height 14
click at [813, 586] on input "Press SPACE to select this row." at bounding box center [813, 586] width 0 height 0
drag, startPoint x: 573, startPoint y: 616, endPoint x: 671, endPoint y: 620, distance: 97.4
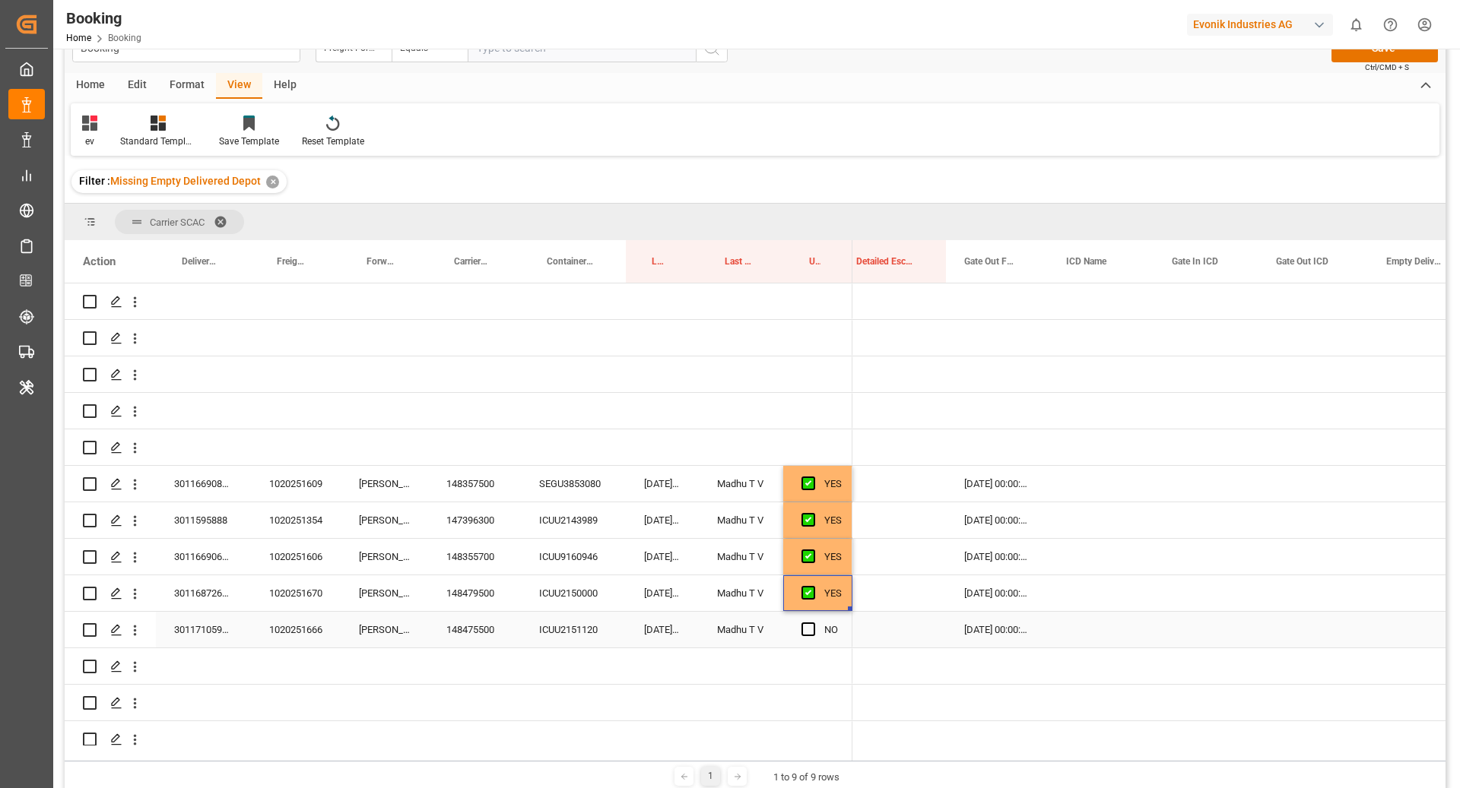
click at [574, 616] on div "ICUU2151120" at bounding box center [573, 630] width 105 height 36
click at [819, 626] on div "Press SPACE to select this row." at bounding box center [812, 630] width 23 height 35
click at [805, 629] on span "Press SPACE to select this row." at bounding box center [808, 630] width 14 height 14
click at [813, 623] on input "Press SPACE to select this row." at bounding box center [813, 623] width 0 height 0
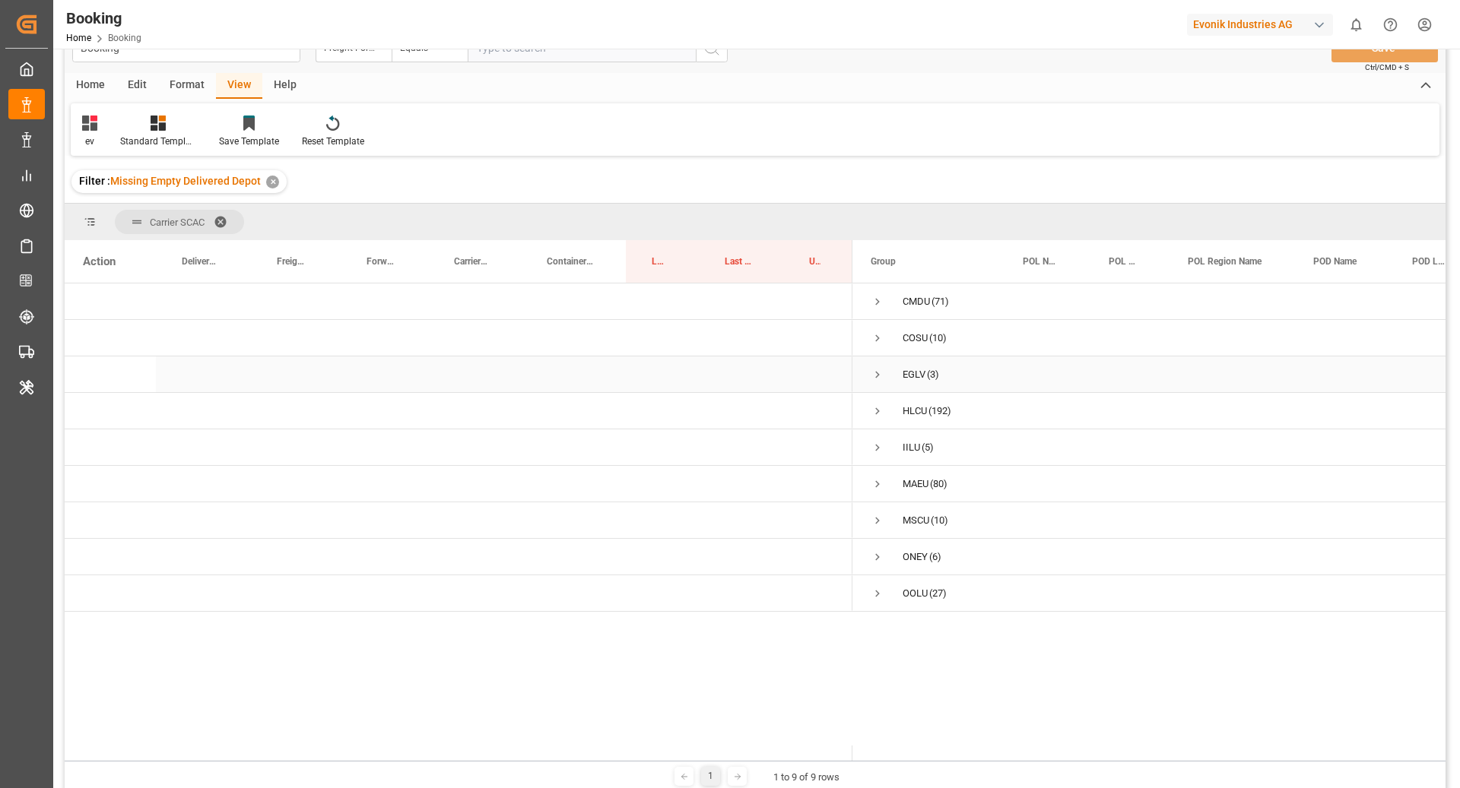
click at [865, 377] on div "EGLV (3)" at bounding box center [928, 375] width 152 height 36
click at [864, 369] on div "EGLV (3)" at bounding box center [928, 375] width 152 height 36
click at [874, 371] on span "Press SPACE to select this row." at bounding box center [878, 375] width 14 height 14
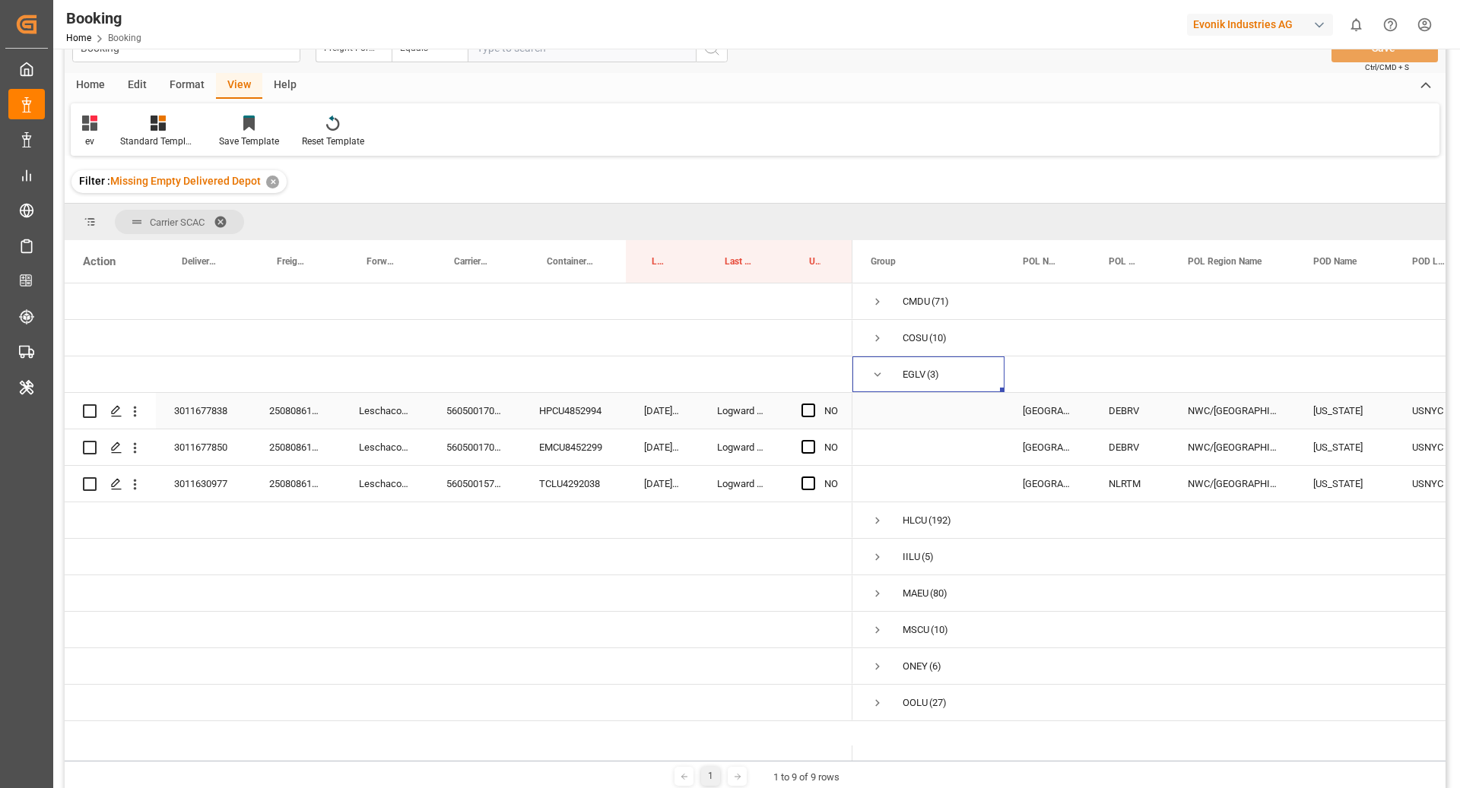
click at [509, 414] on div "560500170475" at bounding box center [474, 411] width 93 height 36
click at [572, 414] on div "HPCU4852994" at bounding box center [573, 411] width 105 height 36
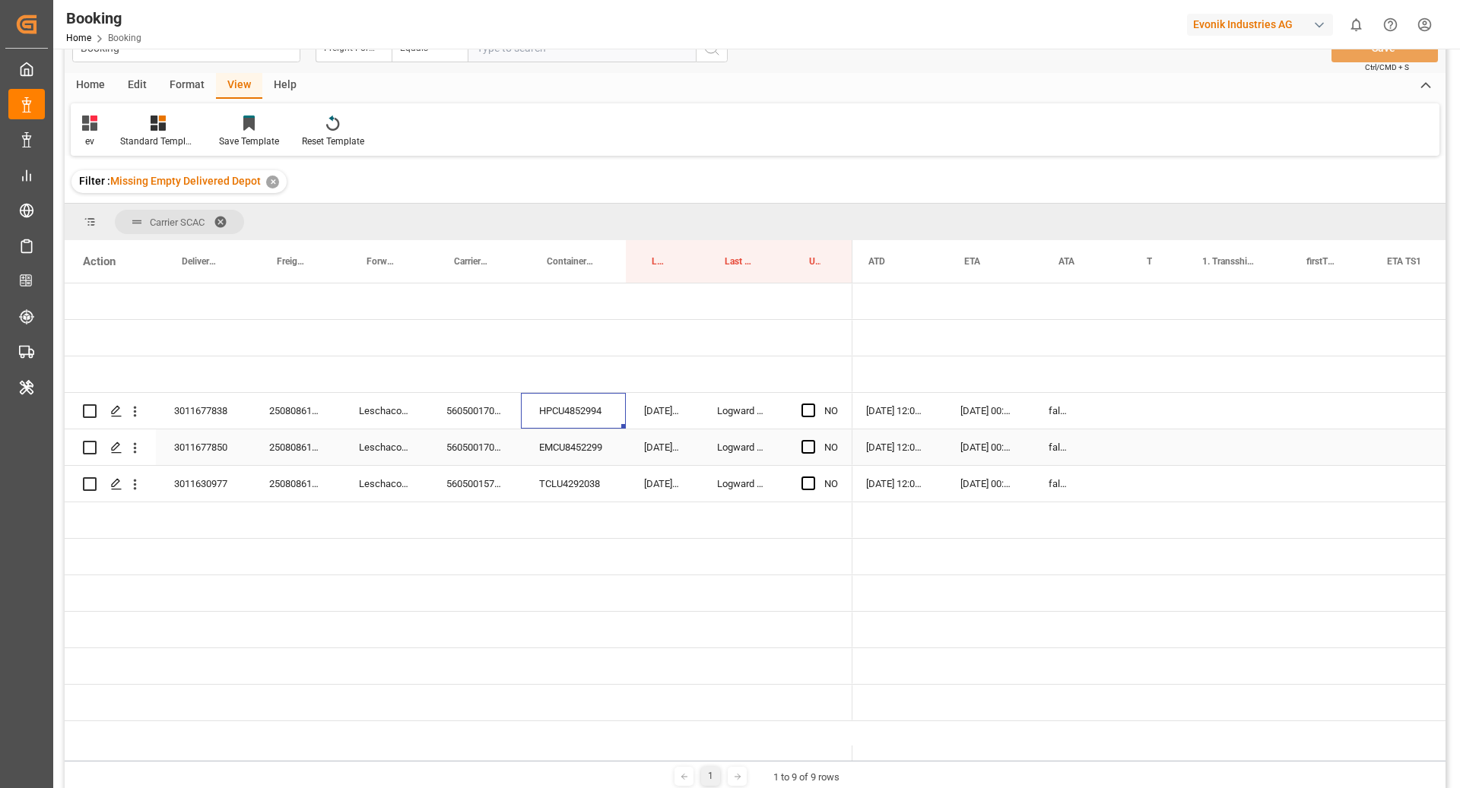
scroll to position [0, 1226]
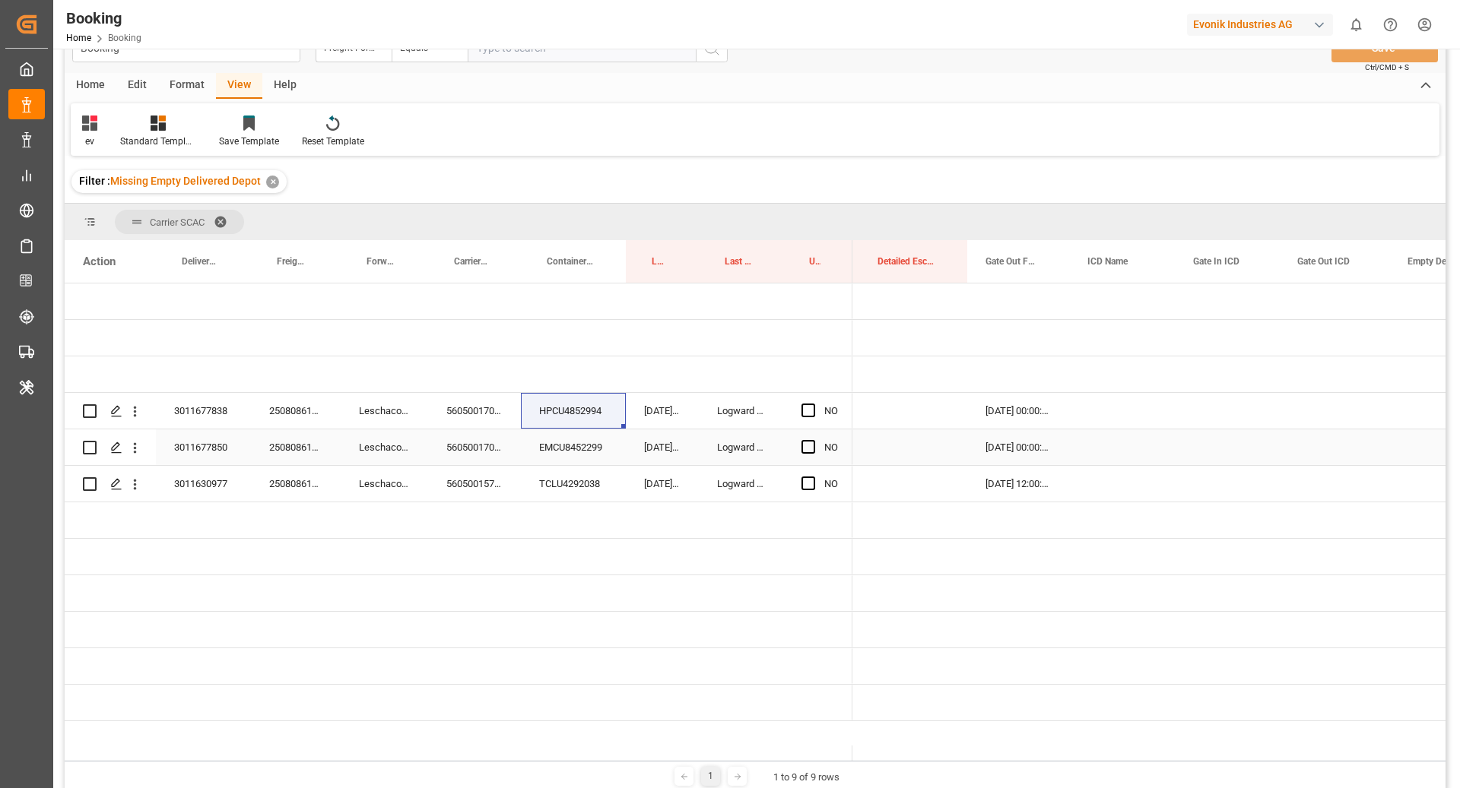
click at [606, 452] on div "EMCU8452299" at bounding box center [573, 448] width 105 height 36
click at [804, 446] on span "Press SPACE to select this row." at bounding box center [808, 447] width 14 height 14
click at [813, 440] on input "Press SPACE to select this row." at bounding box center [813, 440] width 0 height 0
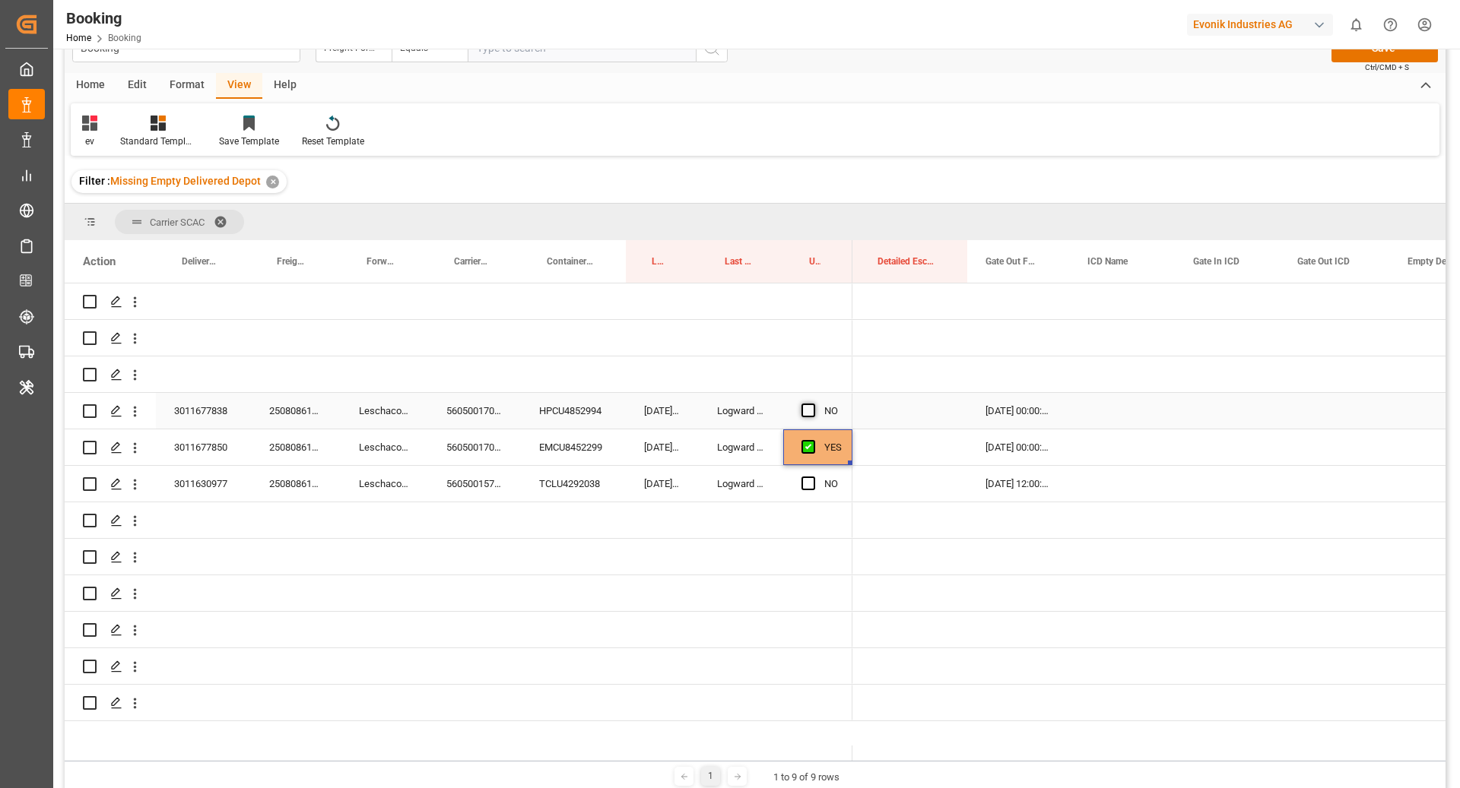
click at [809, 411] on span "Press SPACE to select this row." at bounding box center [808, 411] width 14 height 14
click at [813, 404] on input "Press SPACE to select this row." at bounding box center [813, 404] width 0 height 0
click at [465, 478] on div "560500157789" at bounding box center [474, 484] width 93 height 36
click at [806, 489] on span "Press SPACE to select this row." at bounding box center [808, 484] width 14 height 14
click at [813, 477] on input "Press SPACE to select this row." at bounding box center [813, 477] width 0 height 0
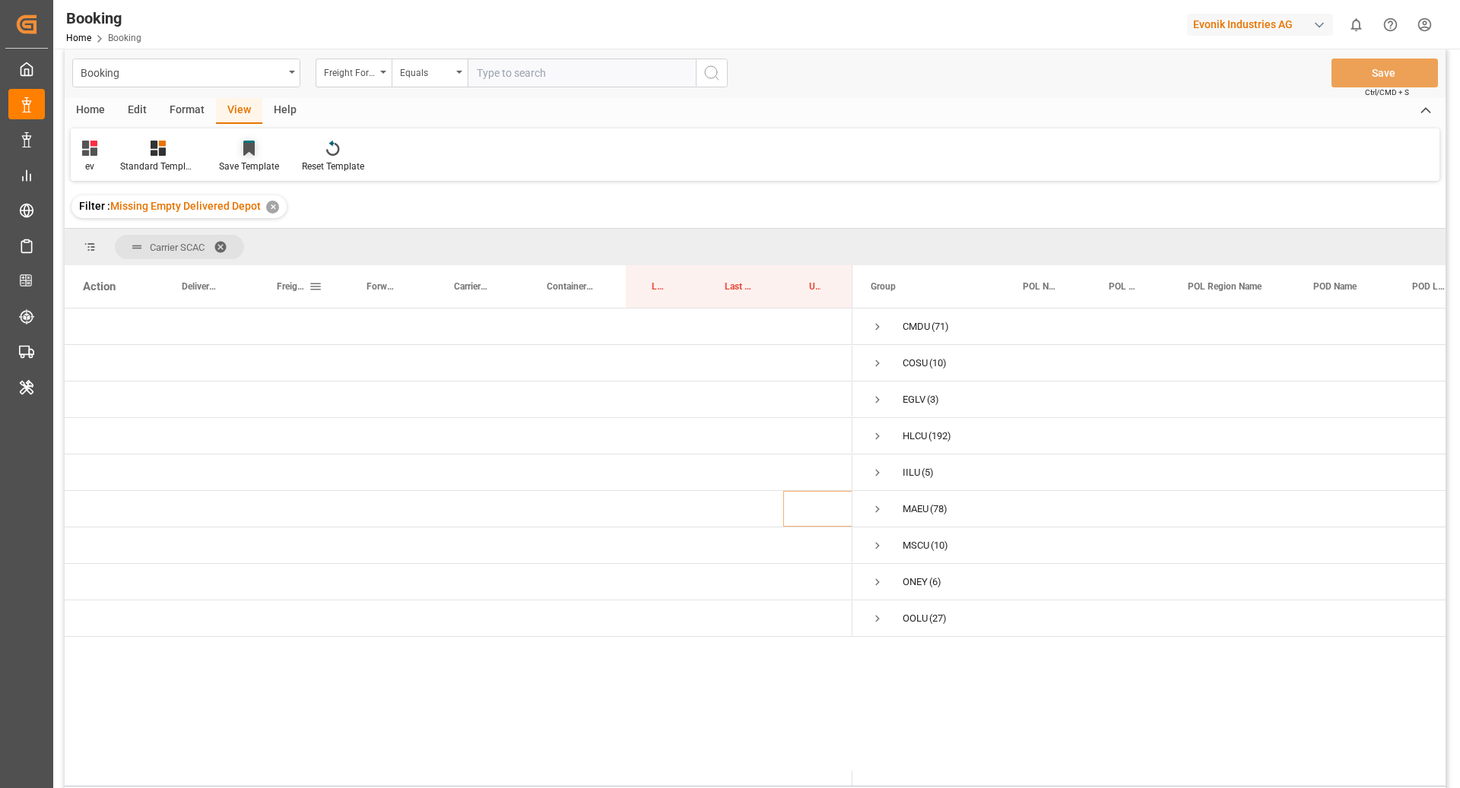
scroll to position [0, 0]
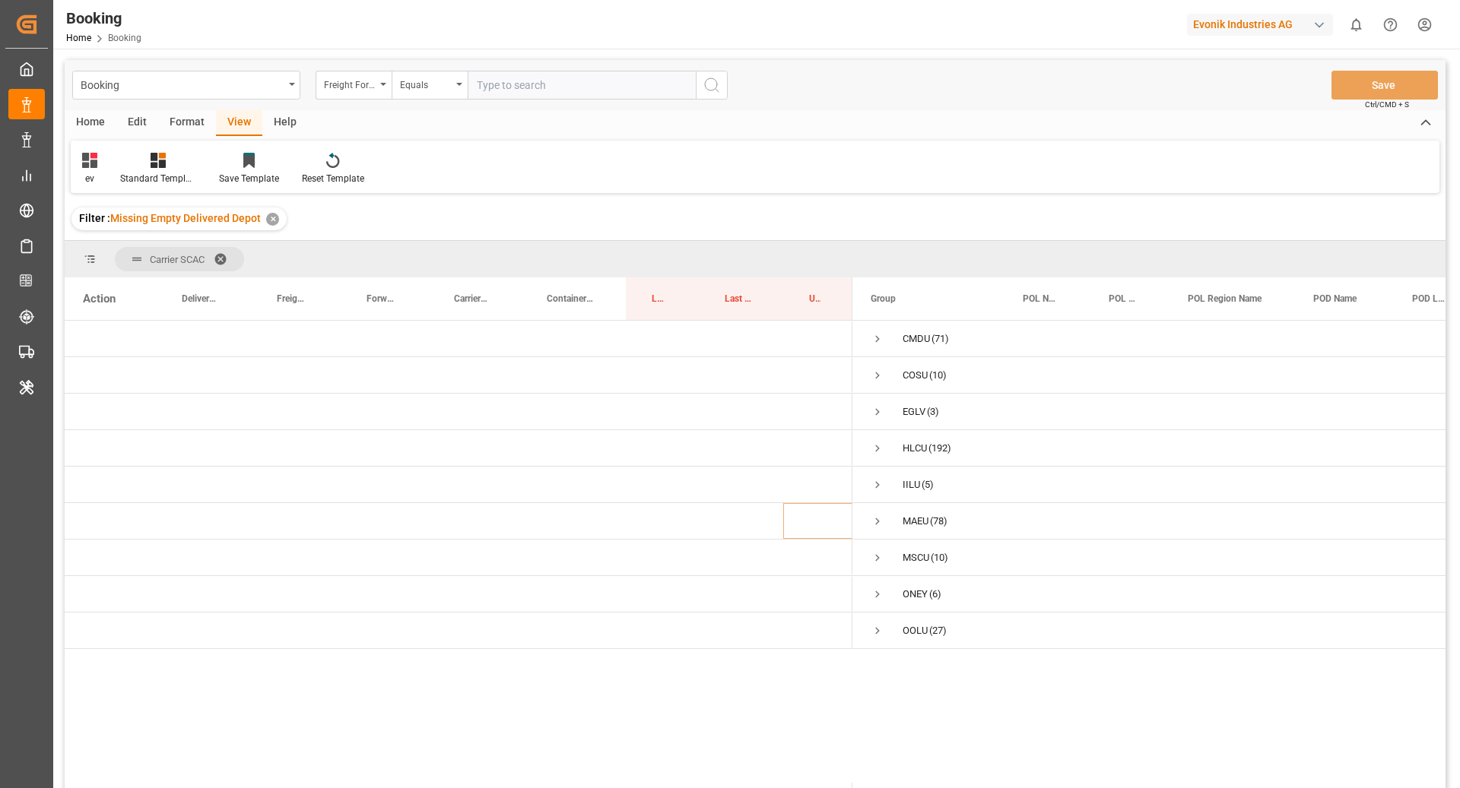
click at [175, 122] on div "Format" at bounding box center [187, 123] width 58 height 26
click at [98, 158] on icon at bounding box center [104, 160] width 14 height 15
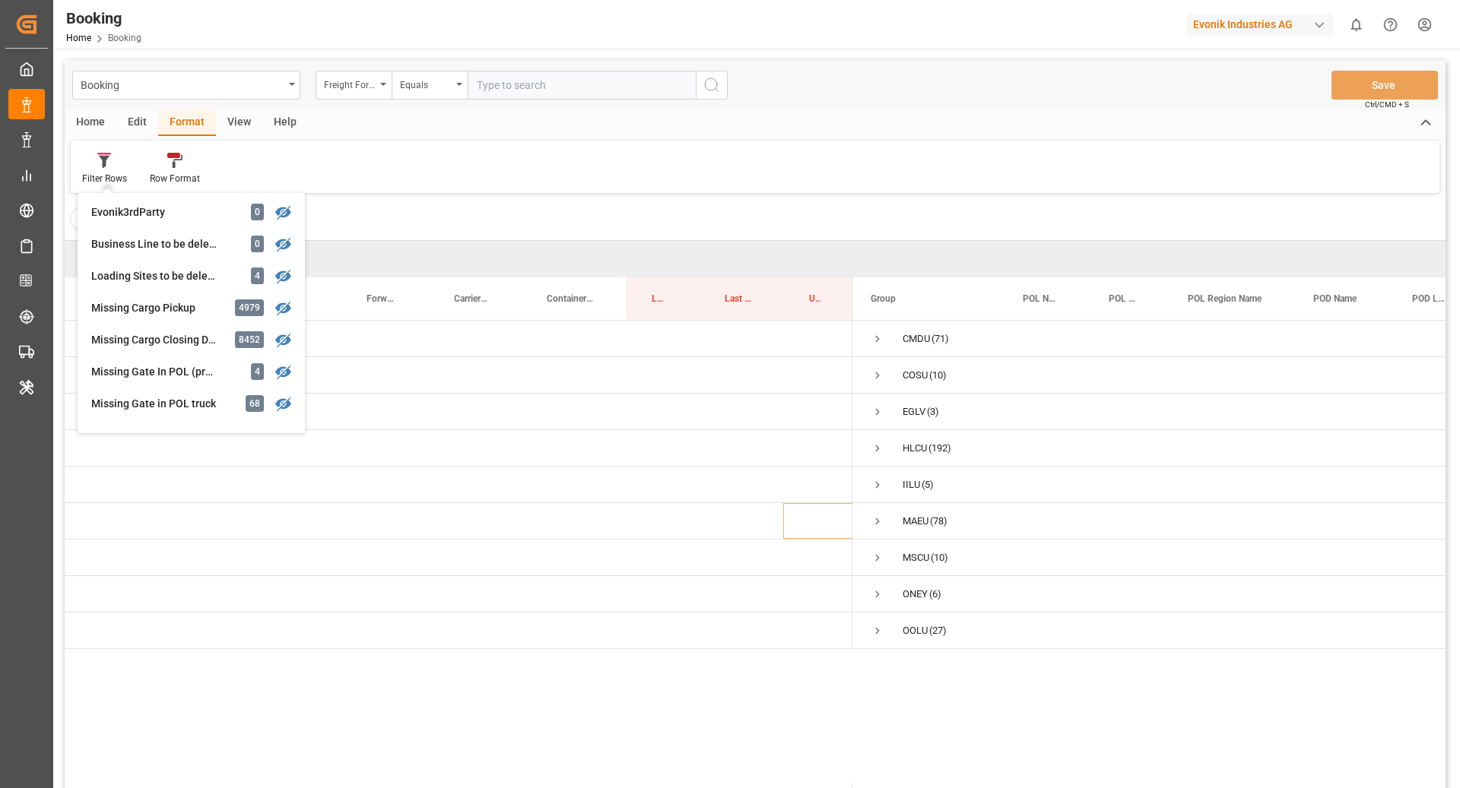
scroll to position [68, 0]
click at [1264, 26] on div "Evonik Industries AG" at bounding box center [1260, 25] width 146 height 22
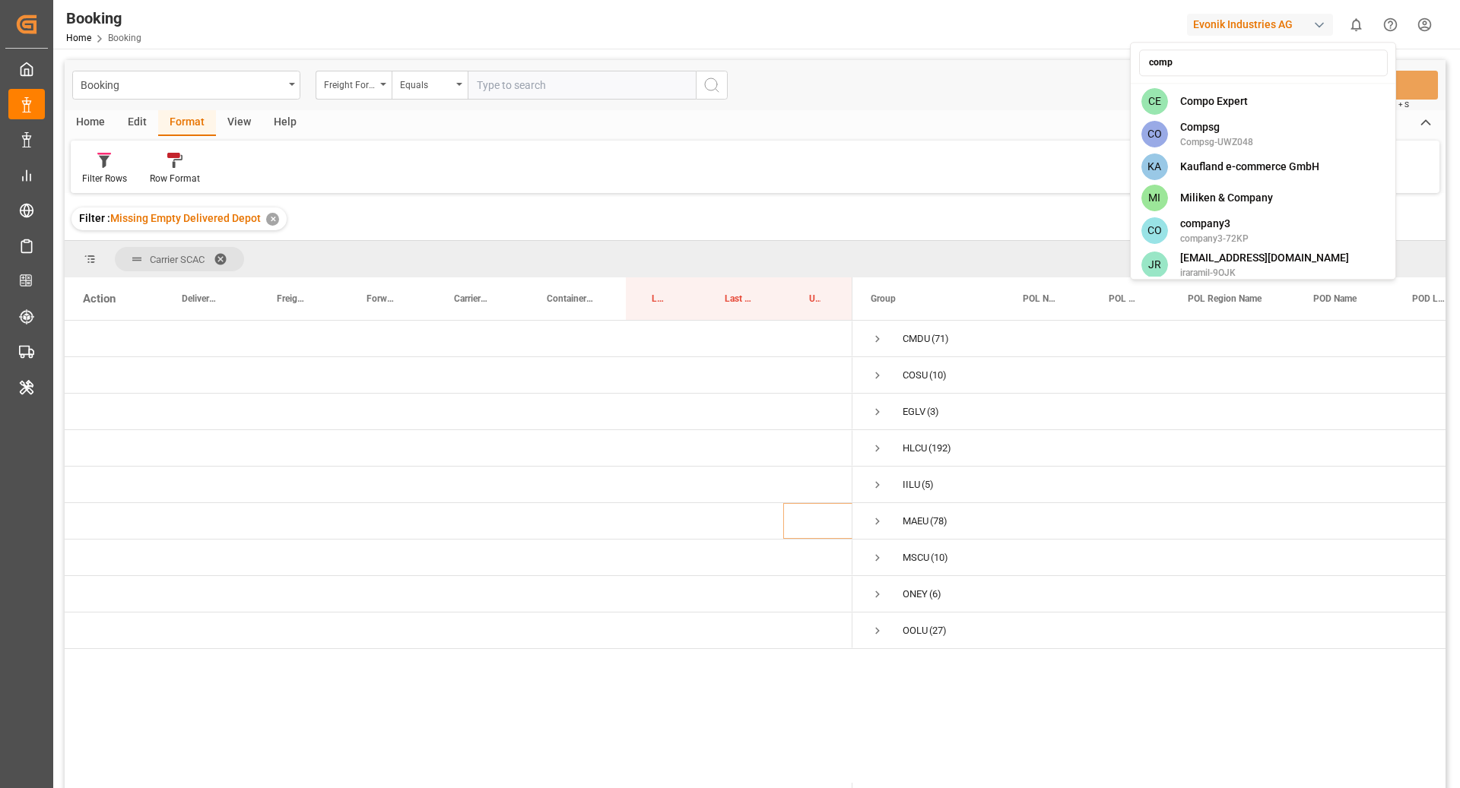
type input "compo"
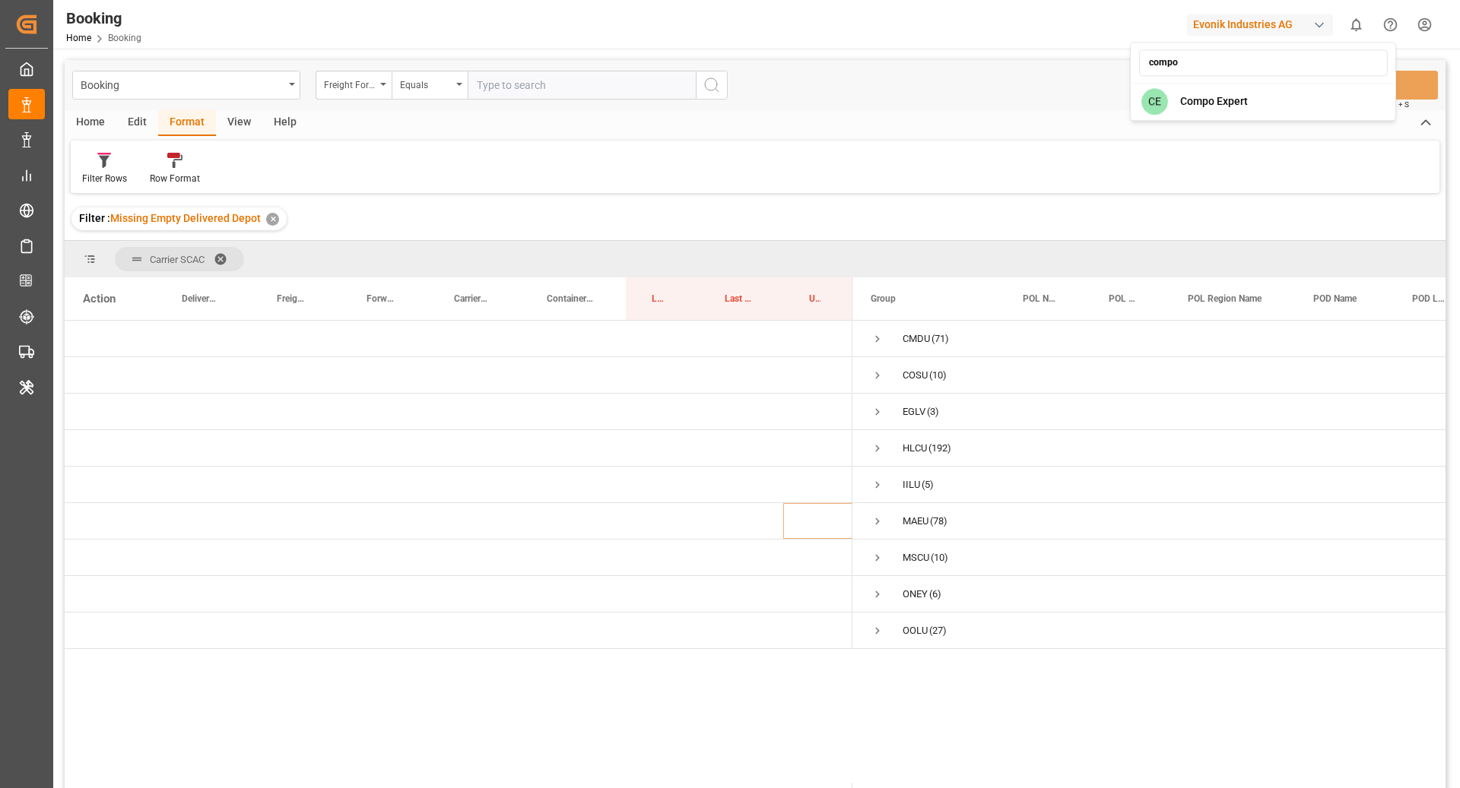
click at [1191, 123] on html "Created by potrace 1.15, written by [PERSON_NAME] [DATE]-[DATE] Created by potr…" at bounding box center [730, 394] width 1460 height 788
click at [1193, 110] on div "Home Edit Format View Help" at bounding box center [755, 123] width 1381 height 26
click at [1243, 31] on div "Evonik Industries AG" at bounding box center [1260, 25] width 146 height 22
type input "compo"
click at [1254, 122] on html "Created by potrace 1.15, written by [PERSON_NAME] [DATE]-[DATE] Created by potr…" at bounding box center [730, 394] width 1460 height 788
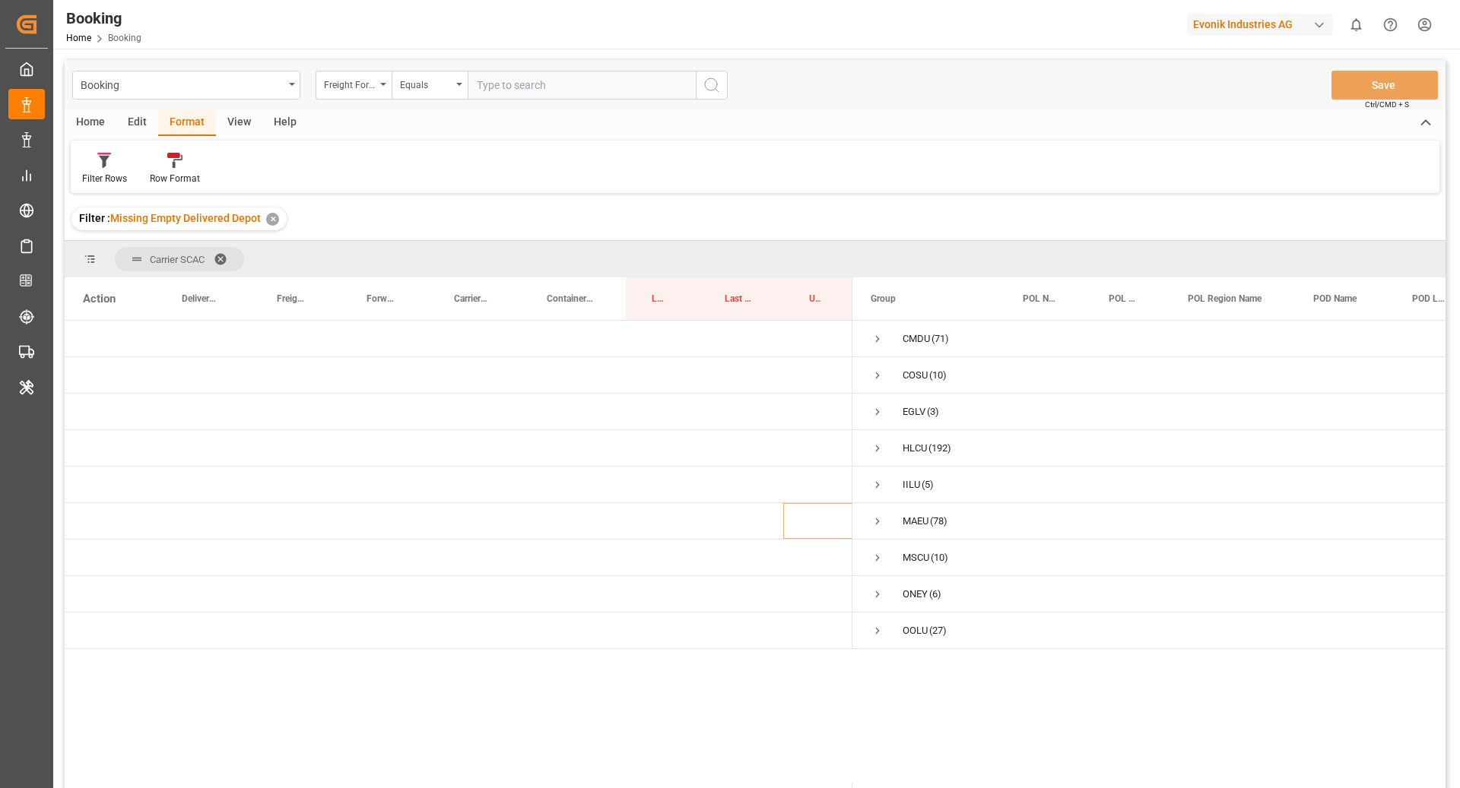
click at [1248, 14] on div "Evonik Industries AG" at bounding box center [1260, 25] width 146 height 22
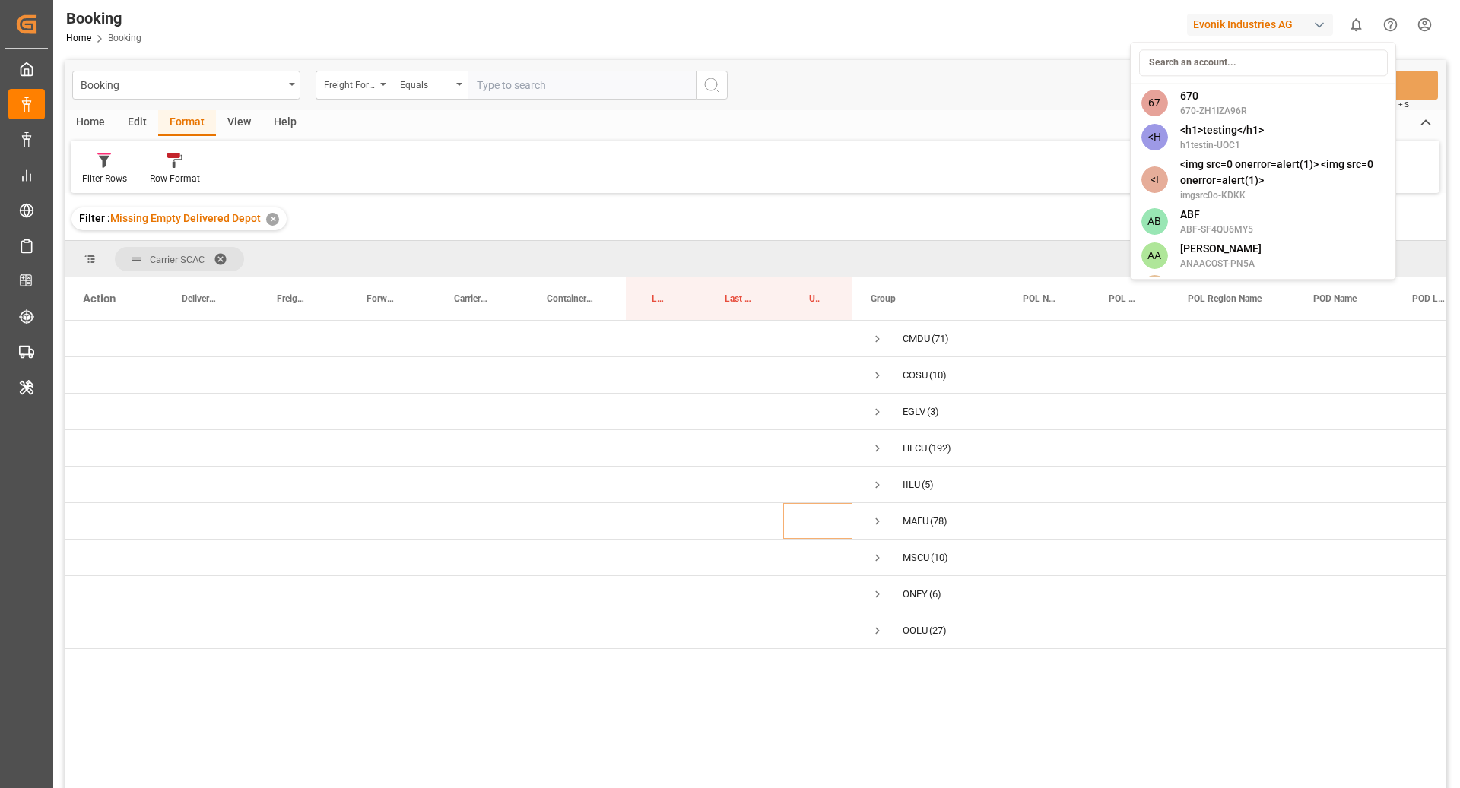
click at [1244, 21] on html "Created by potrace 1.15, written by [PERSON_NAME] [DATE]-[DATE] Created by potr…" at bounding box center [730, 394] width 1460 height 788
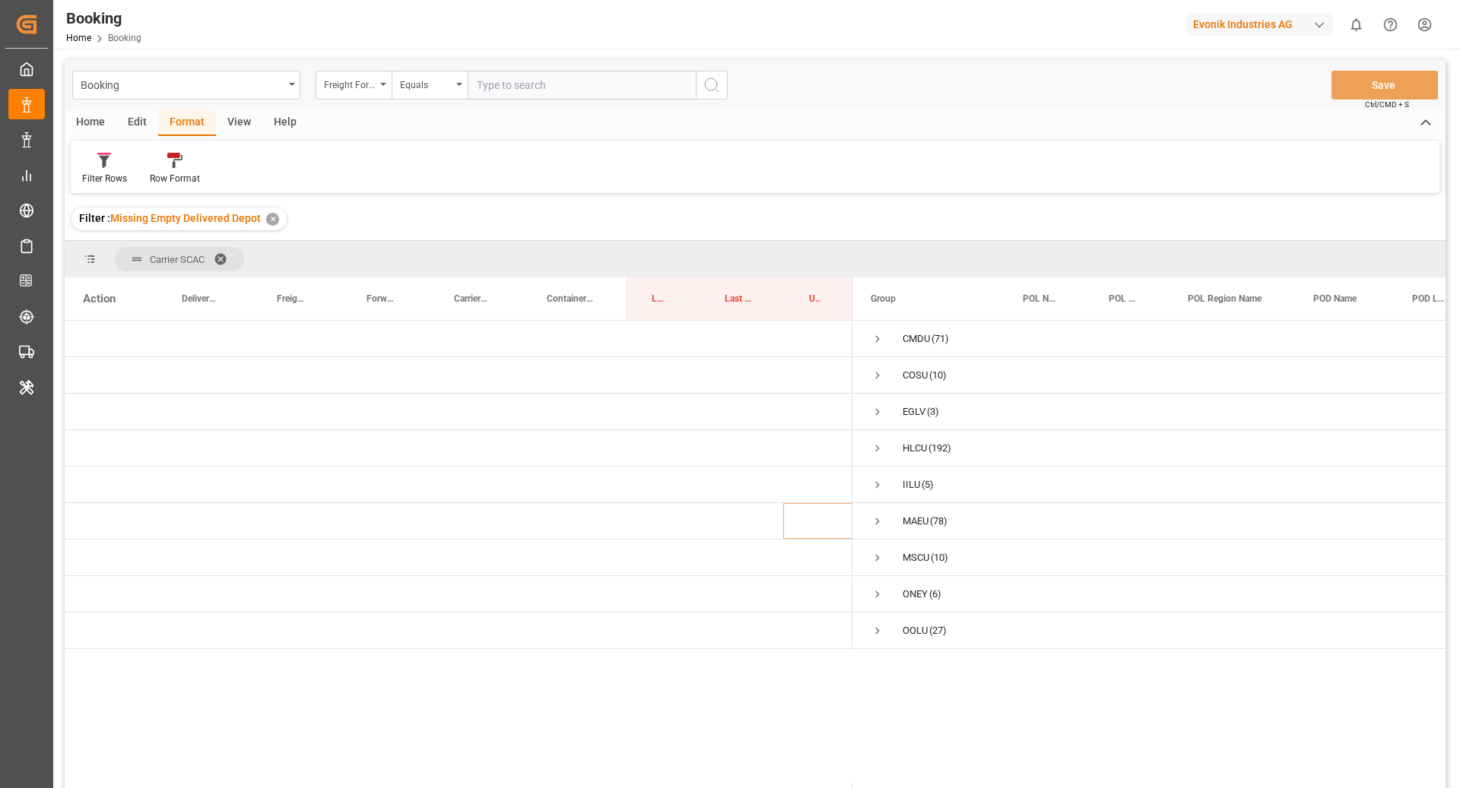
click at [1244, 21] on div "Evonik Industries AG" at bounding box center [1260, 25] width 146 height 22
type input "compo"
click at [1217, 87] on div "[PERSON_NAME] Expert" at bounding box center [1263, 101] width 259 height 31
